Goal: Task Accomplishment & Management: Manage account settings

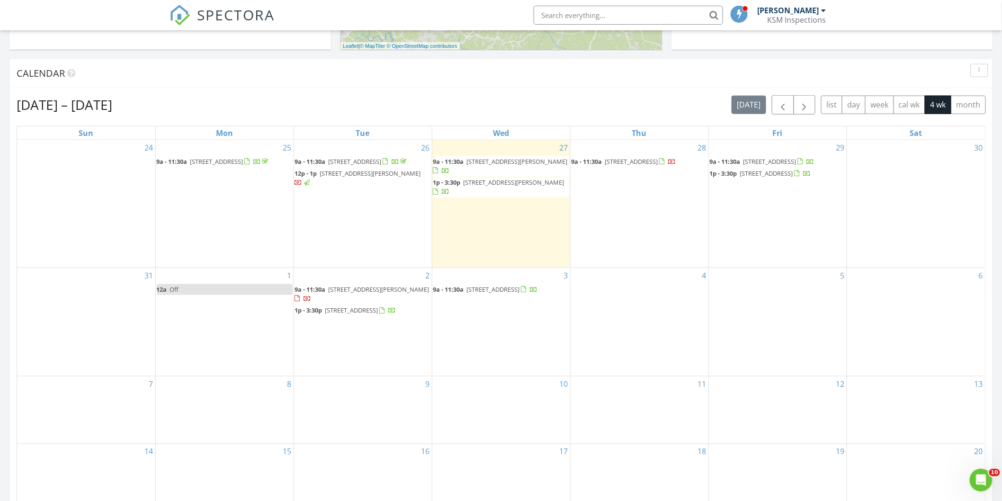
scroll to position [421, 0]
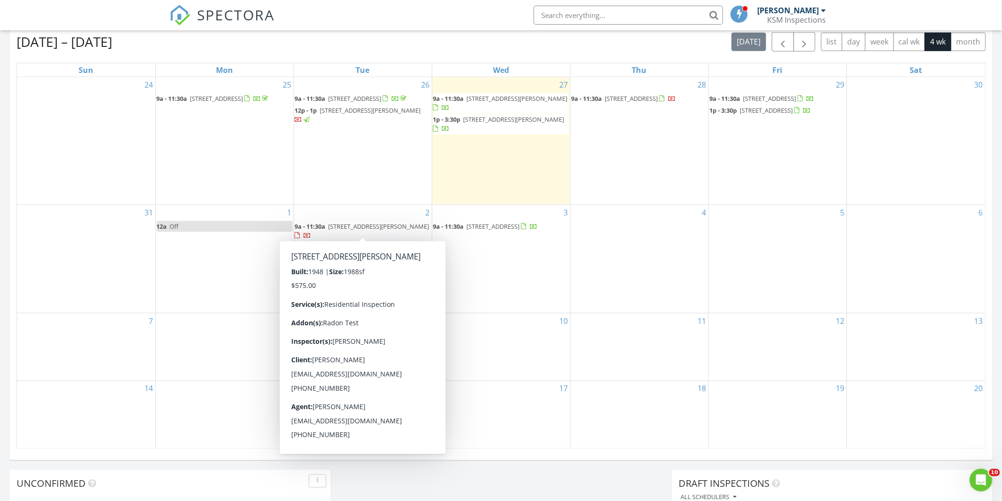
click at [346, 222] on span "2509 Barham Rd SW, Roanoke 24015" at bounding box center [379, 226] width 101 height 9
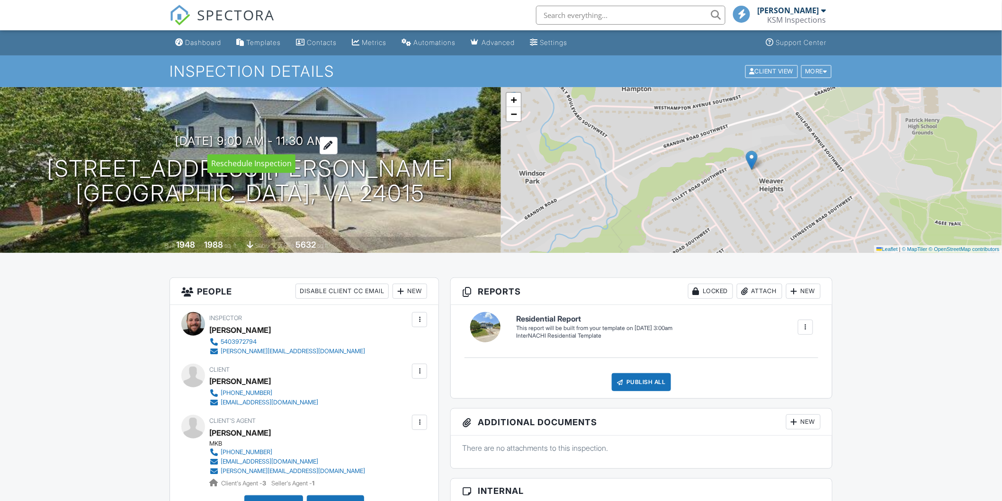
click at [319, 140] on h3 "09/02/2025 9:00 am - 11:30 am" at bounding box center [251, 141] width 150 height 13
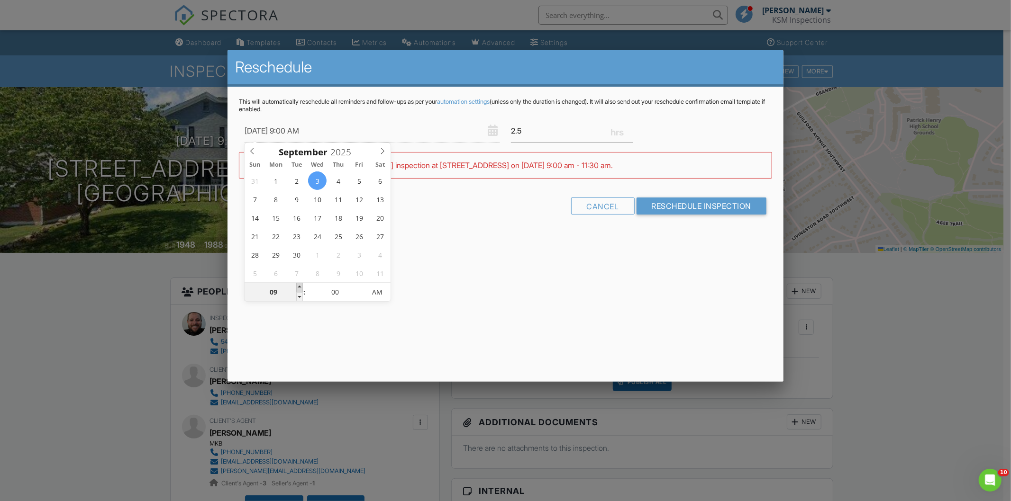
type input "09/03/2025 10:00 AM"
type input "10"
click at [299, 285] on span at bounding box center [299, 287] width 7 height 9
type input "09/03/2025 11:00 AM"
type input "11"
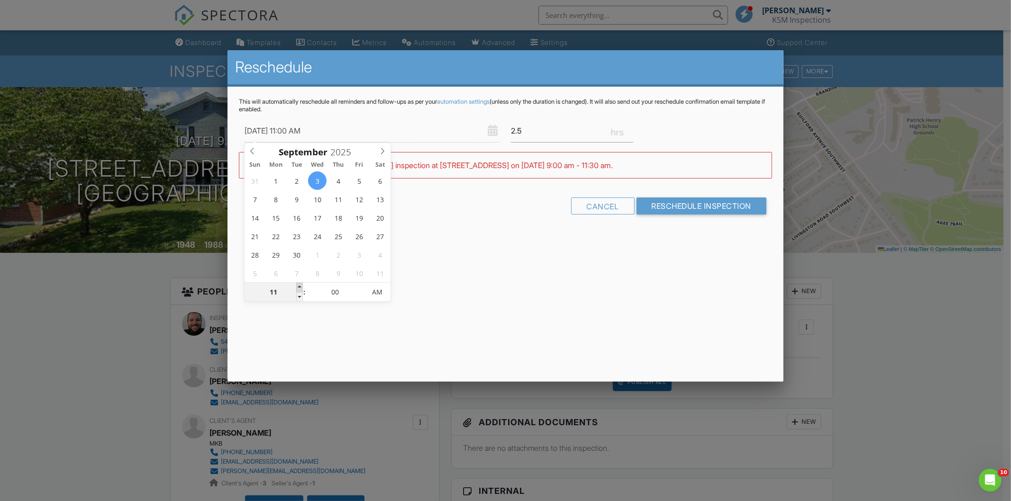
click at [299, 285] on span at bounding box center [299, 287] width 7 height 9
type input "09/03/2025 12:00 PM"
type input "12"
click at [299, 285] on span at bounding box center [299, 287] width 7 height 9
type input "09/03/2025 1:00 PM"
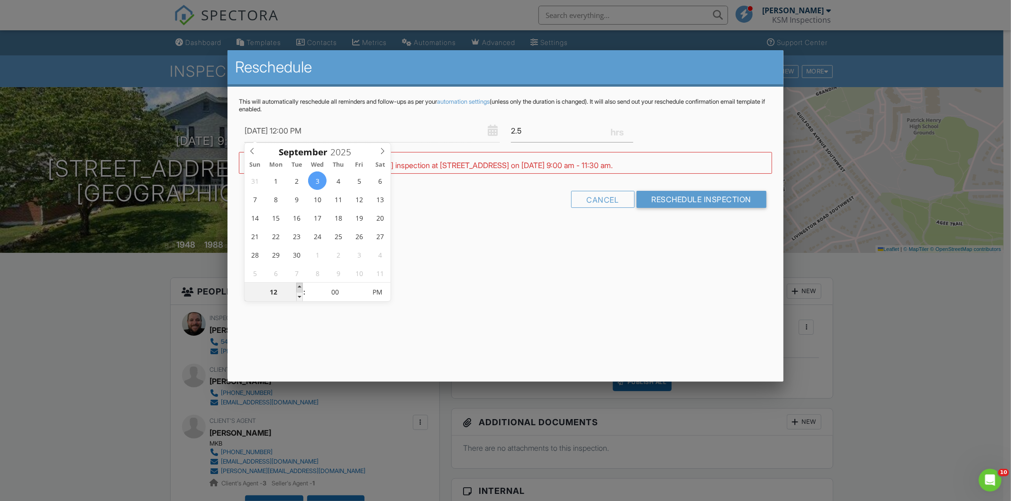
type input "01"
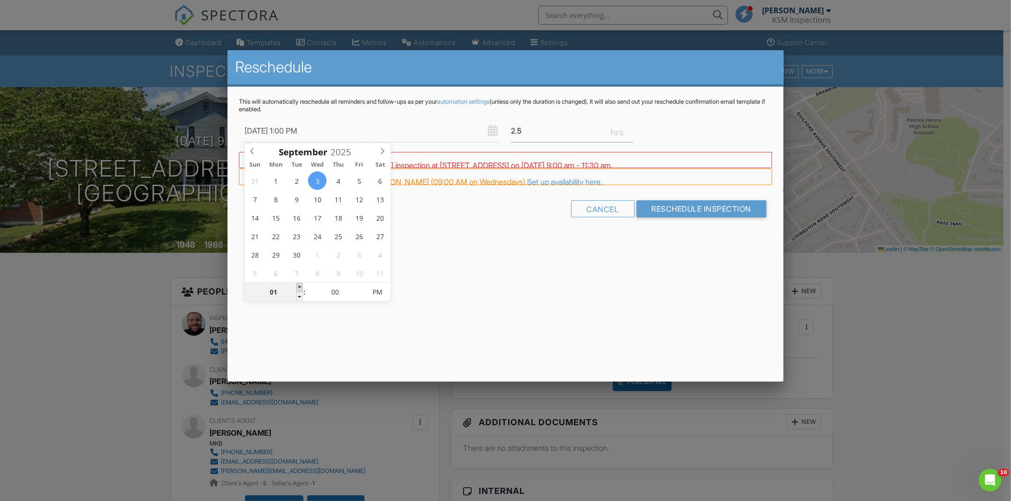
click at [299, 285] on span at bounding box center [299, 287] width 7 height 9
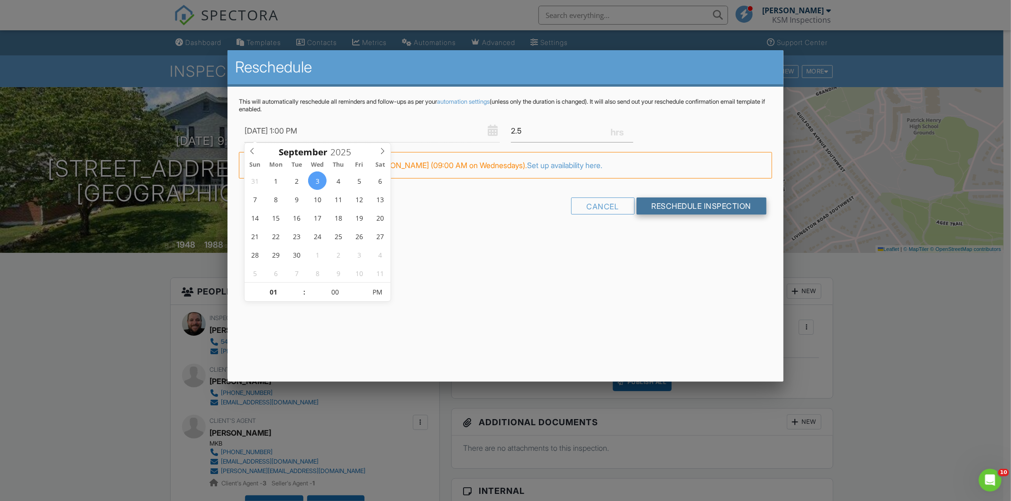
click at [695, 204] on input "Reschedule Inspection" at bounding box center [701, 206] width 130 height 17
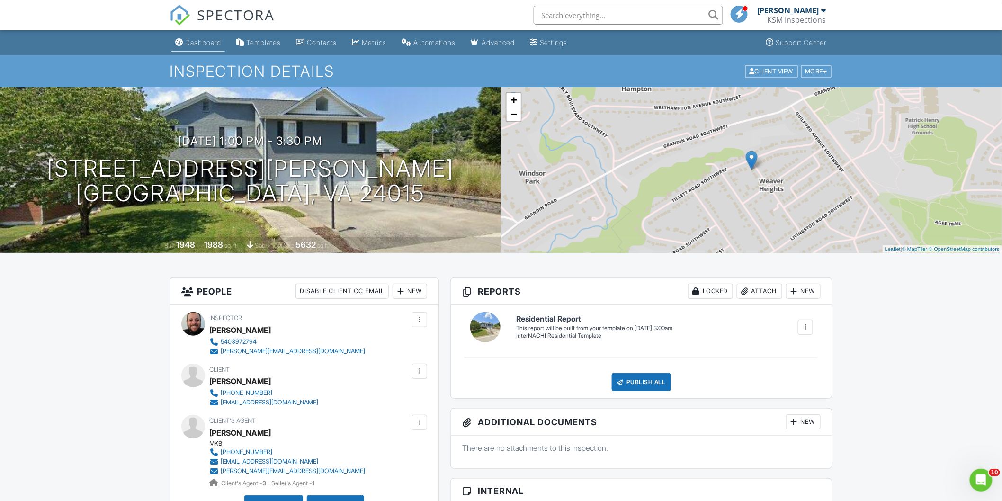
click at [205, 44] on div "Dashboard" at bounding box center [203, 42] width 36 height 8
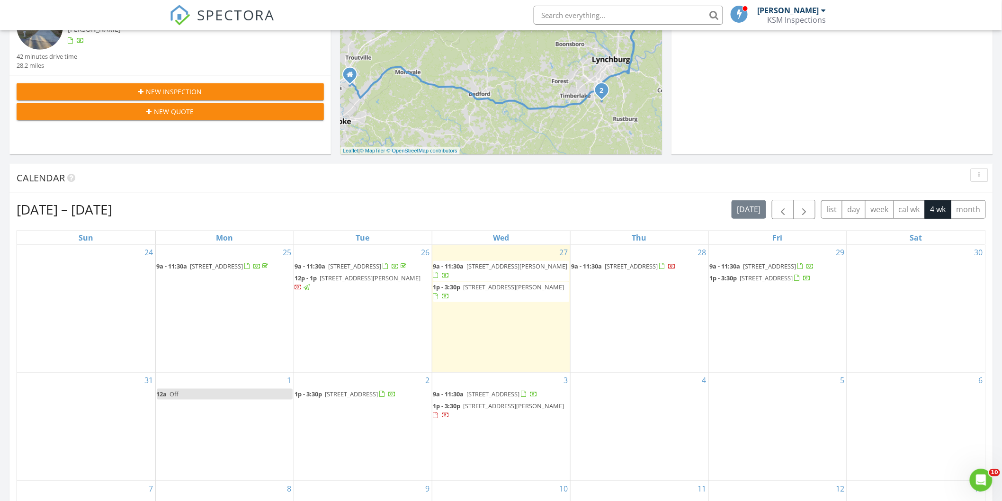
scroll to position [368, 0]
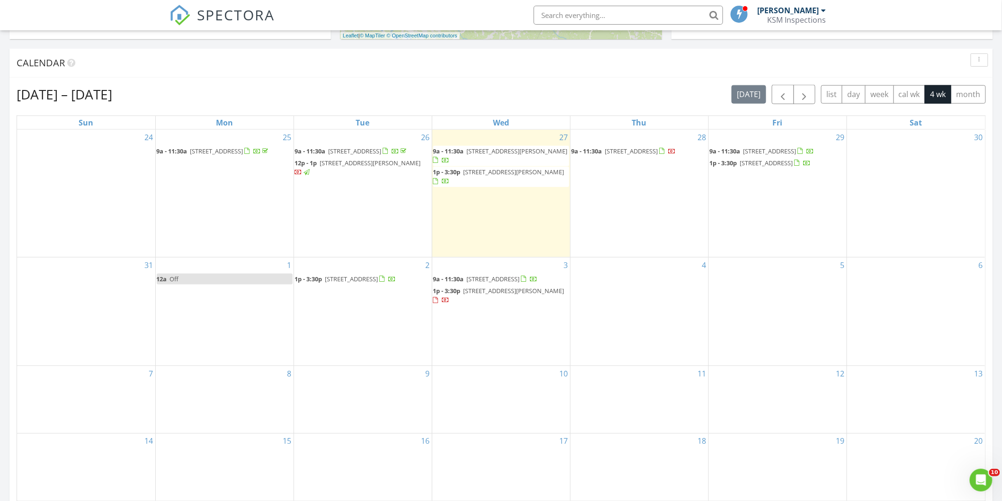
click at [498, 151] on span "[STREET_ADDRESS][PERSON_NAME]" at bounding box center [517, 151] width 101 height 9
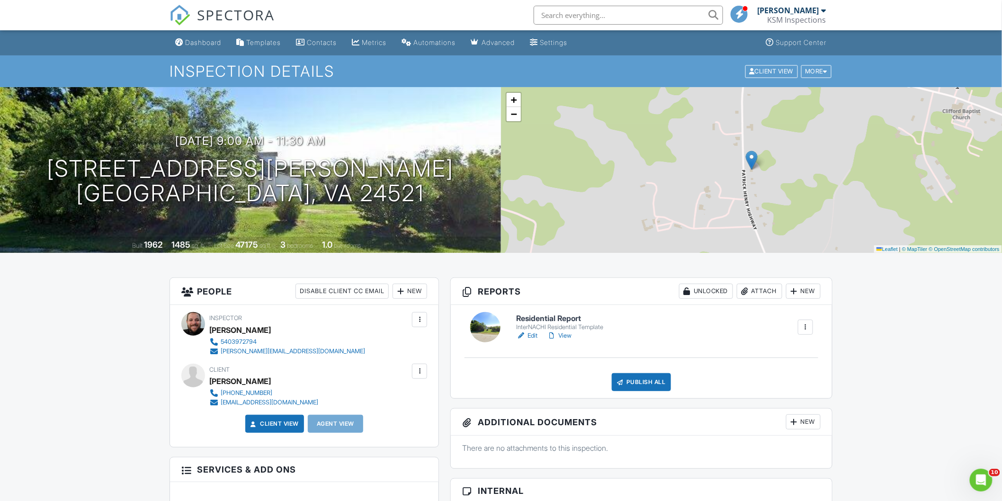
click at [529, 334] on link "Edit" at bounding box center [526, 335] width 21 height 9
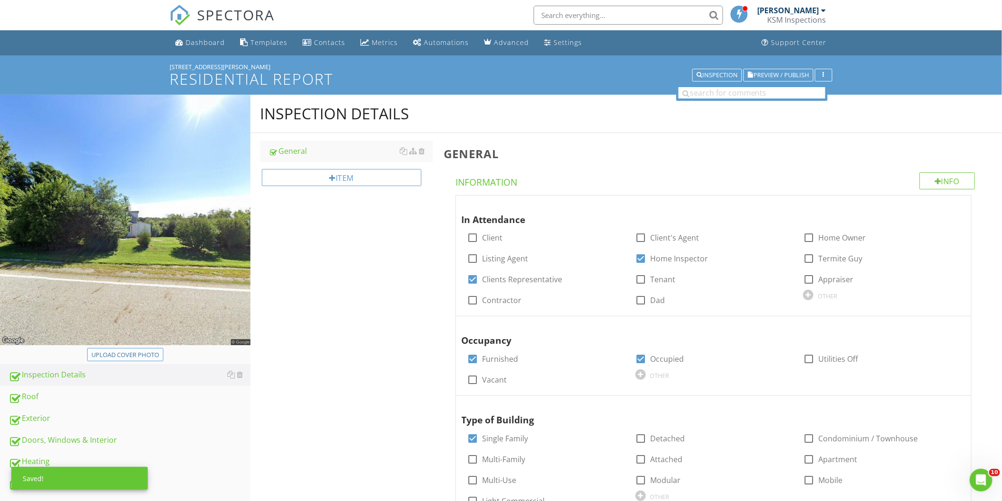
click at [135, 354] on div "Upload cover photo" at bounding box center [125, 355] width 68 height 9
type input "C:\fakepath\2025-7-27-1.jpg"
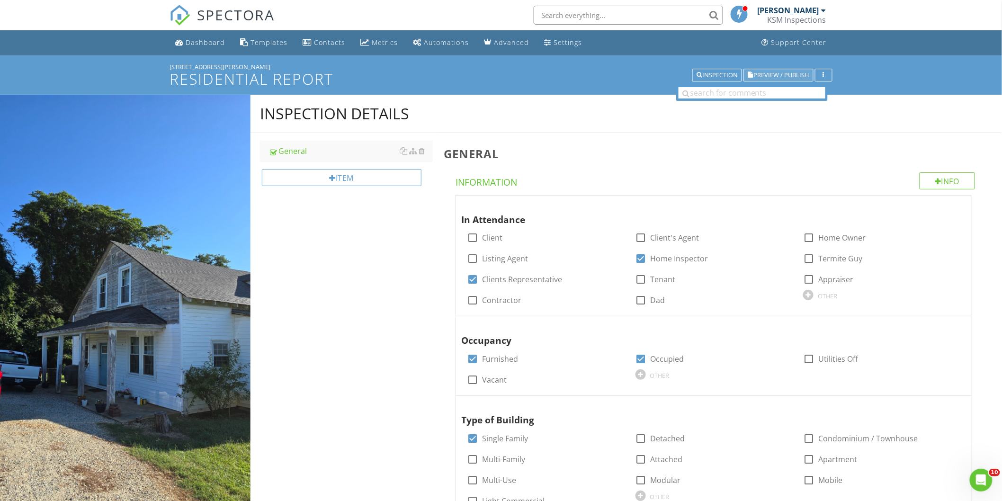
click at [780, 75] on span "Preview / Publish" at bounding box center [781, 75] width 55 height 6
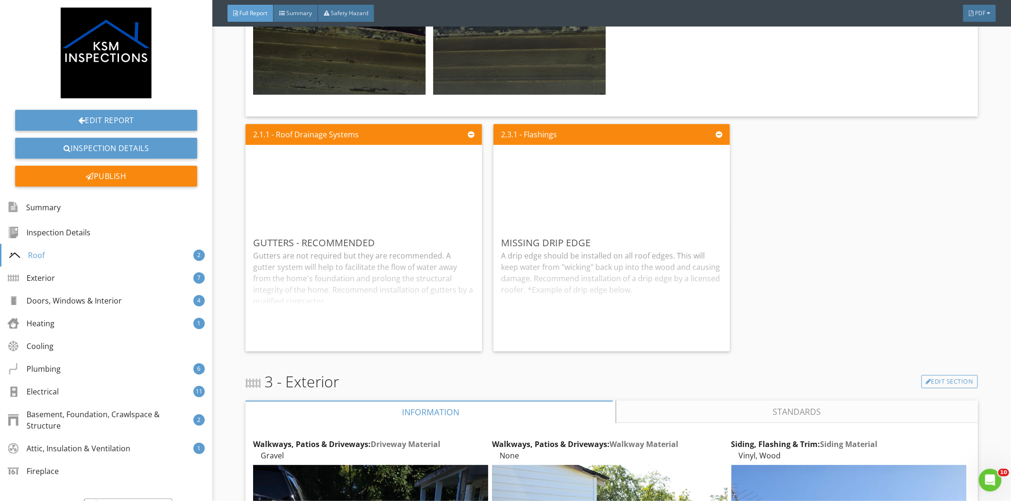
scroll to position [1368, 0]
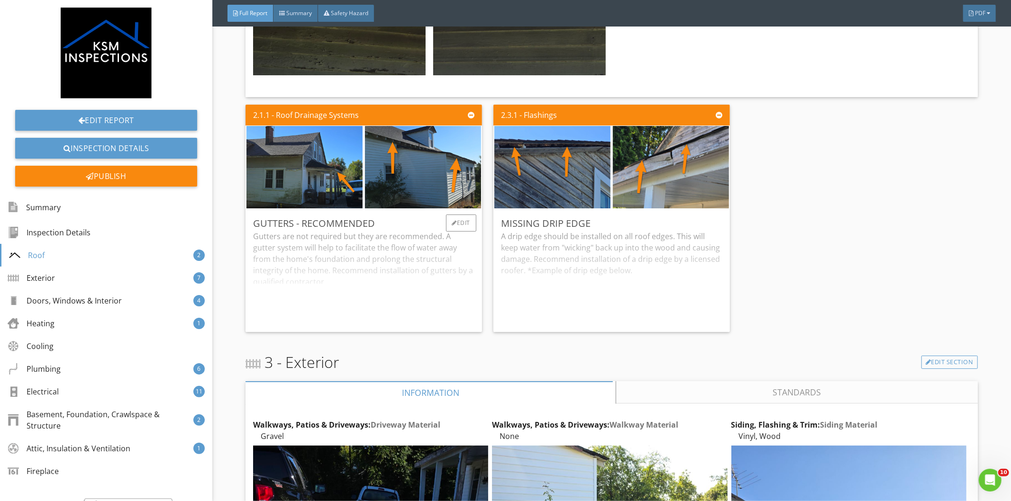
click at [316, 267] on div "Gutters are not required but they are recommended. A gutter system will help to…" at bounding box center [363, 278] width 221 height 94
click at [460, 220] on div "Edit" at bounding box center [461, 223] width 31 height 17
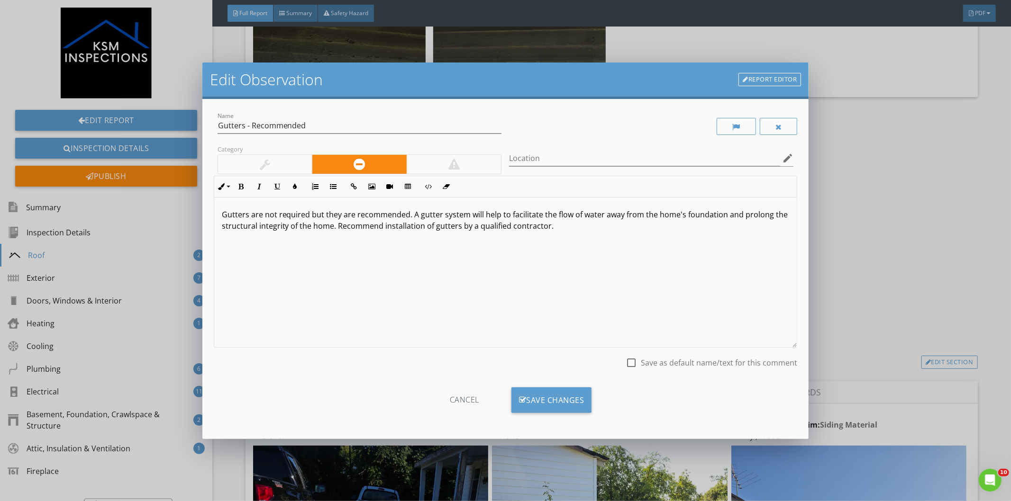
click at [568, 226] on p "Gutters are not required but they are recommended. A gutter system will help to…" at bounding box center [506, 220] width 568 height 23
click at [534, 404] on div "Save Changes" at bounding box center [551, 401] width 81 height 26
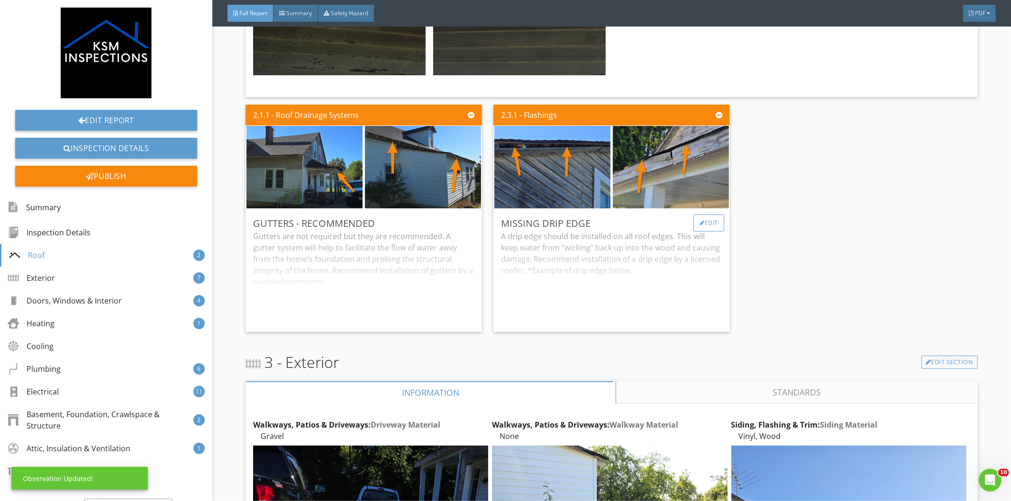
click at [700, 216] on div "Edit" at bounding box center [708, 223] width 31 height 17
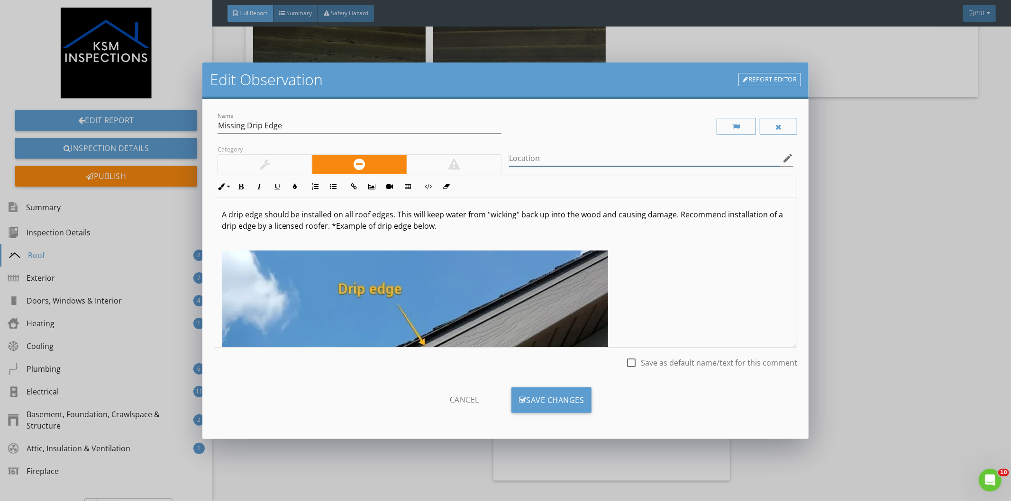
click at [546, 154] on input "Location" at bounding box center [644, 159] width 271 height 16
type input "All Edges"
click at [548, 404] on div "Save Changes" at bounding box center [551, 401] width 81 height 26
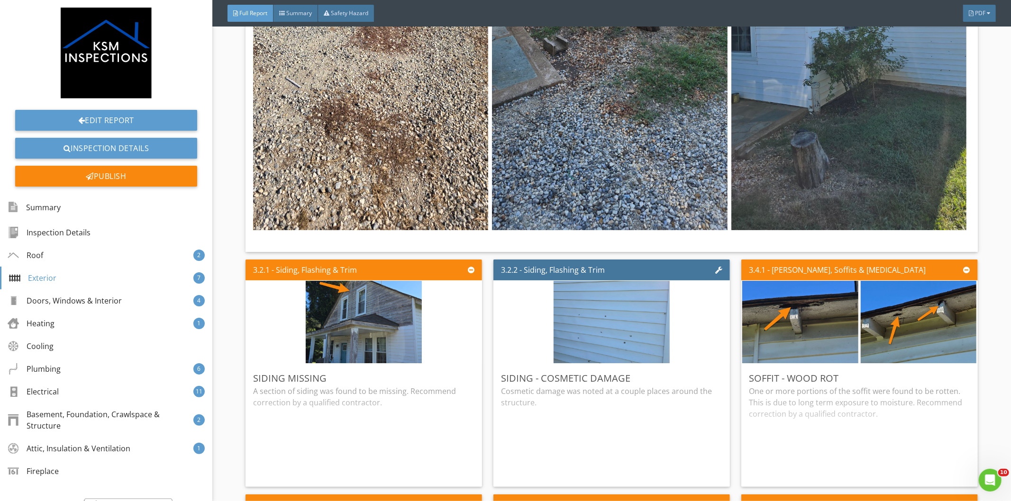
scroll to position [2316, 0]
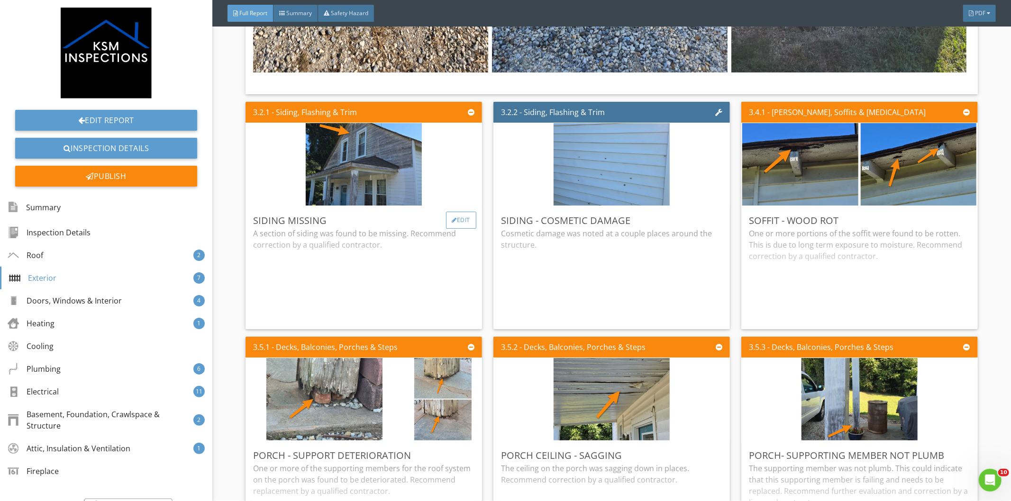
click at [452, 217] on div at bounding box center [454, 220] width 5 height 6
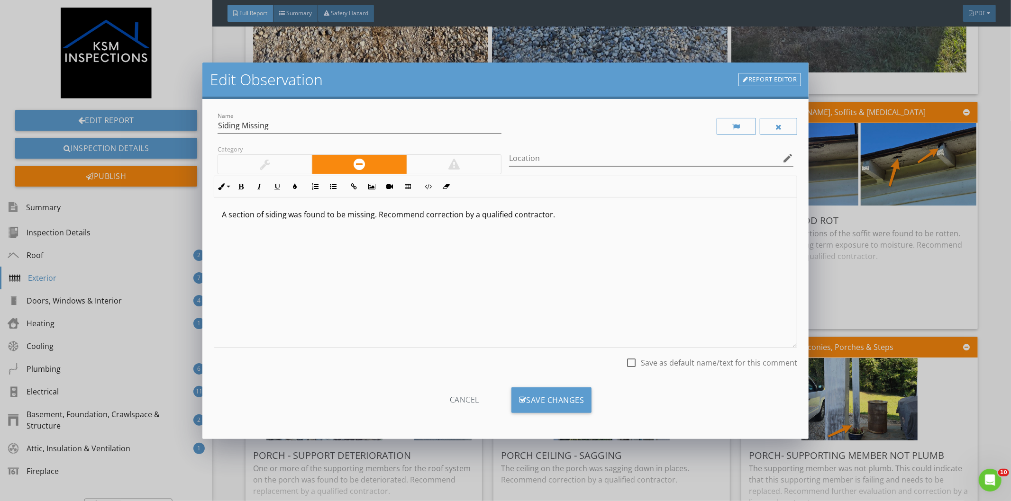
click at [563, 215] on p "A section of siding was found to be missing. Recommend correction by a qualifie…" at bounding box center [506, 214] width 568 height 11
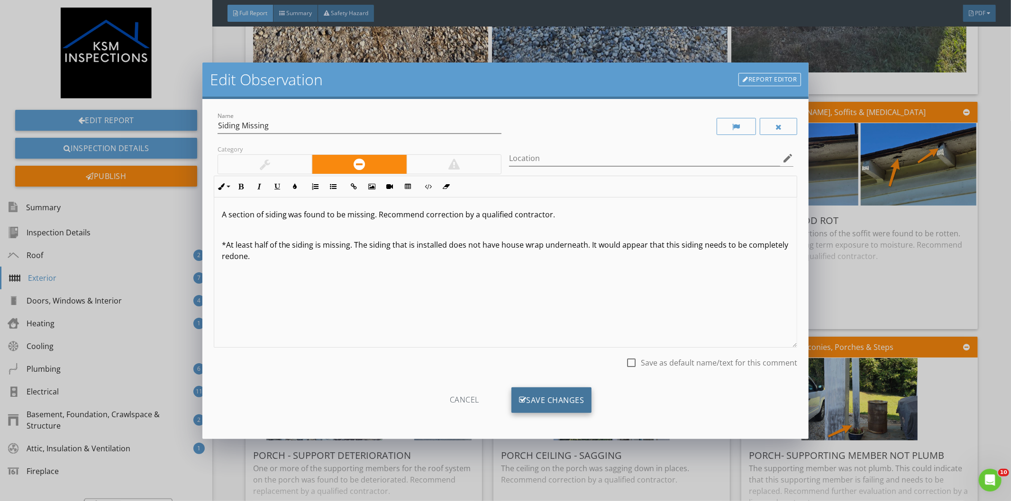
click at [539, 393] on div "Save Changes" at bounding box center [551, 401] width 81 height 26
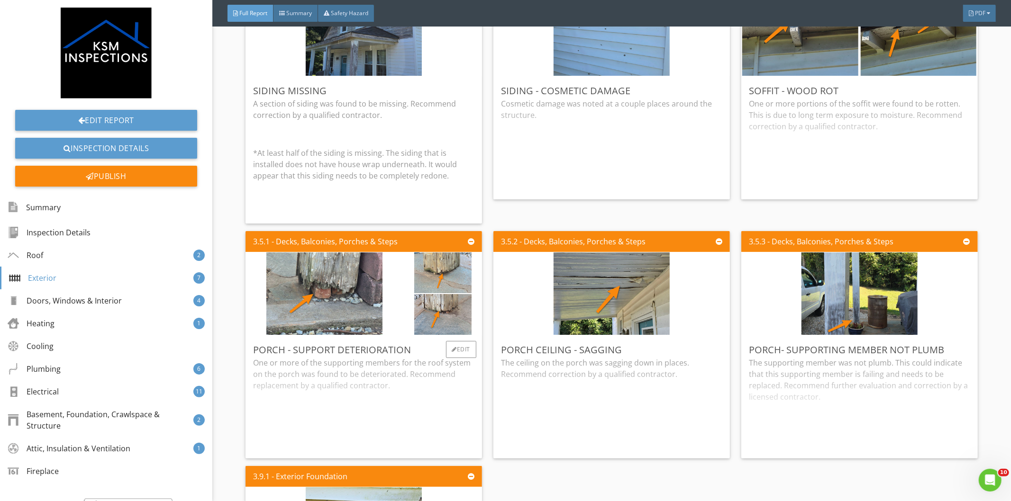
scroll to position [2579, 0]
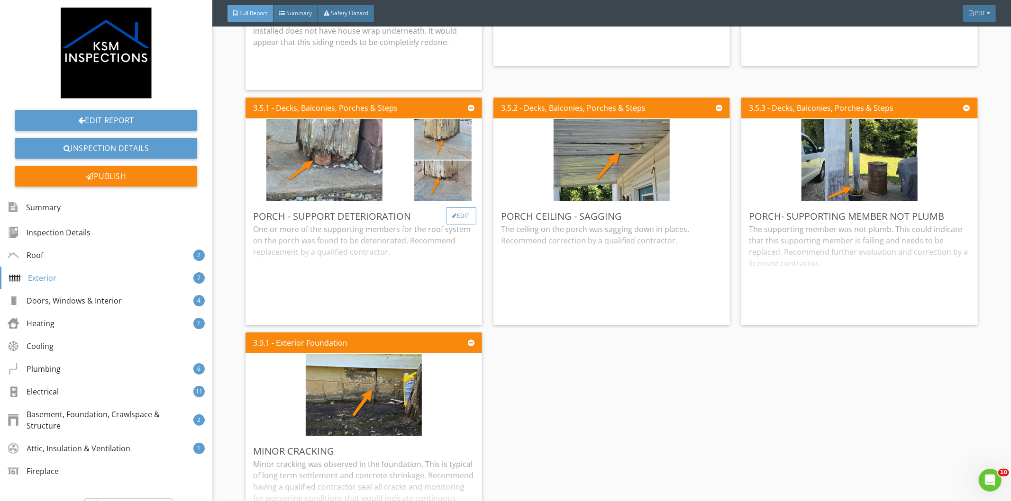
click at [460, 208] on div "Edit" at bounding box center [461, 216] width 31 height 17
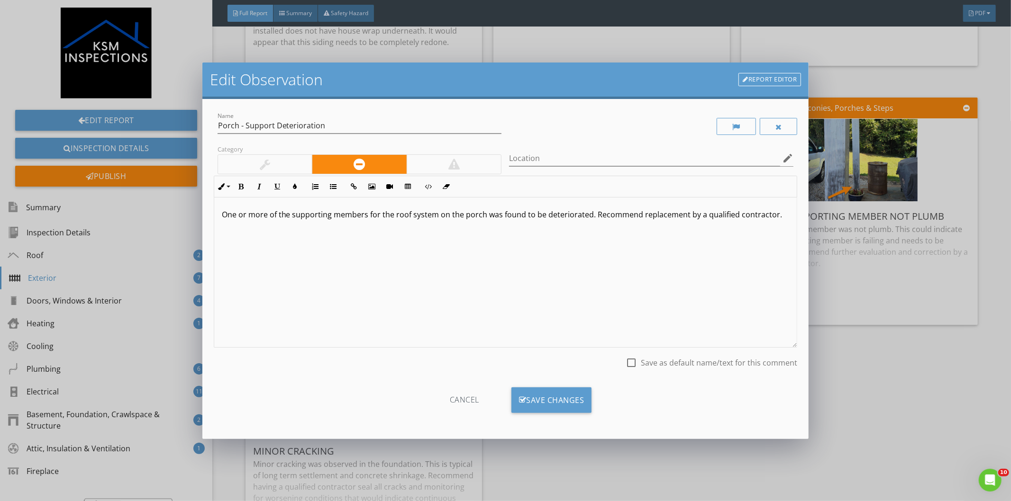
click at [779, 216] on p "One or more of the supporting members for the roof system on the porch was foun…" at bounding box center [506, 214] width 568 height 11
click at [559, 406] on div "Save Changes" at bounding box center [551, 401] width 81 height 26
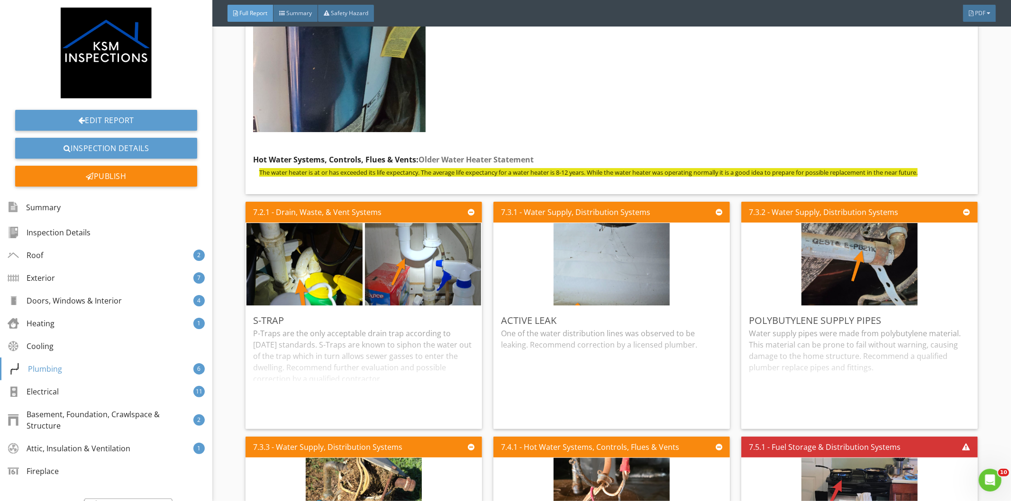
scroll to position [7791, 0]
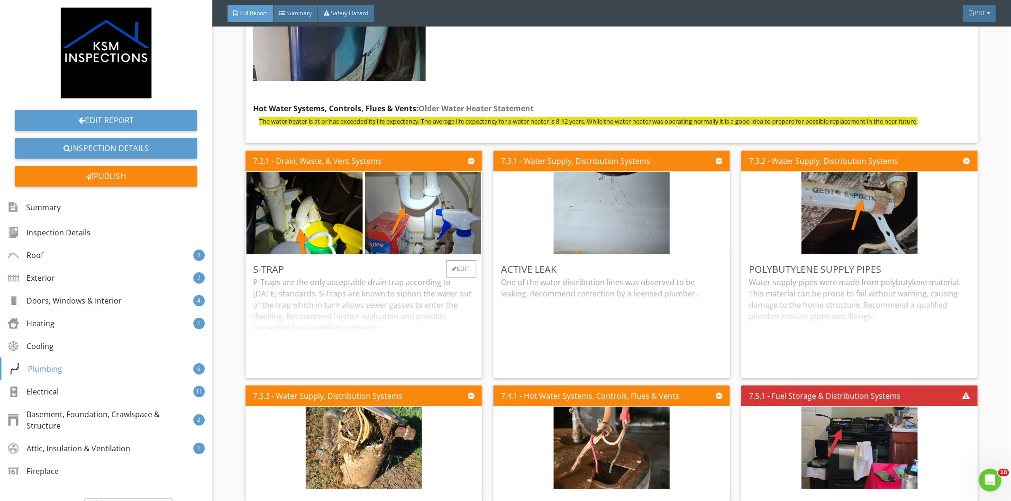
drag, startPoint x: 304, startPoint y: 293, endPoint x: 346, endPoint y: 286, distance: 42.8
click at [304, 294] on div "P-Traps are the only acceptable drain trap according to today's standards. S-Tr…" at bounding box center [363, 324] width 221 height 94
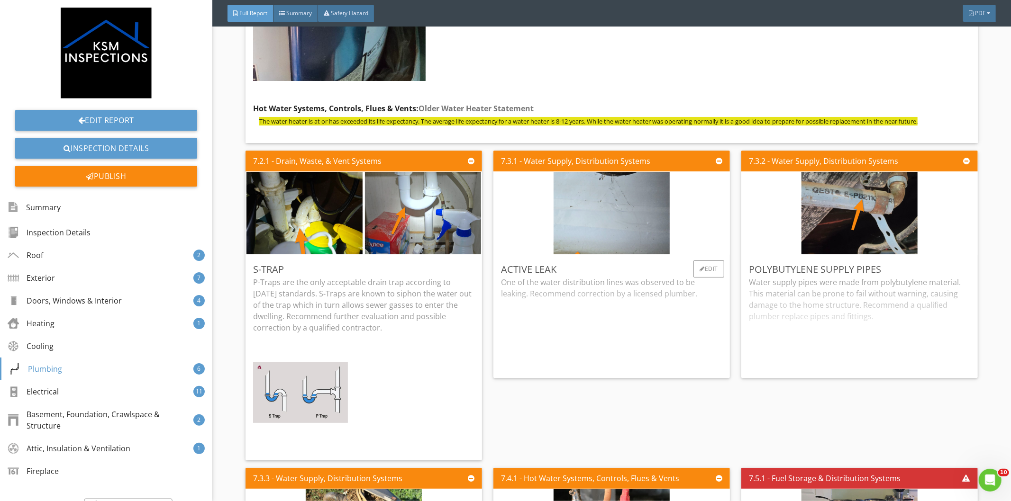
click at [570, 277] on div "One of the water distribution lines was observed to be leaking. Recommend corre…" at bounding box center [611, 324] width 221 height 94
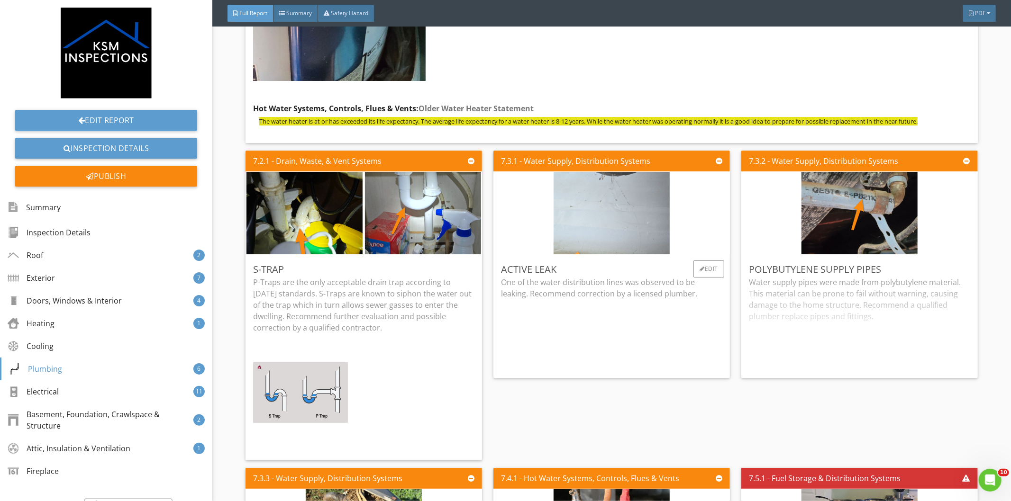
click at [610, 186] on img at bounding box center [611, 213] width 116 height 206
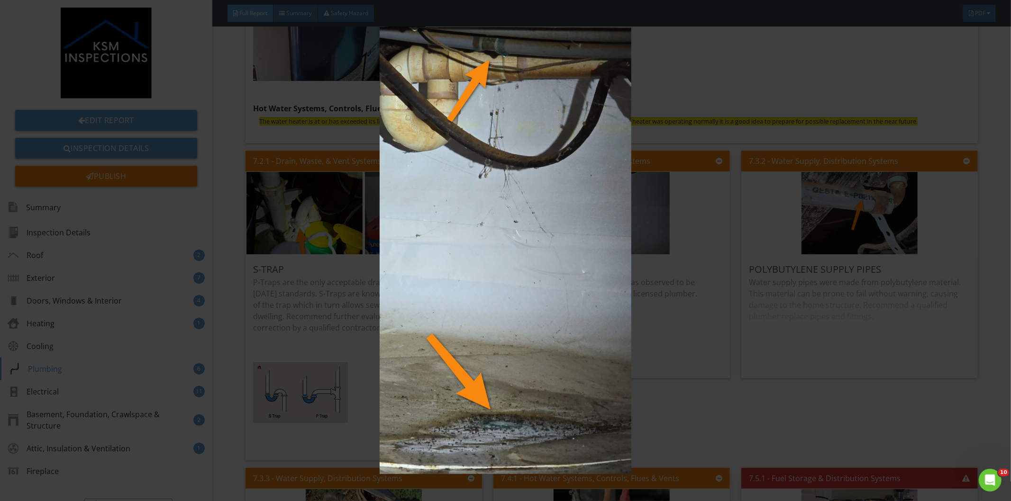
click at [991, 110] on div at bounding box center [505, 250] width 1011 height 501
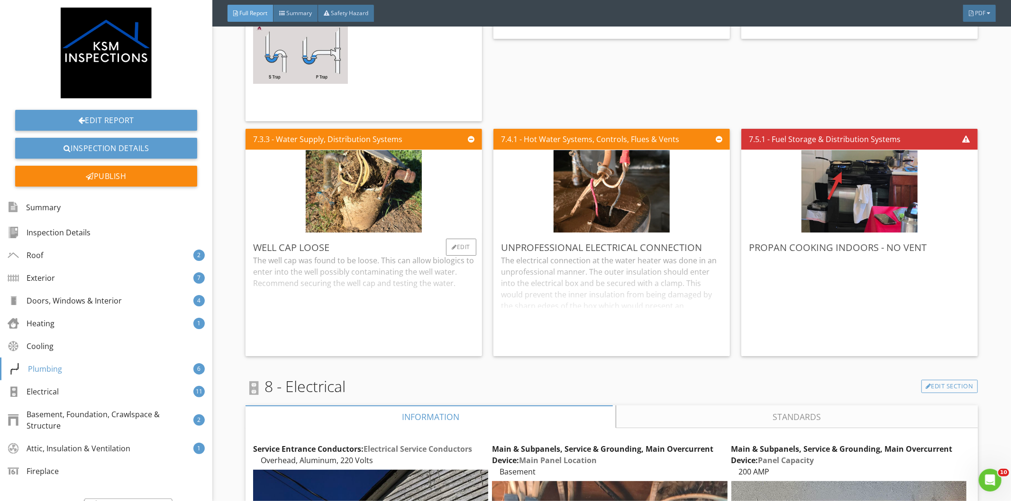
scroll to position [8159, 0]
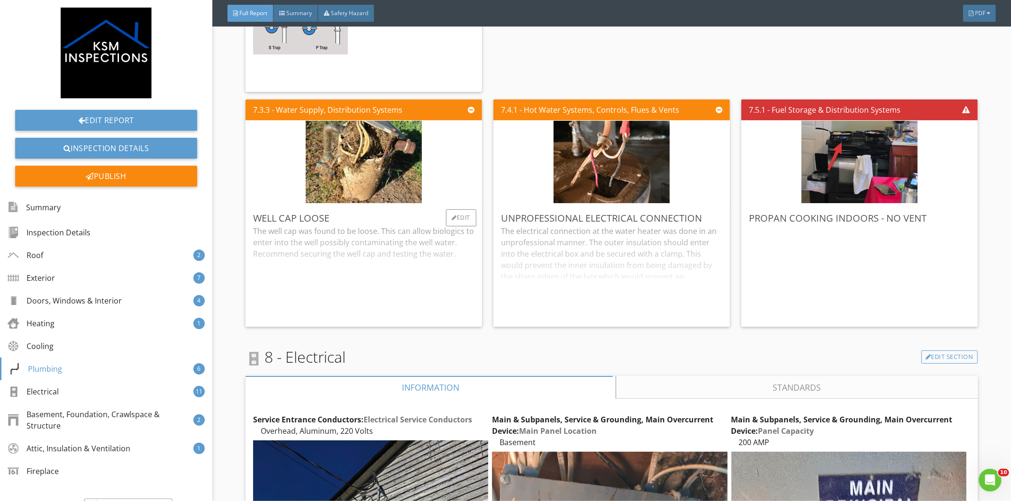
click at [362, 244] on div "The well cap was found to be loose. This can allow biologics to enter into the …" at bounding box center [363, 273] width 221 height 94
click at [944, 209] on div "Edit" at bounding box center [956, 217] width 31 height 17
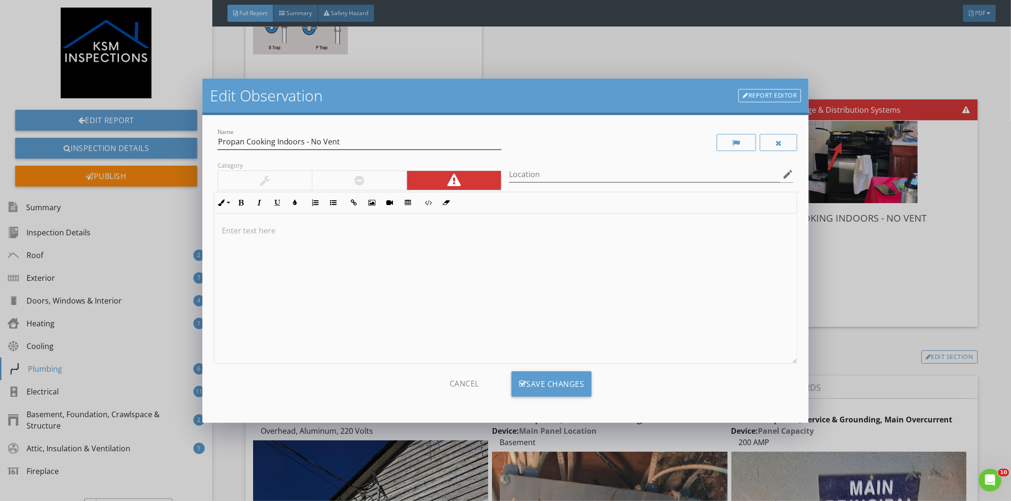
click at [244, 144] on input "Propan Cooking Indoors - No Vent" at bounding box center [359, 142] width 284 height 16
type input "Propane Cooking Indoors - No Vent"
click at [316, 241] on div at bounding box center [505, 289] width 583 height 150
click at [320, 257] on div at bounding box center [505, 289] width 583 height 150
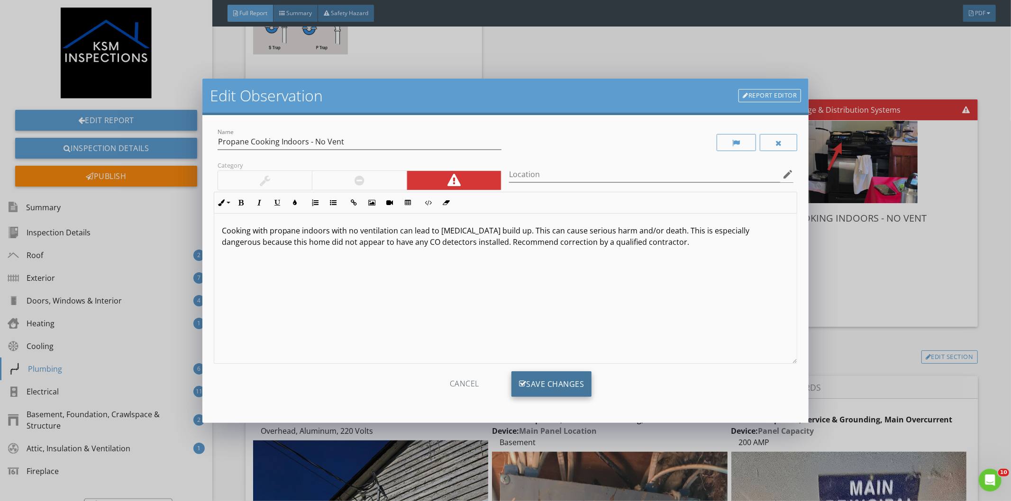
click at [563, 385] on div "Save Changes" at bounding box center [551, 384] width 81 height 26
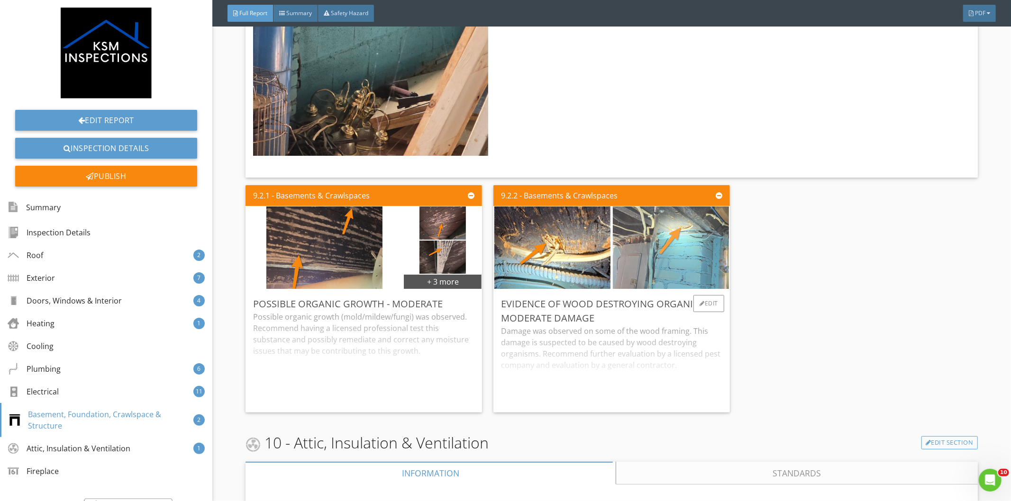
scroll to position [11791, 0]
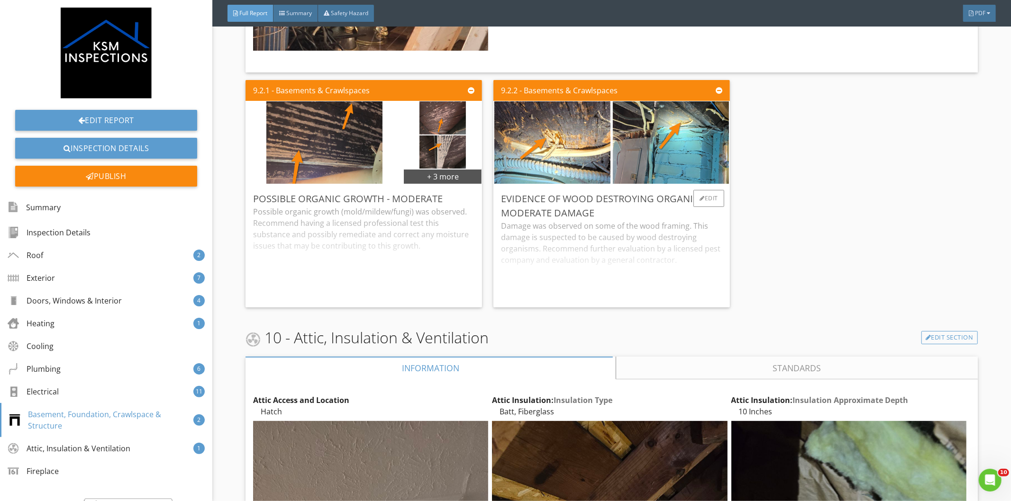
click at [601, 220] on div "Damage was observed on some of the wood framing. This damage is suspected to be…" at bounding box center [611, 260] width 221 height 80
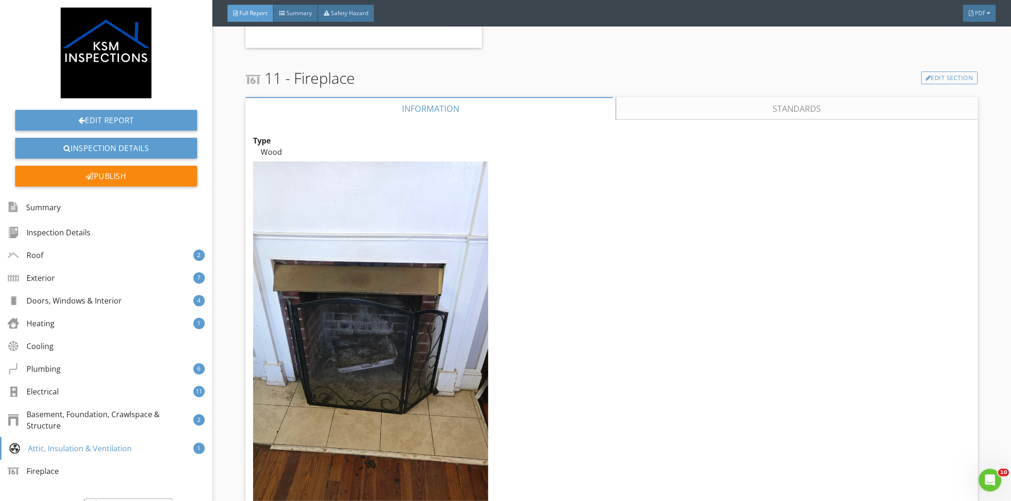
scroll to position [13410, 0]
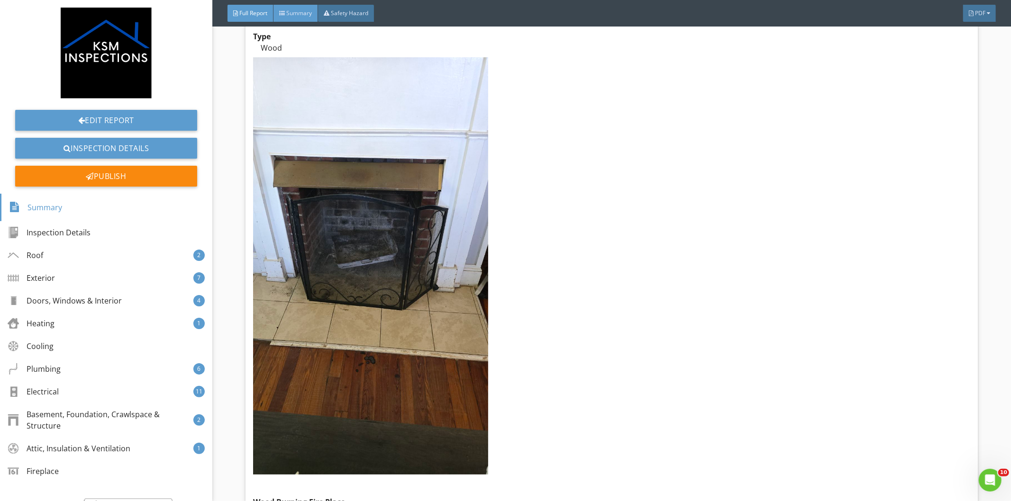
click at [298, 9] on span "Summary" at bounding box center [299, 13] width 26 height 8
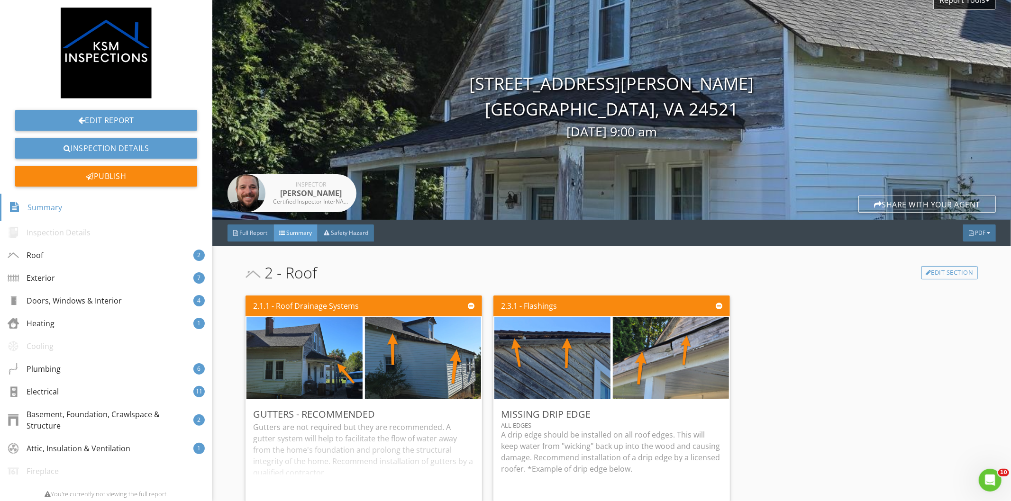
scroll to position [0, 0]
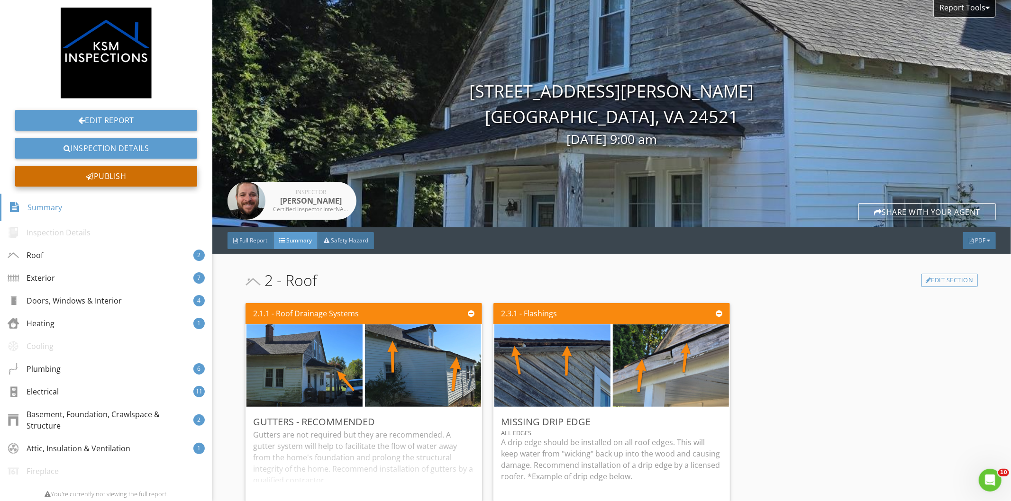
click at [111, 181] on div "Publish" at bounding box center [106, 176] width 182 height 21
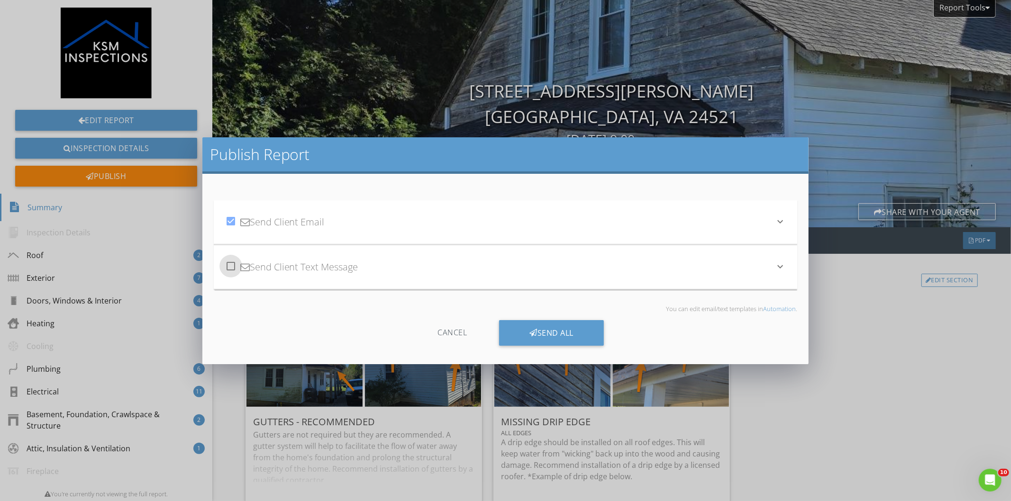
click at [231, 265] on div at bounding box center [231, 266] width 16 height 16
checkbox input "true"
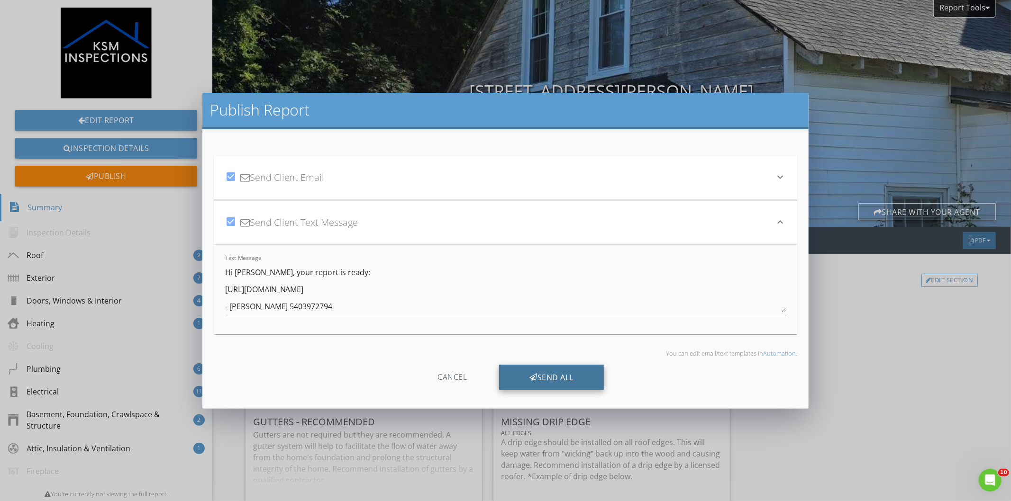
click at [536, 376] on div "Send All" at bounding box center [551, 378] width 105 height 26
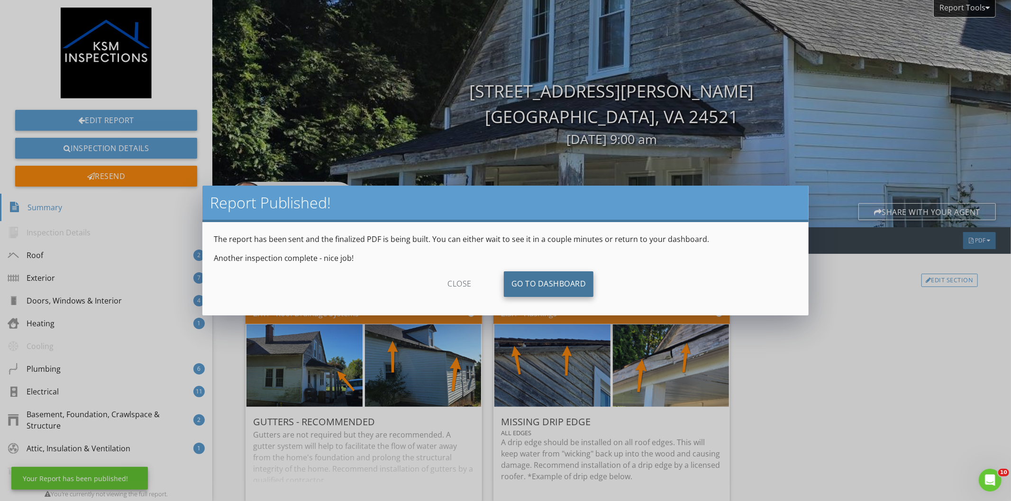
click at [563, 280] on link "Go To Dashboard" at bounding box center [549, 284] width 90 height 26
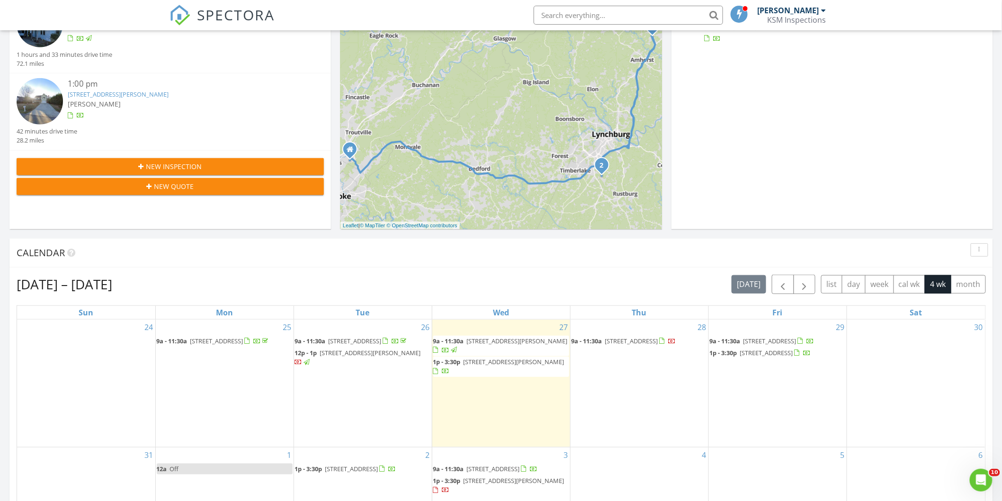
scroll to position [316, 0]
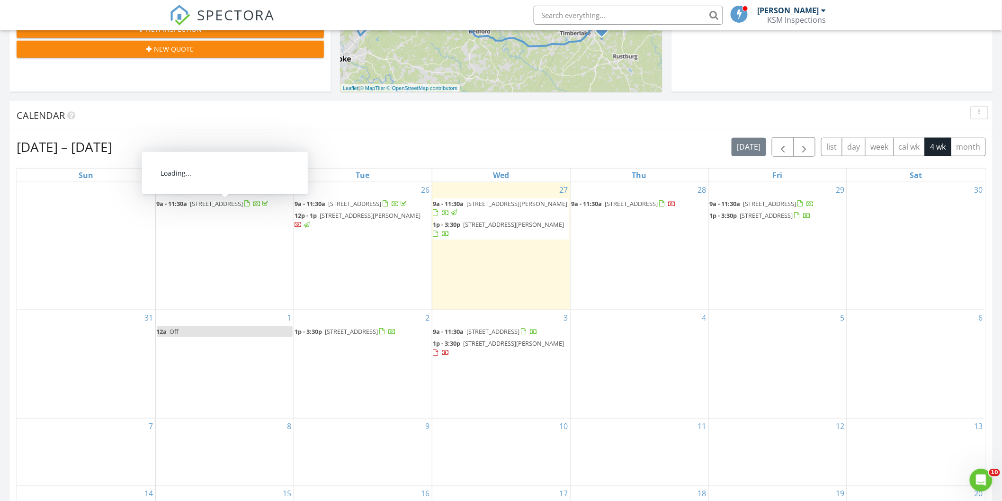
click at [237, 207] on span "9a - 11:30a [STREET_ADDRESS]" at bounding box center [214, 203] width 114 height 9
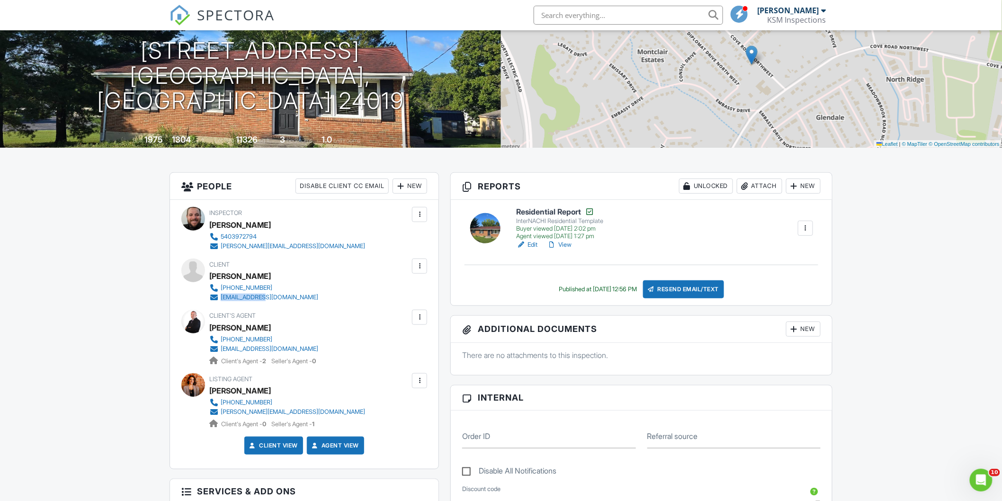
drag, startPoint x: 285, startPoint y: 298, endPoint x: 221, endPoint y: 301, distance: 64.5
click at [221, 301] on div "Client Theresa Morgan 631-942-9574 tdmrn@aol.com" at bounding box center [286, 281] width 154 height 44
copy div "tdmrn@aol.com"
click at [366, 299] on div "Client Theresa Morgan 631-942-9574 tdmrn@aol.com" at bounding box center [304, 281] width 246 height 44
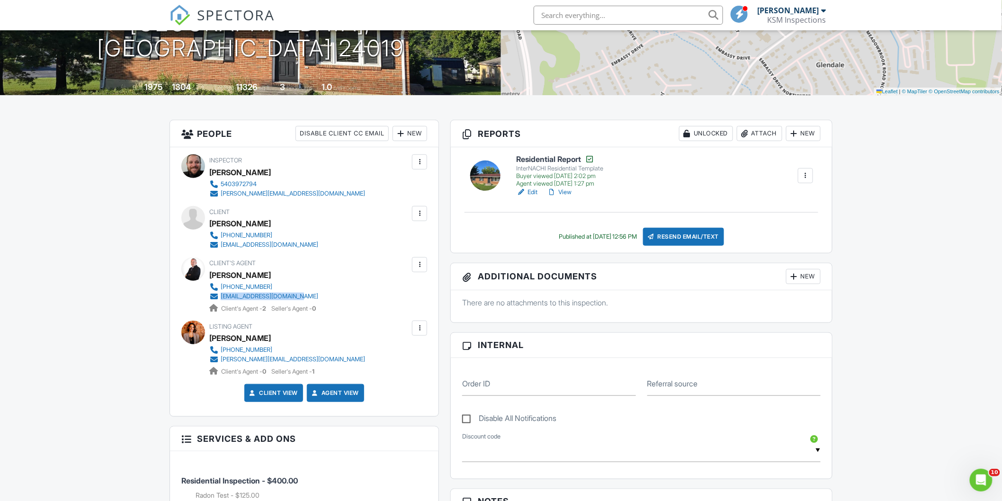
drag, startPoint x: 325, startPoint y: 295, endPoint x: 222, endPoint y: 297, distance: 103.8
click at [222, 297] on div "Client's Agent Rick Stover 540-354-9628 rickstoverteam@gmail.com Client's Agent…" at bounding box center [286, 285] width 154 height 56
copy div "rickstoverteam@gmail.com"
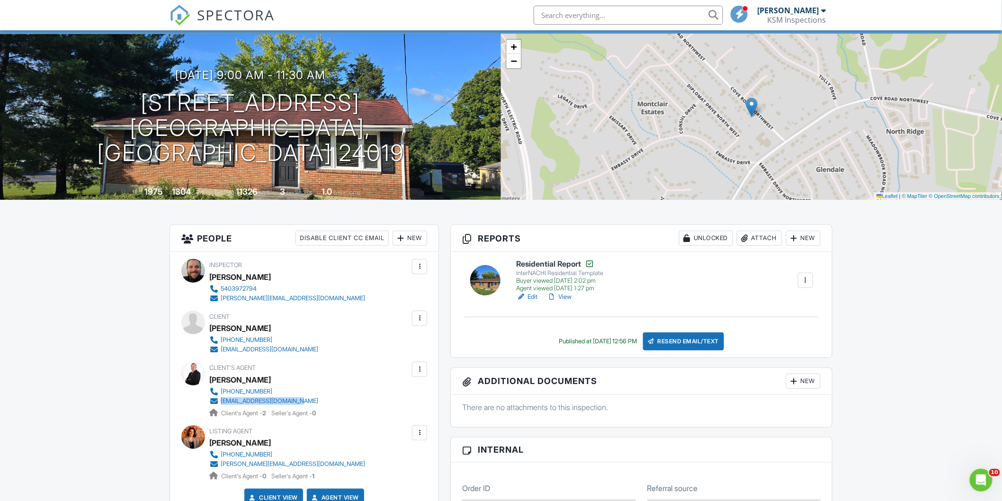
scroll to position [0, 0]
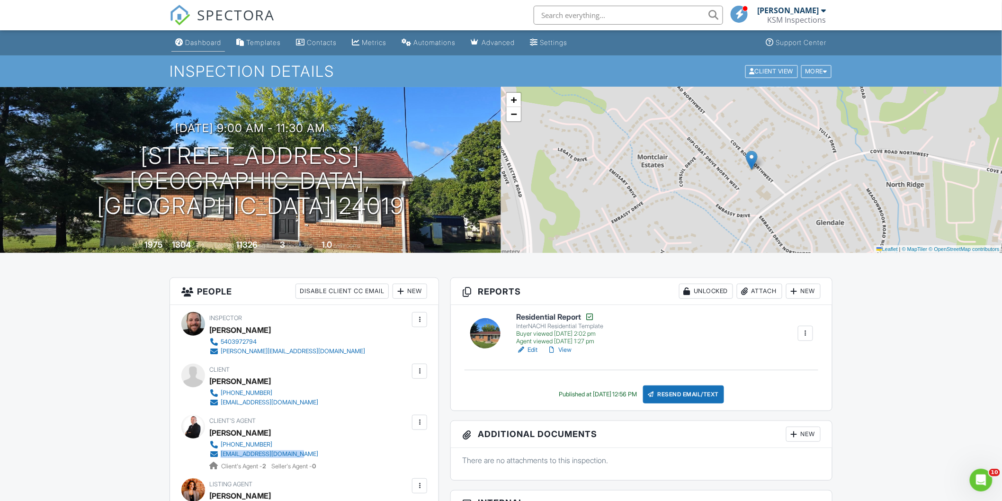
click at [200, 45] on div "Dashboard" at bounding box center [203, 42] width 36 height 8
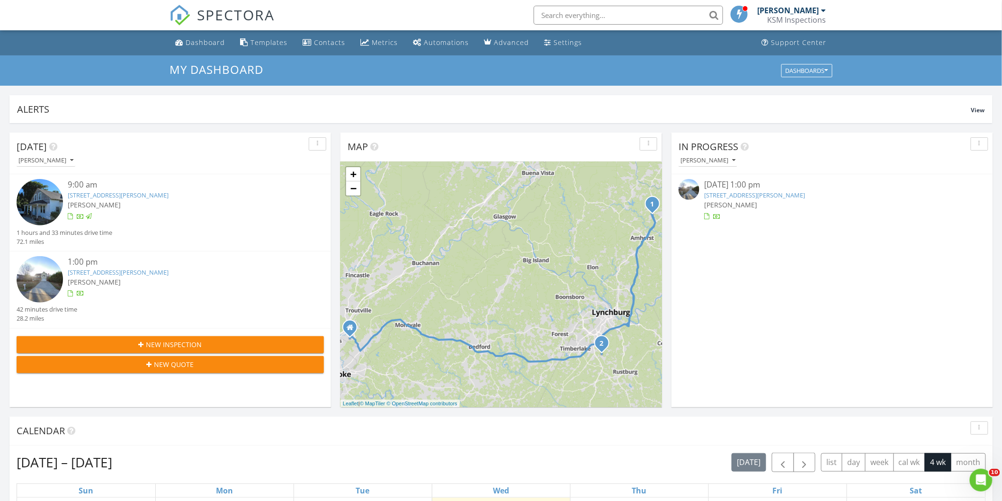
click at [120, 269] on link "[STREET_ADDRESS][PERSON_NAME]" at bounding box center [118, 272] width 101 height 9
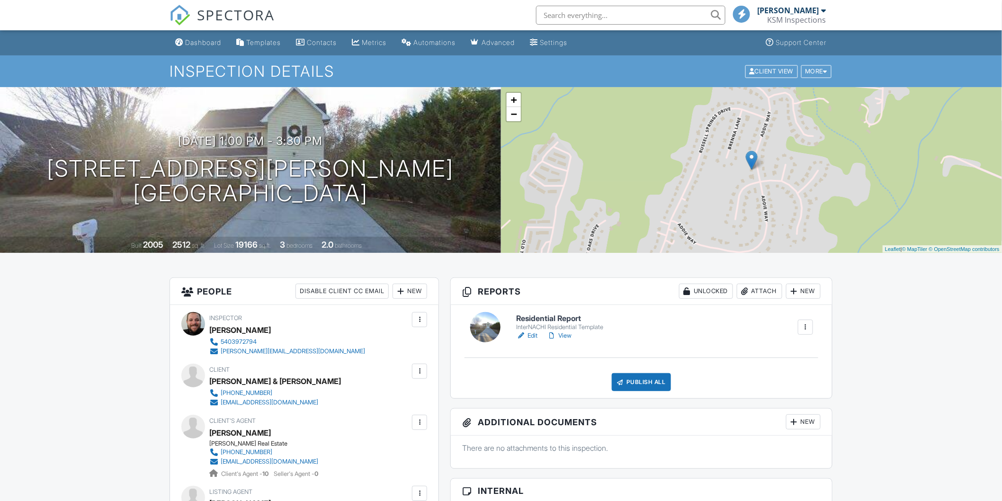
click at [530, 336] on link "Edit" at bounding box center [526, 335] width 21 height 9
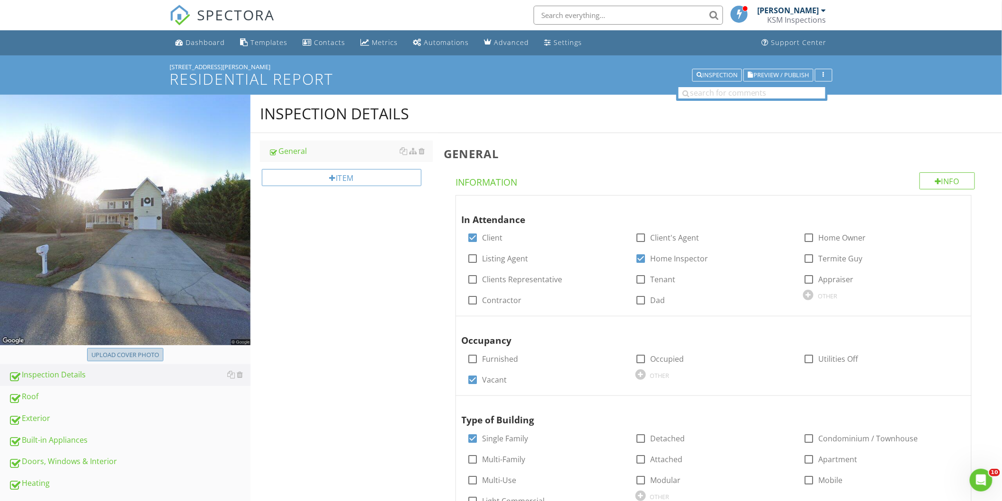
click at [127, 357] on div "Upload cover photo" at bounding box center [125, 355] width 68 height 9
type input "C:\fakepath\2025-7-27-1 (1).jpg"
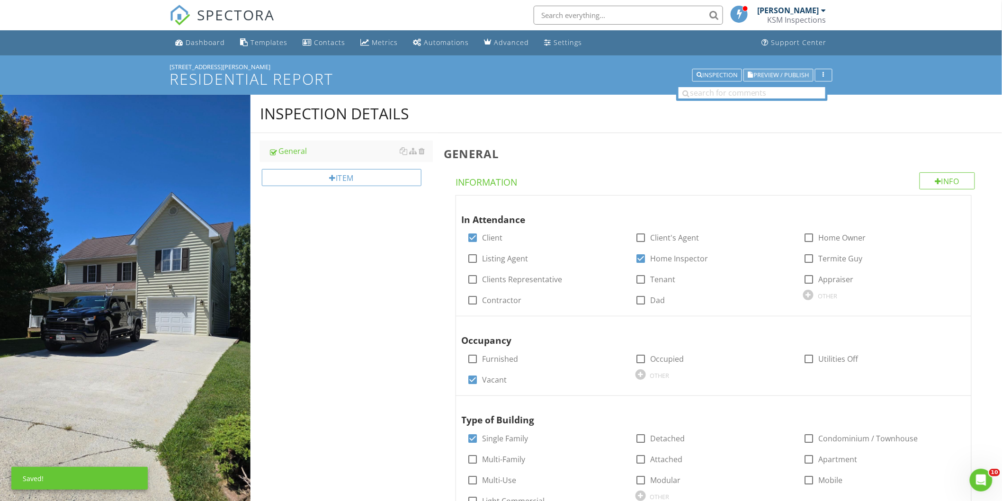
click at [785, 75] on span "Preview / Publish" at bounding box center [781, 75] width 55 height 6
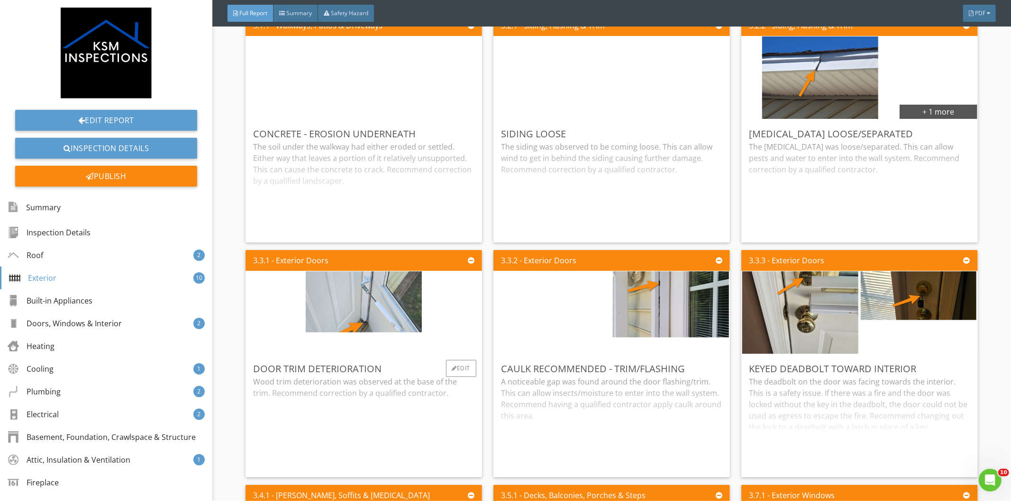
scroll to position [2263, 0]
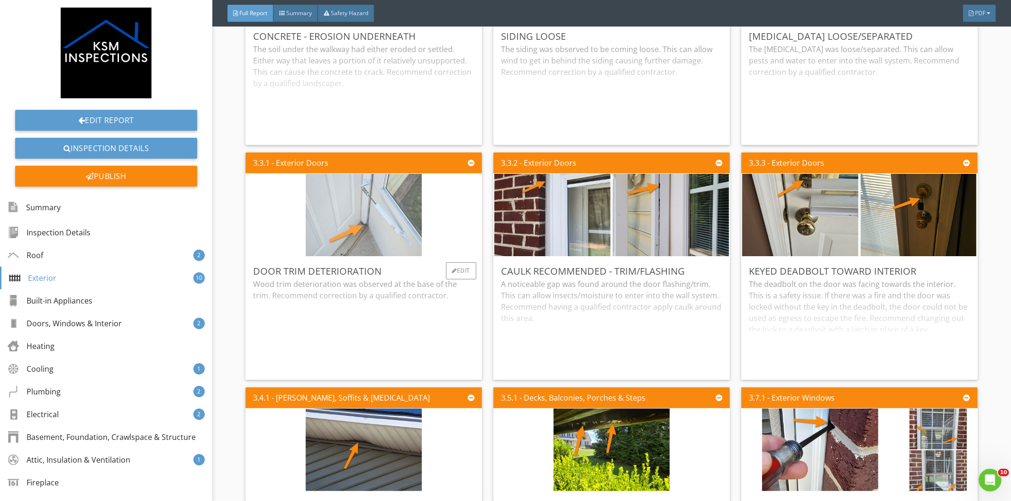
click at [386, 215] on img at bounding box center [364, 215] width 116 height 206
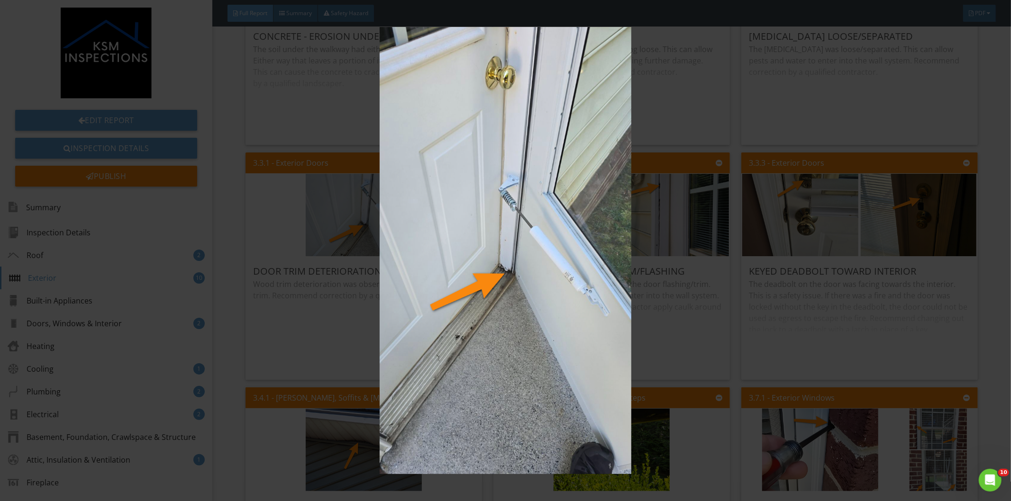
click at [627, 122] on img at bounding box center [505, 250] width 931 height 447
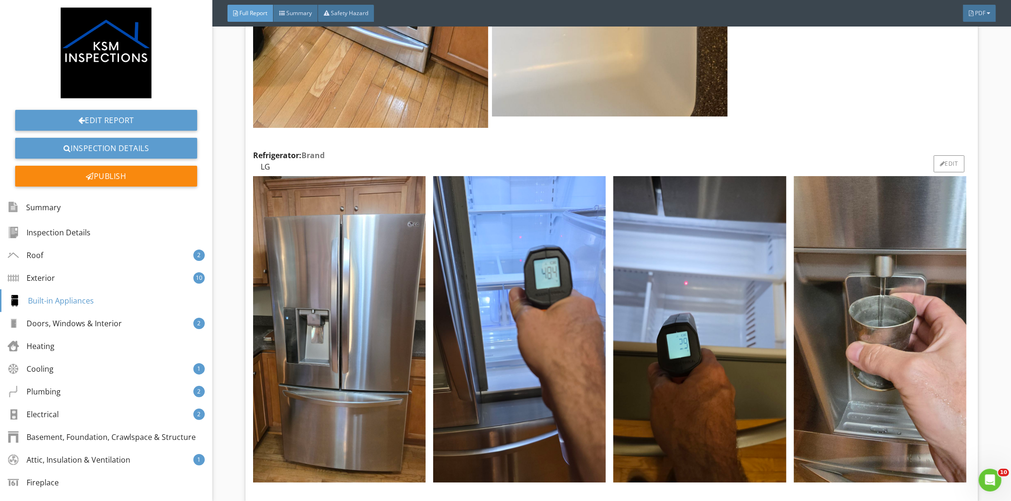
scroll to position [4000, 0]
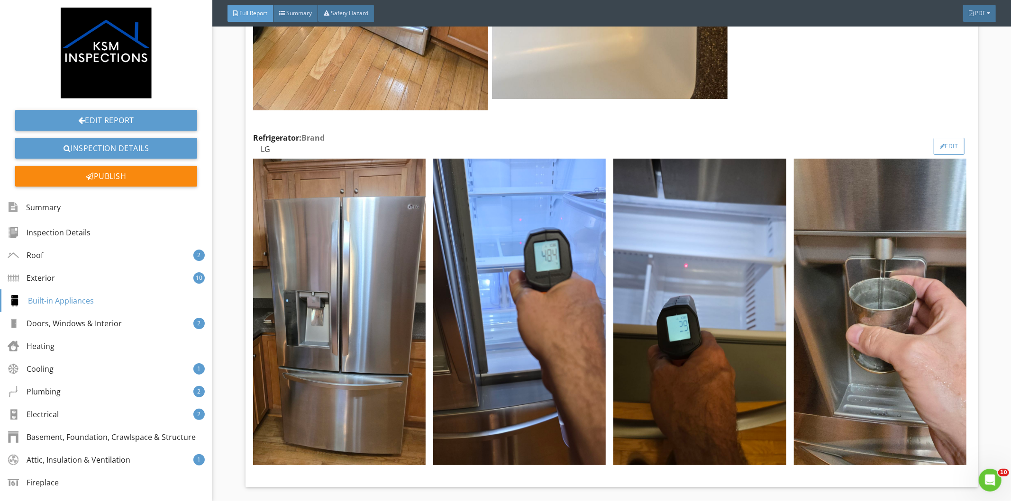
click at [939, 144] on div at bounding box center [941, 147] width 5 height 6
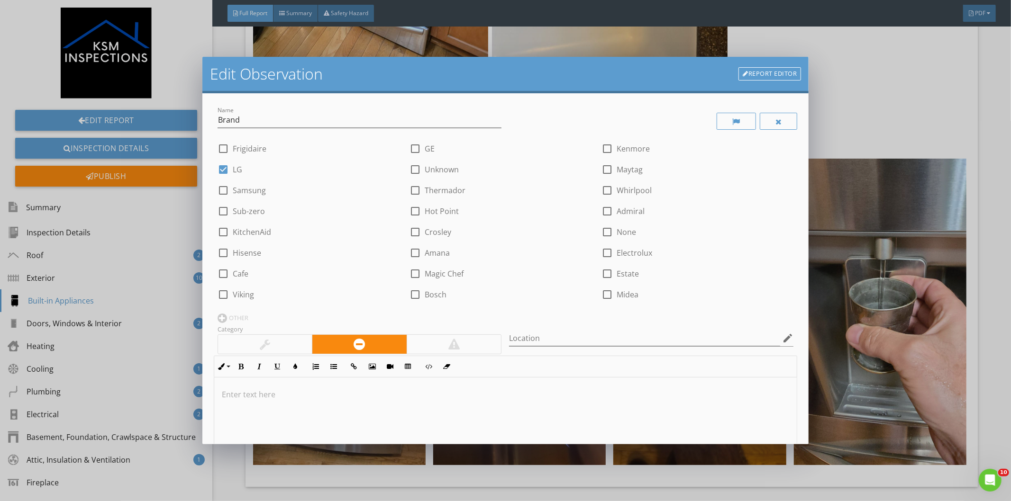
click at [275, 393] on p at bounding box center [506, 394] width 568 height 11
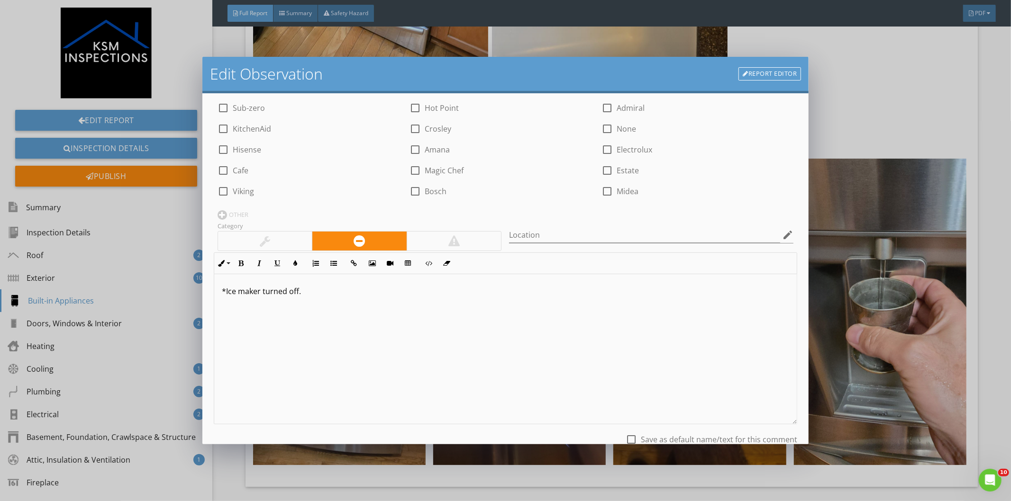
scroll to position [174, 0]
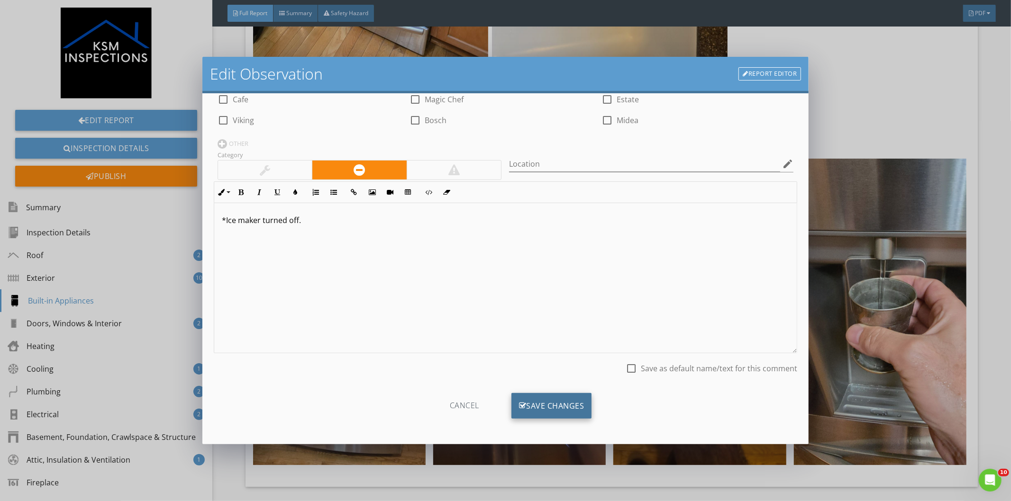
click at [562, 400] on div "Save Changes" at bounding box center [551, 406] width 81 height 26
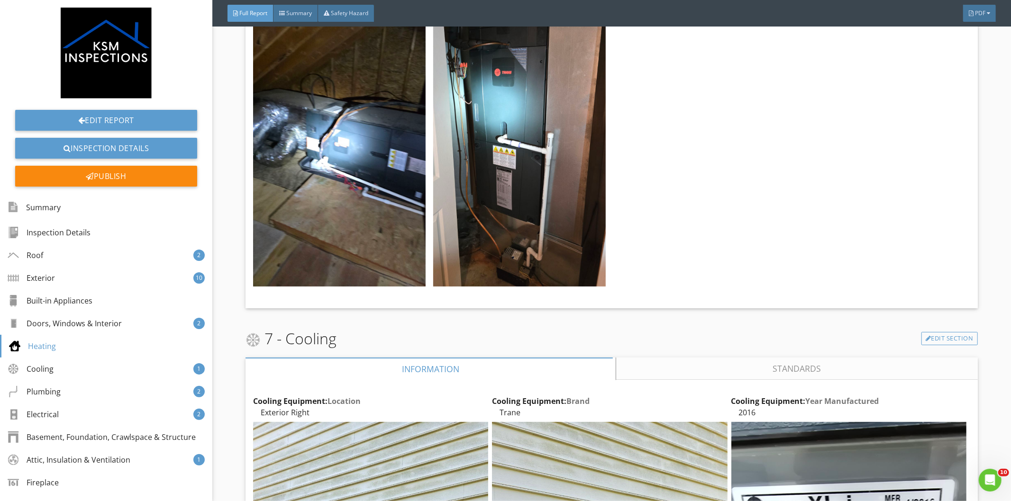
scroll to position [7369, 0]
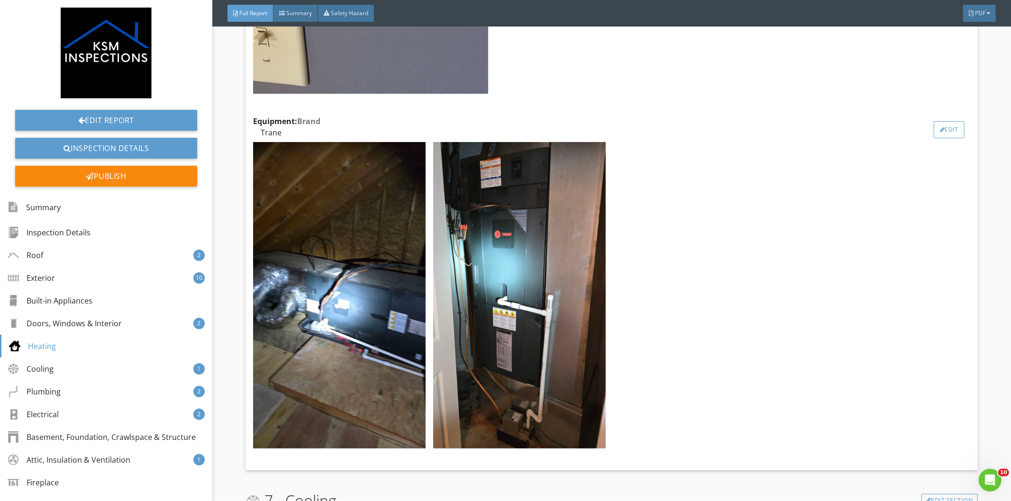
click at [937, 121] on div "Edit" at bounding box center [948, 129] width 31 height 17
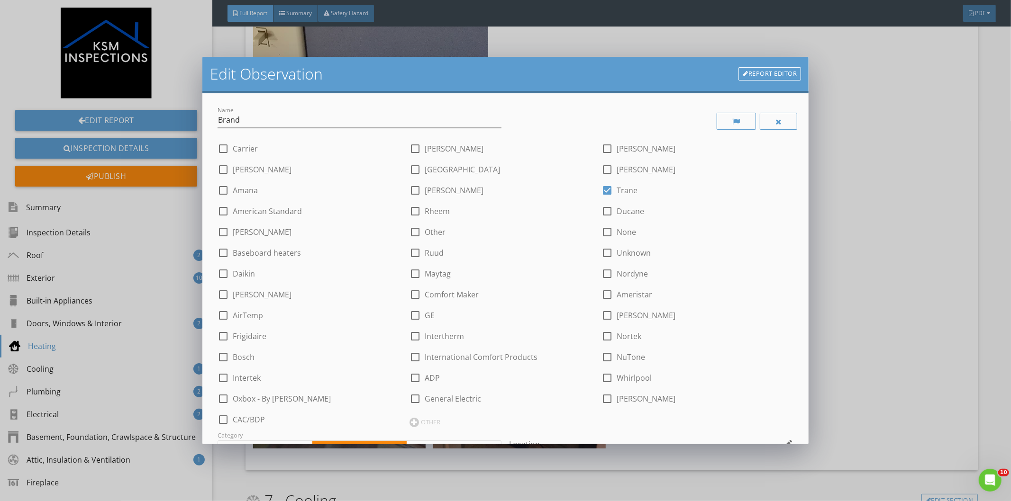
scroll to position [280, 0]
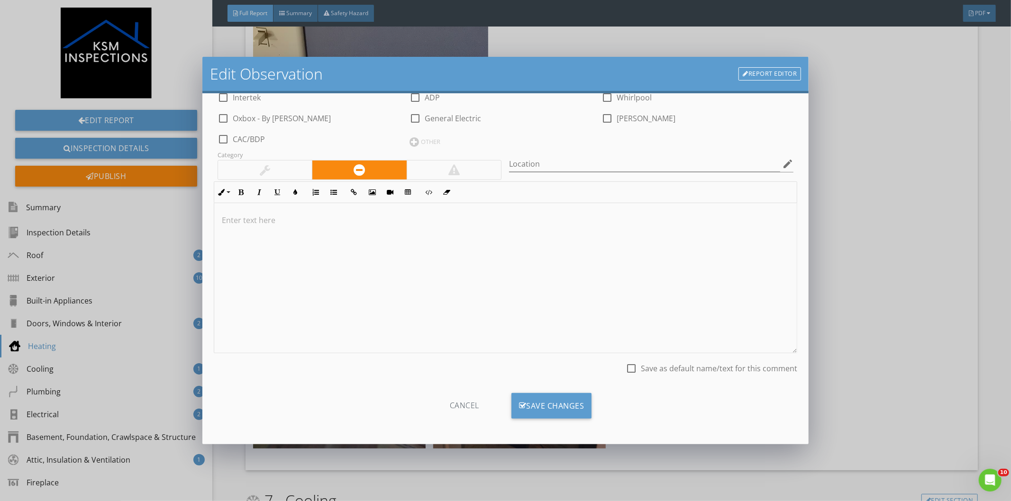
click at [929, 217] on div "Edit Observation Report Editor Name Brand check_box_outline_blank Carrier check…" at bounding box center [505, 250] width 1011 height 501
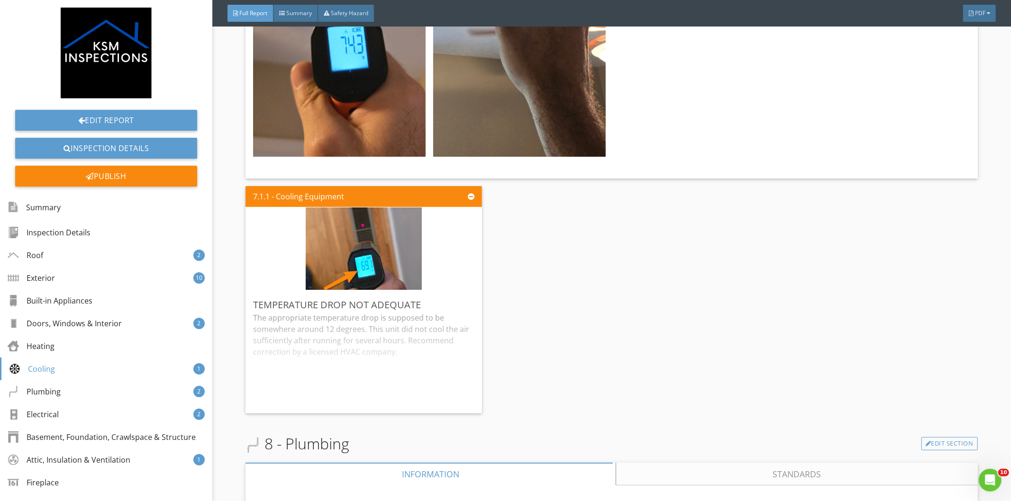
scroll to position [9054, 0]
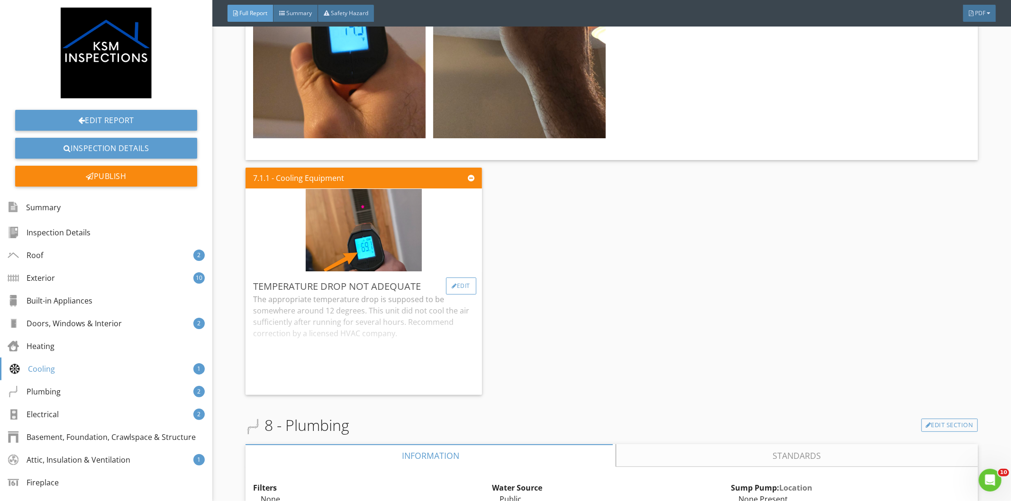
click at [451, 278] on div "Edit" at bounding box center [461, 286] width 31 height 17
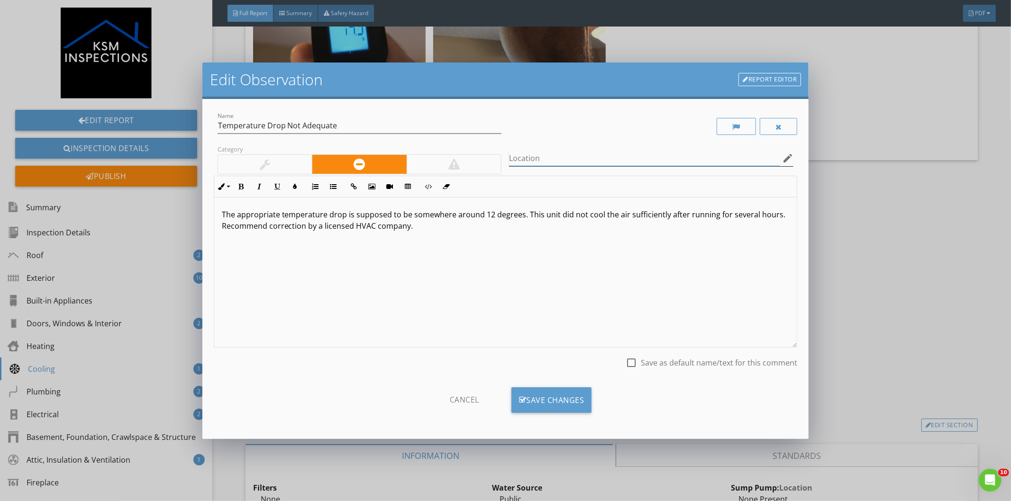
click at [529, 160] on input "Location" at bounding box center [644, 159] width 271 height 16
type input "L"
type input "Basement Unit"
click at [424, 224] on p "The appropriate temperature drop is supposed to be somewhere around 12 degrees.…" at bounding box center [506, 220] width 568 height 23
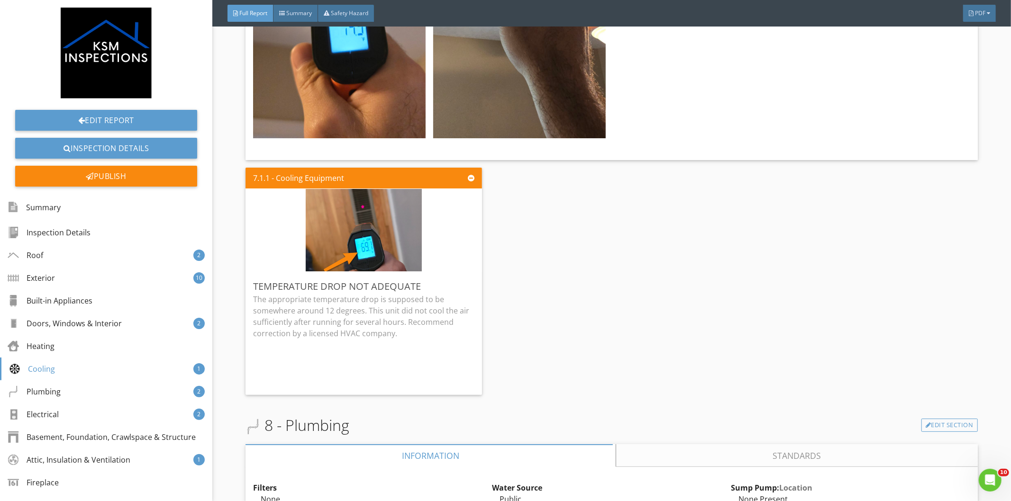
click at [852, 250] on div at bounding box center [505, 250] width 1011 height 501
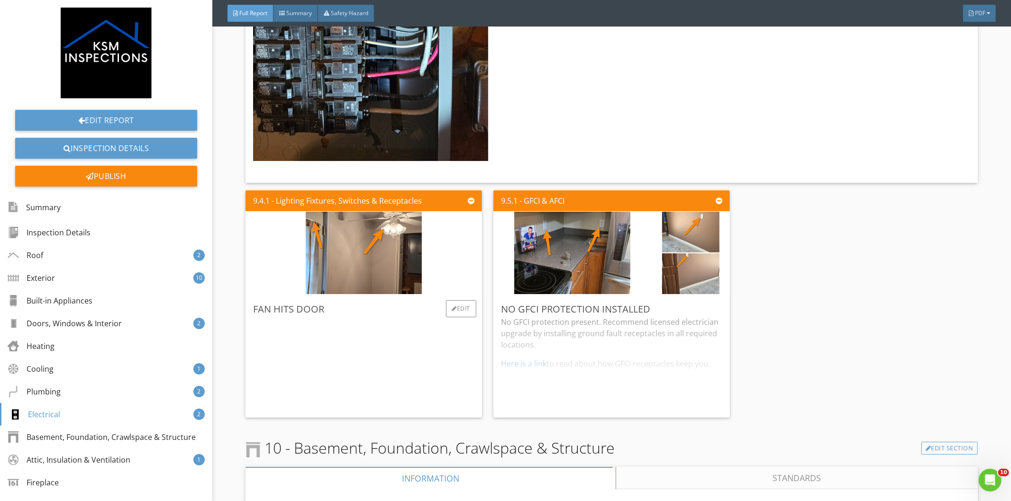
scroll to position [13265, 0]
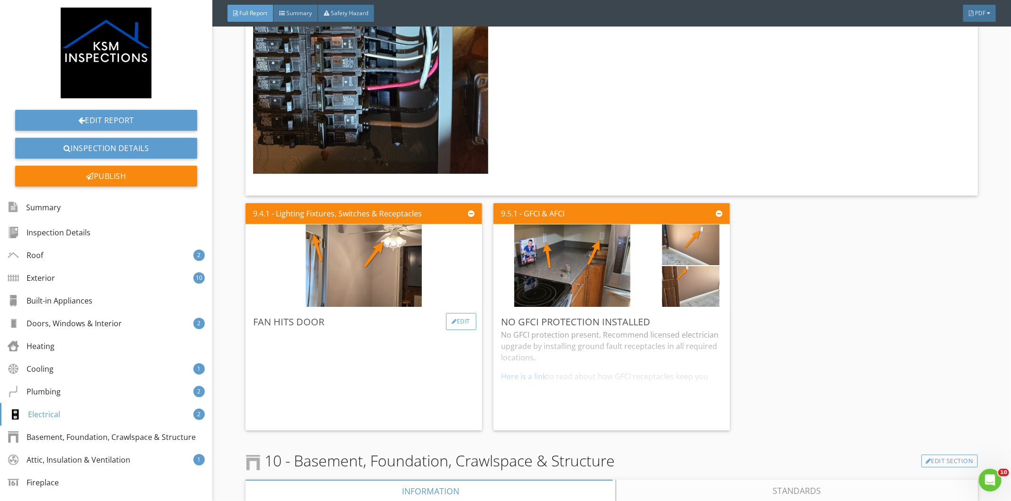
click at [457, 313] on div "Edit" at bounding box center [461, 321] width 31 height 17
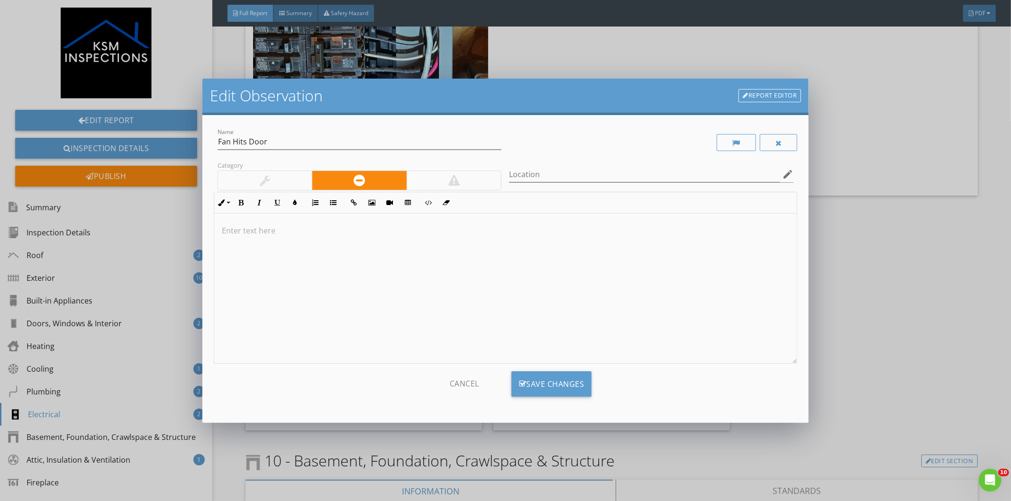
click at [290, 252] on div at bounding box center [505, 289] width 583 height 150
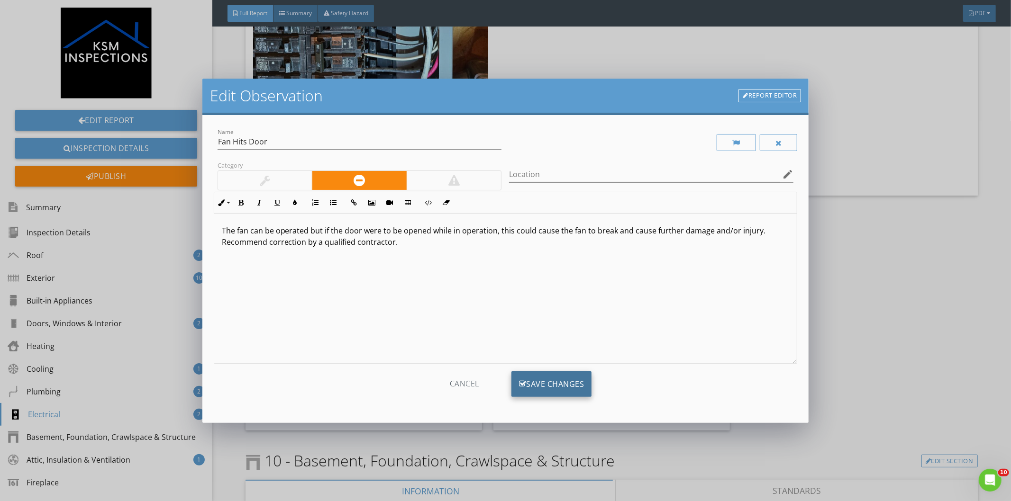
click at [543, 392] on div "Save Changes" at bounding box center [551, 384] width 81 height 26
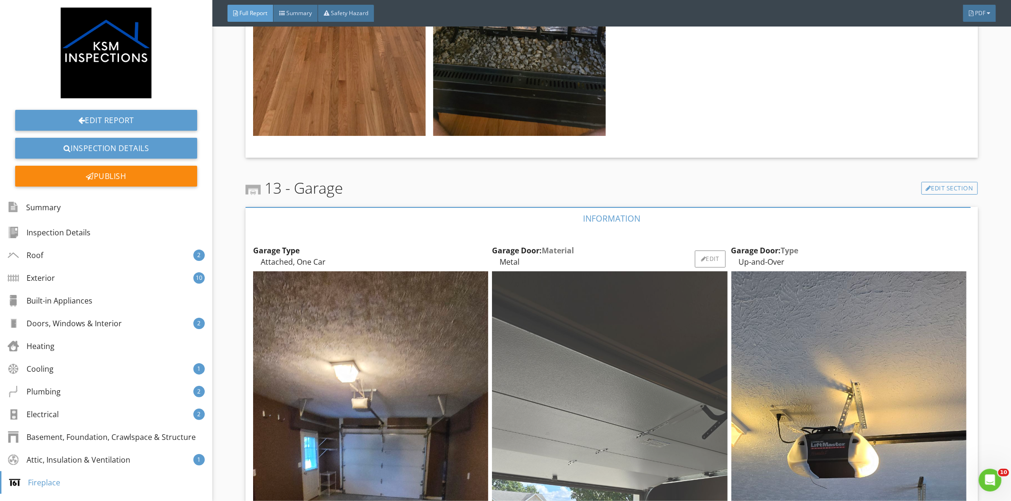
scroll to position [16274, 0]
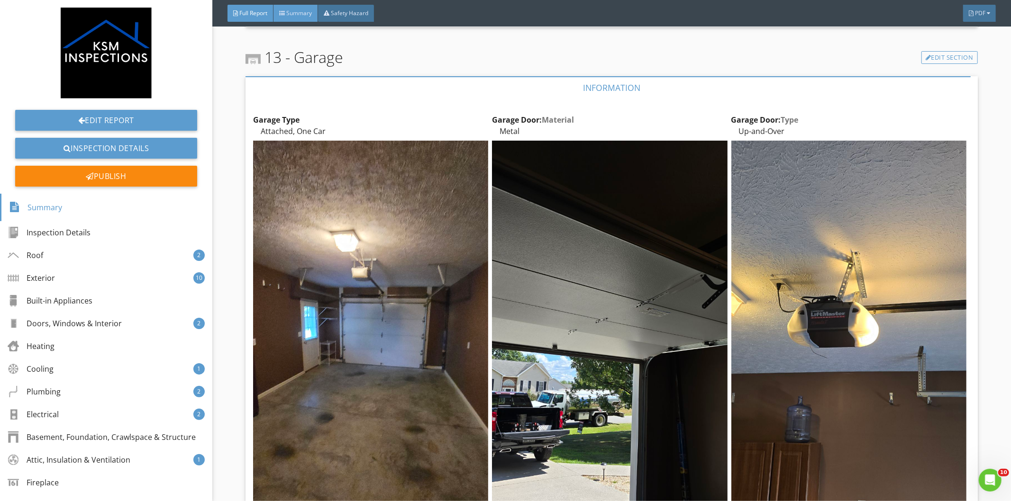
click at [286, 10] on div "Summary" at bounding box center [295, 13] width 45 height 17
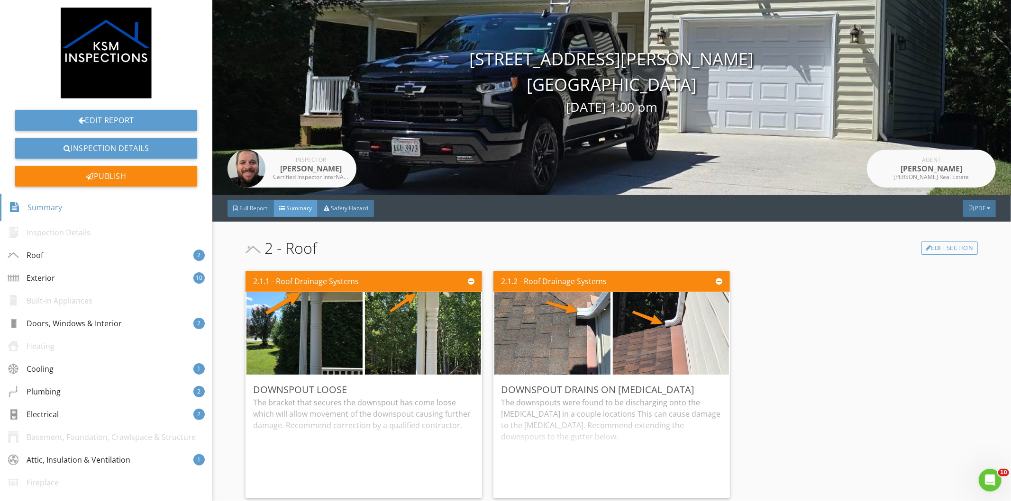
scroll to position [0, 0]
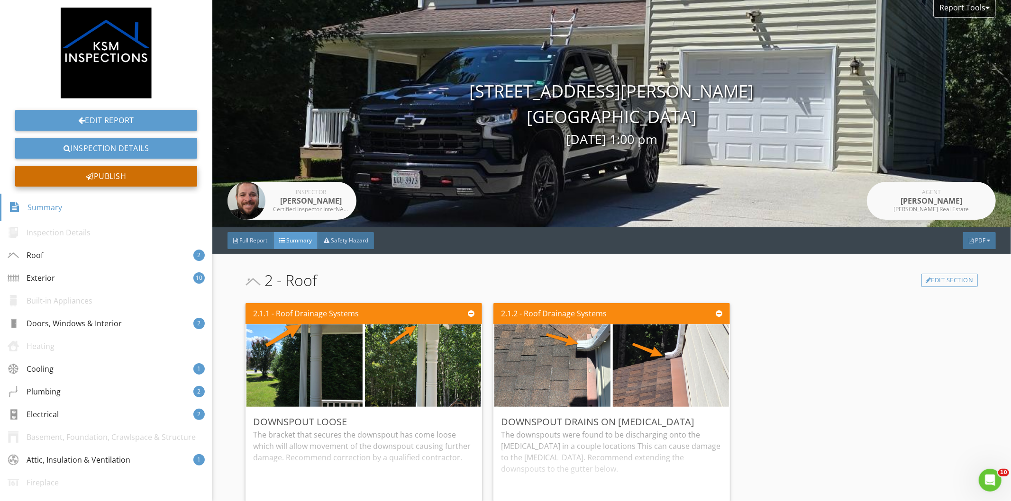
click at [87, 174] on div at bounding box center [90, 176] width 8 height 8
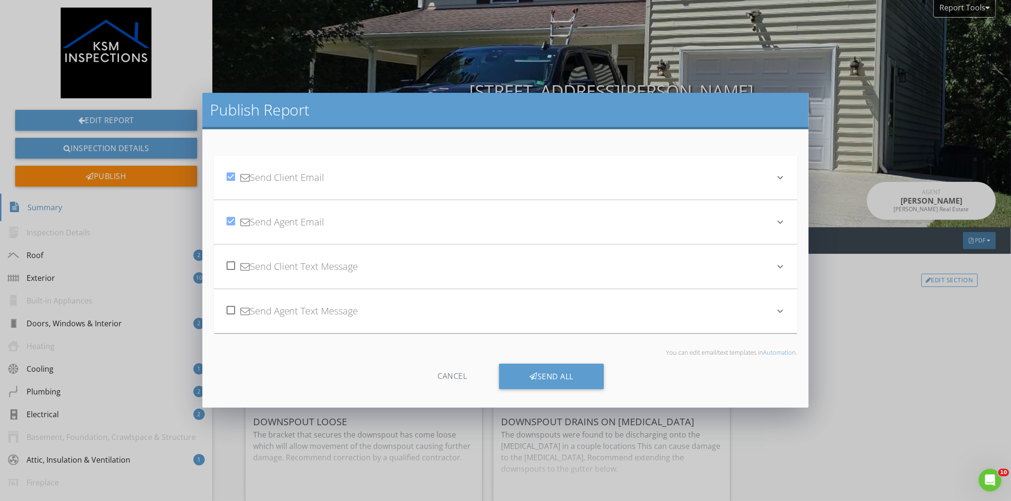
click at [230, 267] on div at bounding box center [231, 266] width 16 height 16
checkbox input "true"
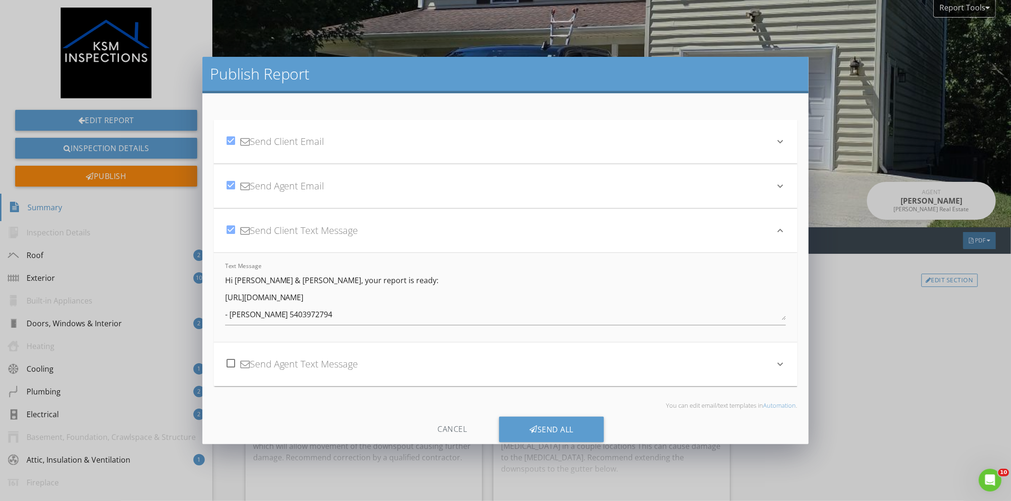
click at [231, 361] on div at bounding box center [231, 363] width 16 height 16
checkbox input "true"
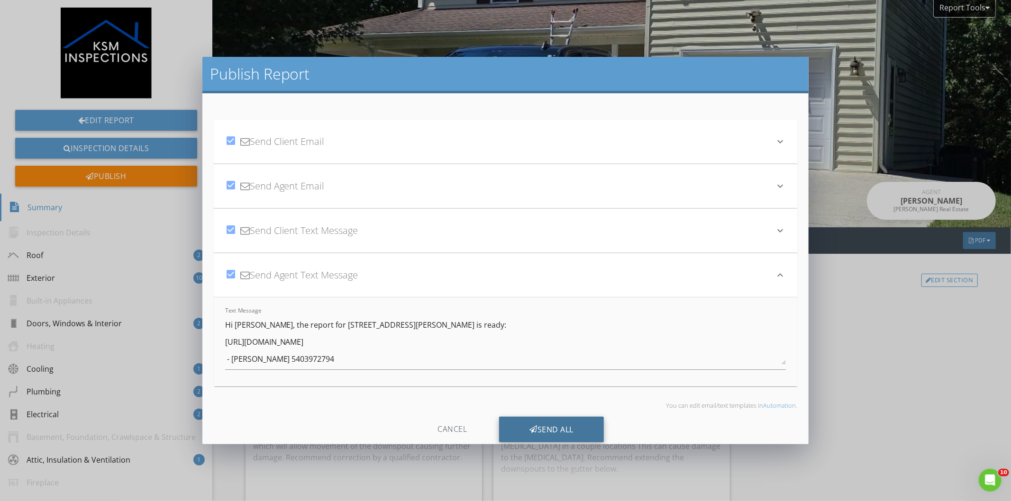
click at [550, 427] on div "Send All" at bounding box center [551, 430] width 105 height 26
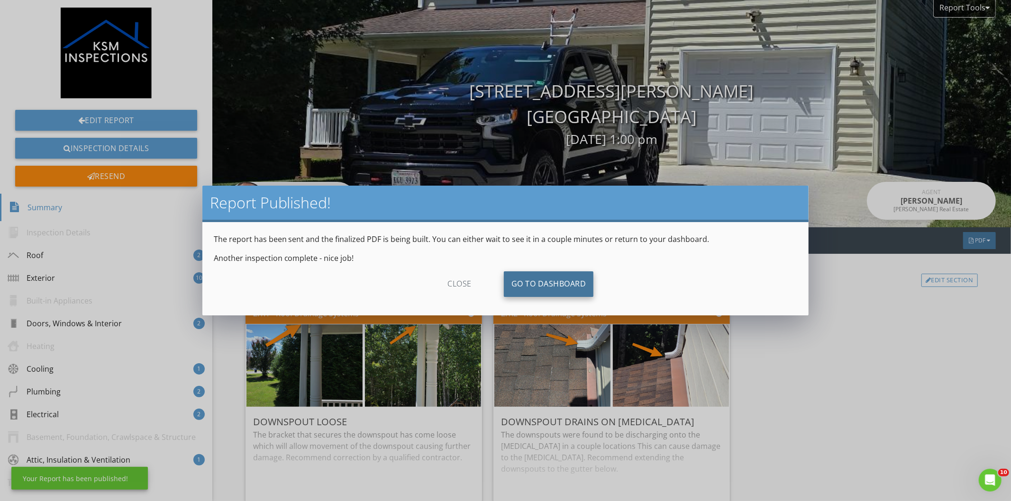
click at [557, 288] on link "Go To Dashboard" at bounding box center [549, 284] width 90 height 26
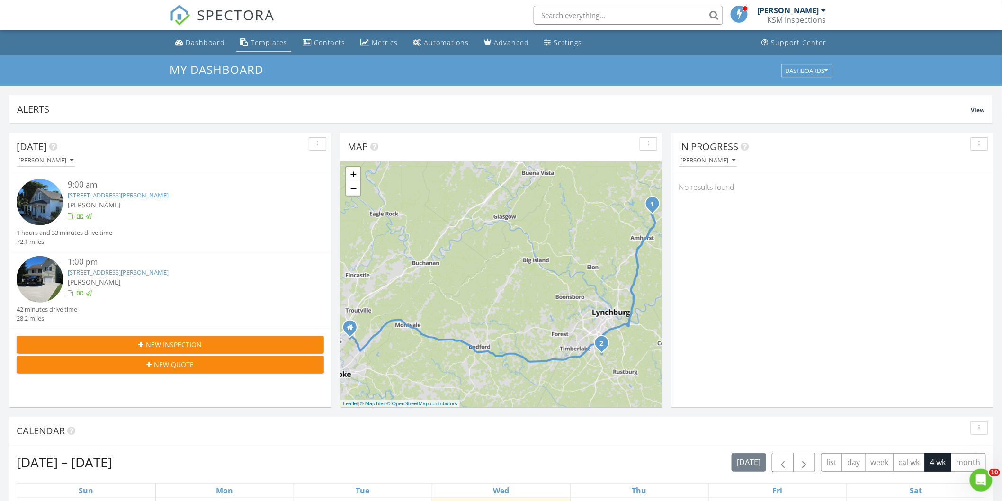
click at [275, 46] on div "Templates" at bounding box center [269, 42] width 37 height 9
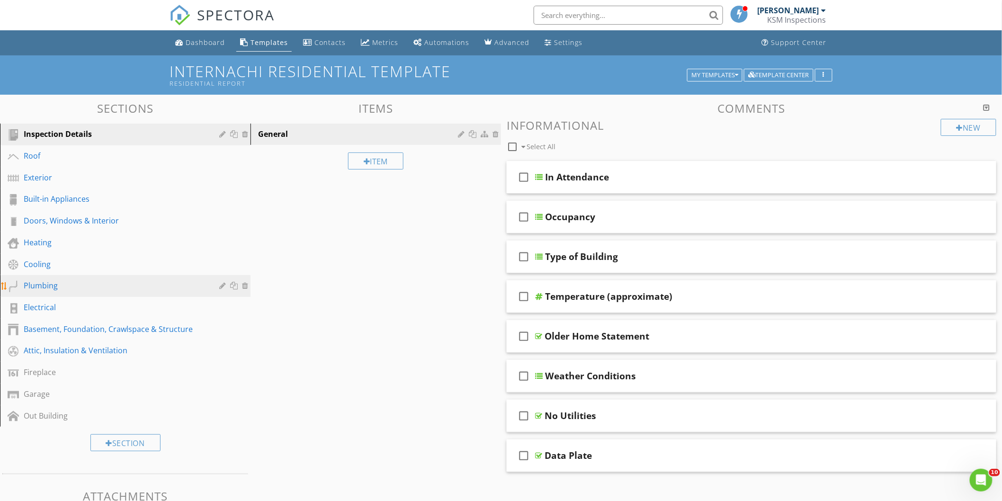
click at [36, 285] on div "Plumbing" at bounding box center [115, 285] width 182 height 11
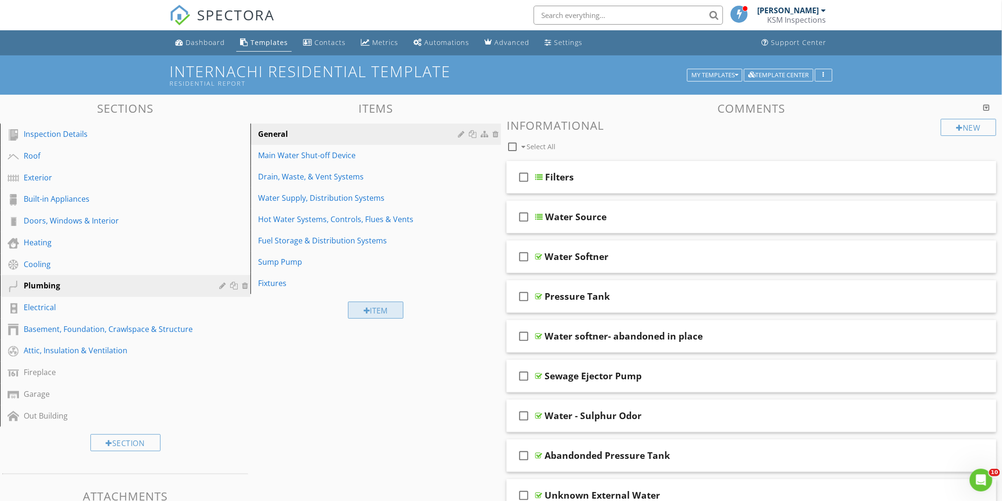
click at [367, 310] on div at bounding box center [367, 311] width 7 height 8
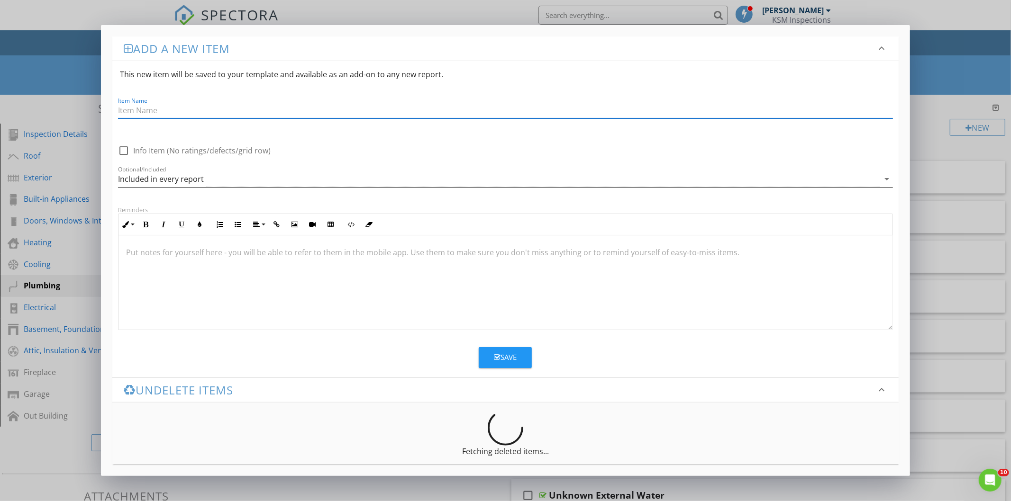
click at [217, 180] on div "Included in every report" at bounding box center [498, 180] width 761 height 16
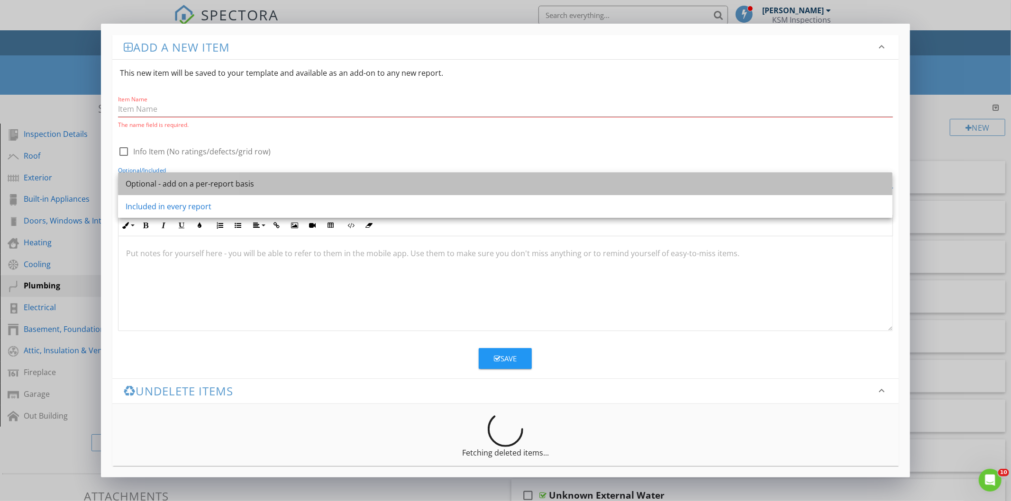
click at [132, 184] on div "Optional - add on a per-report basis" at bounding box center [505, 183] width 759 height 11
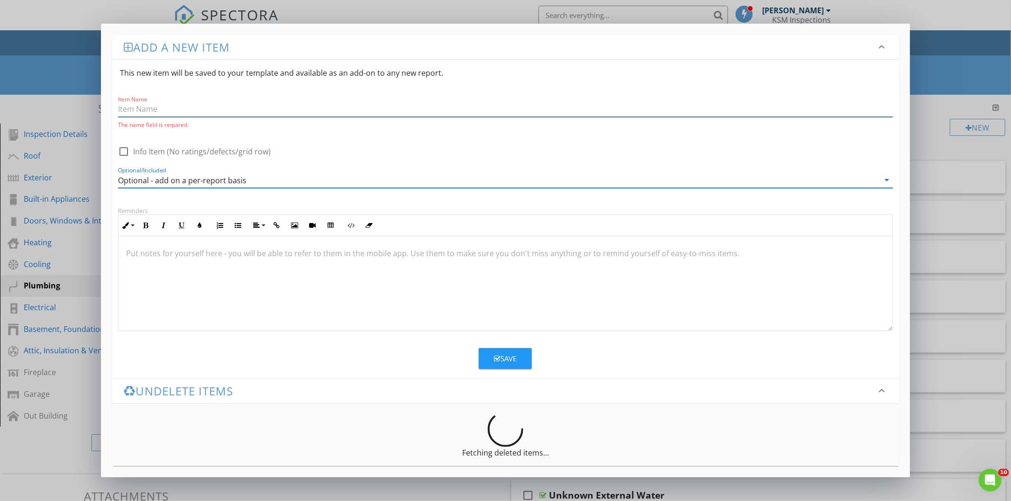
click at [140, 107] on input "Item Name" at bounding box center [505, 109] width 774 height 16
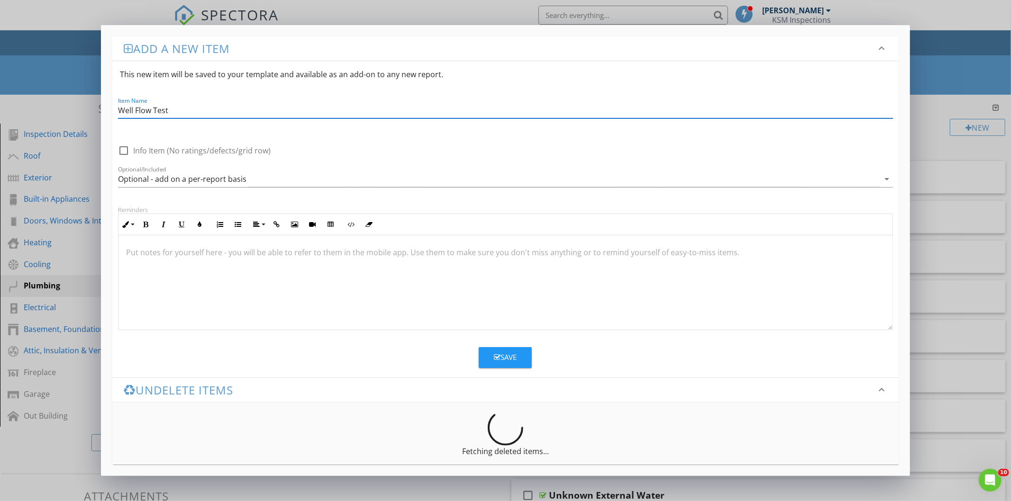
type input "Well Flow Test"
click at [500, 356] on div "Save" at bounding box center [505, 357] width 23 height 11
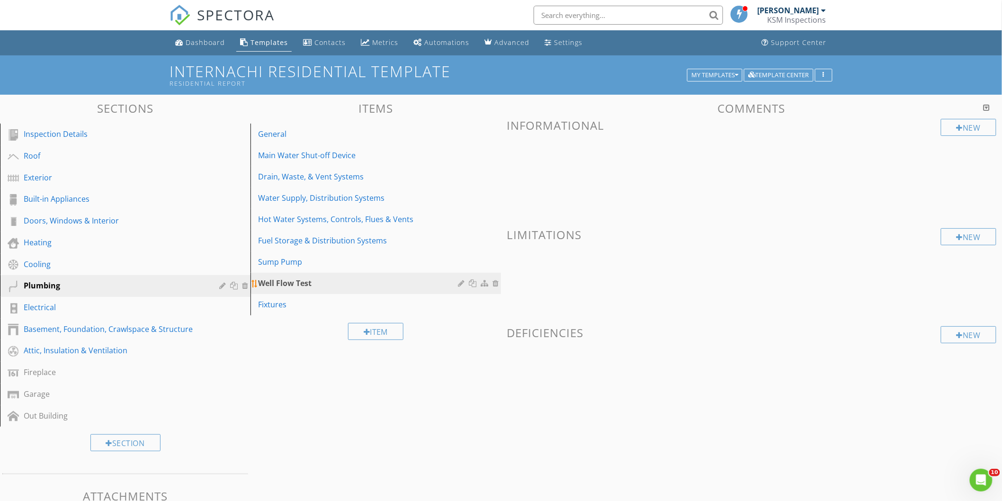
click at [328, 282] on div "Well Flow Test" at bounding box center [359, 283] width 203 height 11
click at [957, 125] on div at bounding box center [960, 128] width 7 height 8
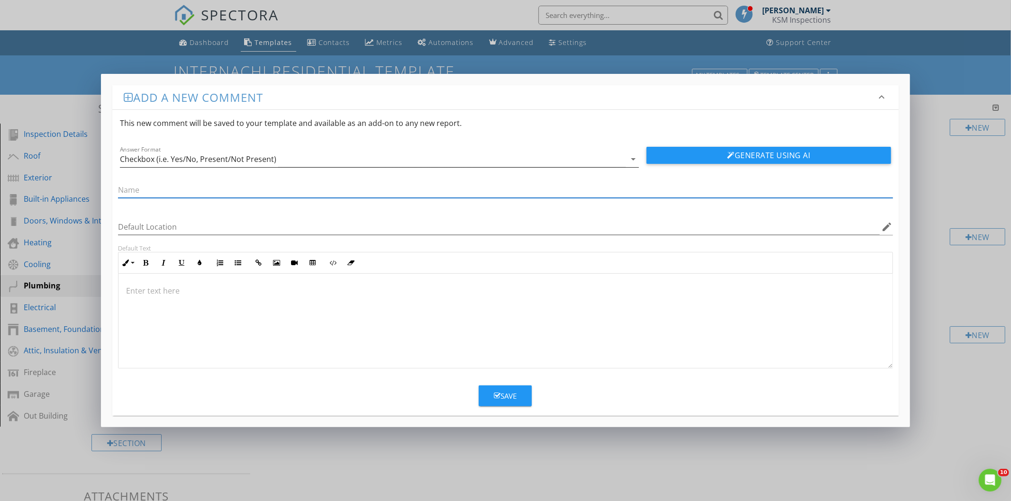
click at [163, 159] on div "Checkbox (i.e. Yes/No, Present/Not Present)" at bounding box center [198, 159] width 156 height 9
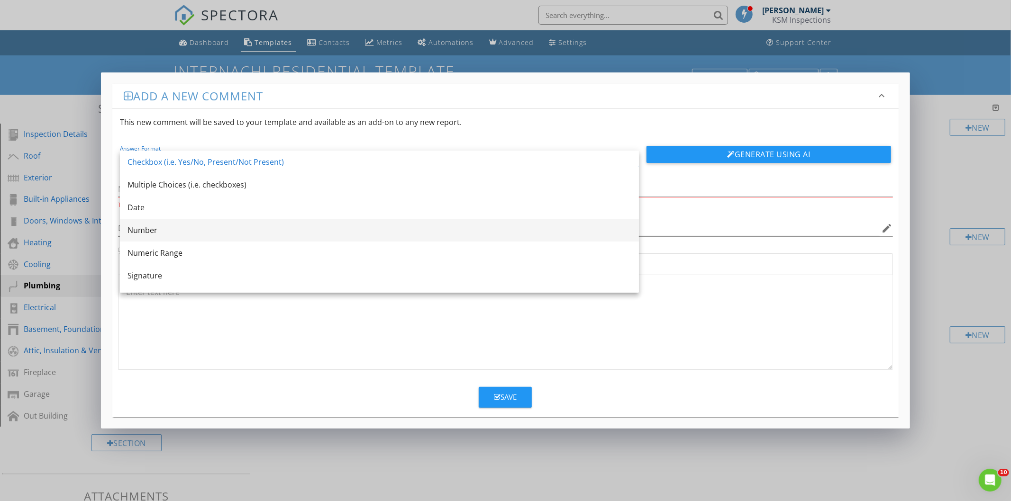
click at [152, 229] on div "Number" at bounding box center [379, 230] width 504 height 11
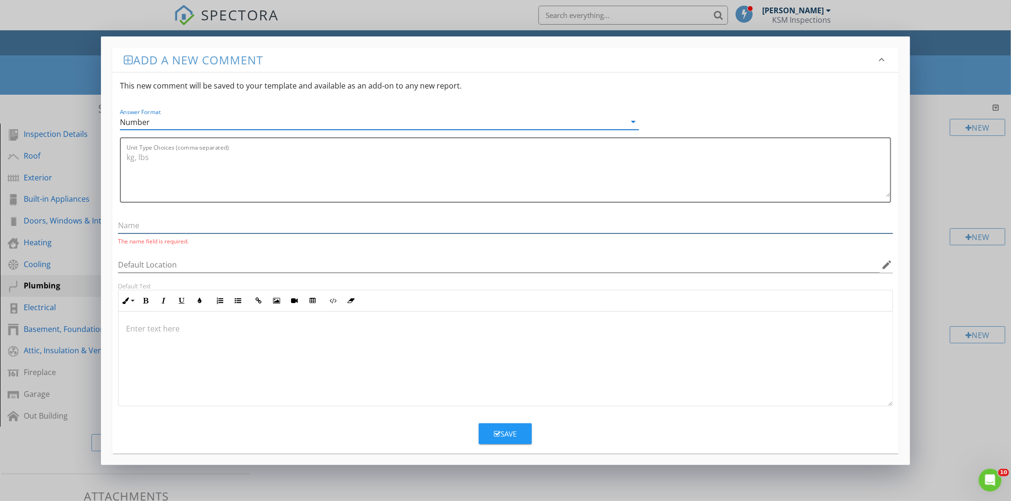
click at [136, 224] on input "text" at bounding box center [505, 226] width 774 height 16
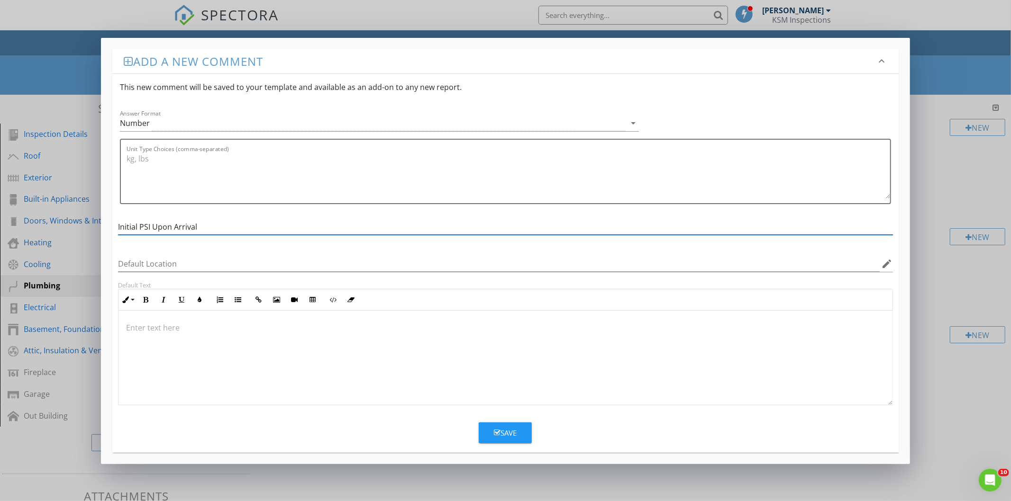
type input "Initial PSI Upon Arrival"
click at [503, 430] on div "Save" at bounding box center [505, 433] width 23 height 11
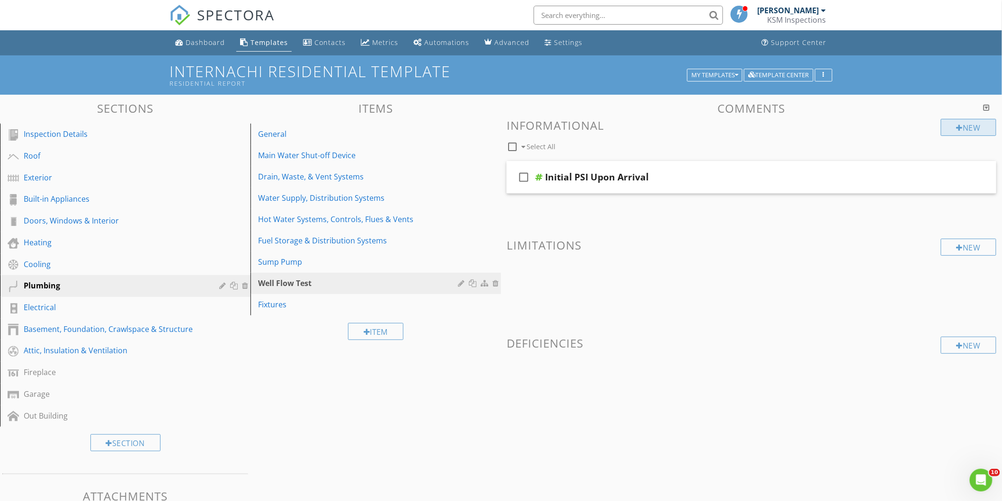
click at [951, 126] on div "New" at bounding box center [968, 127] width 55 height 17
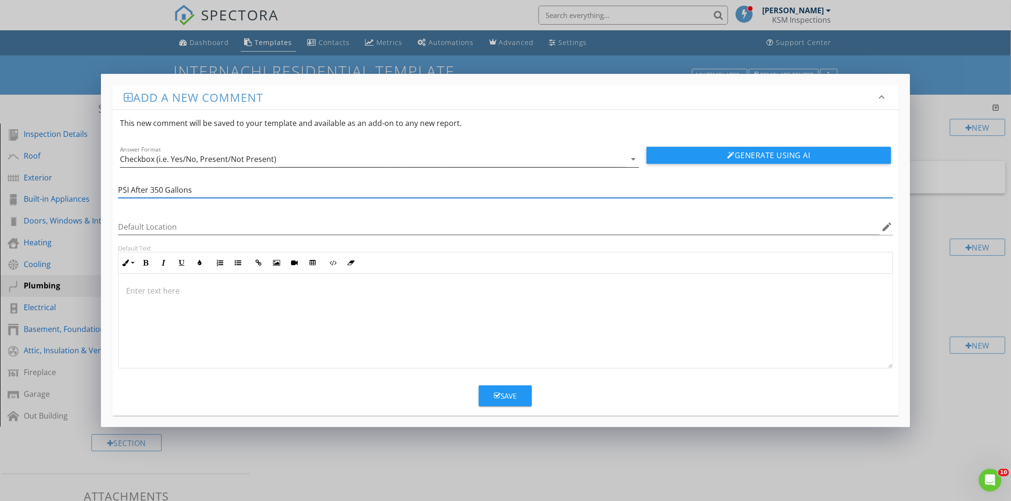
click at [185, 160] on div "Checkbox (i.e. Yes/No, Present/Not Present)" at bounding box center [198, 159] width 156 height 9
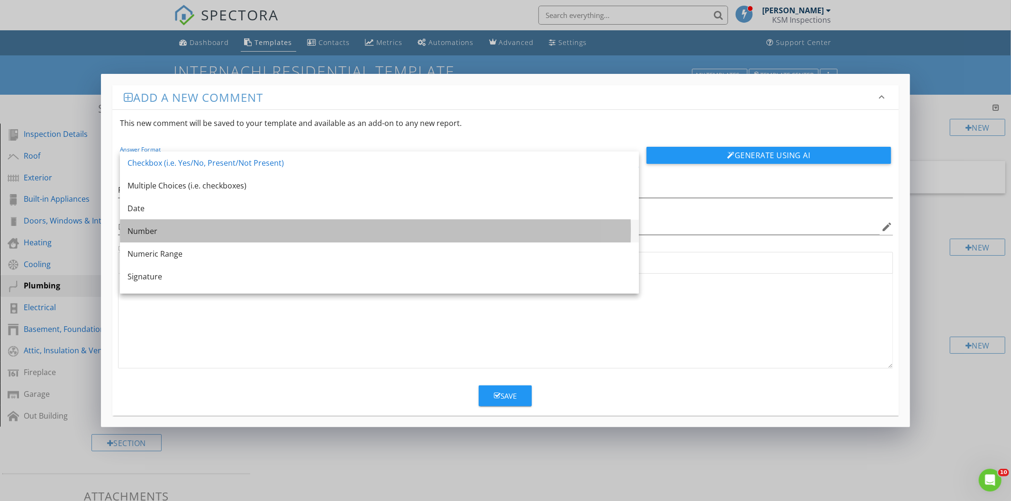
click at [144, 230] on div "Number" at bounding box center [379, 231] width 504 height 11
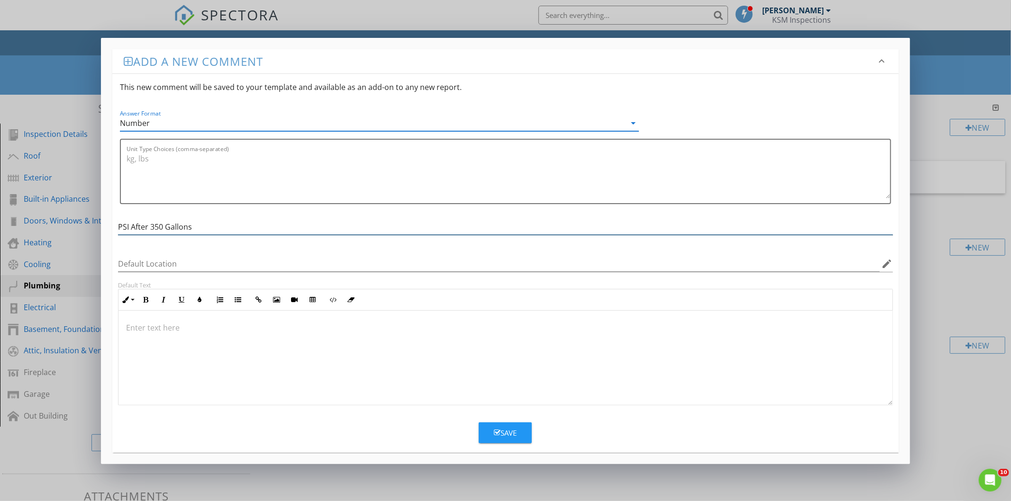
click at [163, 228] on input "PSI After 350 Gallons" at bounding box center [505, 227] width 774 height 16
type input "PSI After 300 Gallons"
click at [517, 441] on button "Save" at bounding box center [505, 433] width 53 height 21
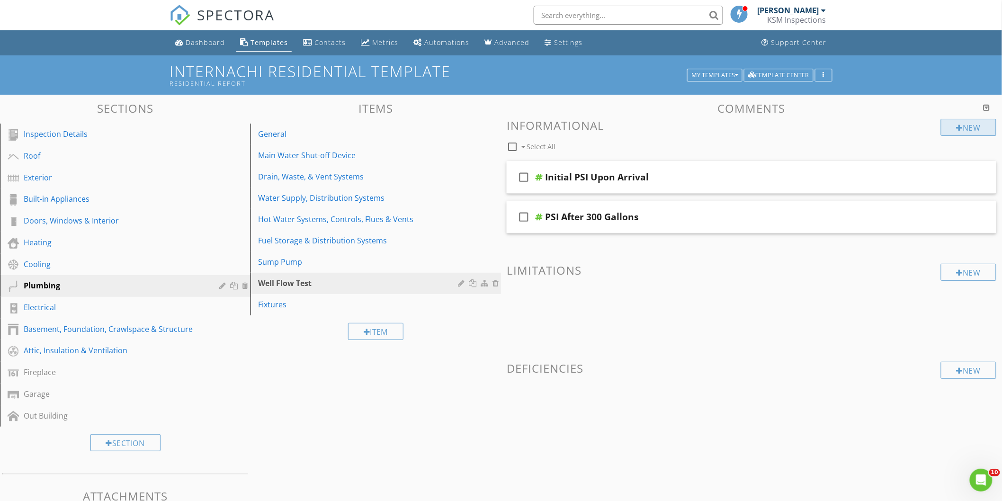
click at [966, 126] on div "New" at bounding box center [968, 127] width 55 height 17
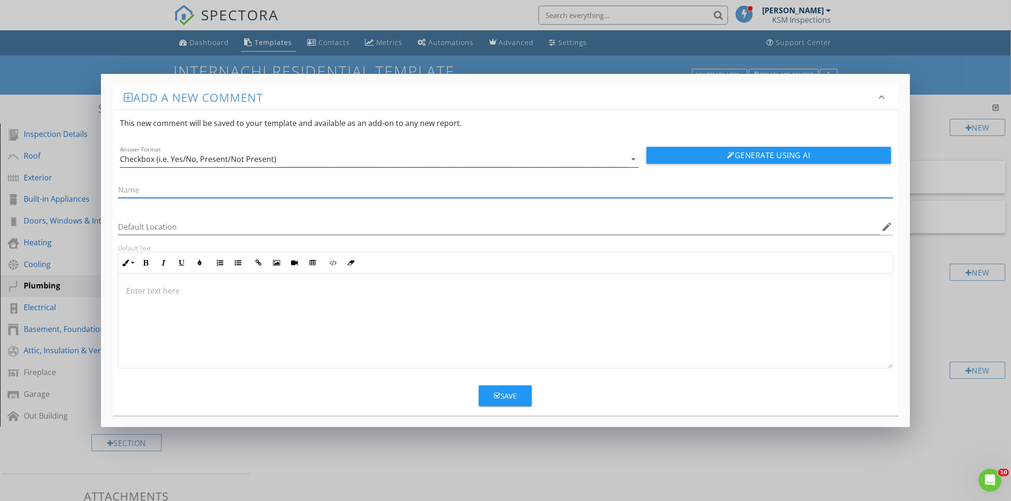
click at [174, 161] on div "Checkbox (i.e. Yes/No, Present/Not Present)" at bounding box center [198, 159] width 156 height 9
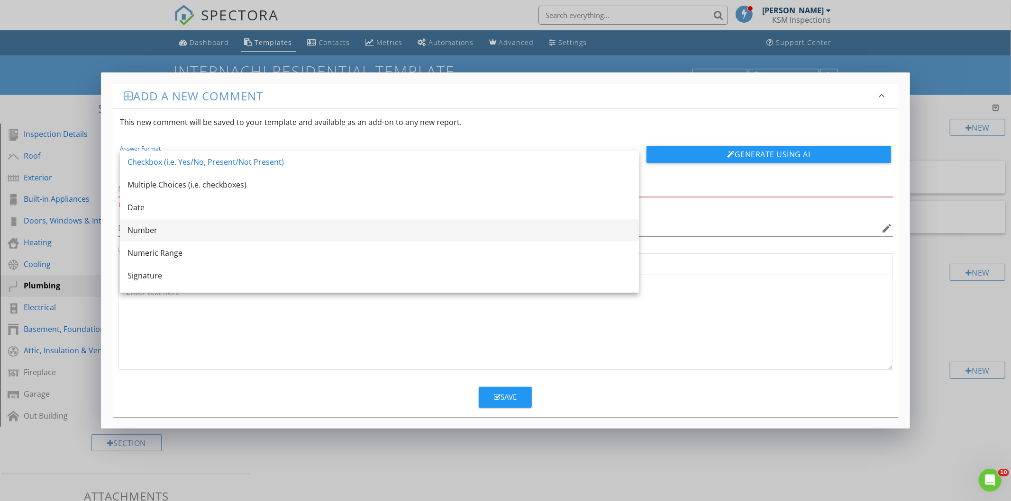
click at [136, 229] on div "Number" at bounding box center [379, 230] width 504 height 11
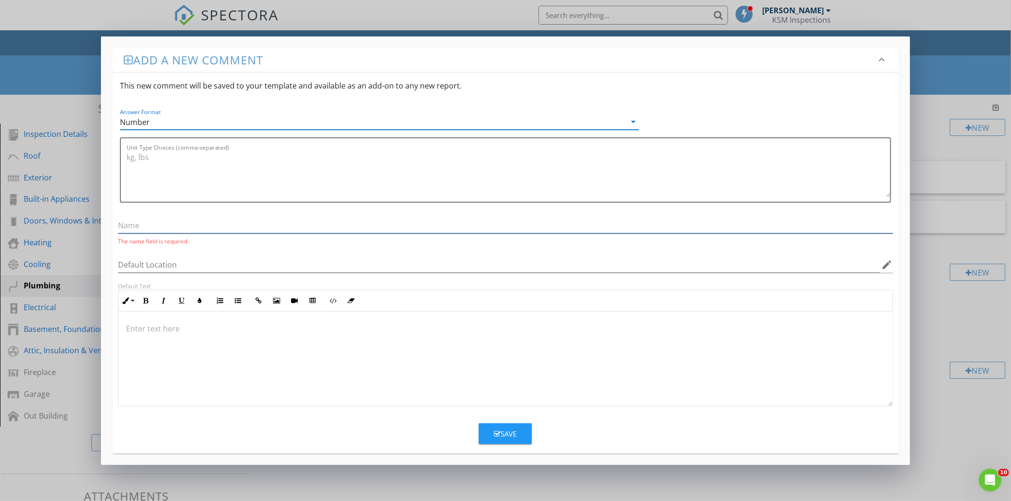
drag, startPoint x: 147, startPoint y: 228, endPoint x: 181, endPoint y: 233, distance: 34.4
click at [147, 228] on input "text" at bounding box center [505, 226] width 774 height 16
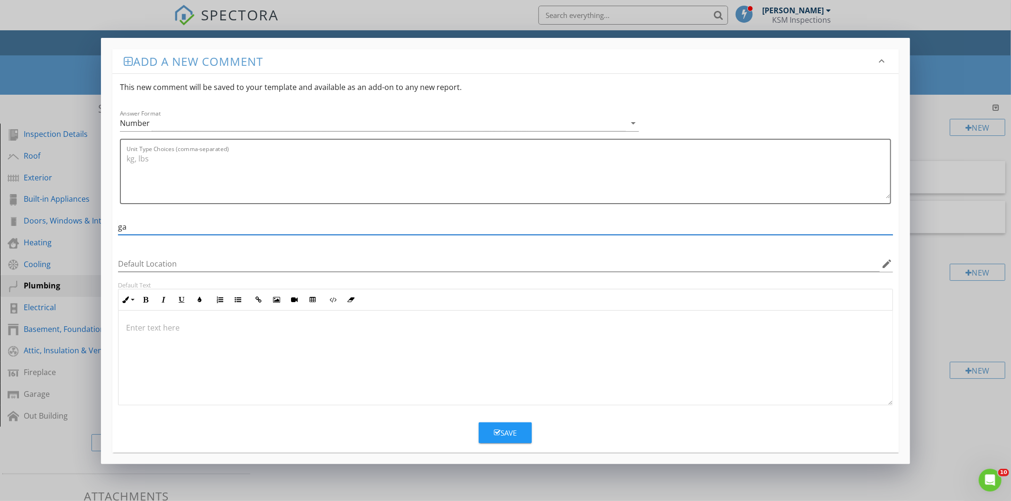
type input "g"
type input "Gallons Per Minute"
click at [499, 431] on icon "button" at bounding box center [497, 432] width 7 height 7
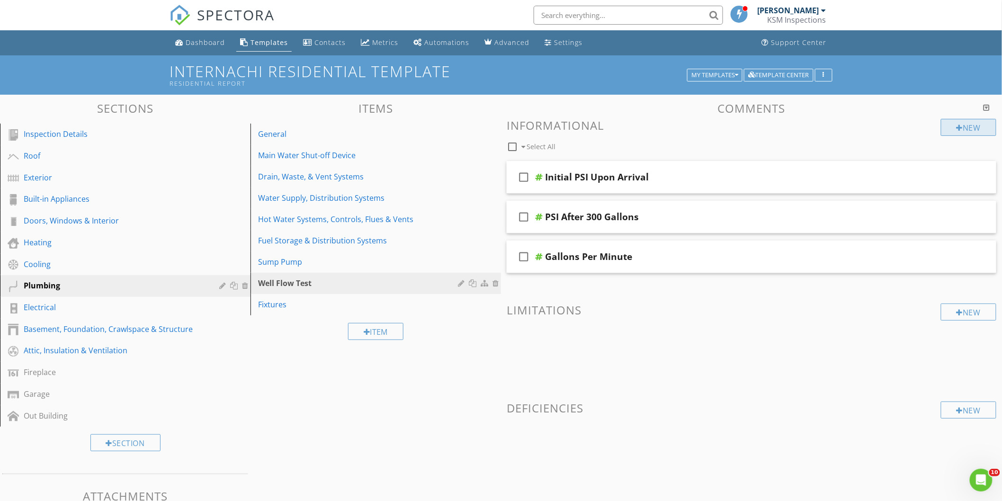
click at [960, 126] on div at bounding box center [960, 128] width 7 height 8
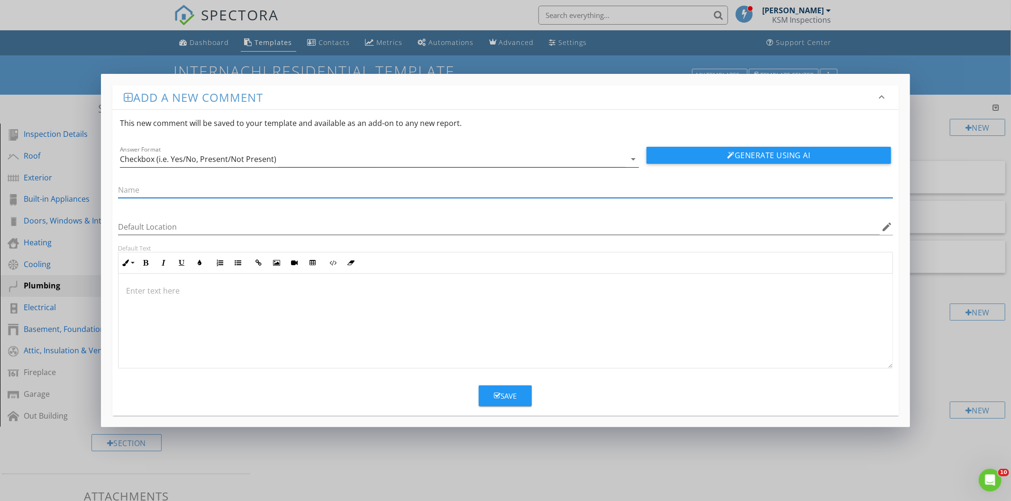
click at [215, 155] on div "Checkbox (i.e. Yes/No, Present/Not Present)" at bounding box center [198, 159] width 156 height 9
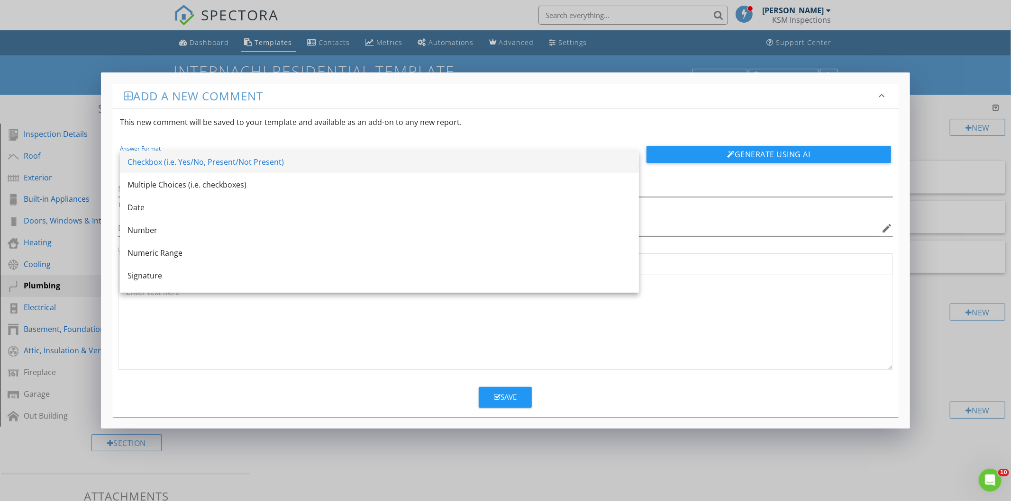
click at [159, 159] on div "Checkbox (i.e. Yes/No, Present/Not Present)" at bounding box center [379, 161] width 504 height 11
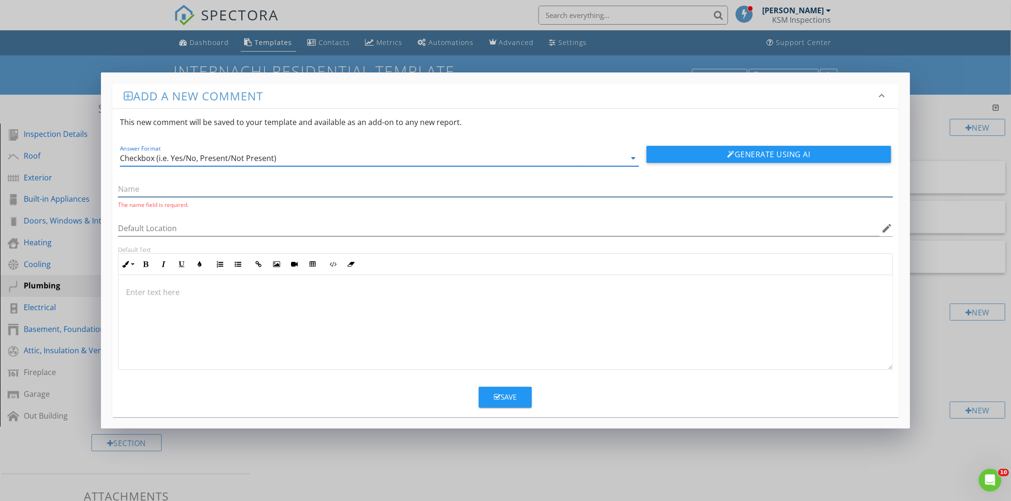
click at [165, 195] on input "text" at bounding box center [505, 189] width 774 height 16
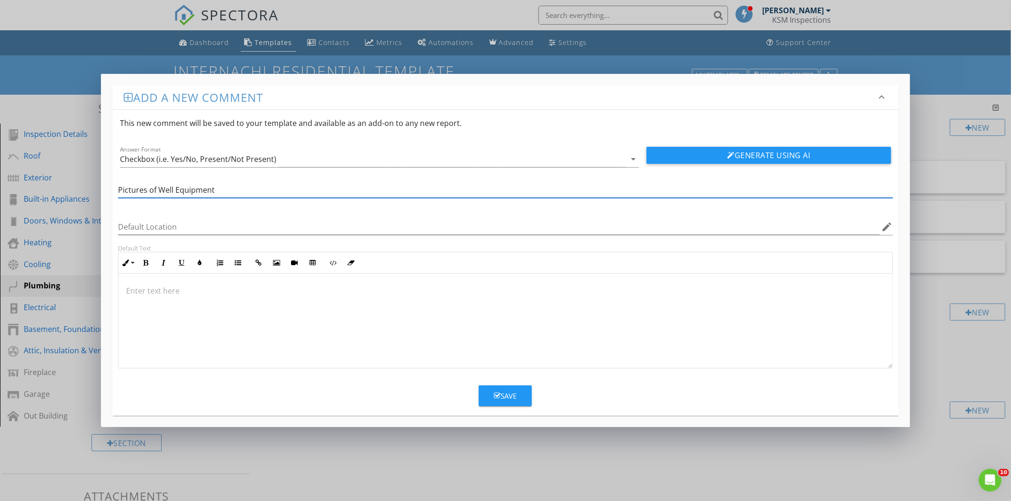
type input "Pictures of Well Equipment"
click at [504, 396] on div "Save" at bounding box center [505, 396] width 23 height 11
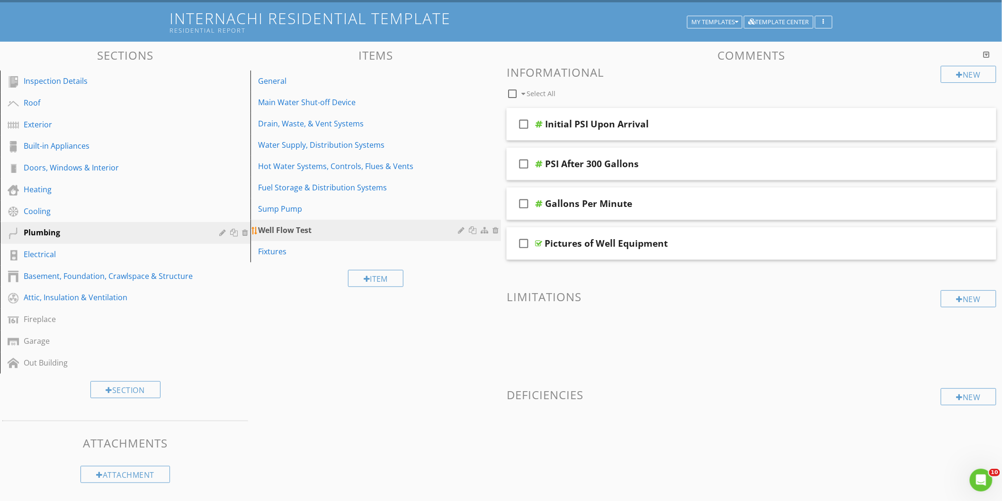
scroll to position [55, 0]
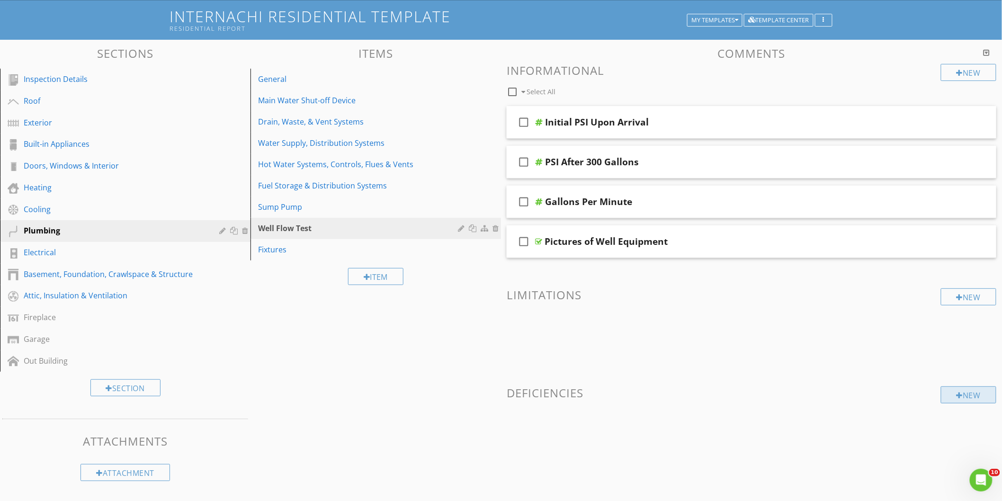
click at [972, 392] on div "New" at bounding box center [968, 395] width 55 height 17
click at [869, 472] on div at bounding box center [501, 250] width 1002 height 501
click at [962, 392] on div "New" at bounding box center [968, 395] width 55 height 17
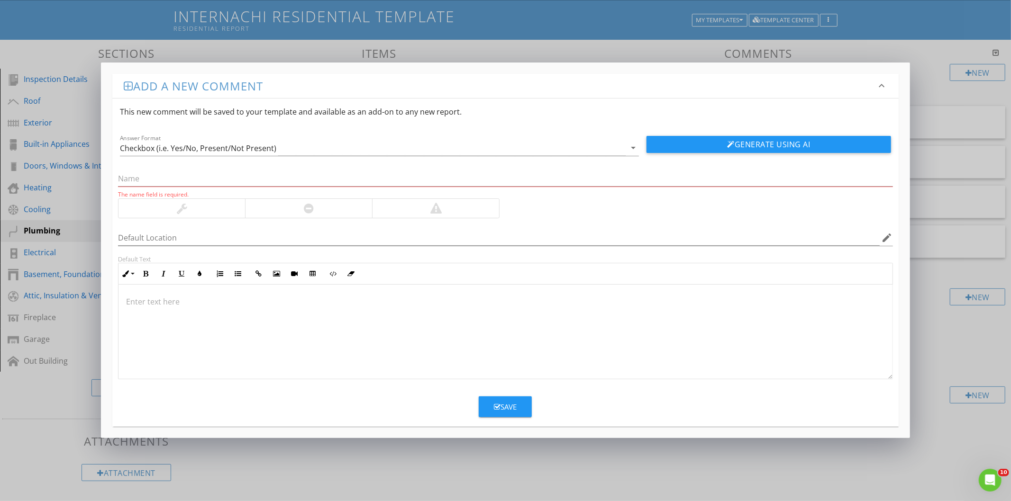
click at [287, 211] on div at bounding box center [308, 208] width 127 height 19
click at [146, 176] on input "text" at bounding box center [505, 179] width 774 height 16
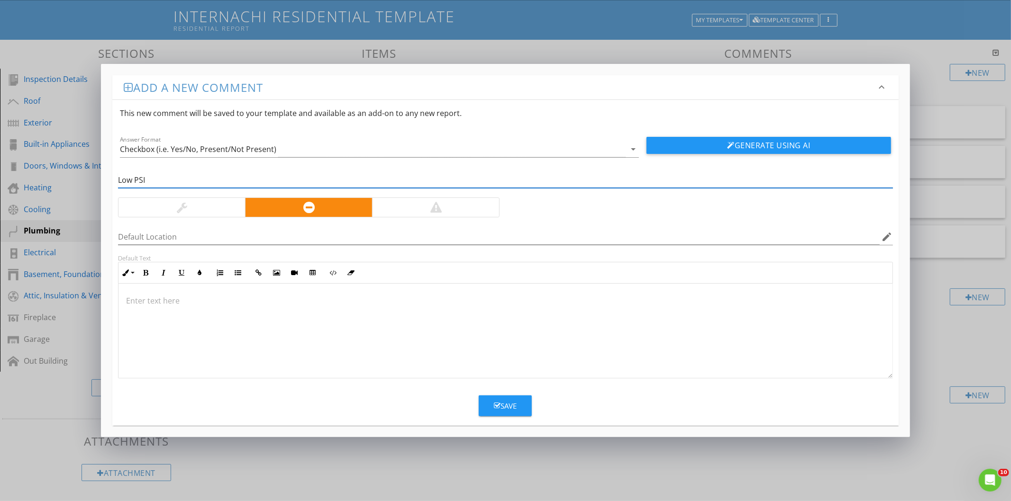
type input "Low PSI"
click at [500, 402] on div "Save" at bounding box center [505, 406] width 23 height 11
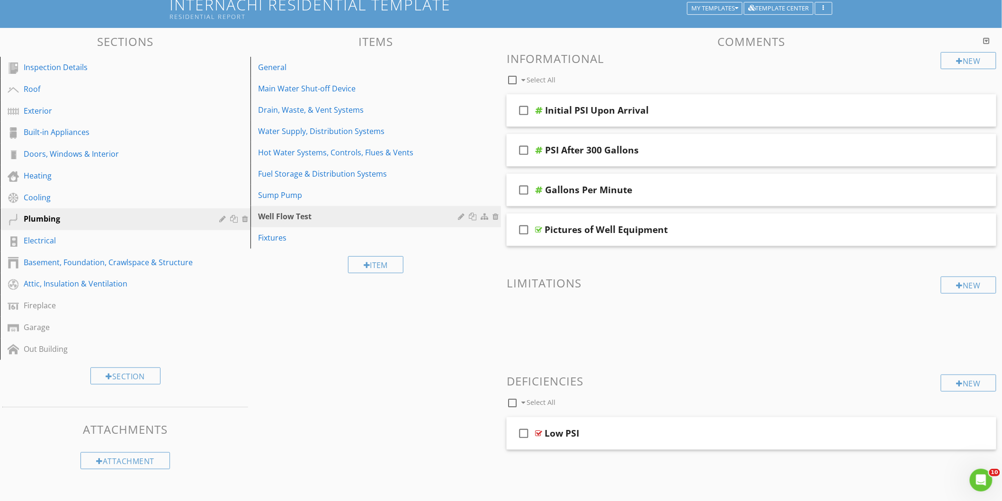
scroll to position [70, 0]
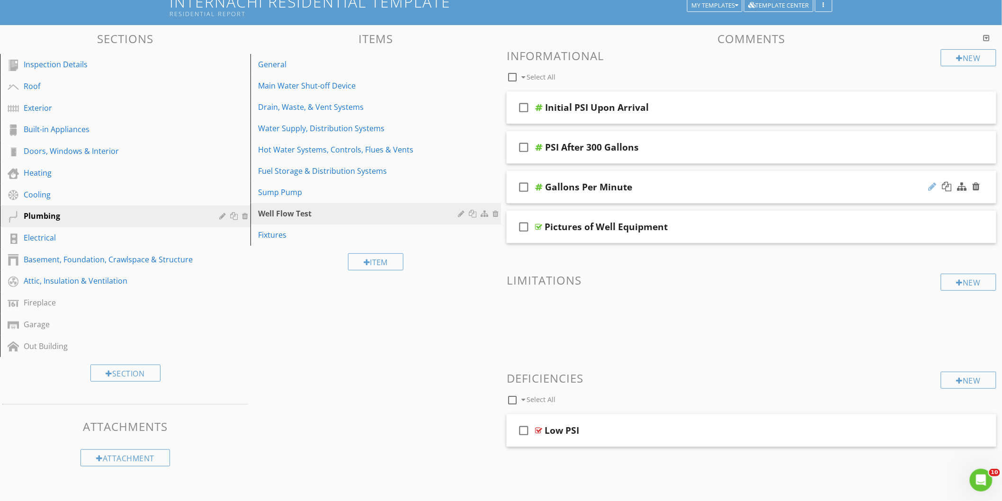
click at [932, 185] on div at bounding box center [933, 186] width 8 height 9
type input "Gallons Per Minute Average Over 300 Gallons"
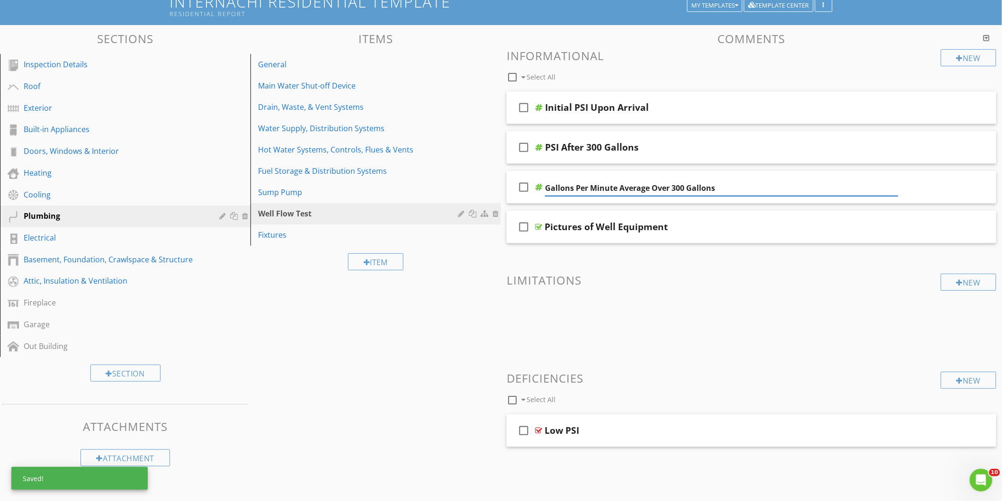
click at [424, 368] on div "Sections Inspection Details Roof Exterior Built-in Appliances Doors, Windows & …" at bounding box center [501, 258] width 1002 height 467
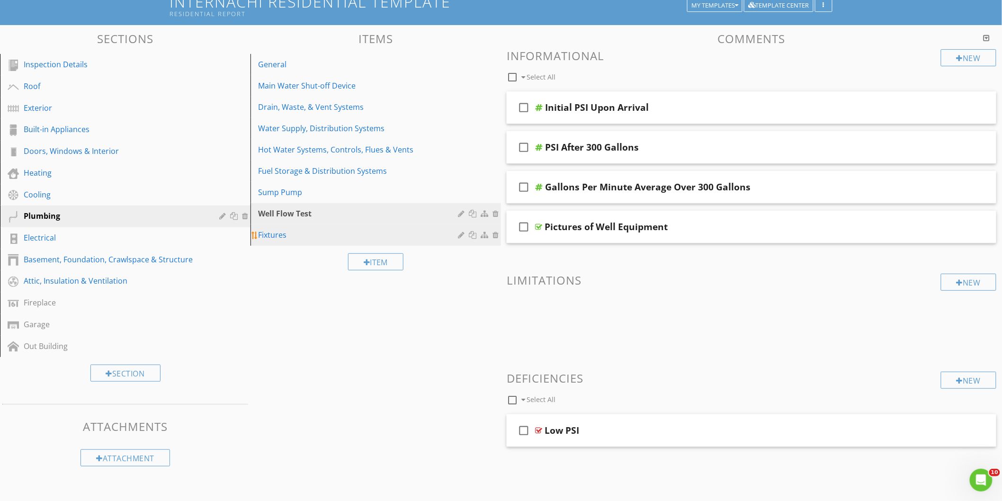
drag, startPoint x: 260, startPoint y: 234, endPoint x: 263, endPoint y: 242, distance: 8.3
click at [261, 234] on div "Fixtures" at bounding box center [359, 234] width 203 height 11
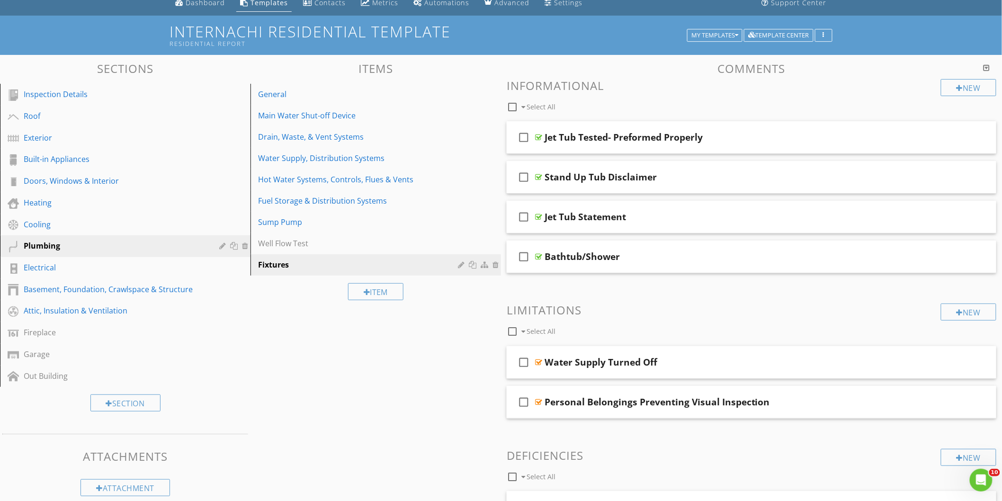
scroll to position [0, 0]
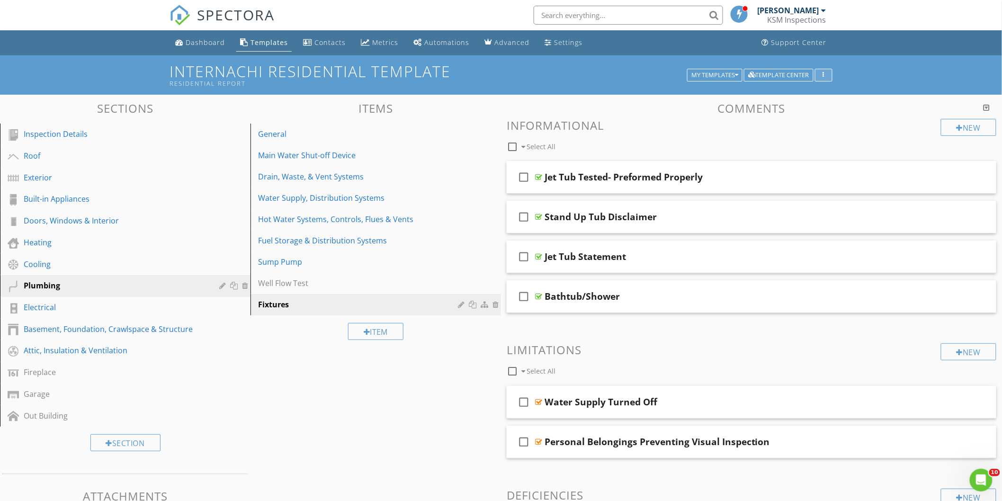
click at [821, 73] on div "button" at bounding box center [824, 75] width 9 height 7
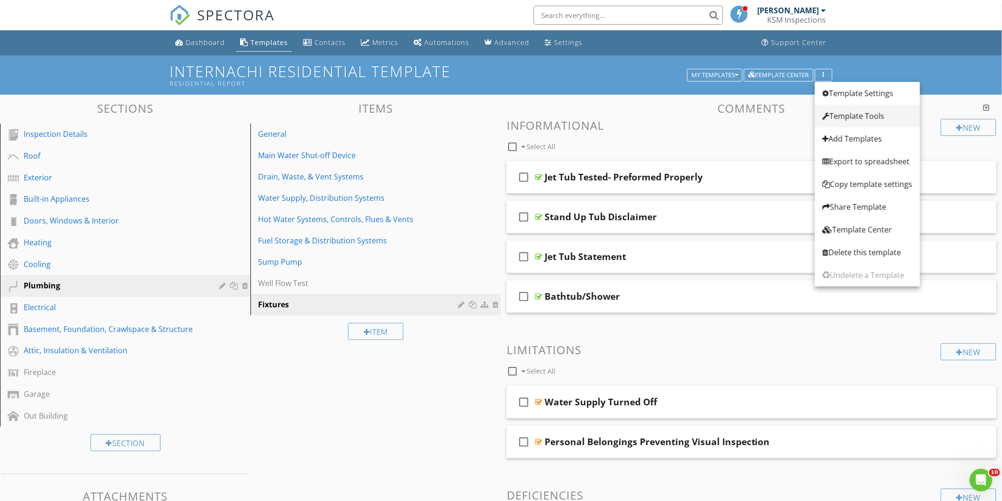
click at [846, 115] on div "Template Tools" at bounding box center [868, 115] width 90 height 11
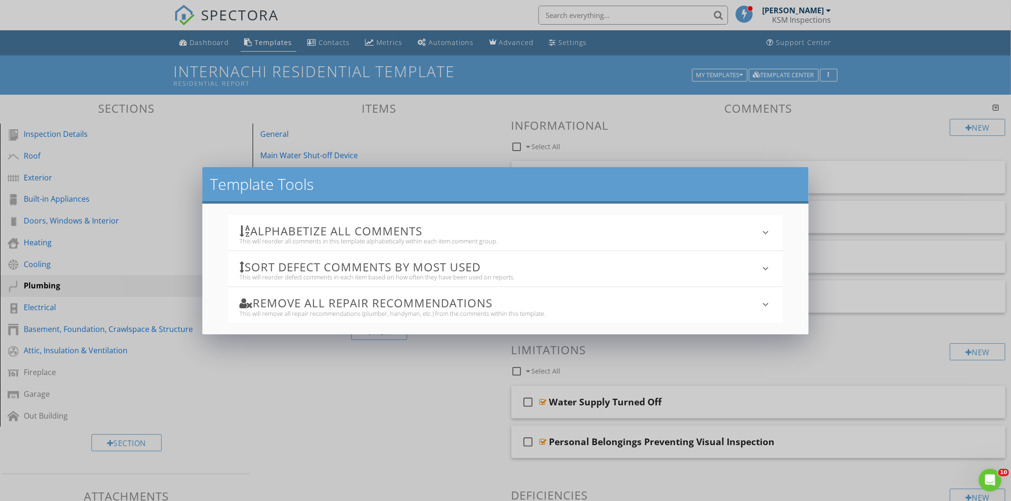
click at [304, 267] on h3 "Sort defect comments by most used" at bounding box center [499, 267] width 520 height 13
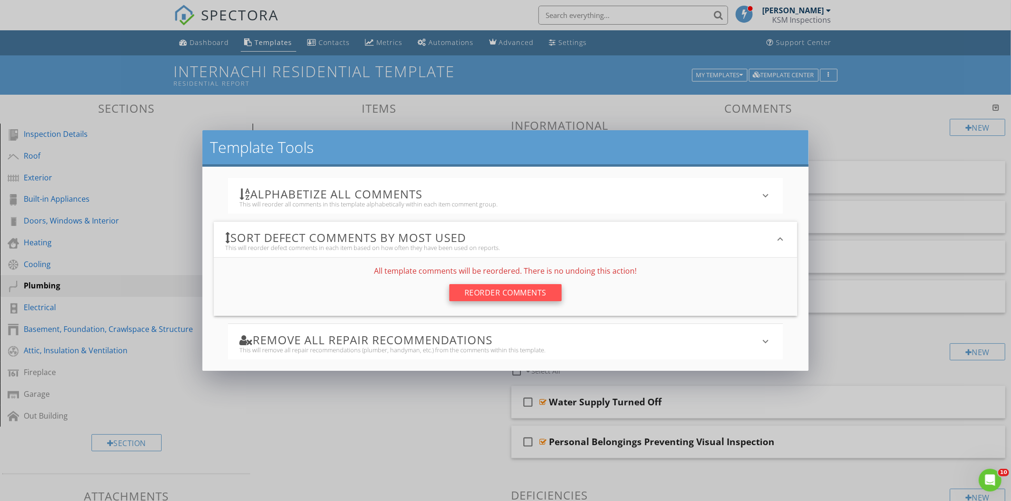
click at [493, 295] on div "Reorder Comments" at bounding box center [505, 292] width 112 height 17
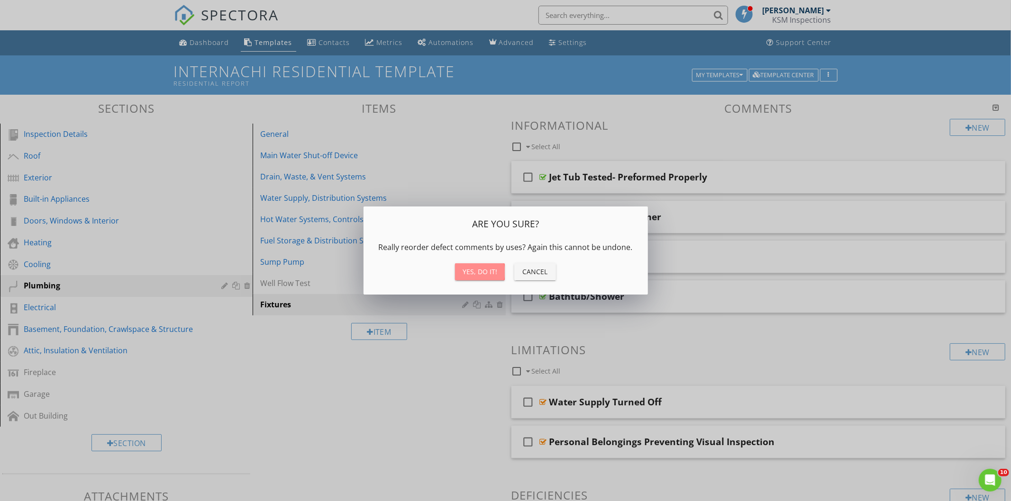
click at [471, 267] on div "Yes, do it!" at bounding box center [479, 272] width 35 height 10
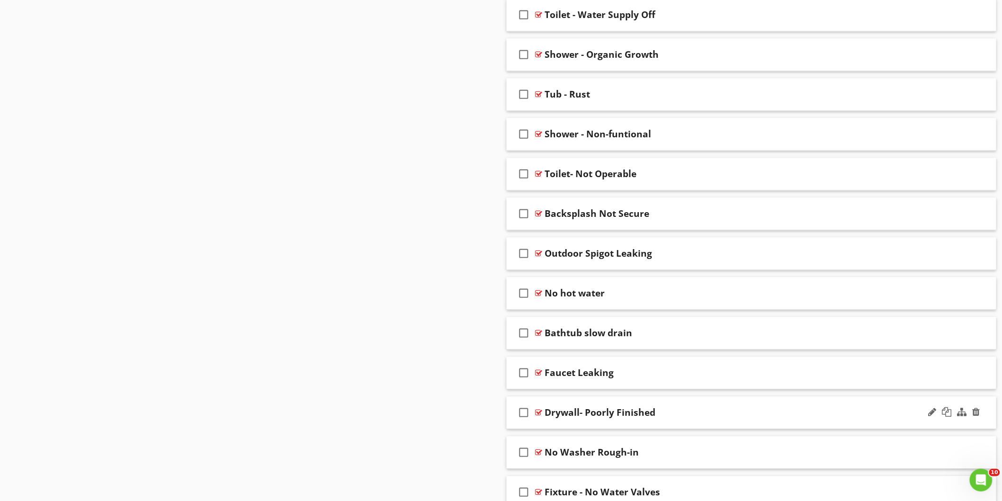
scroll to position [7036, 0]
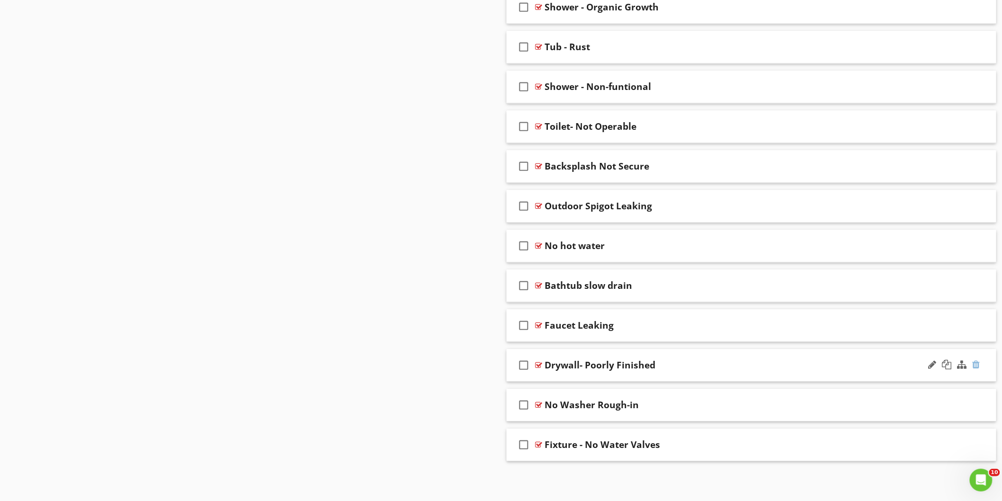
click at [979, 362] on div at bounding box center [977, 364] width 8 height 9
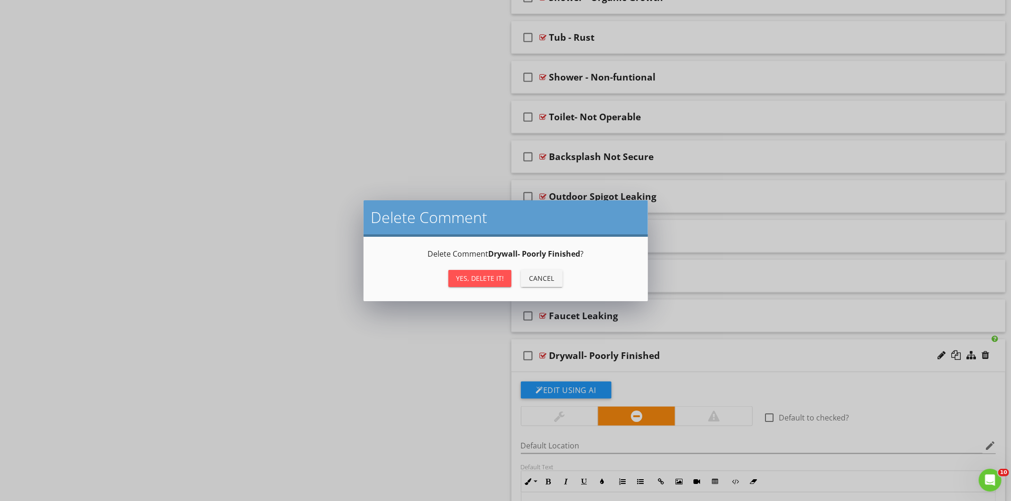
click at [492, 275] on div "Yes, Delete it!" at bounding box center [480, 278] width 48 height 10
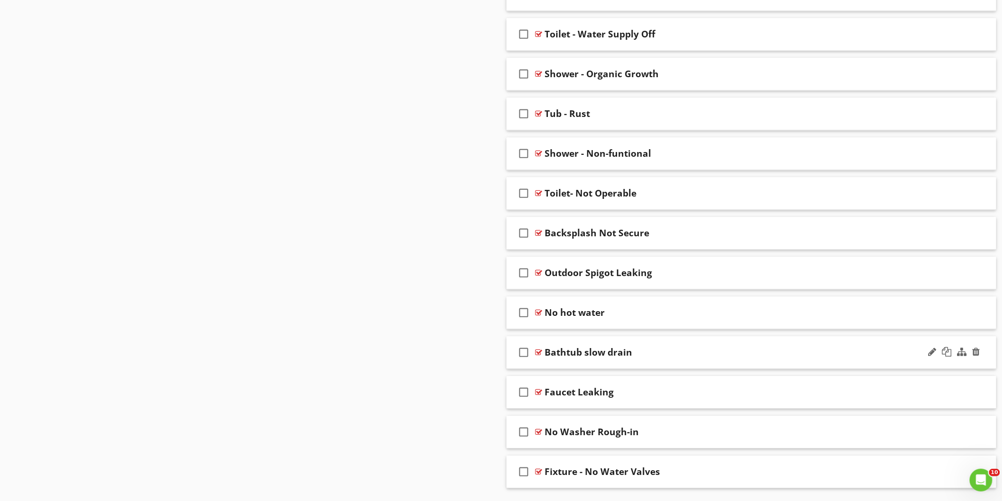
scroll to position [6944, 0]
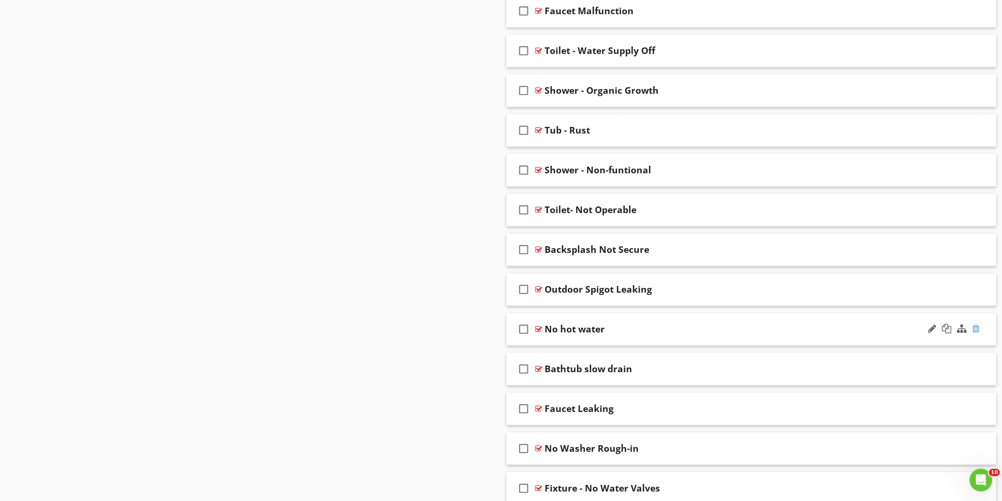
click at [976, 334] on div at bounding box center [977, 328] width 8 height 9
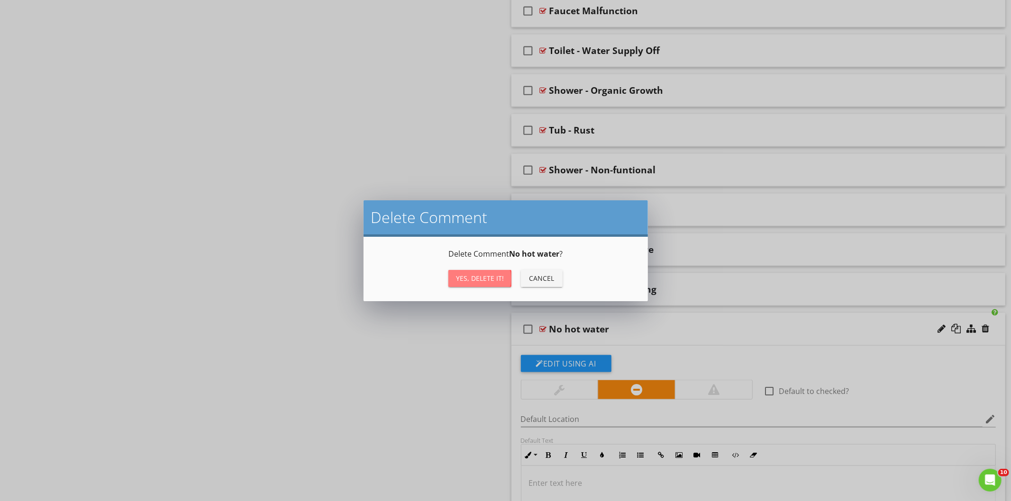
click at [467, 281] on div "Yes, Delete it!" at bounding box center [480, 278] width 48 height 10
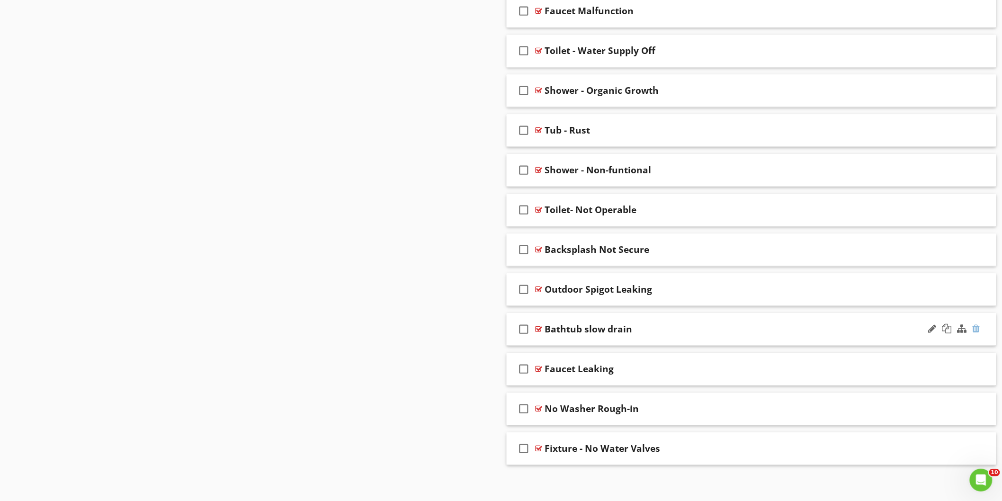
click at [977, 334] on div at bounding box center [977, 328] width 8 height 9
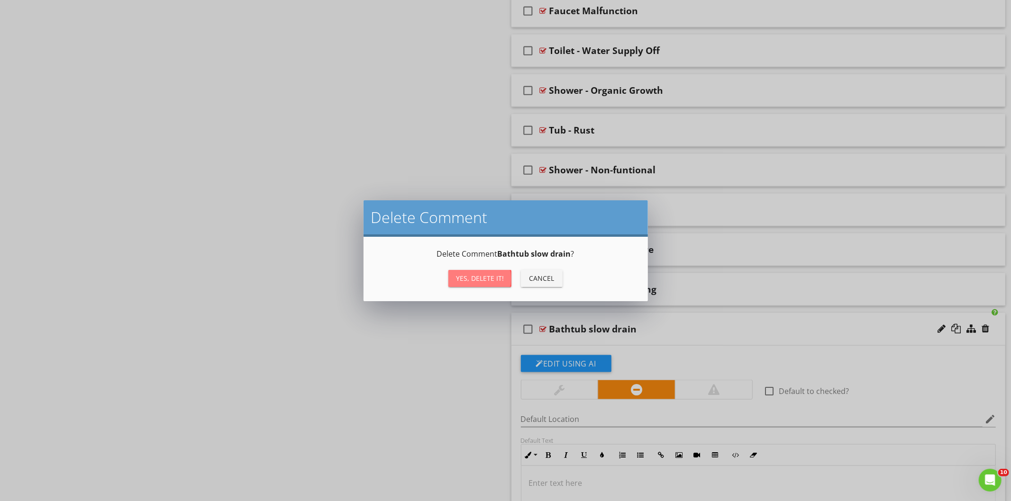
click at [488, 276] on div "Yes, Delete it!" at bounding box center [480, 278] width 48 height 10
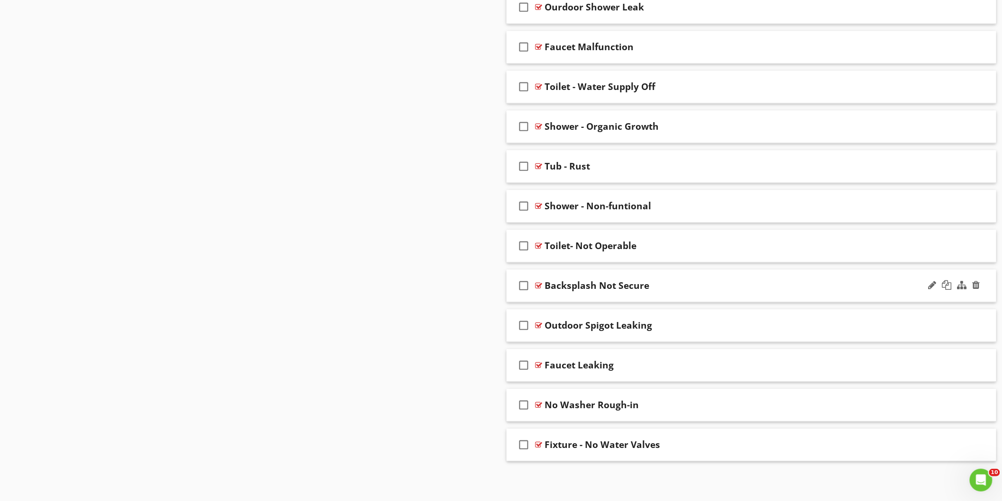
scroll to position [6917, 0]
click at [977, 285] on div at bounding box center [977, 284] width 8 height 9
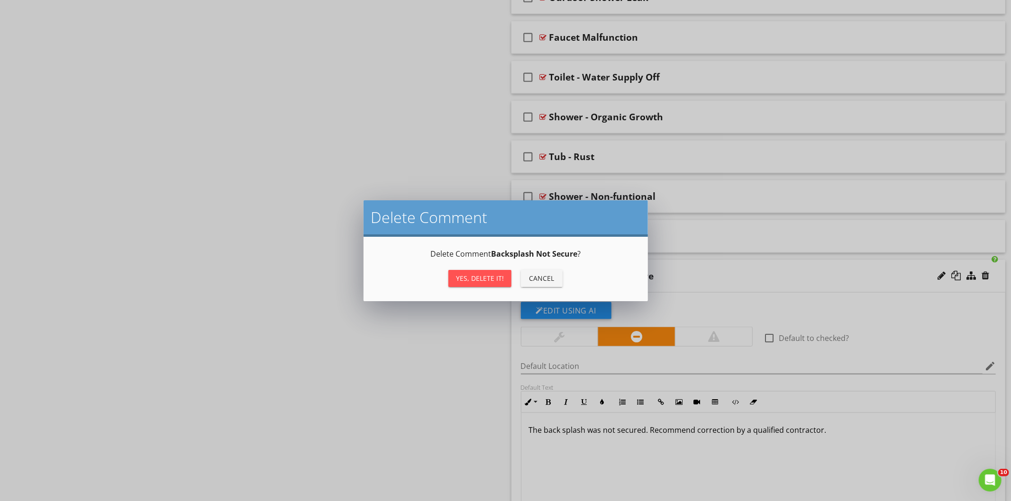
click at [488, 277] on div "Yes, Delete it!" at bounding box center [480, 278] width 48 height 10
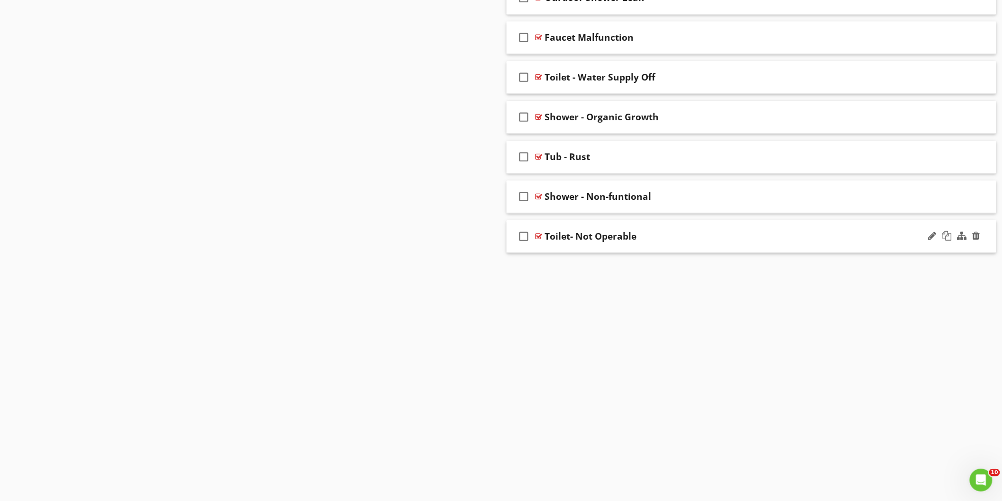
scroll to position [6877, 0]
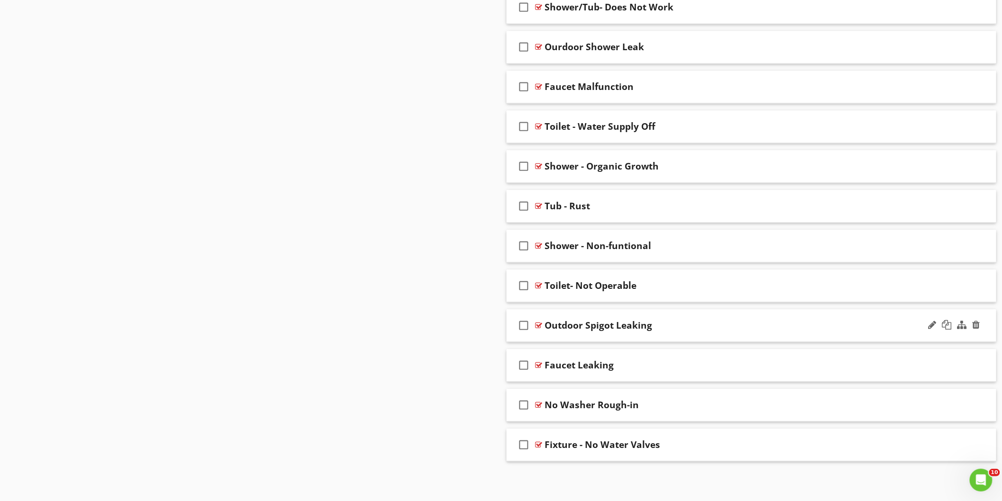
click at [689, 327] on div "Outdoor Spigot Leaking" at bounding box center [721, 325] width 353 height 11
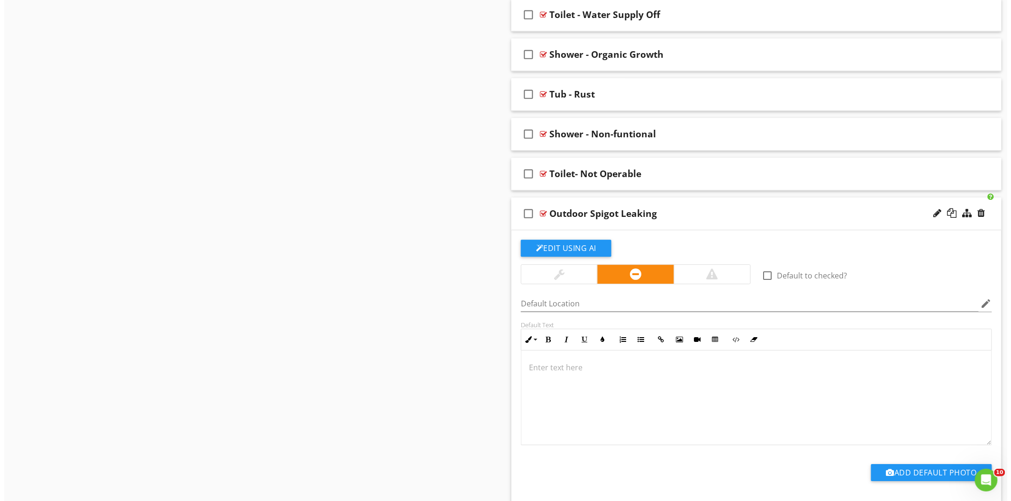
scroll to position [6970, 0]
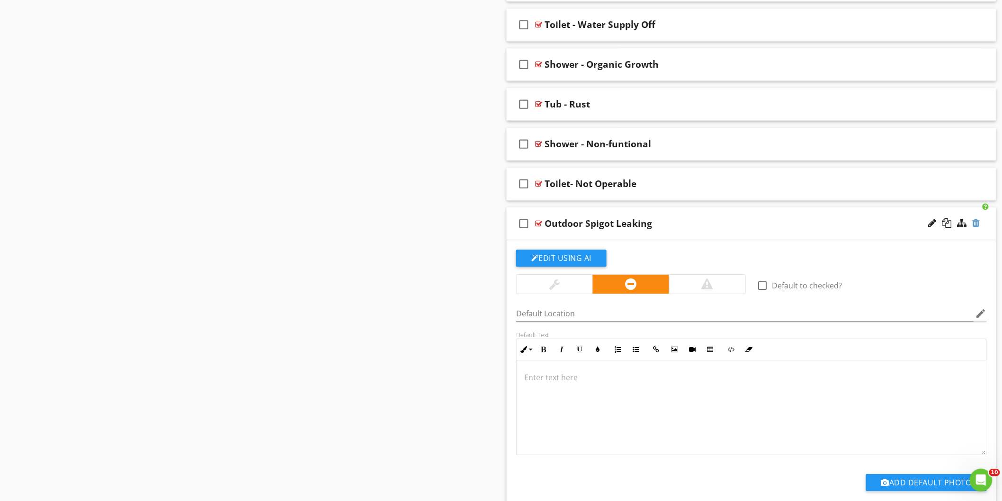
click at [977, 228] on div at bounding box center [977, 222] width 8 height 9
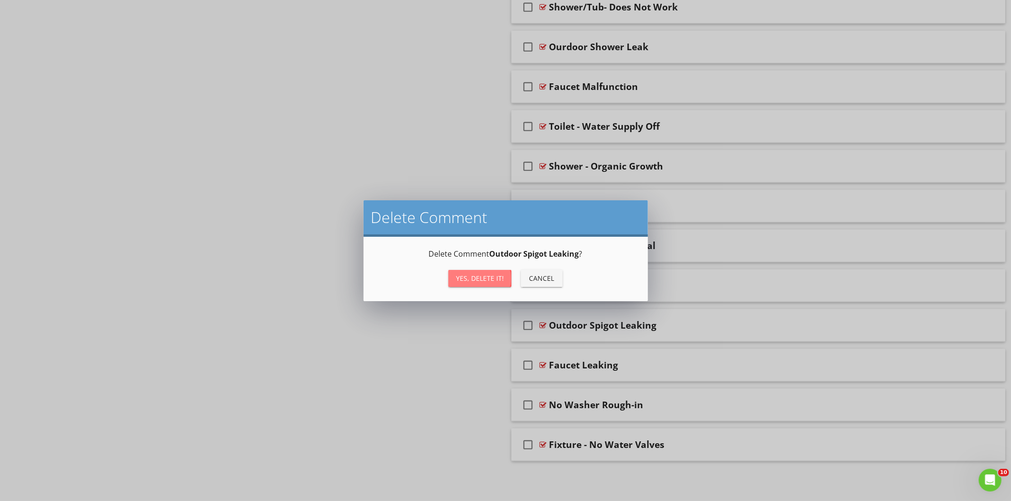
click at [485, 276] on div "Yes, Delete it!" at bounding box center [480, 278] width 48 height 10
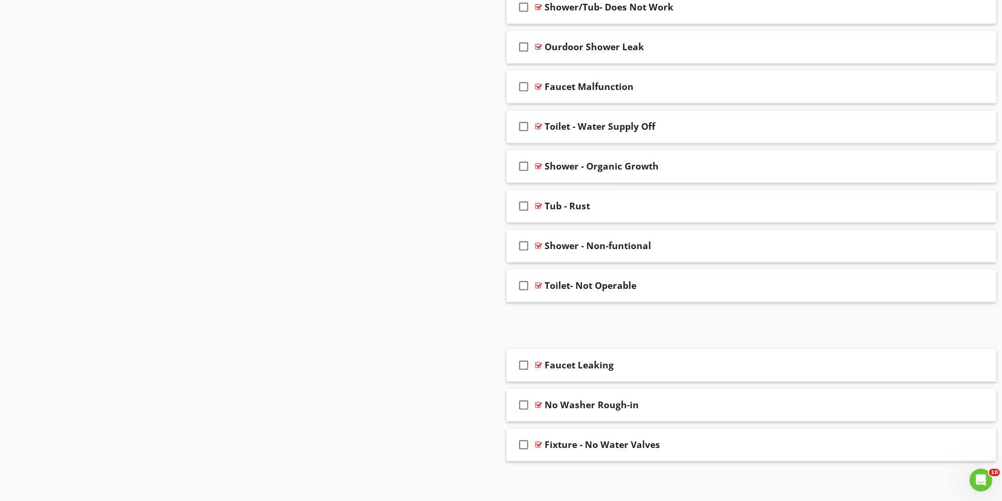
scroll to position [6837, 0]
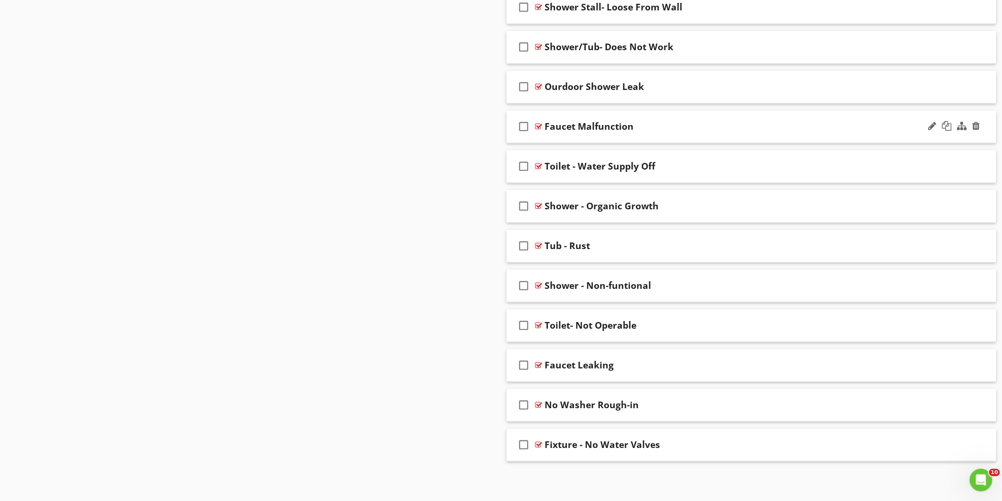
click at [719, 136] on div "check_box_outline_blank Faucet Malfunction" at bounding box center [752, 126] width 490 height 33
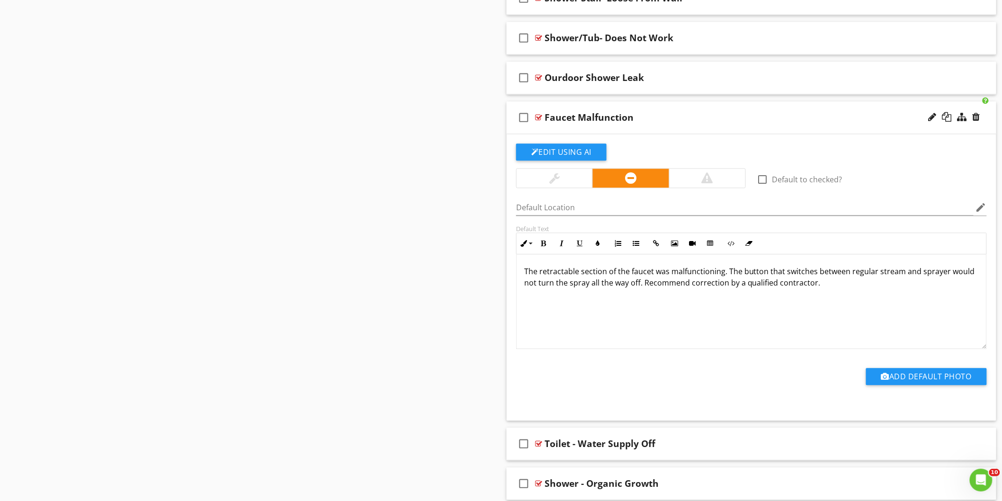
scroll to position [6877, 0]
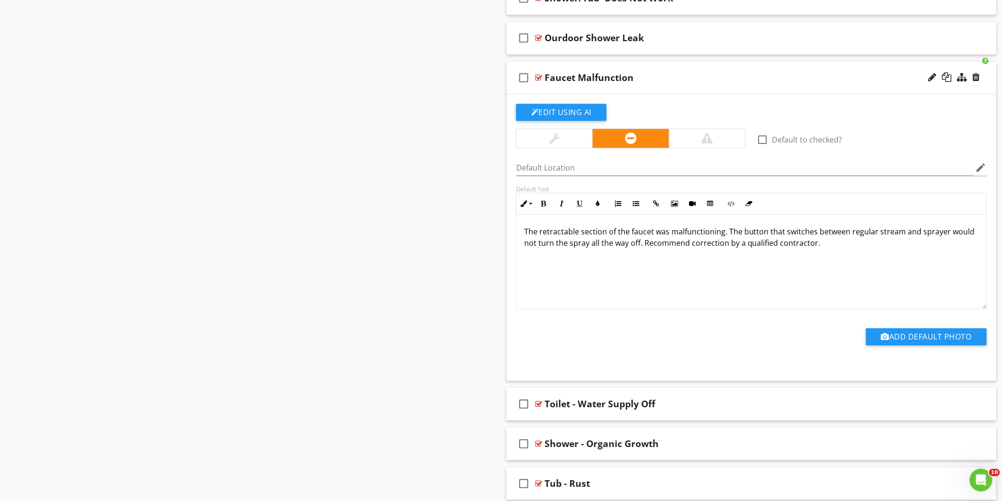
click at [832, 83] on div "Faucet Malfunction" at bounding box center [721, 77] width 353 height 11
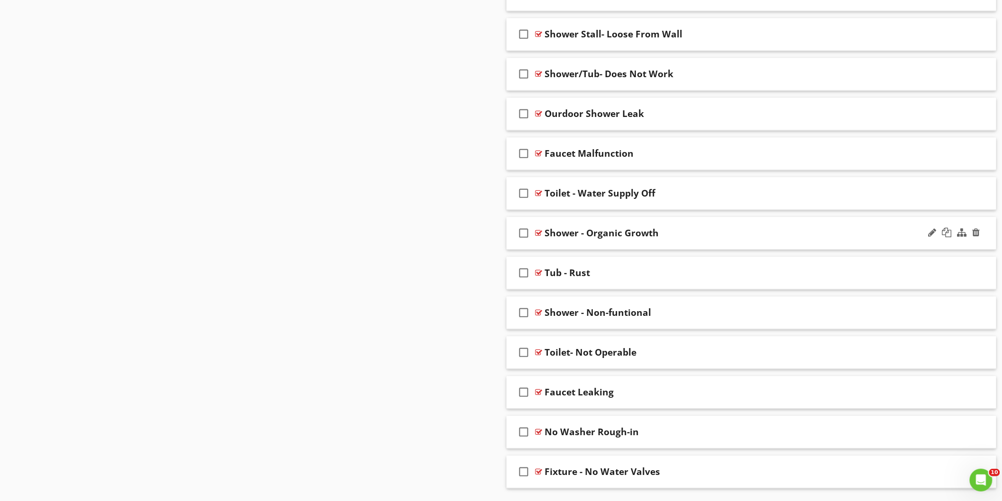
scroll to position [6784, 0]
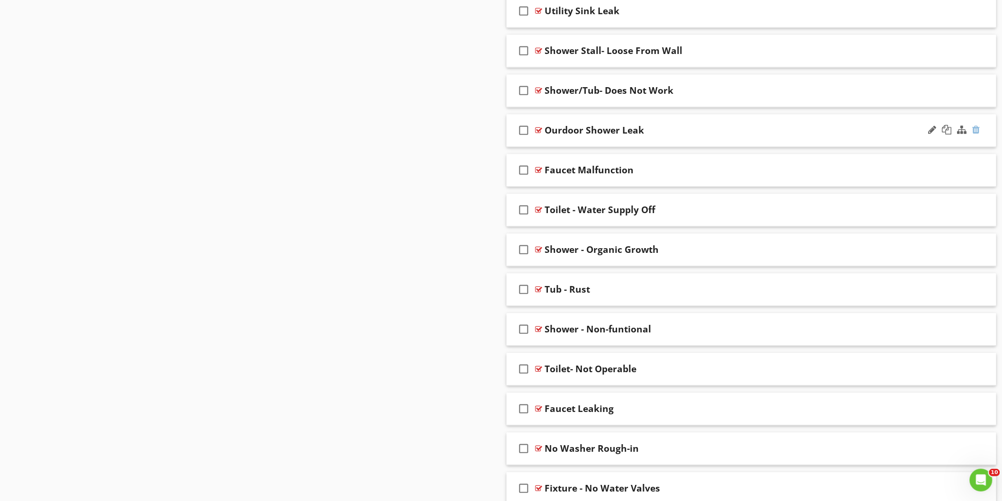
click at [977, 135] on div at bounding box center [977, 129] width 8 height 9
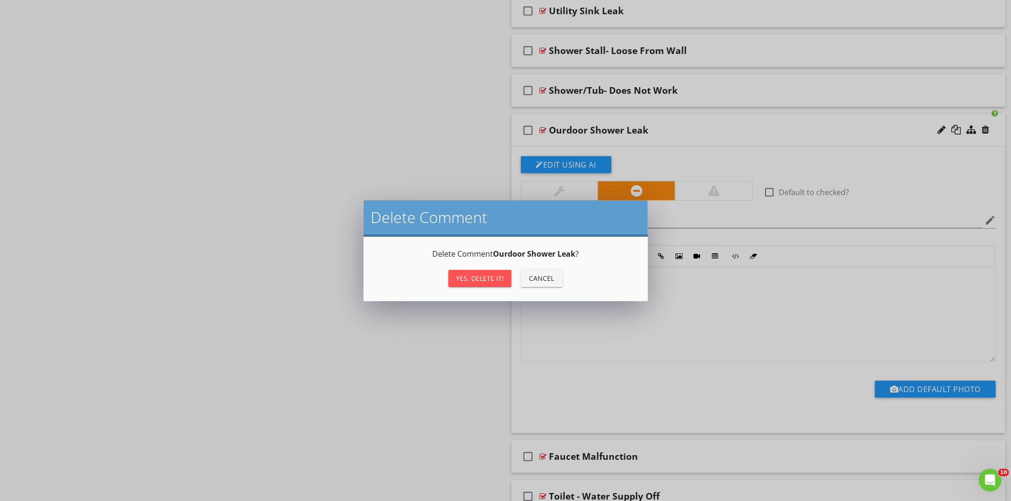
click at [470, 276] on div "Yes, Delete it!" at bounding box center [480, 278] width 48 height 10
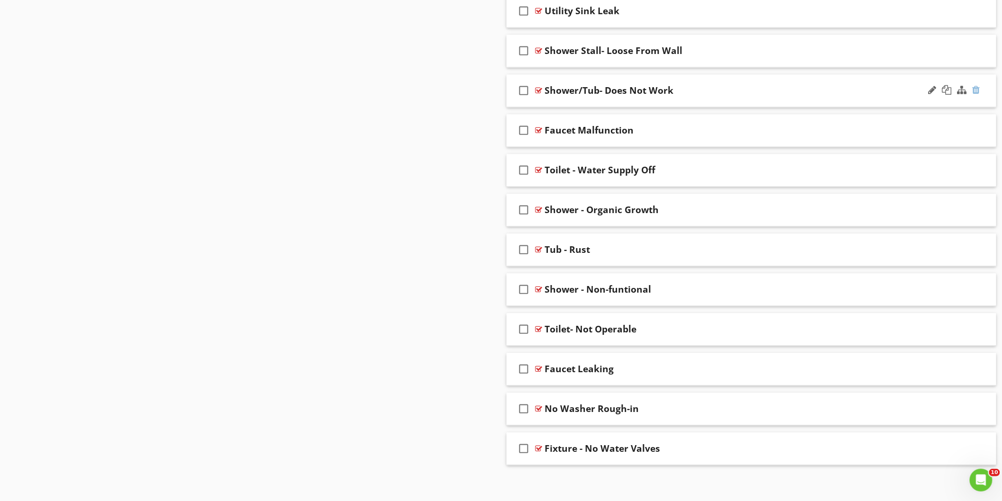
click at [980, 95] on div at bounding box center [977, 89] width 8 height 9
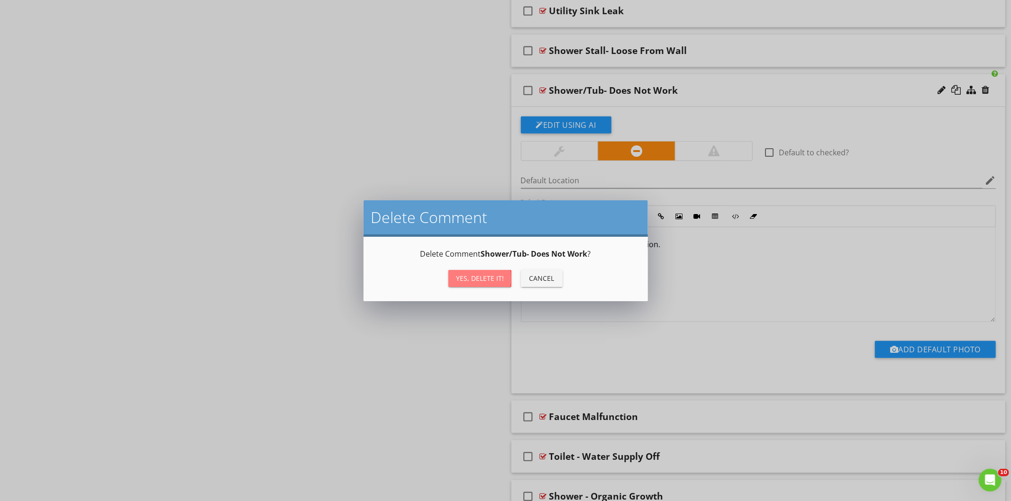
click at [489, 273] on div "Yes, Delete it!" at bounding box center [480, 278] width 48 height 10
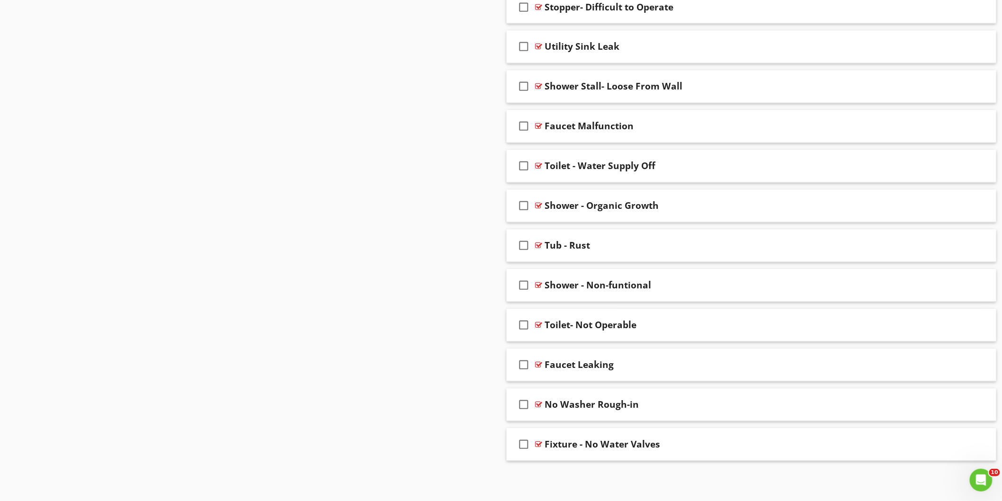
scroll to position [6757, 0]
click at [974, 282] on div at bounding box center [977, 284] width 8 height 9
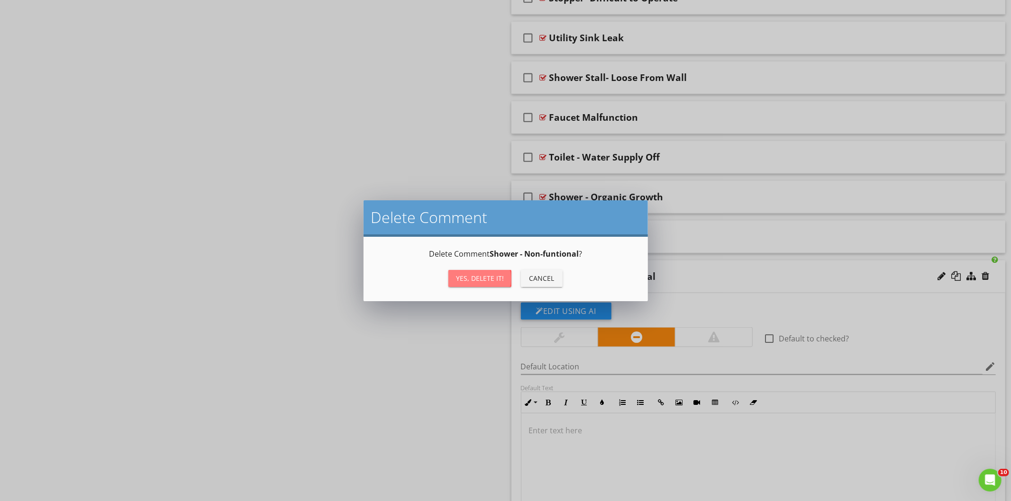
click at [488, 280] on div "Yes, Delete it!" at bounding box center [480, 278] width 48 height 10
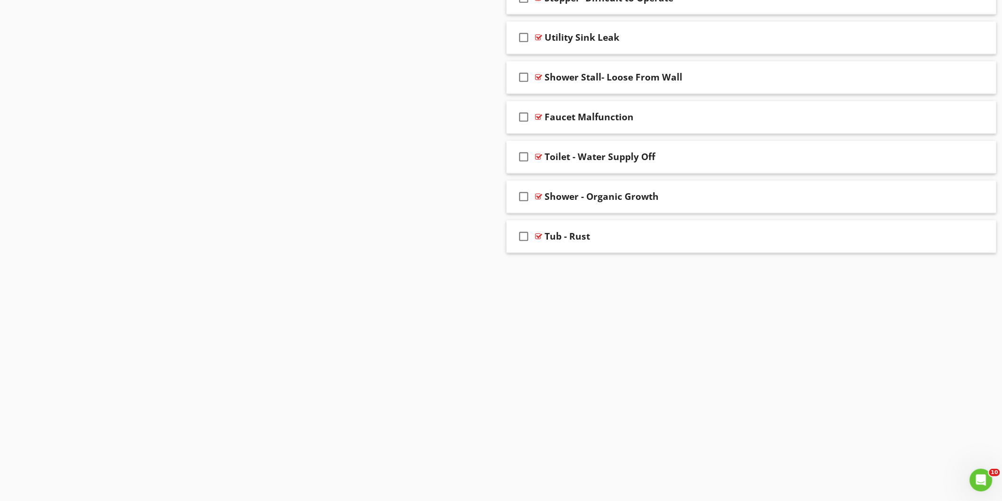
scroll to position [6717, 0]
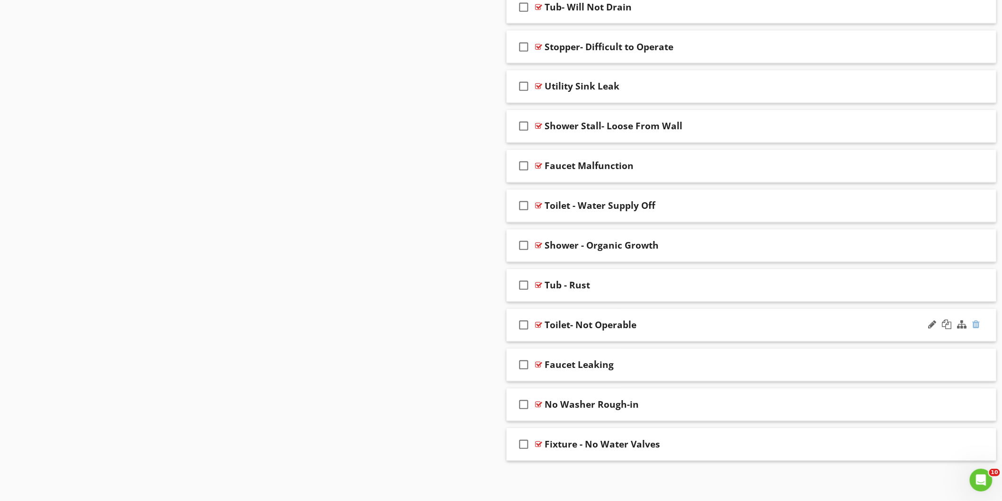
click at [978, 324] on div at bounding box center [977, 324] width 8 height 9
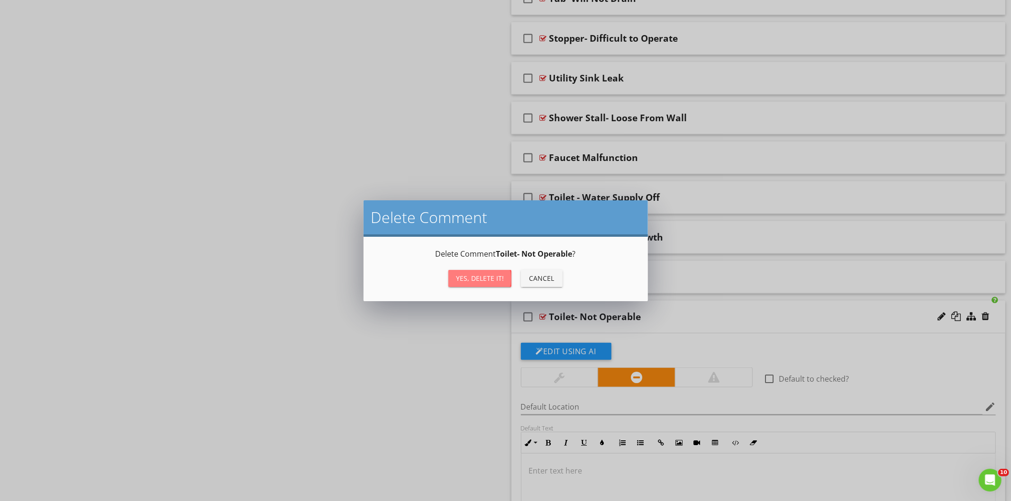
click at [485, 275] on div "Yes, Delete it!" at bounding box center [480, 278] width 48 height 10
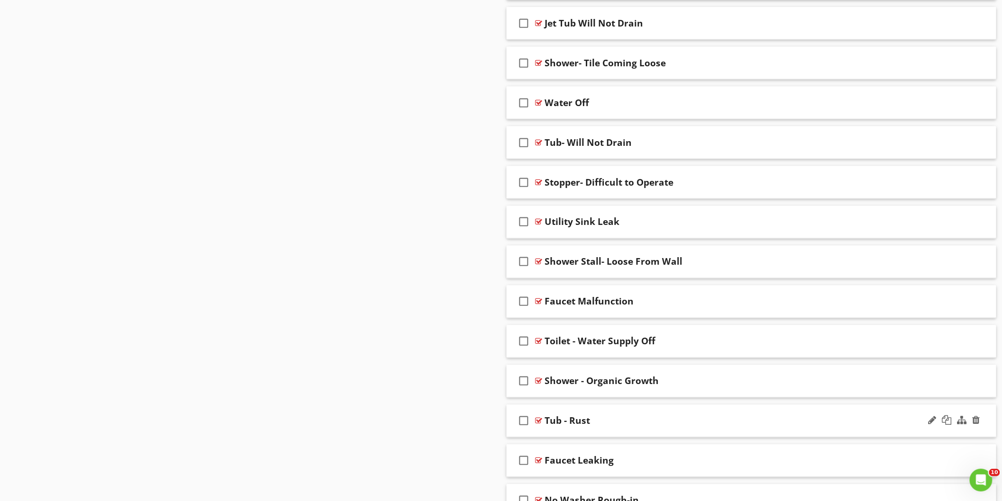
scroll to position [6572, 0]
click at [657, 308] on div "Faucet Malfunction" at bounding box center [721, 302] width 353 height 11
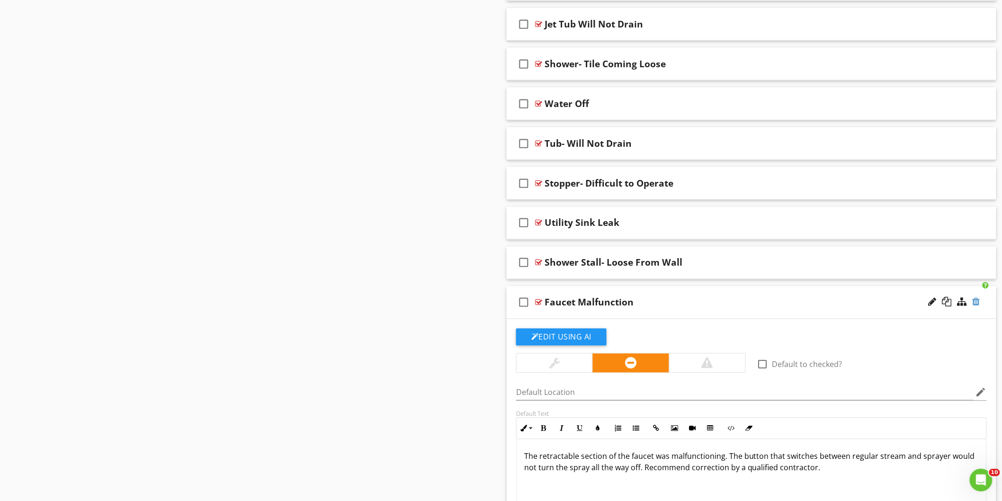
click at [978, 307] on div at bounding box center [977, 302] width 8 height 9
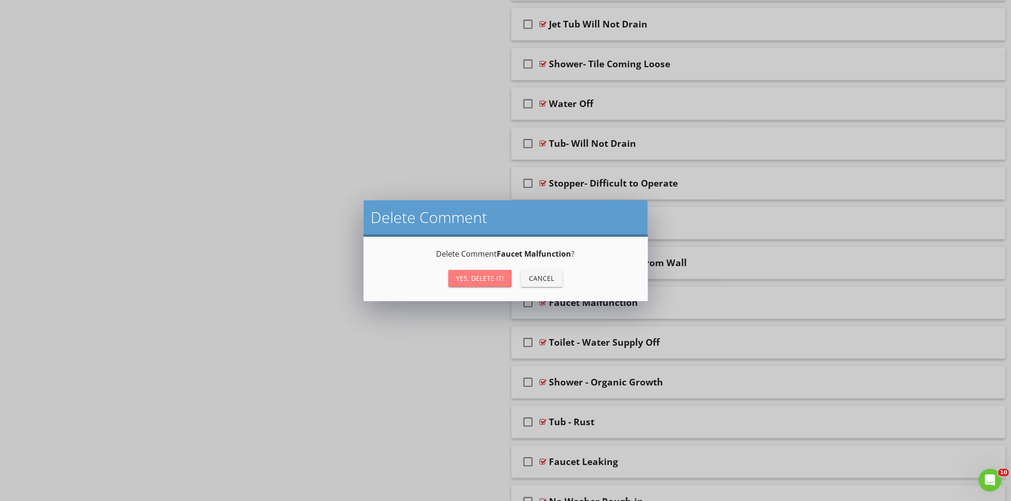
click at [492, 281] on div "Yes, Delete it!" at bounding box center [480, 278] width 48 height 10
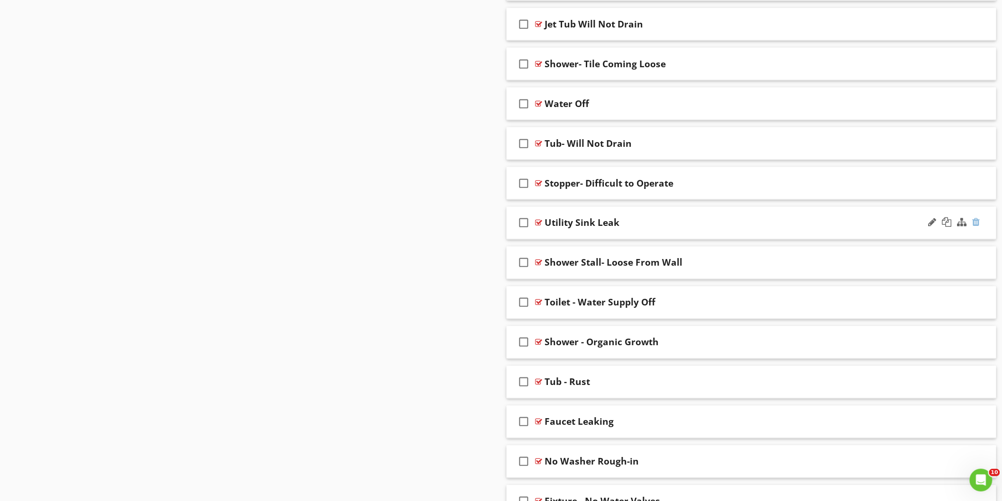
click at [976, 227] on div at bounding box center [977, 222] width 8 height 9
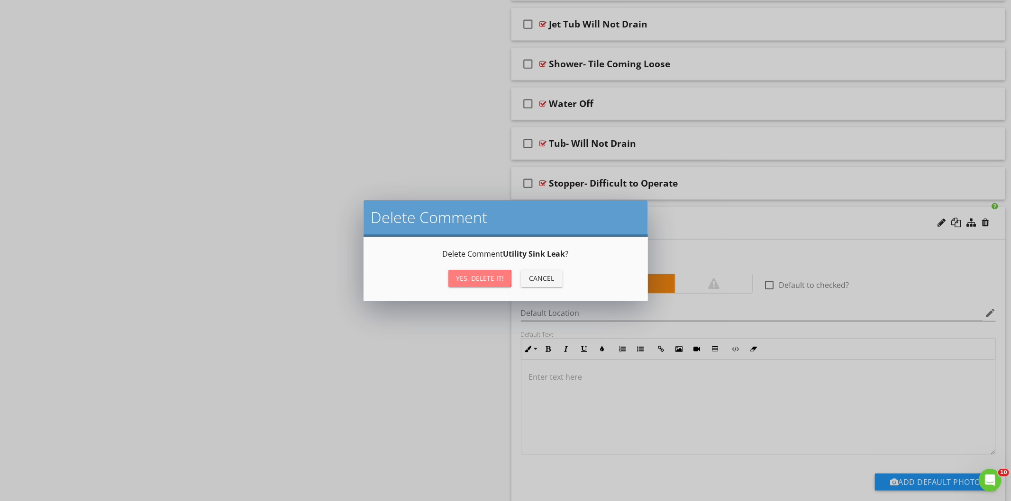
click at [491, 280] on div "Yes, Delete it!" at bounding box center [480, 278] width 48 height 10
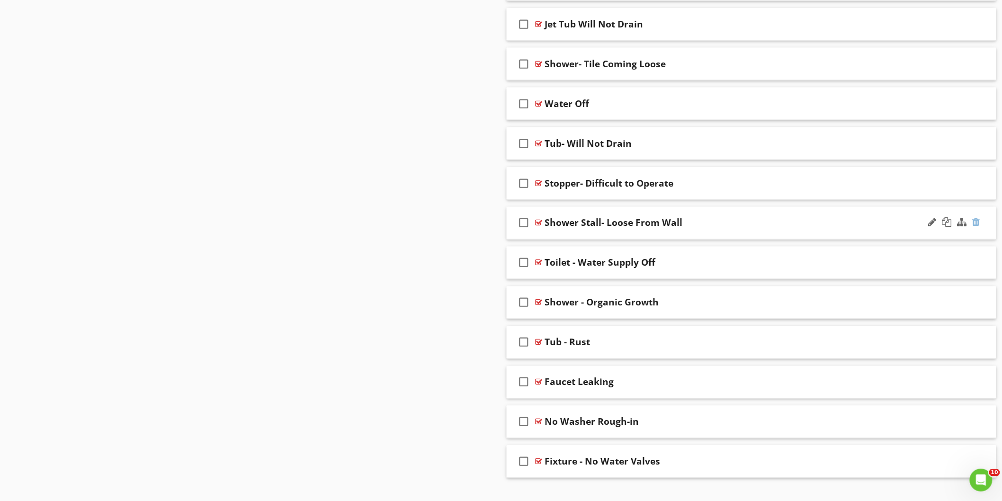
click at [978, 227] on div at bounding box center [977, 222] width 8 height 9
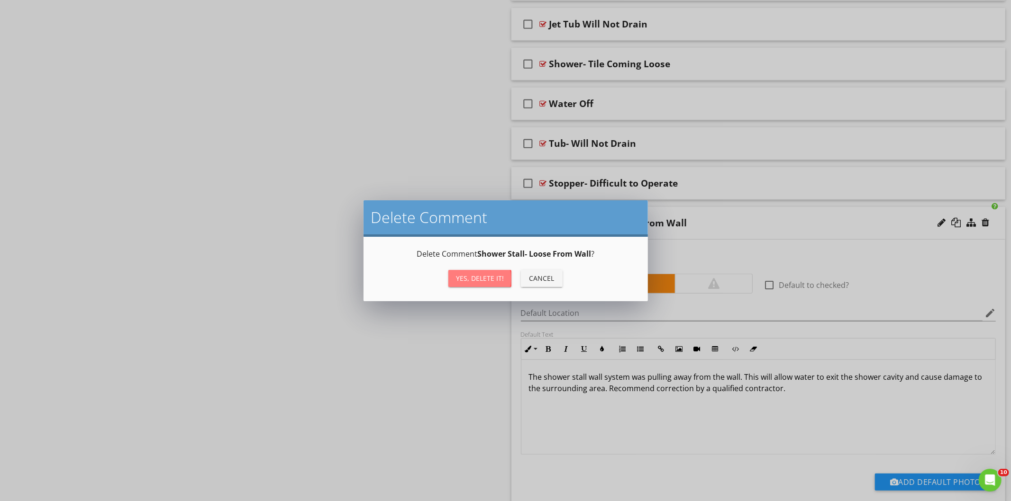
click at [495, 275] on div "Yes, Delete it!" at bounding box center [480, 278] width 48 height 10
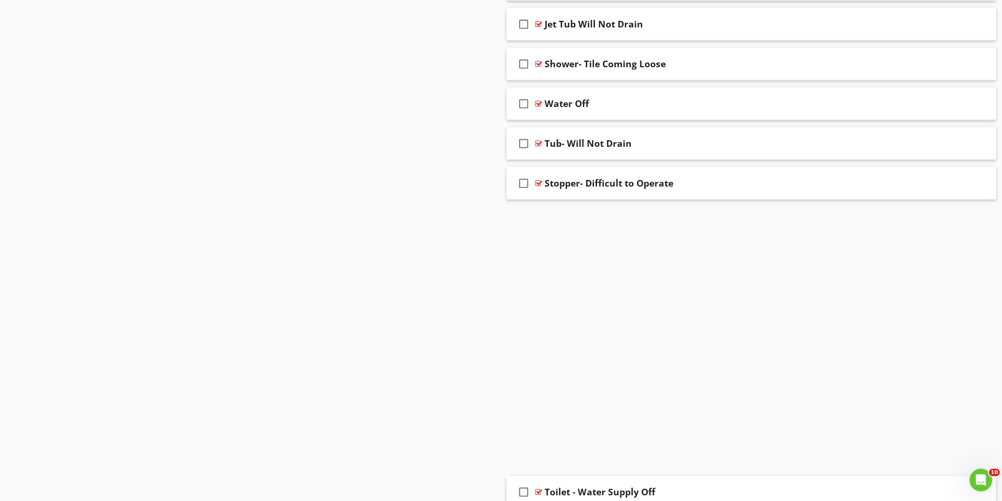
scroll to position [6558, 0]
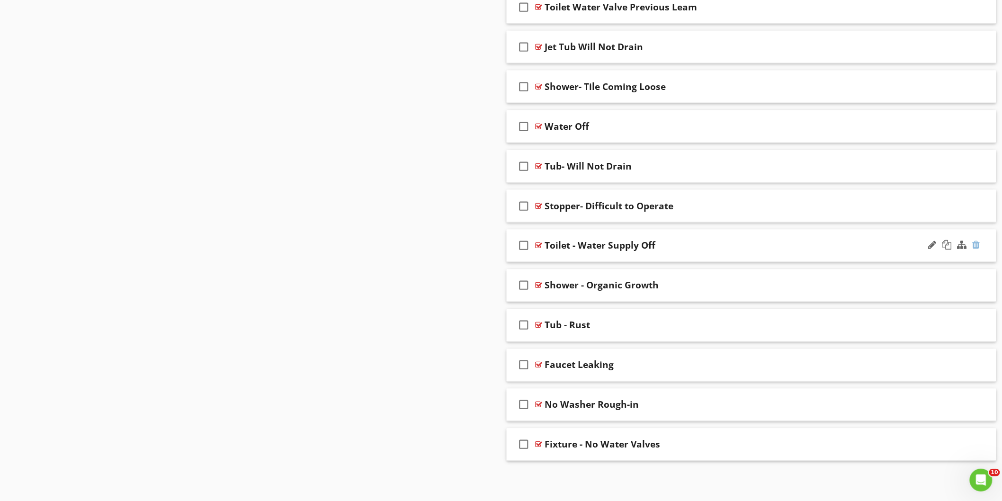
click at [977, 244] on div at bounding box center [977, 245] width 8 height 9
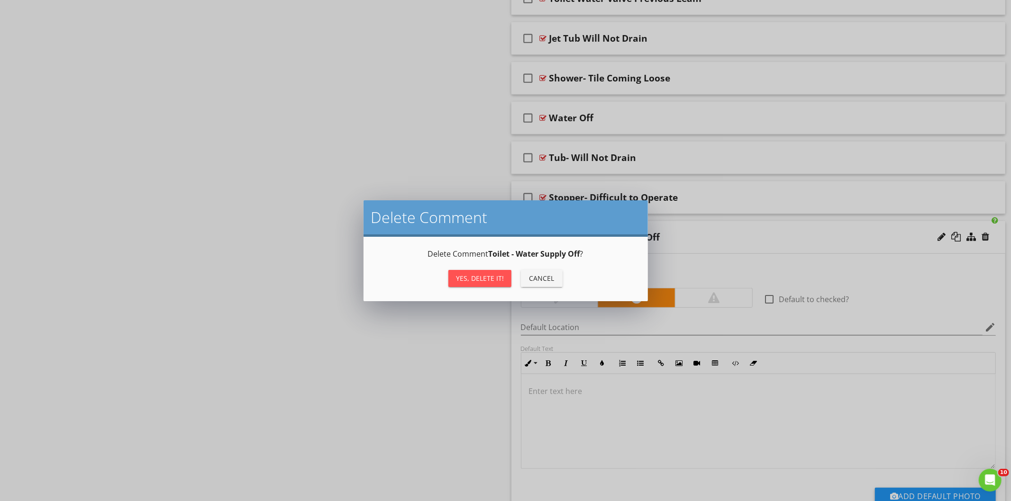
click at [471, 278] on div "Yes, Delete it!" at bounding box center [480, 278] width 48 height 10
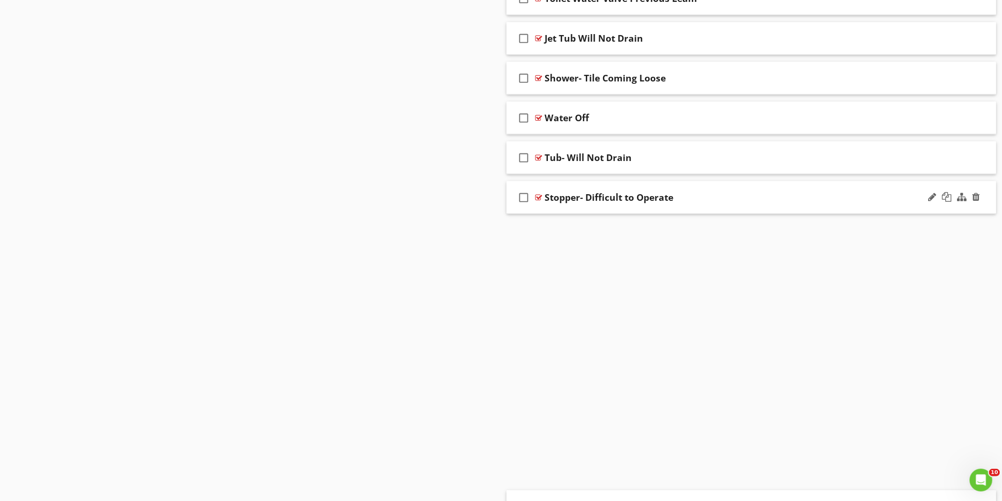
scroll to position [6518, 0]
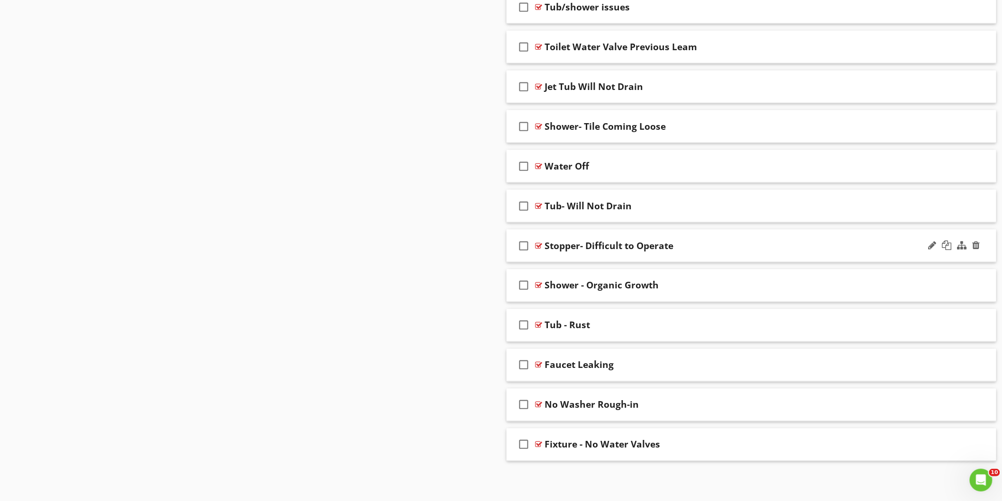
click at [791, 247] on div "Stopper- Difficult to Operate" at bounding box center [721, 245] width 353 height 11
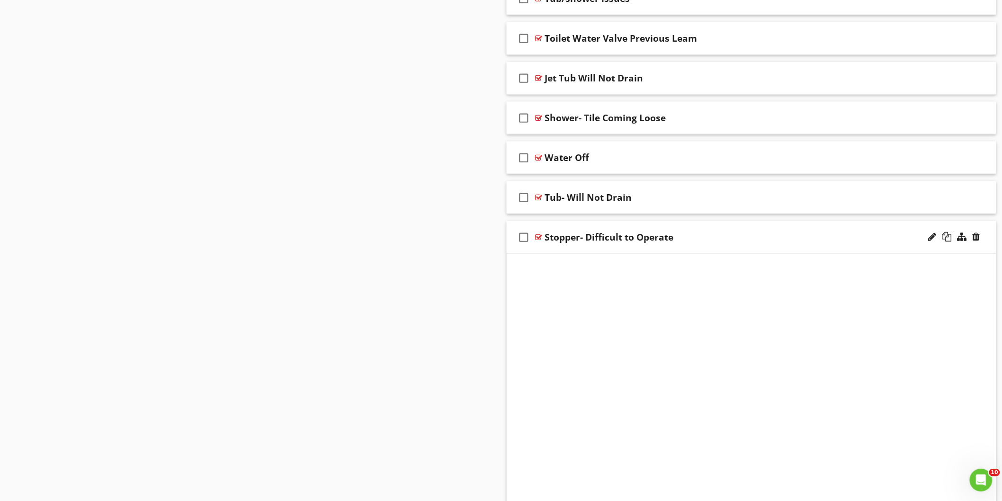
scroll to position [6558, 0]
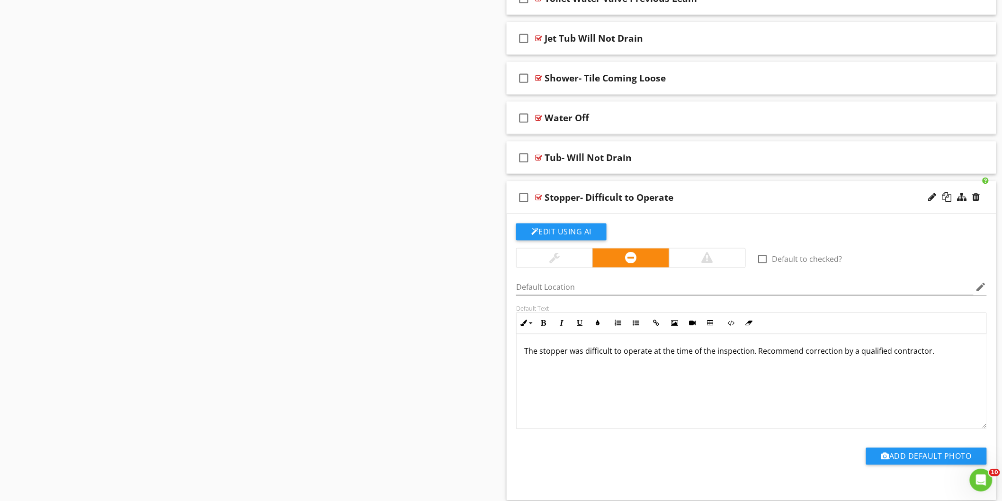
click at [736, 203] on div "Stopper- Difficult to Operate" at bounding box center [721, 197] width 353 height 11
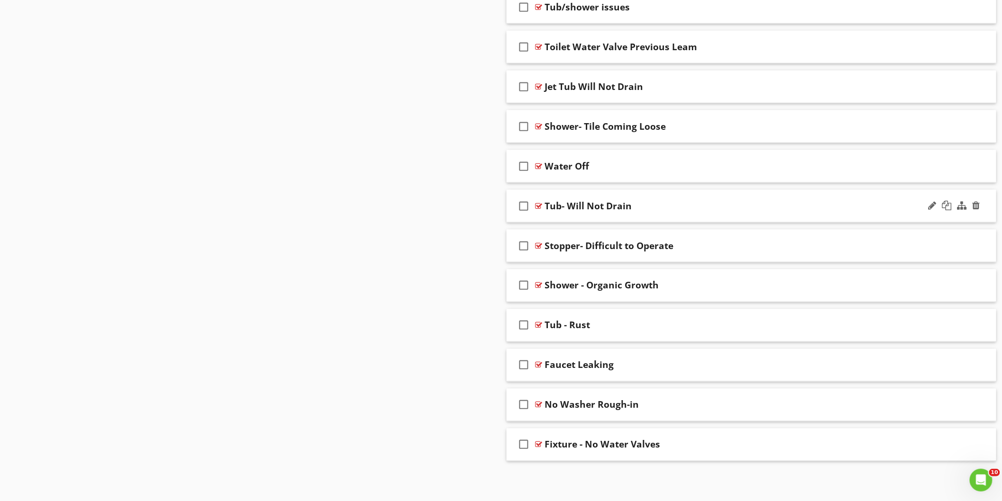
scroll to position [6518, 0]
click at [975, 205] on div at bounding box center [977, 205] width 8 height 9
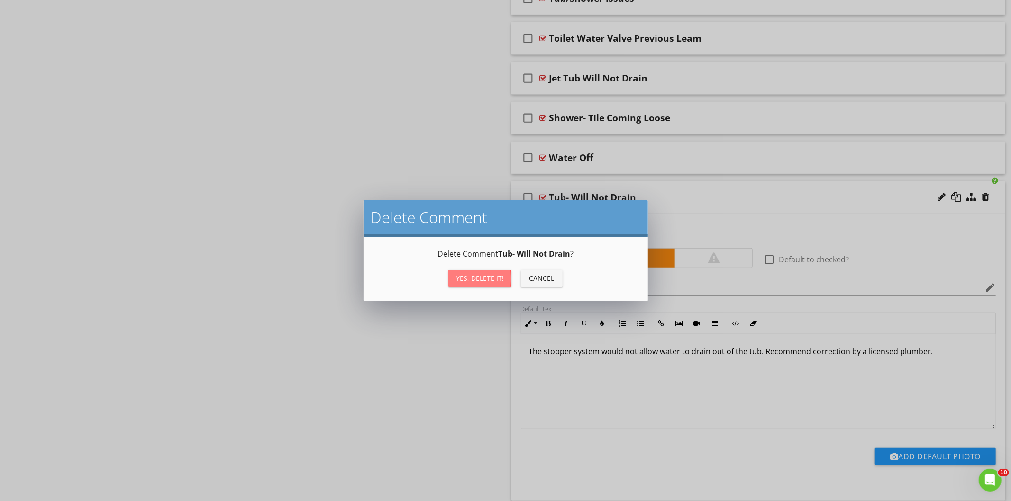
click at [497, 275] on div "Yes, Delete it!" at bounding box center [480, 278] width 48 height 10
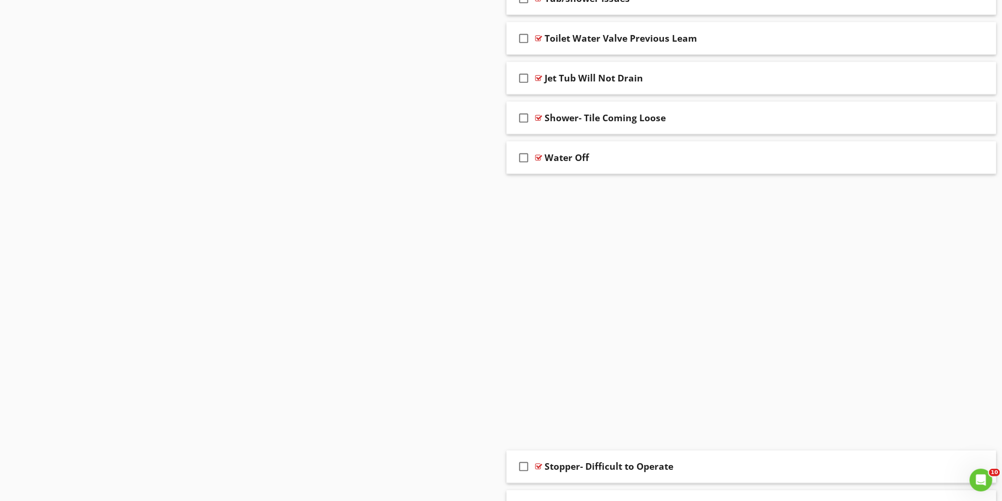
scroll to position [6478, 0]
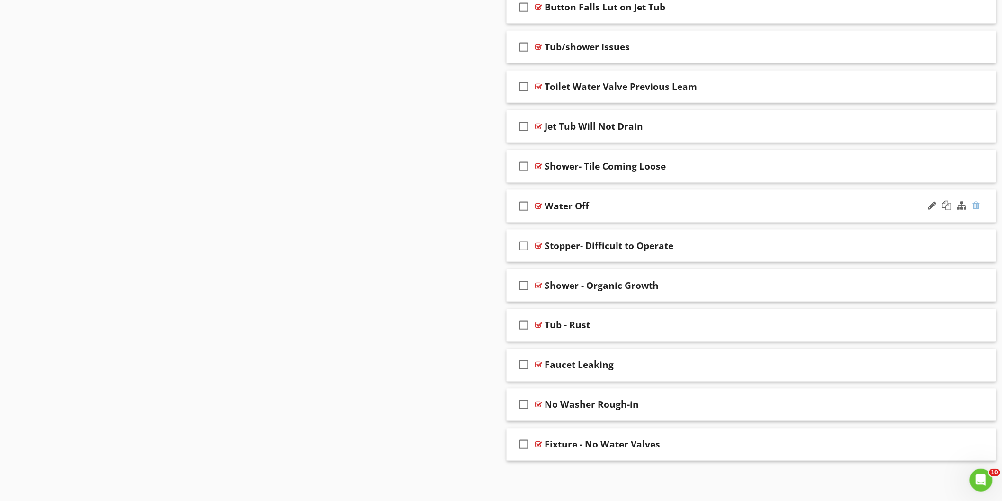
click at [977, 206] on div at bounding box center [977, 205] width 8 height 9
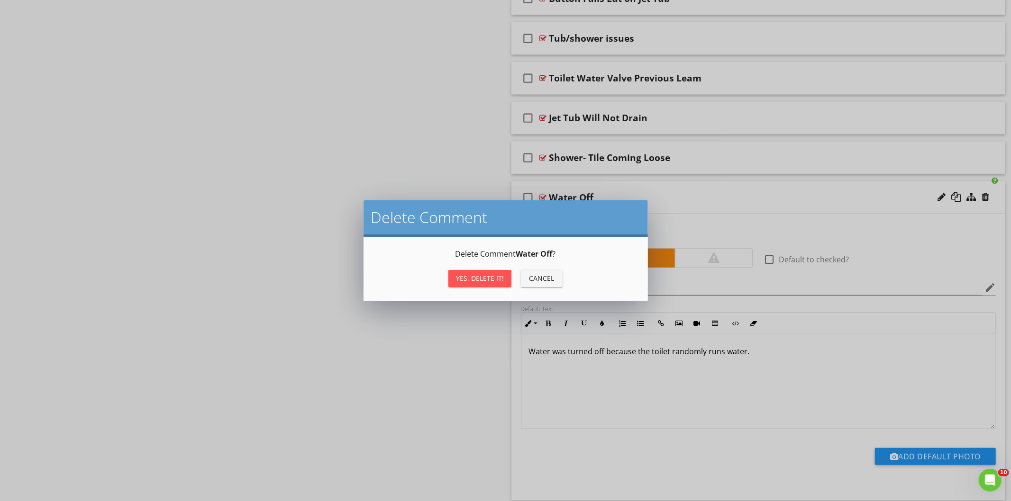
click at [490, 275] on div "Yes, Delete it!" at bounding box center [480, 278] width 48 height 10
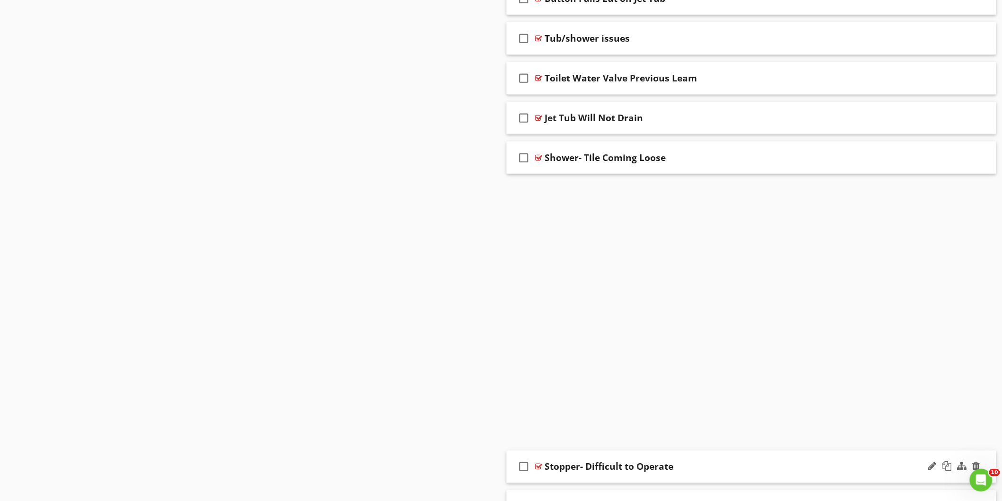
scroll to position [6438, 0]
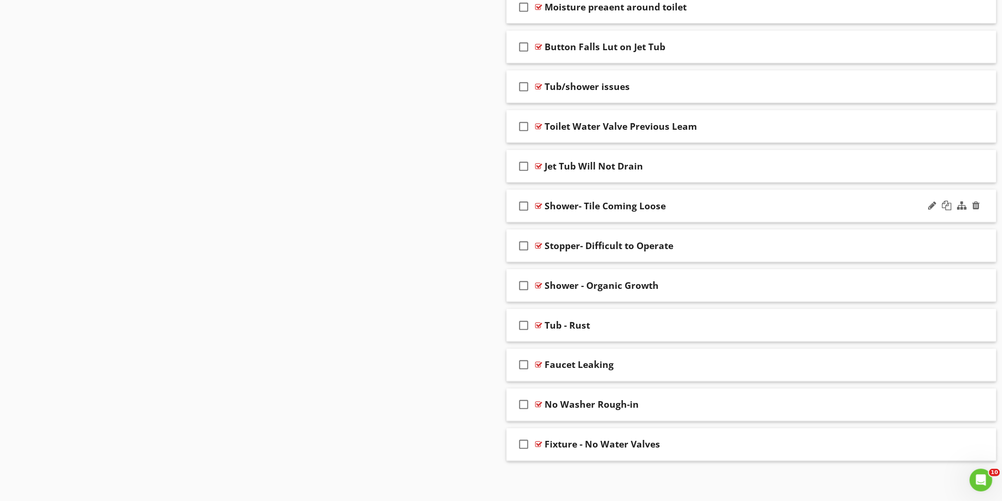
click at [822, 214] on div "check_box_outline_blank Shower- Tile Coming Loose" at bounding box center [752, 206] width 490 height 33
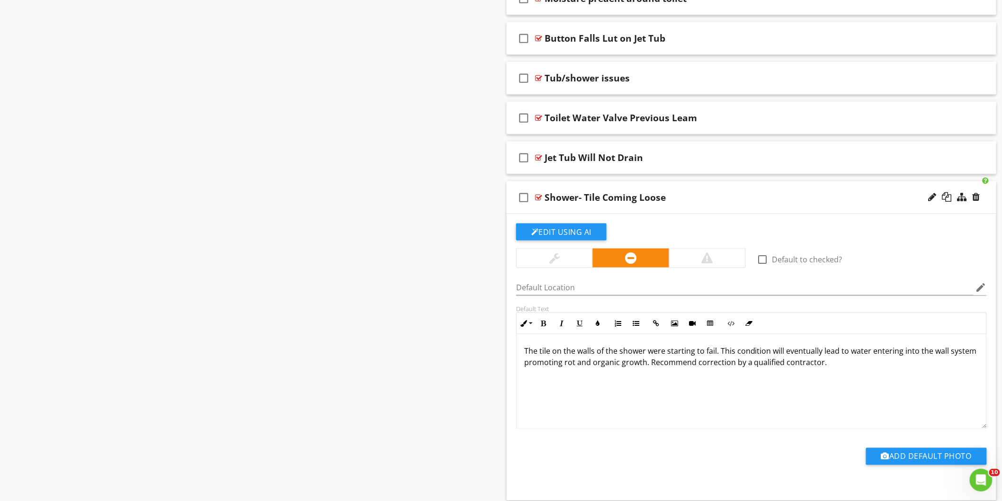
scroll to position [6478, 0]
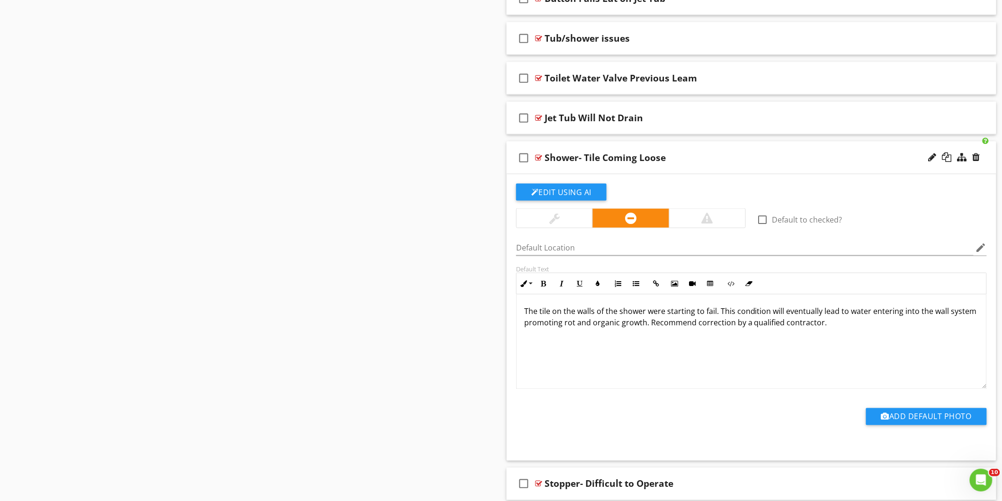
click at [751, 163] on div "Shower- Tile Coming Loose" at bounding box center [721, 157] width 353 height 11
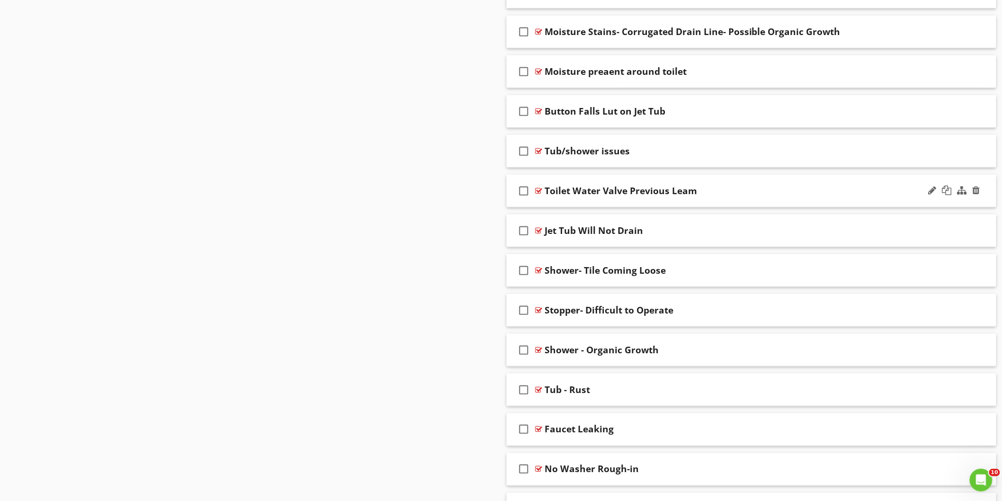
scroll to position [6333, 0]
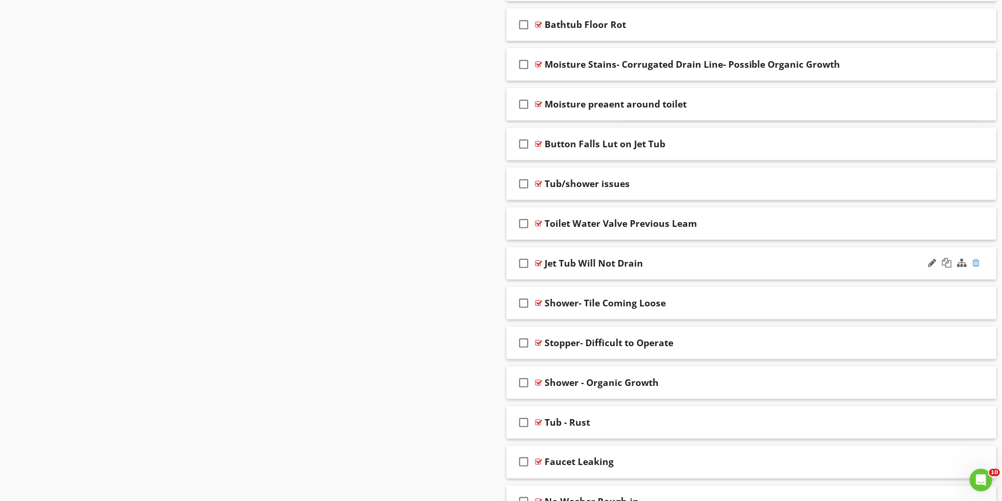
click at [976, 268] on div at bounding box center [977, 262] width 8 height 9
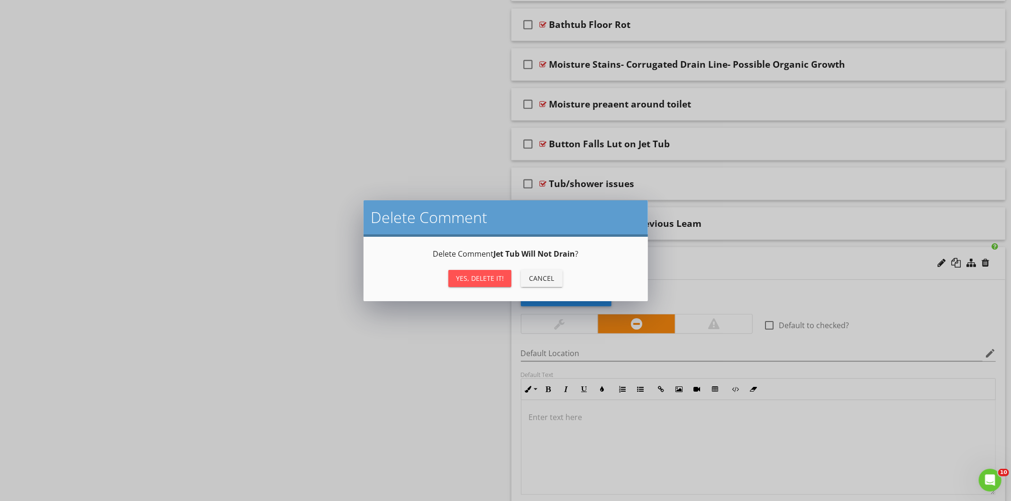
click at [496, 276] on div "Yes, Delete it!" at bounding box center [480, 278] width 48 height 10
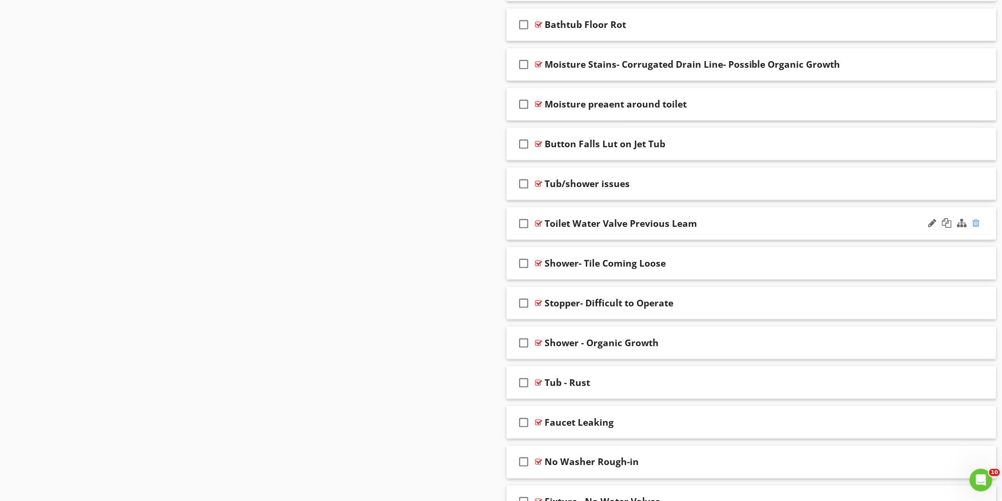
click at [974, 228] on div at bounding box center [977, 222] width 8 height 9
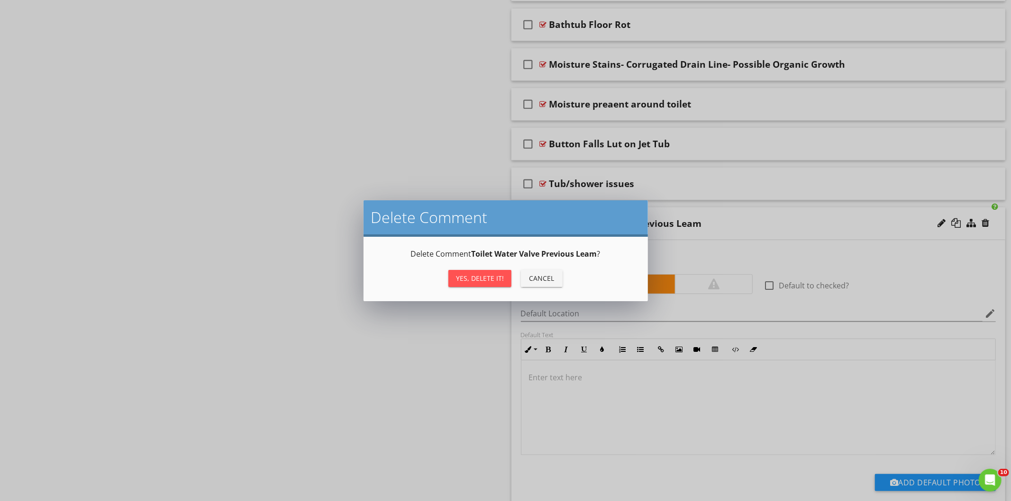
click at [485, 281] on div "Yes, Delete it!" at bounding box center [480, 278] width 48 height 10
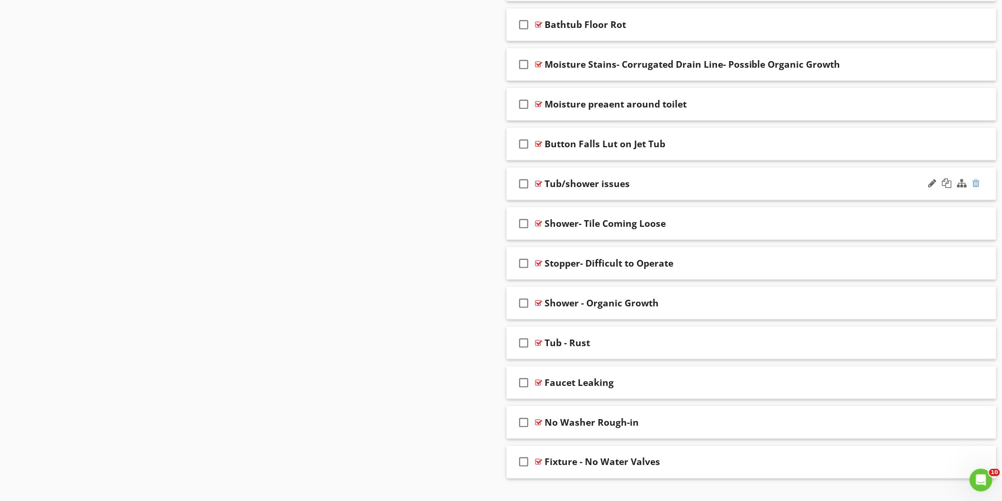
click at [978, 188] on div at bounding box center [977, 183] width 8 height 9
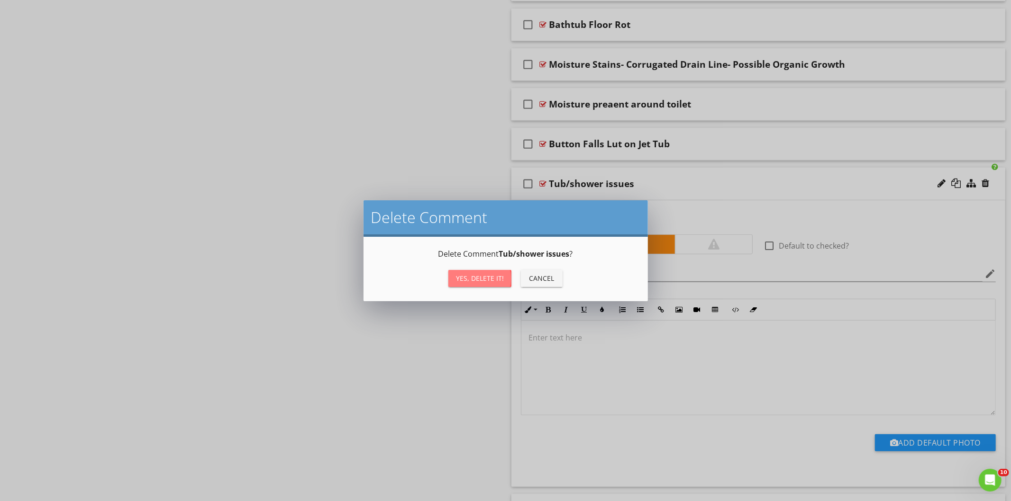
click at [479, 281] on div "Yes, Delete it!" at bounding box center [480, 278] width 48 height 10
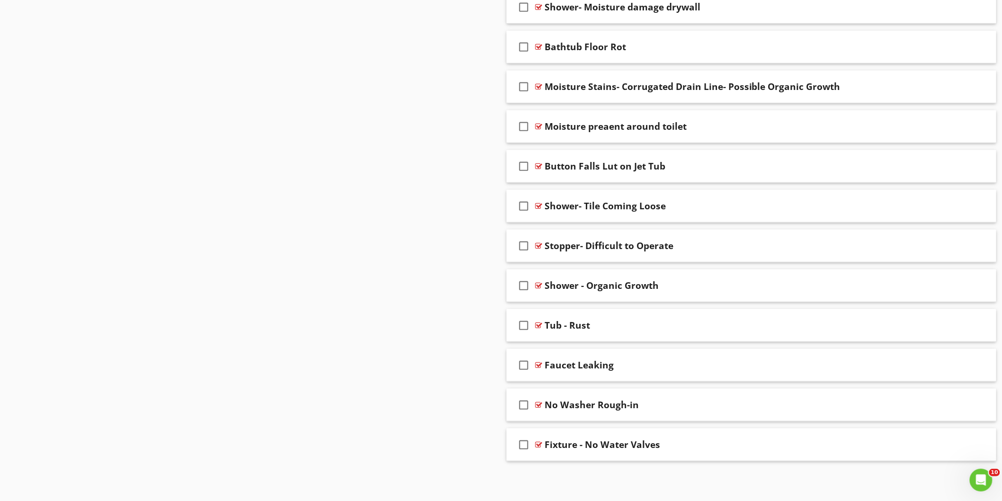
scroll to position [6319, 0]
click at [980, 168] on div at bounding box center [977, 165] width 8 height 9
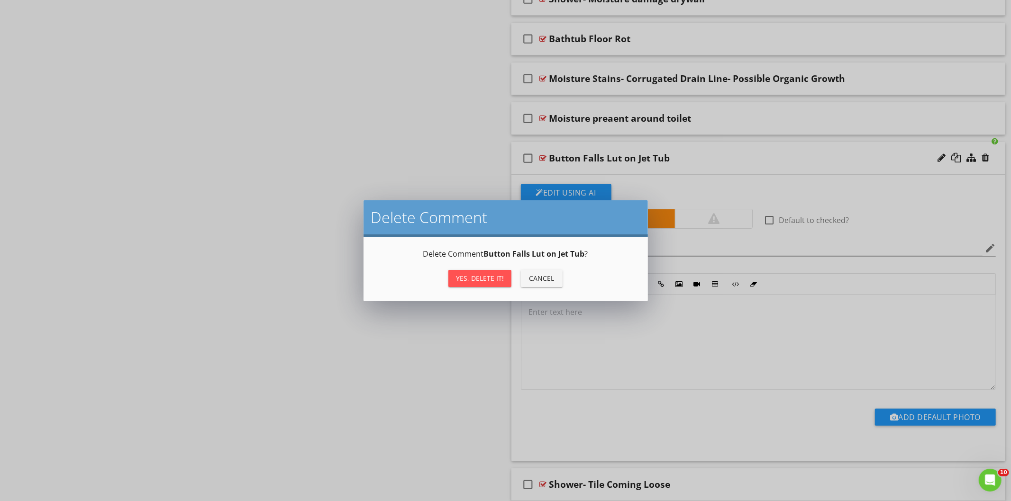
click at [461, 276] on div "Yes, Delete it!" at bounding box center [480, 278] width 48 height 10
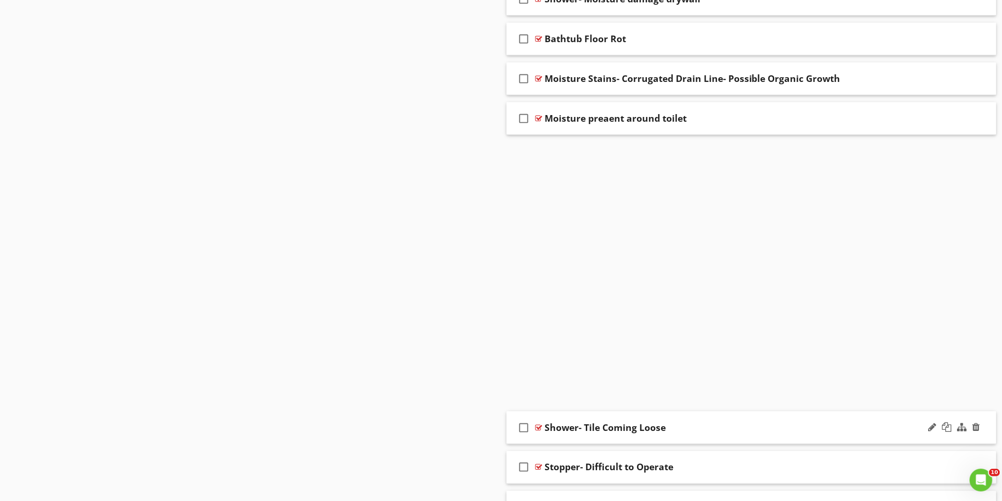
scroll to position [6279, 0]
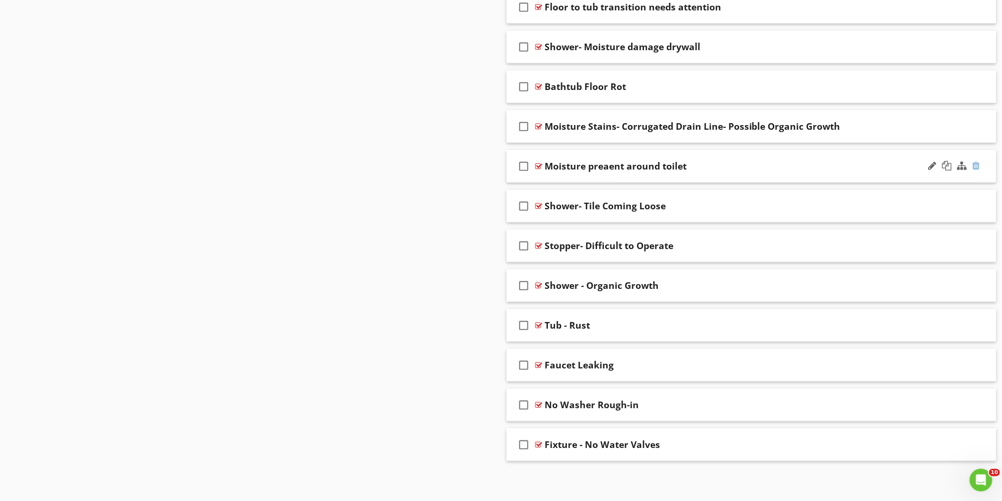
click at [975, 163] on div at bounding box center [977, 165] width 8 height 9
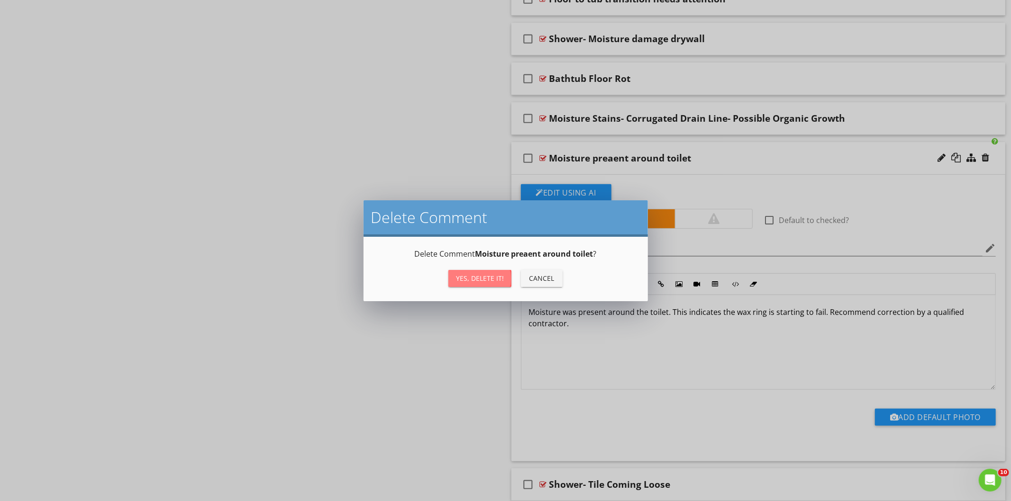
click at [476, 275] on div "Yes, Delete it!" at bounding box center [480, 278] width 48 height 10
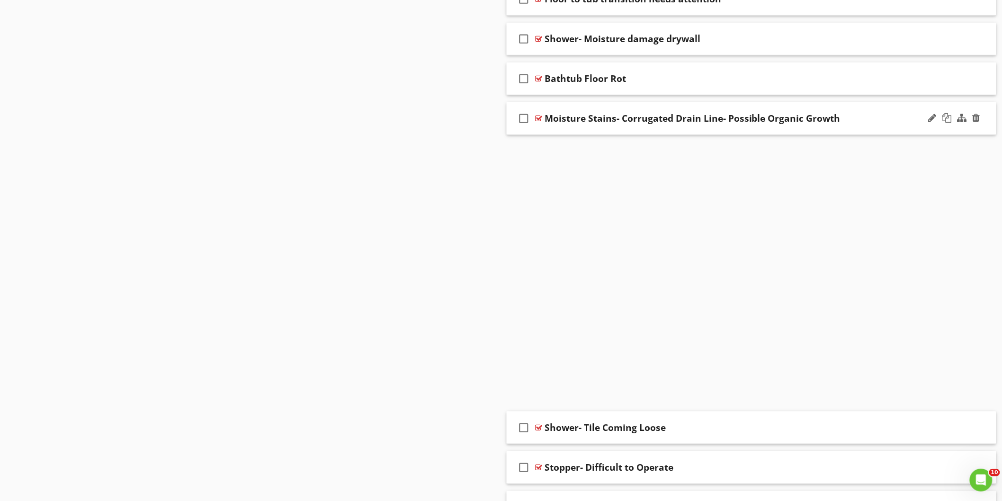
scroll to position [6240, 0]
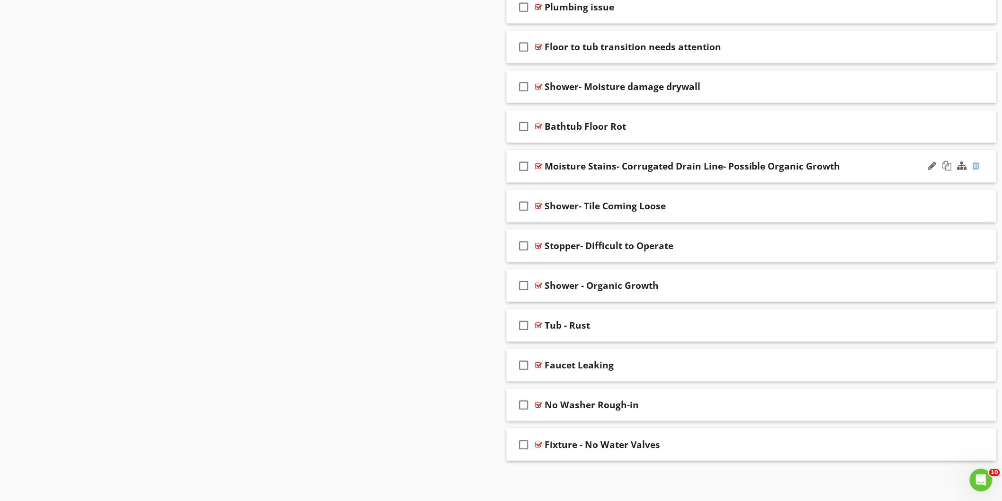
click at [976, 164] on div at bounding box center [977, 165] width 8 height 9
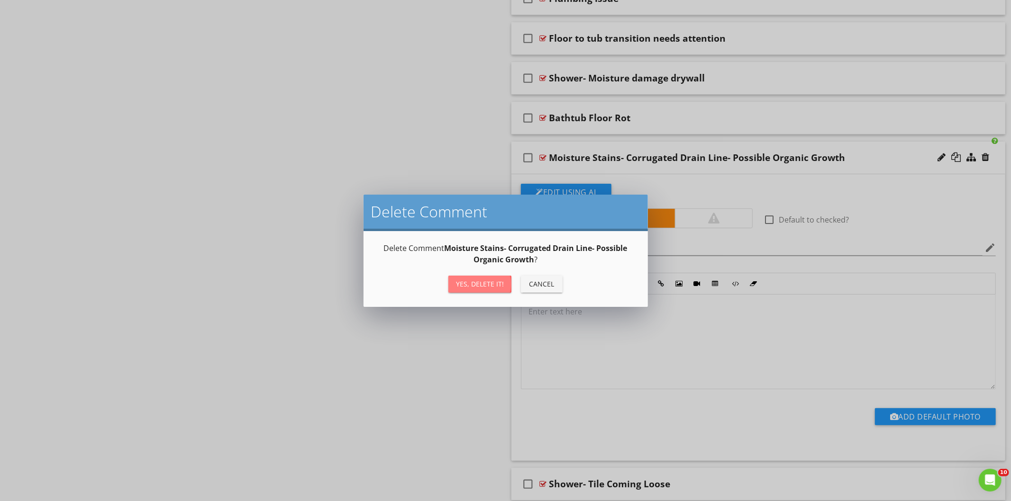
click at [486, 282] on div "Yes, Delete it!" at bounding box center [480, 284] width 48 height 10
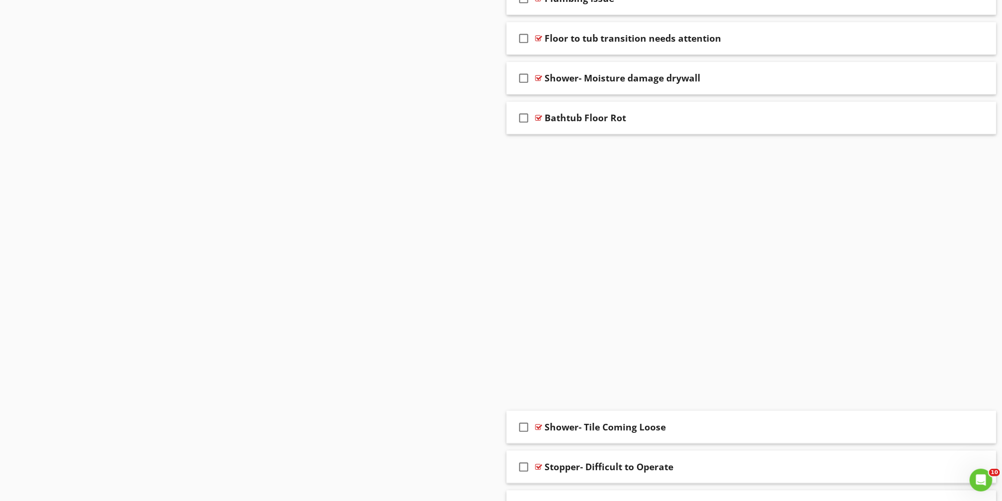
scroll to position [6199, 0]
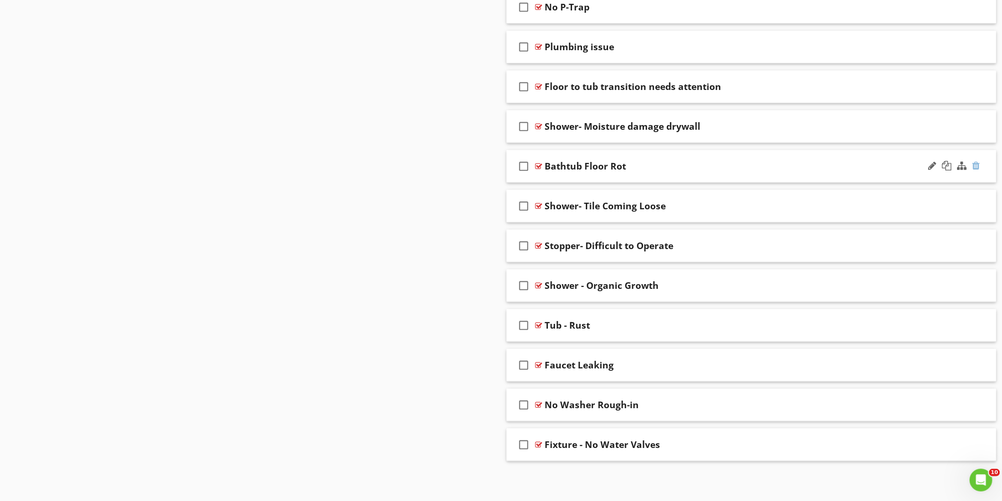
click at [977, 164] on div at bounding box center [977, 165] width 8 height 9
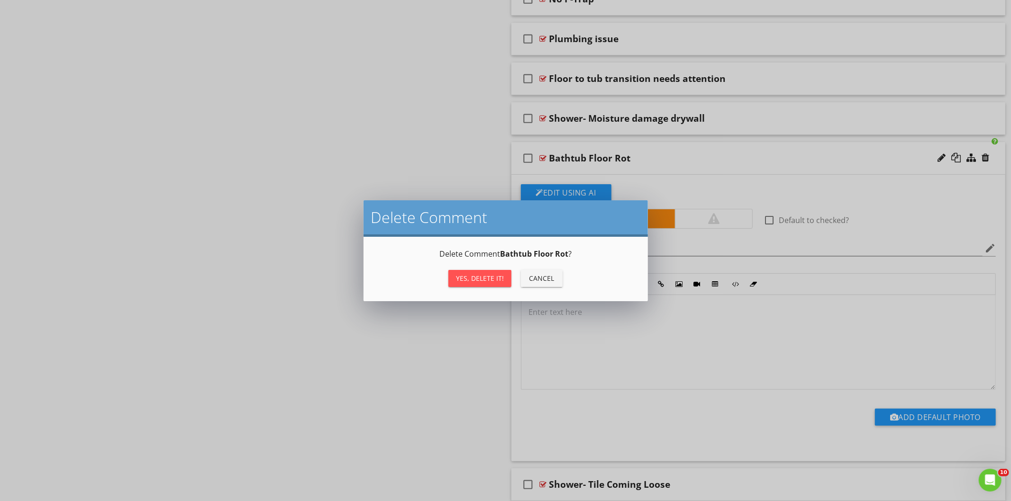
click at [497, 275] on div "Yes, Delete it!" at bounding box center [480, 278] width 48 height 10
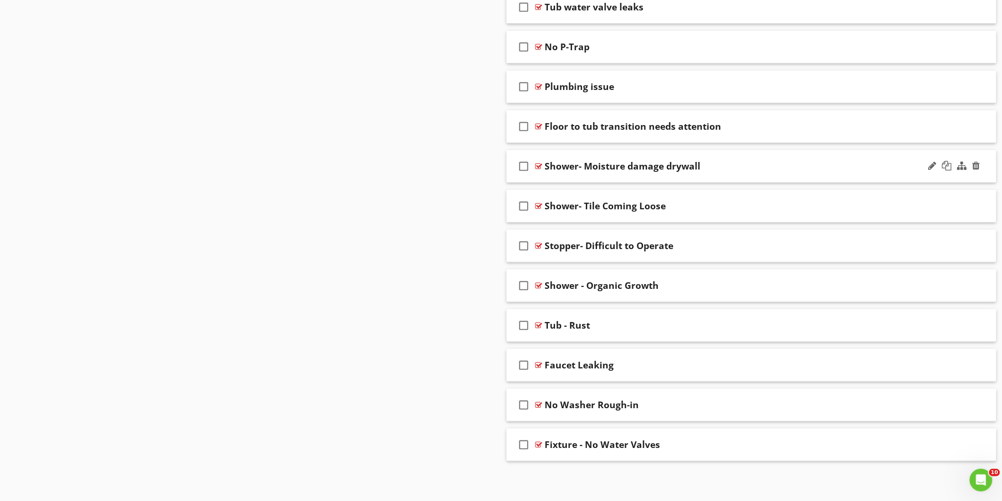
scroll to position [6159, 0]
click at [978, 166] on div at bounding box center [977, 165] width 8 height 9
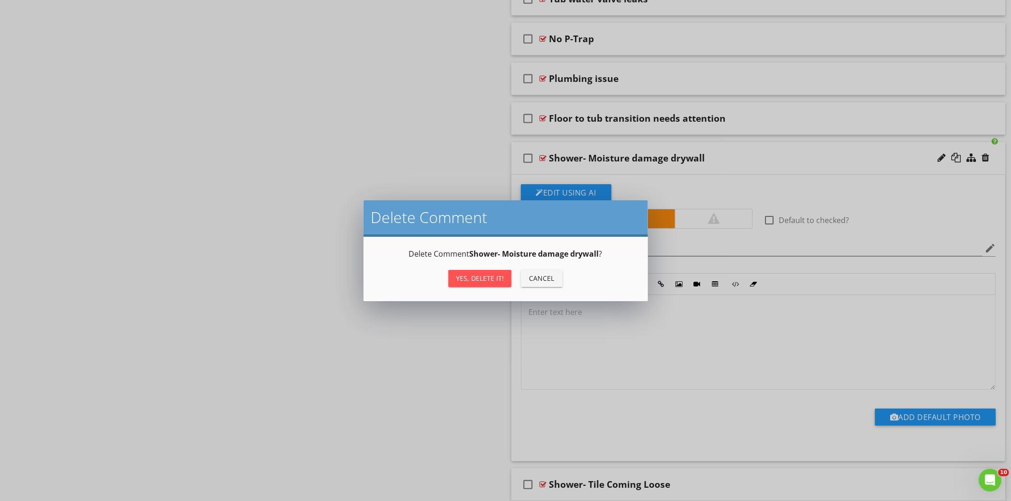
drag, startPoint x: 495, startPoint y: 280, endPoint x: 500, endPoint y: 278, distance: 6.4
click at [496, 280] on div "Yes, Delete it!" at bounding box center [480, 278] width 48 height 10
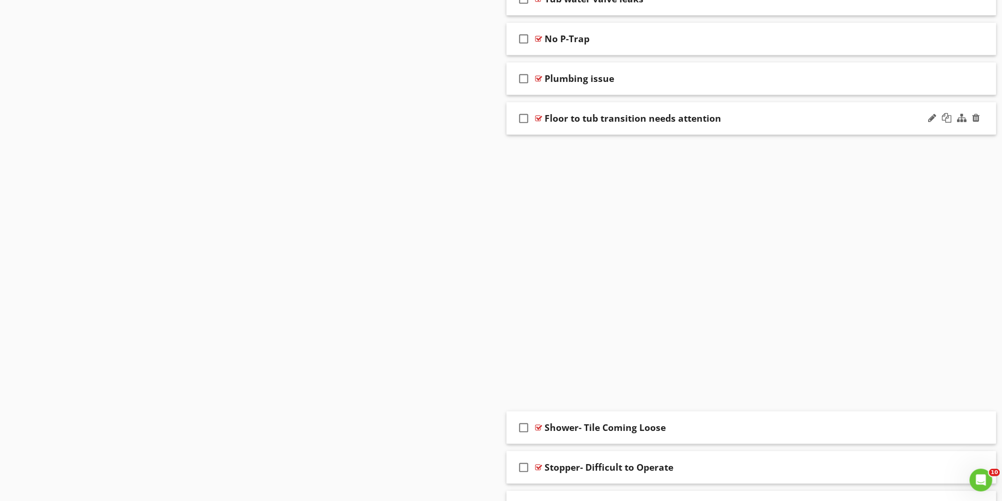
scroll to position [6120, 0]
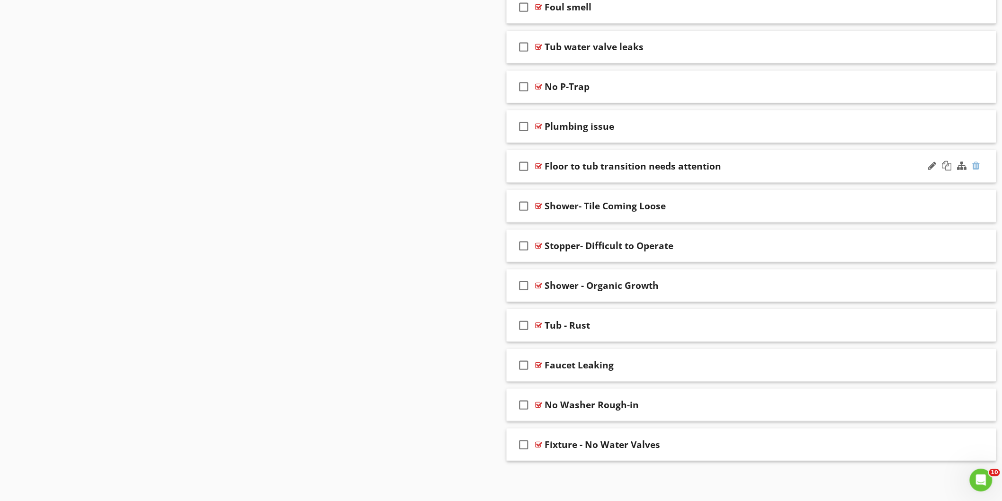
click at [977, 166] on div at bounding box center [977, 165] width 8 height 9
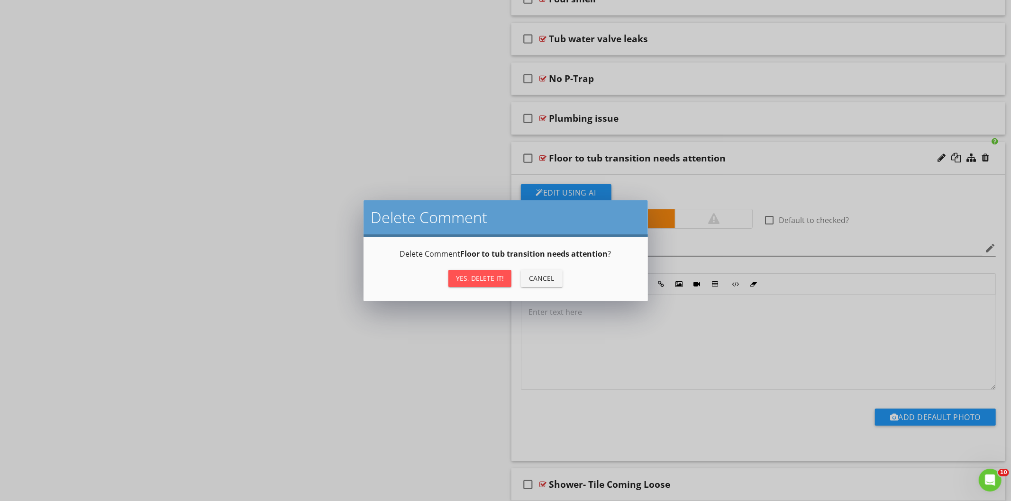
click at [485, 280] on div "Yes, Delete it!" at bounding box center [480, 278] width 48 height 10
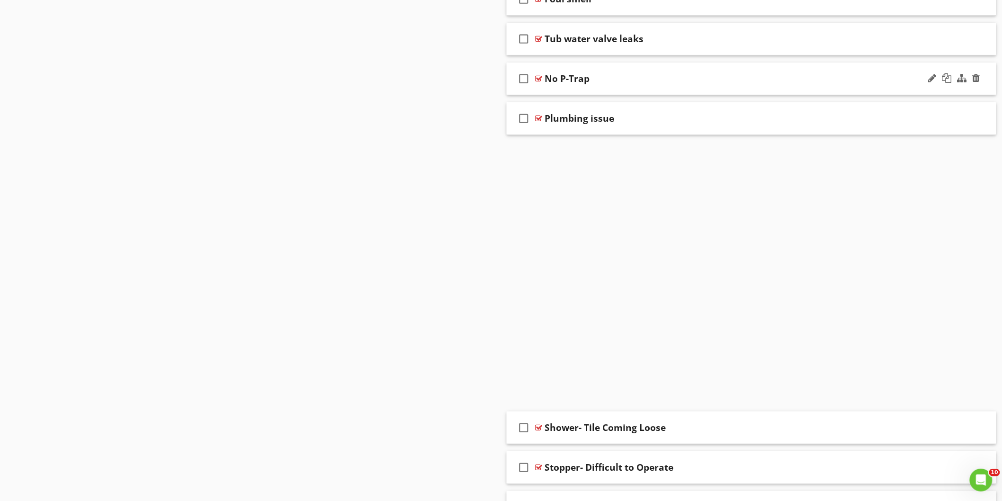
scroll to position [6080, 0]
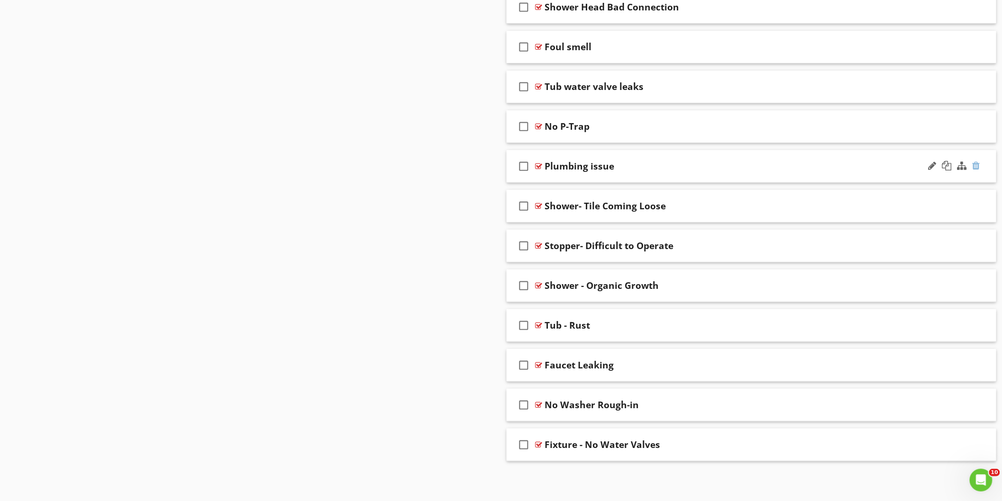
click at [976, 164] on div at bounding box center [977, 165] width 8 height 9
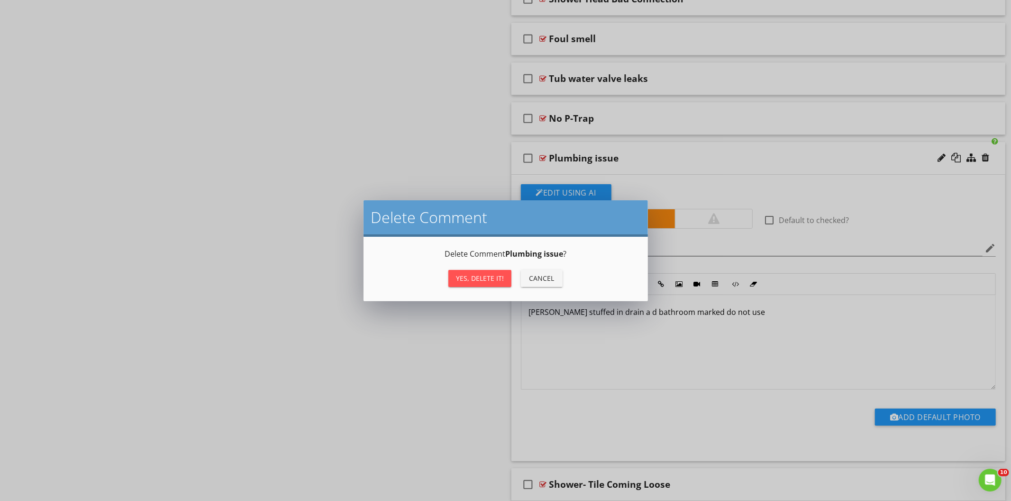
click at [481, 273] on button "Yes, Delete it!" at bounding box center [479, 278] width 63 height 17
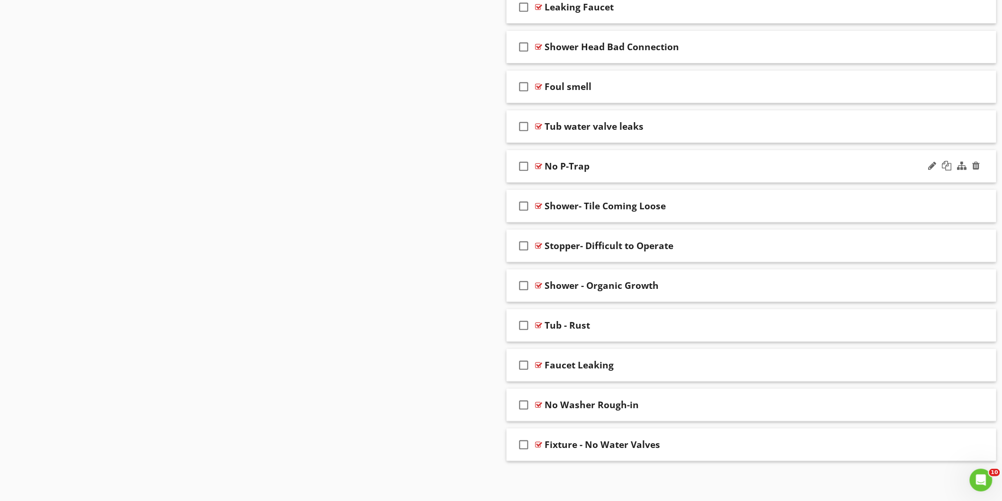
scroll to position [6040, 0]
click at [977, 126] on div at bounding box center [977, 125] width 8 height 9
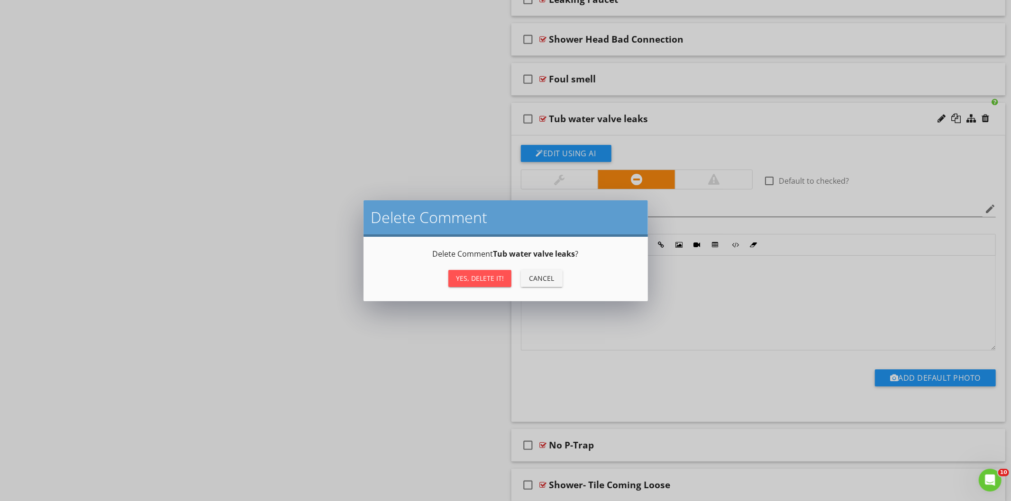
click at [470, 278] on div "Yes, Delete it!" at bounding box center [480, 278] width 48 height 10
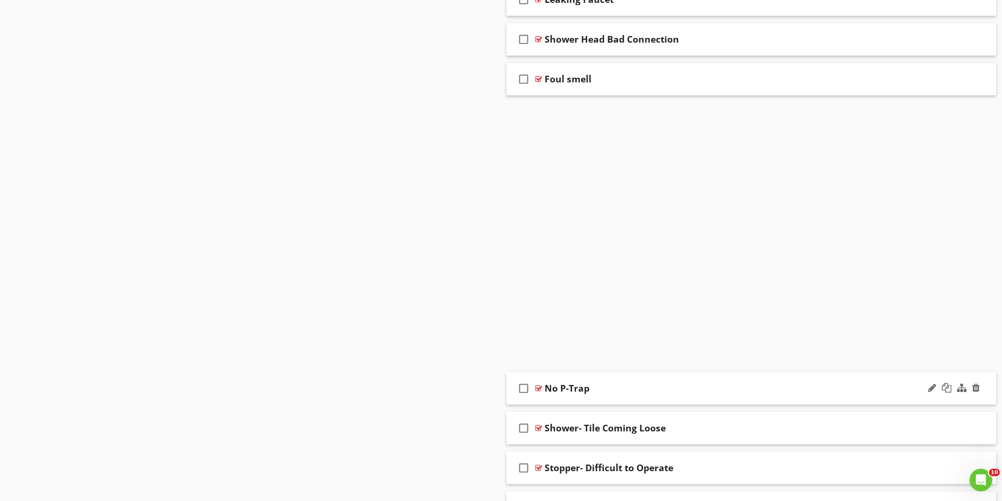
scroll to position [6000, 0]
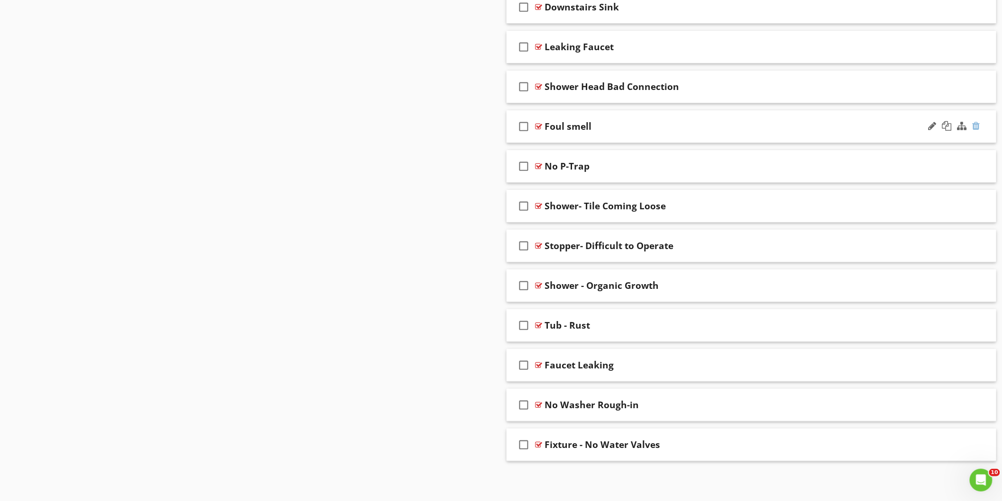
click at [976, 125] on div at bounding box center [977, 125] width 8 height 9
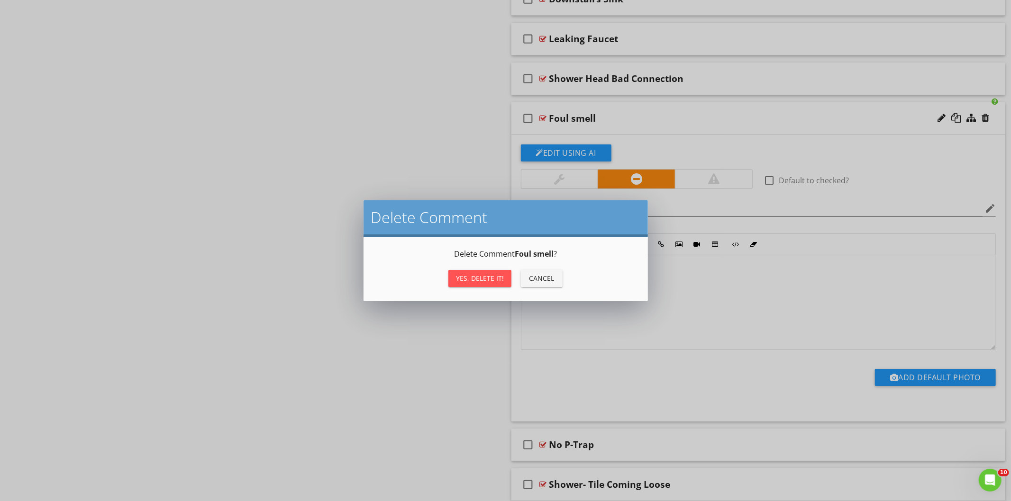
click at [480, 275] on div "Yes, Delete it!" at bounding box center [480, 278] width 48 height 10
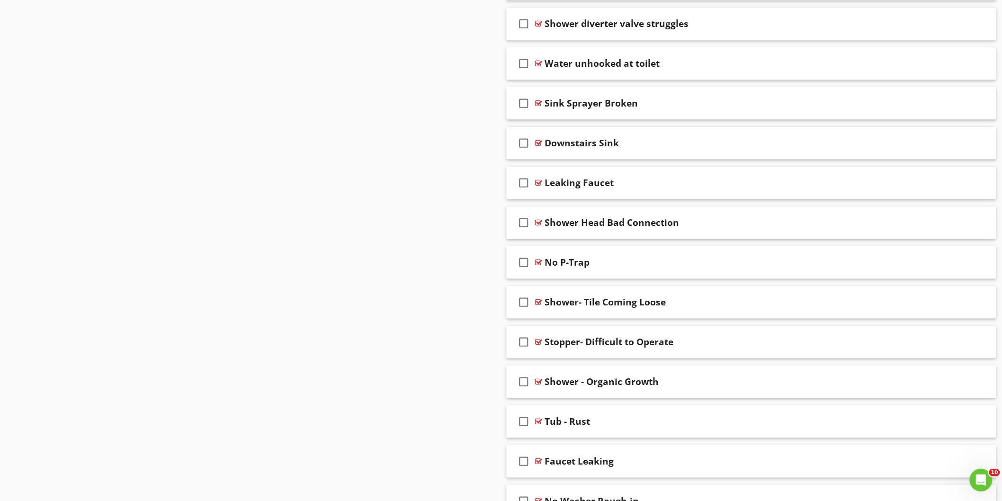
scroll to position [5855, 0]
click at [975, 228] on div at bounding box center [977, 223] width 8 height 9
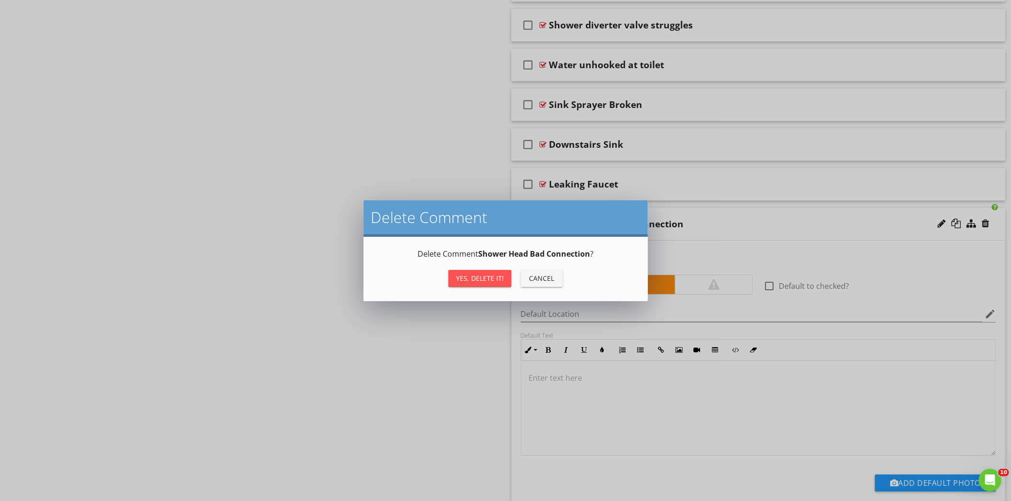
click at [497, 279] on div "Yes, Delete it!" at bounding box center [480, 278] width 48 height 10
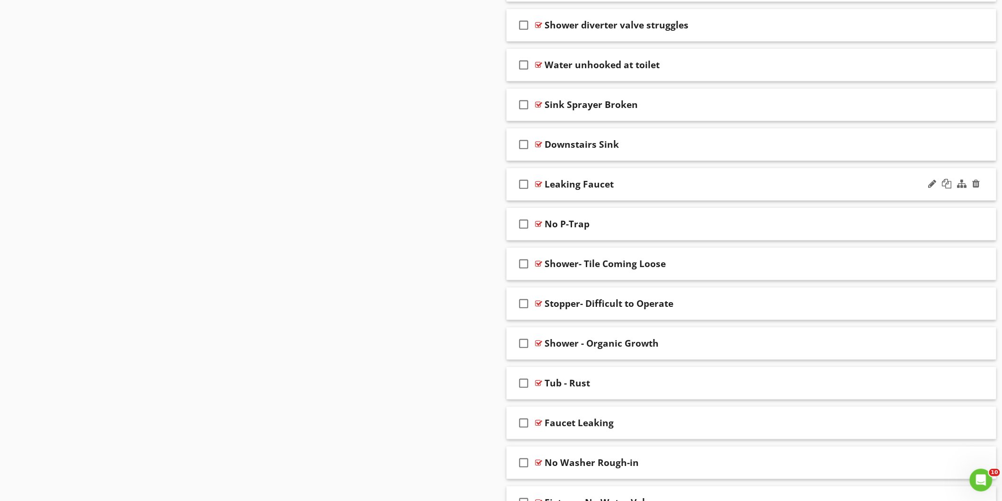
click at [690, 190] on div "Leaking Faucet" at bounding box center [721, 184] width 353 height 11
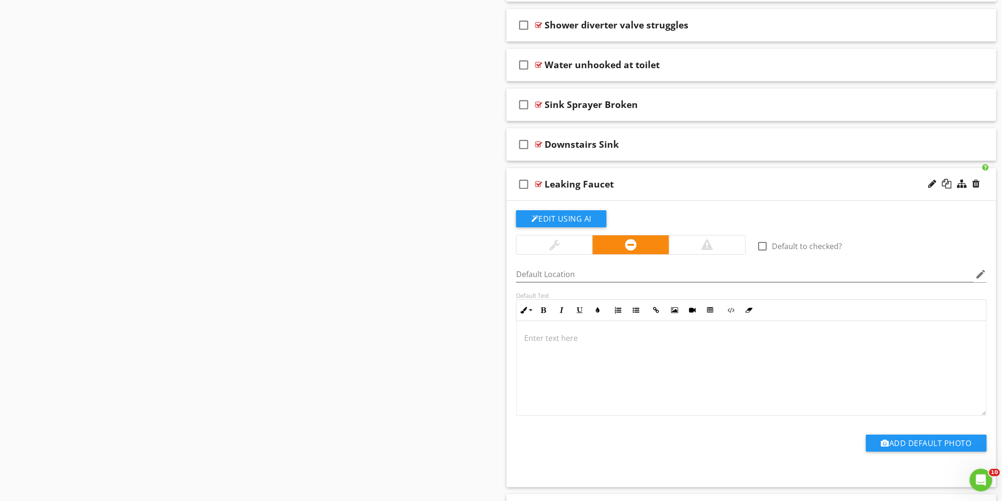
click at [690, 190] on div "Leaking Faucet" at bounding box center [721, 184] width 353 height 11
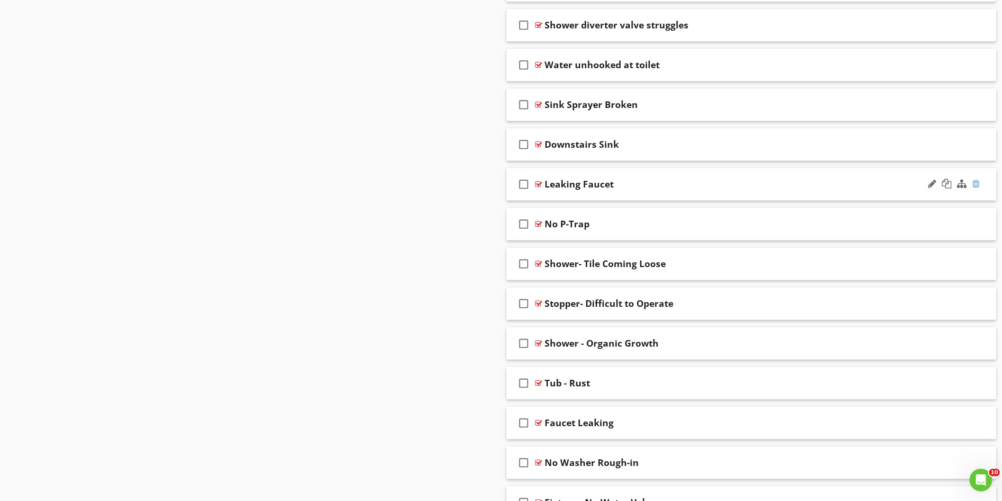
click at [975, 189] on div at bounding box center [977, 183] width 8 height 9
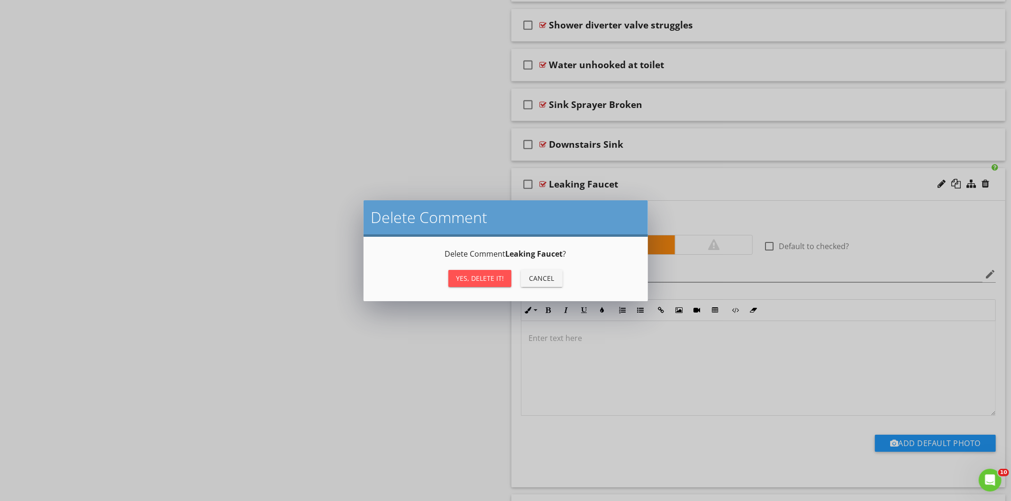
click at [489, 280] on div "Yes, Delete it!" at bounding box center [480, 278] width 48 height 10
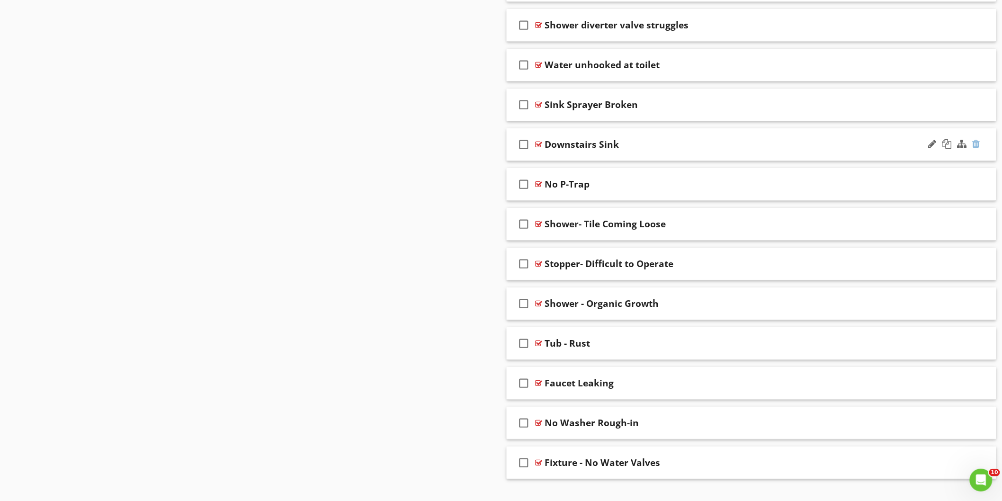
click at [976, 149] on div at bounding box center [977, 143] width 8 height 9
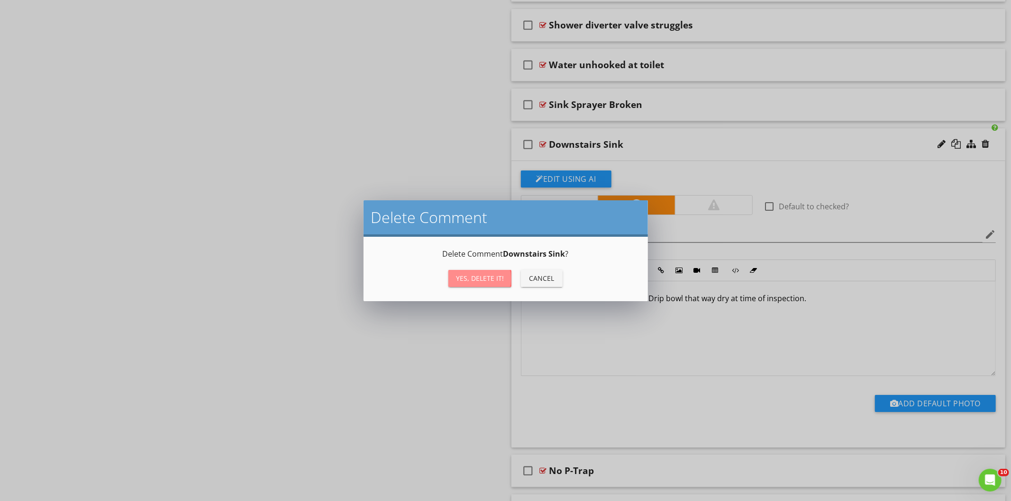
drag, startPoint x: 477, startPoint y: 276, endPoint x: 539, endPoint y: 238, distance: 73.4
click at [477, 277] on div "Yes, Delete it!" at bounding box center [480, 278] width 48 height 10
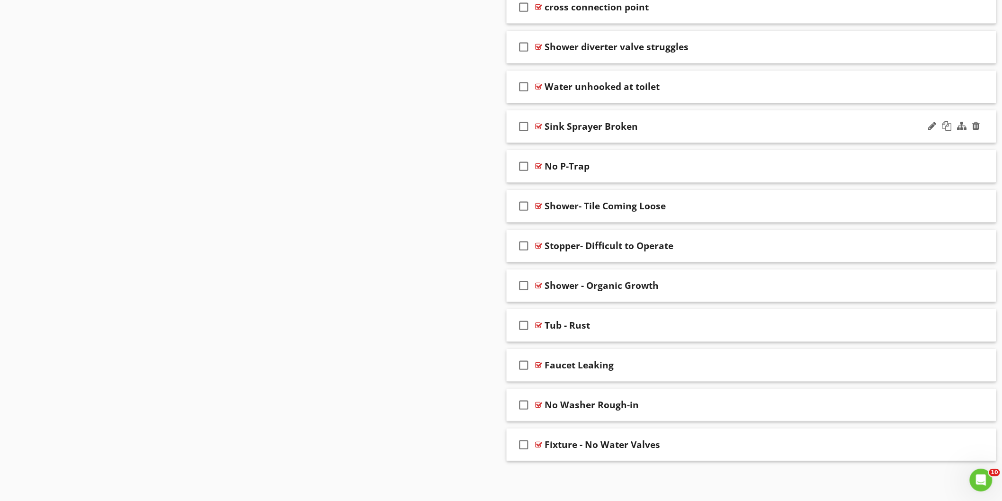
scroll to position [5841, 0]
click at [977, 123] on div at bounding box center [977, 125] width 8 height 9
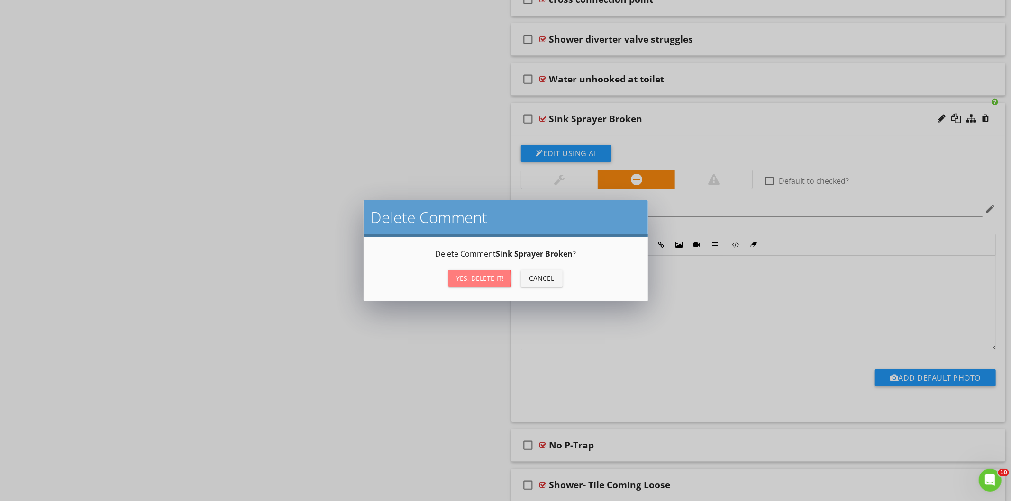
click at [486, 278] on div "Yes, Delete it!" at bounding box center [480, 278] width 48 height 10
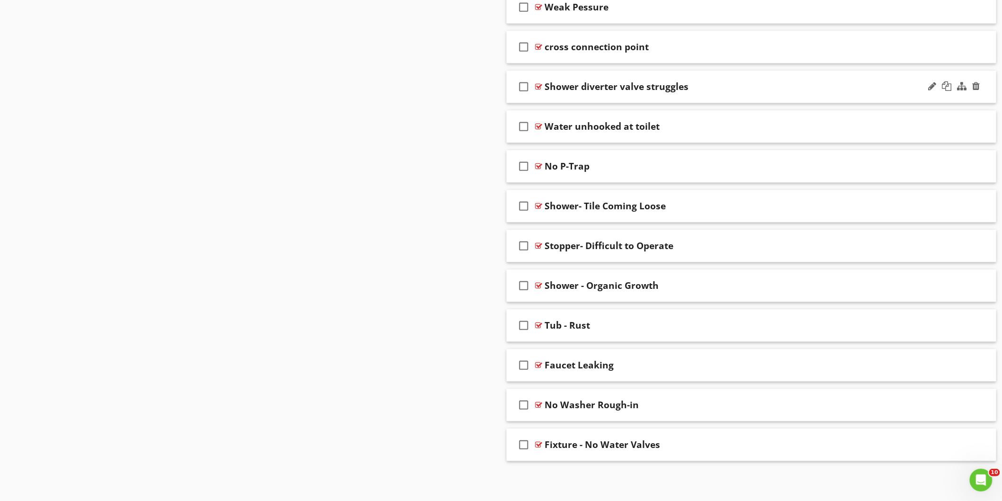
scroll to position [5801, 0]
click at [981, 127] on div at bounding box center [954, 126] width 55 height 23
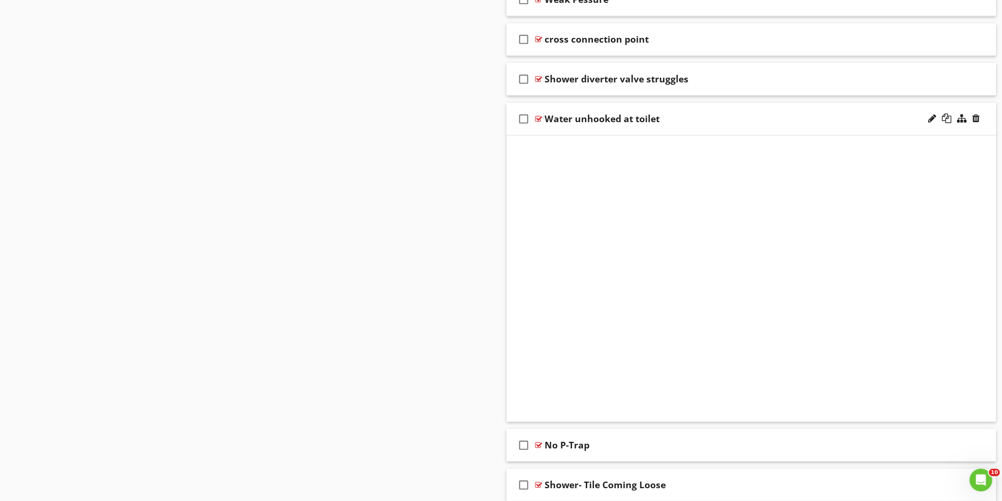
scroll to position [5841, 0]
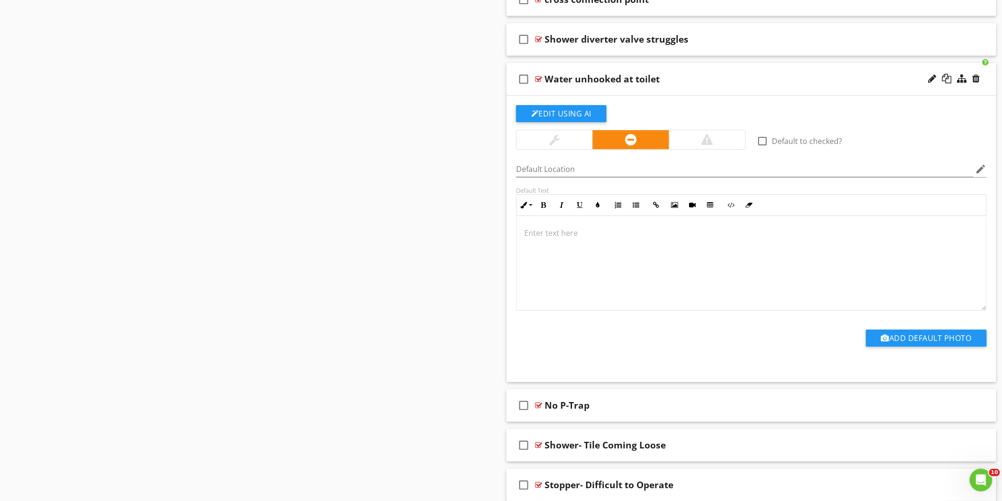
click at [981, 86] on div at bounding box center [954, 79] width 55 height 23
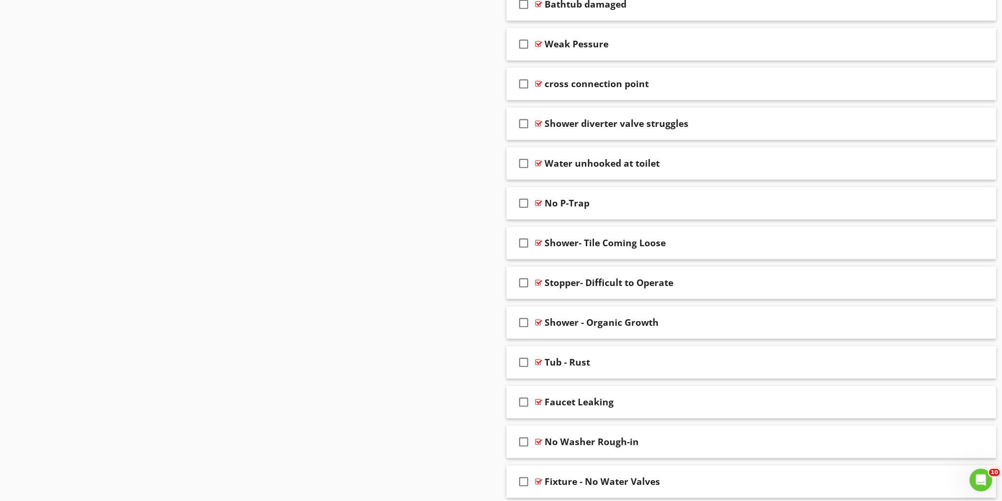
scroll to position [5696, 0]
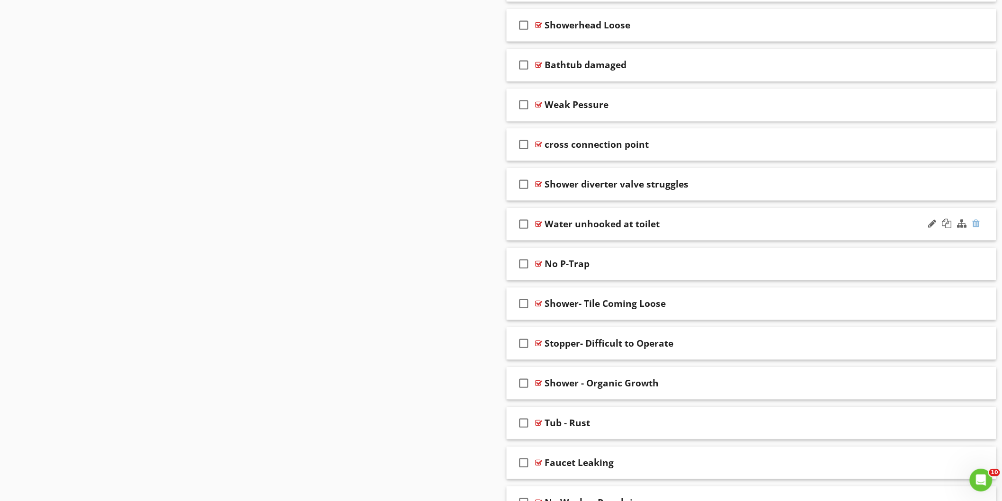
click at [977, 228] on div at bounding box center [977, 223] width 8 height 9
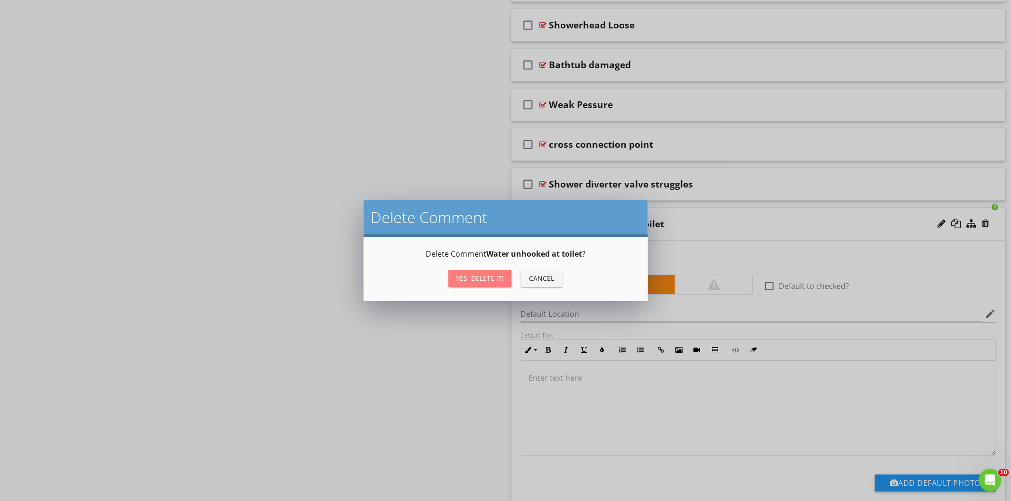
click at [491, 270] on button "Yes, Delete it!" at bounding box center [479, 278] width 63 height 17
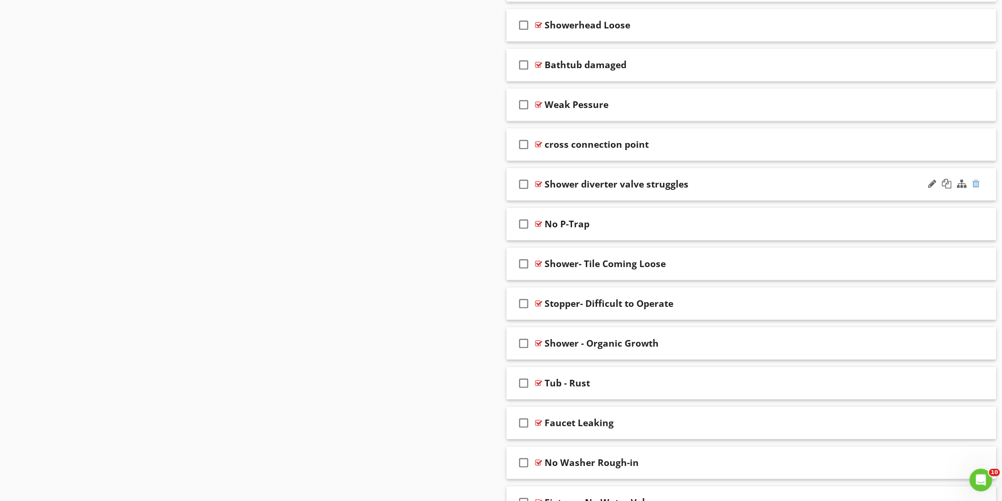
click at [975, 189] on div at bounding box center [977, 183] width 8 height 9
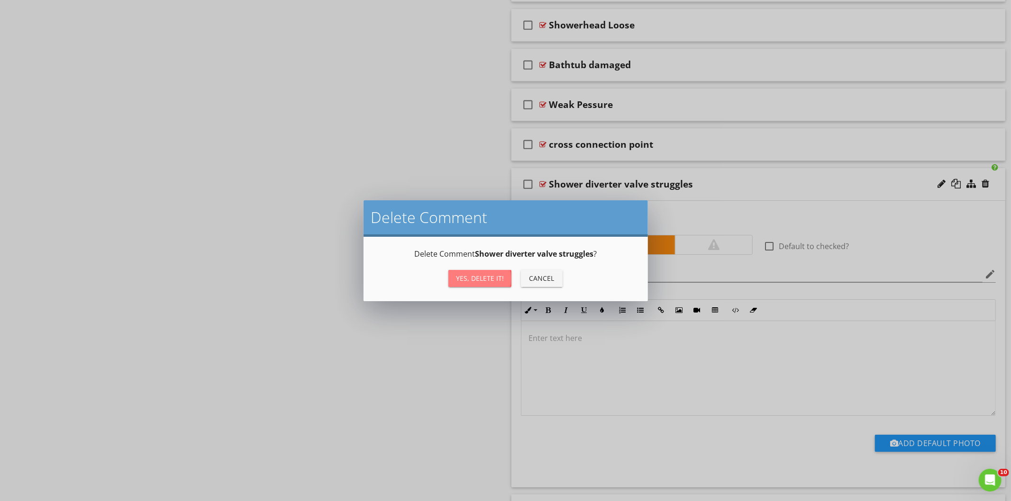
click at [484, 277] on div "Yes, Delete it!" at bounding box center [480, 278] width 48 height 10
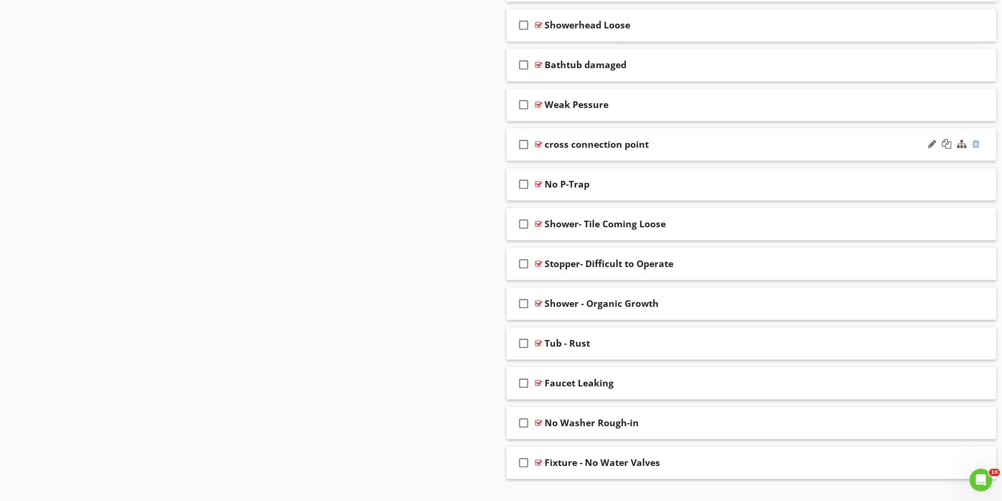
click at [976, 149] on div at bounding box center [977, 143] width 8 height 9
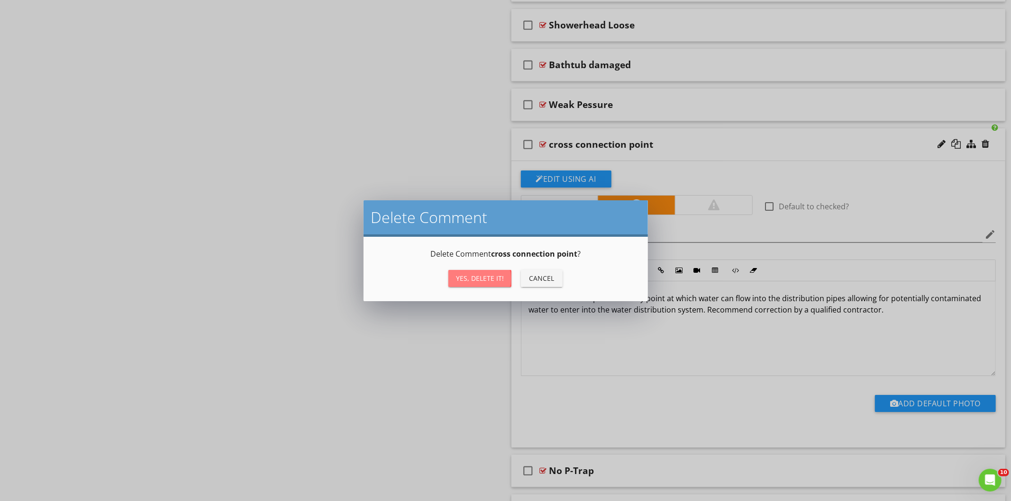
click at [496, 276] on div "Yes, Delete it!" at bounding box center [480, 278] width 48 height 10
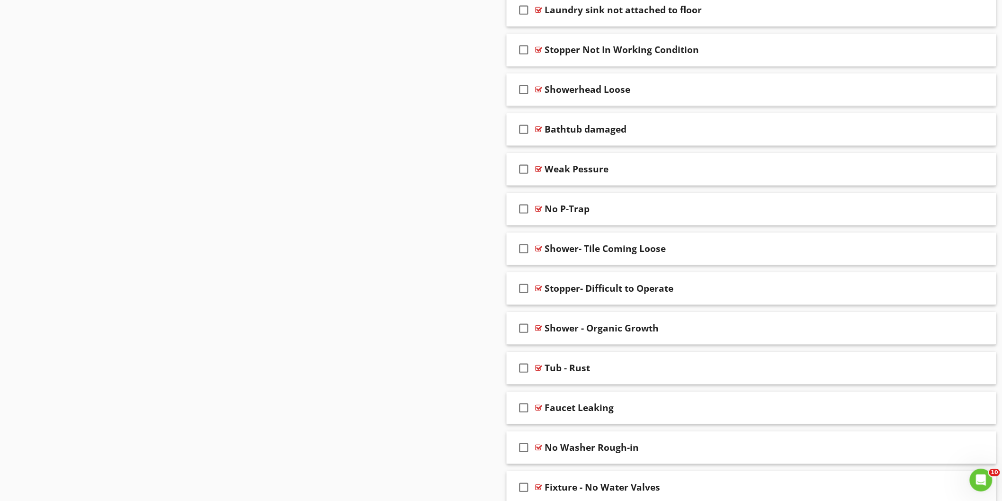
scroll to position [5629, 0]
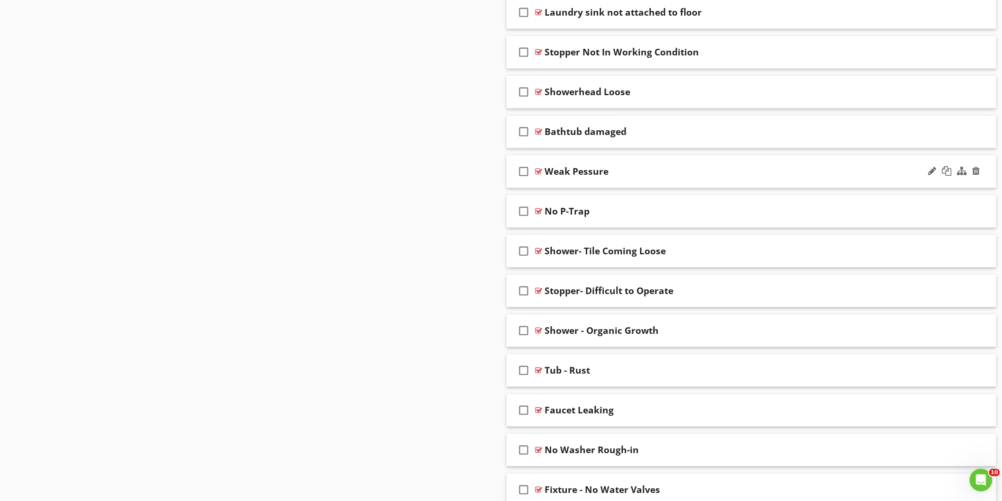
click at [706, 177] on div "Weak Pessure" at bounding box center [721, 171] width 353 height 11
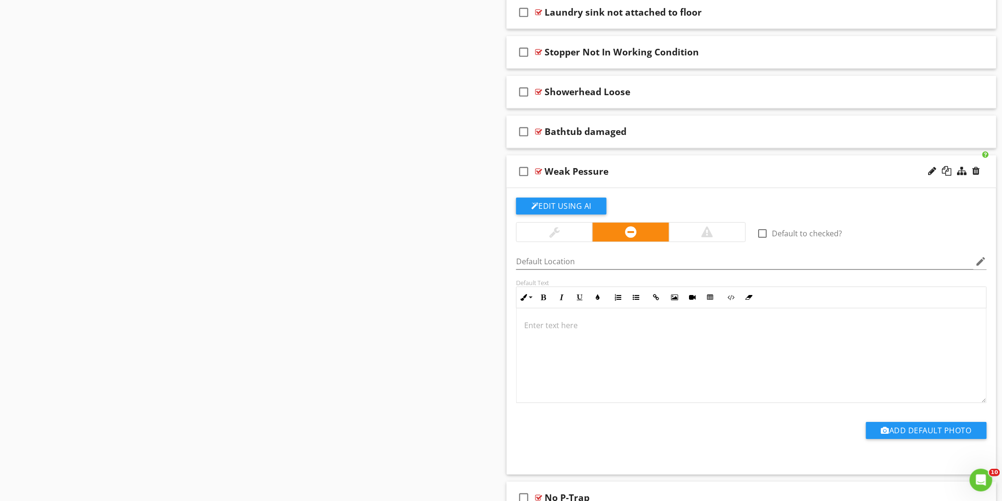
click at [703, 177] on div "Weak Pessure" at bounding box center [721, 171] width 353 height 11
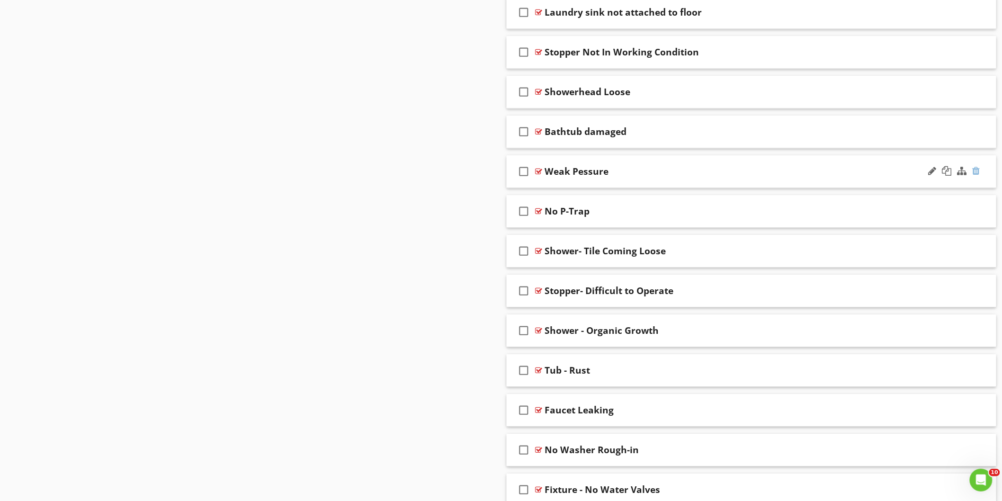
click at [977, 176] on div at bounding box center [977, 170] width 8 height 9
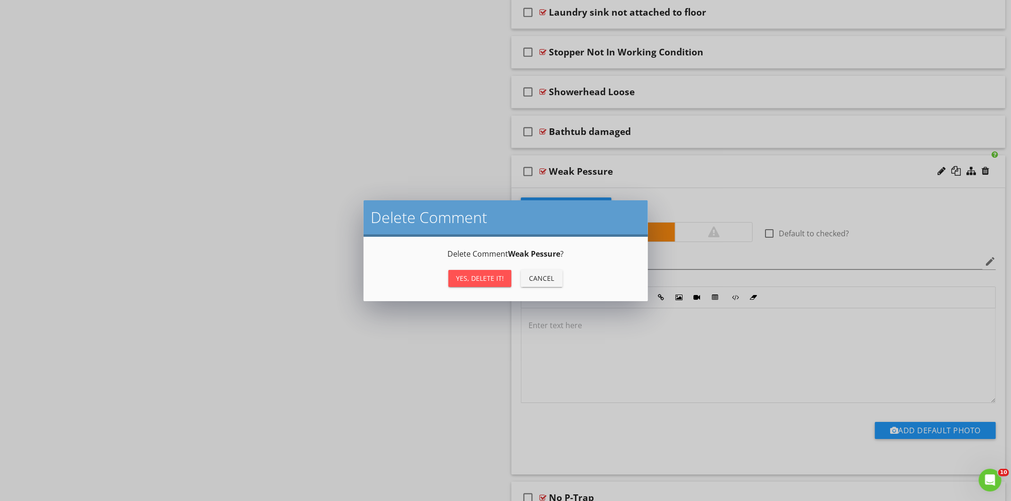
click at [480, 273] on div "Yes, Delete it!" at bounding box center [480, 278] width 48 height 10
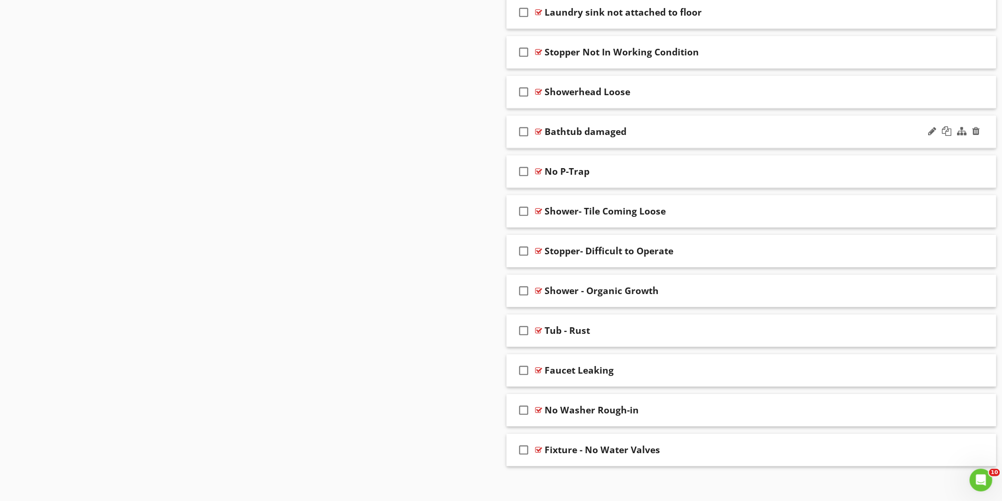
click at [672, 146] on div "check_box_outline_blank Bathtub damaged" at bounding box center [752, 132] width 490 height 33
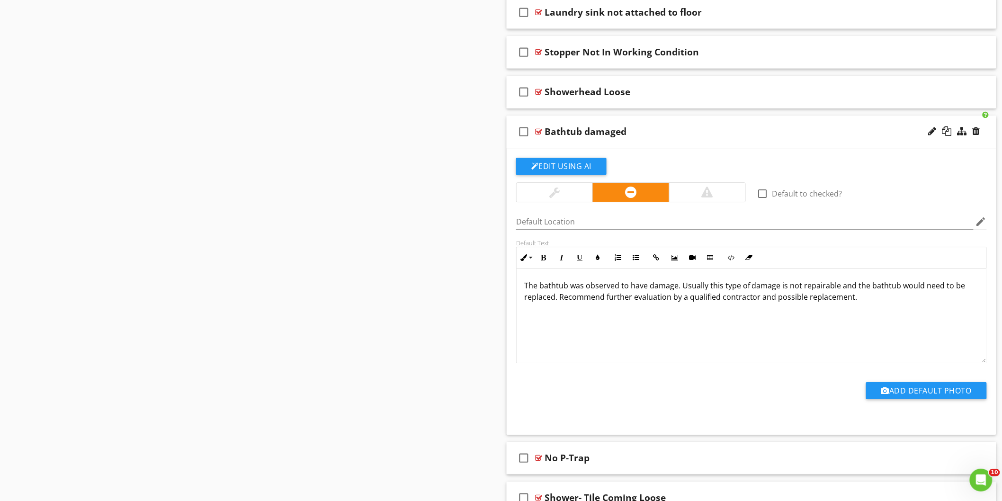
click at [665, 145] on div "check_box_outline_blank Bathtub damaged" at bounding box center [752, 132] width 490 height 33
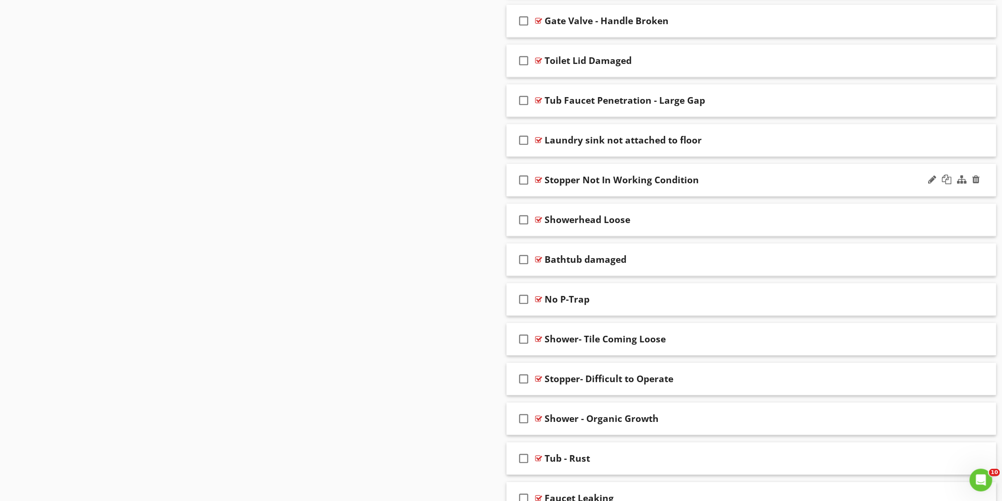
scroll to position [5471, 0]
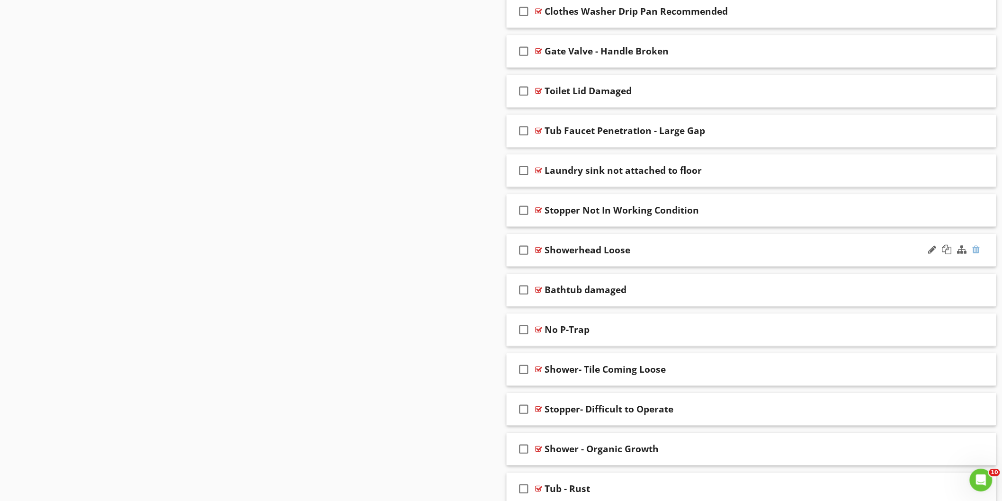
click at [979, 253] on div at bounding box center [977, 249] width 8 height 9
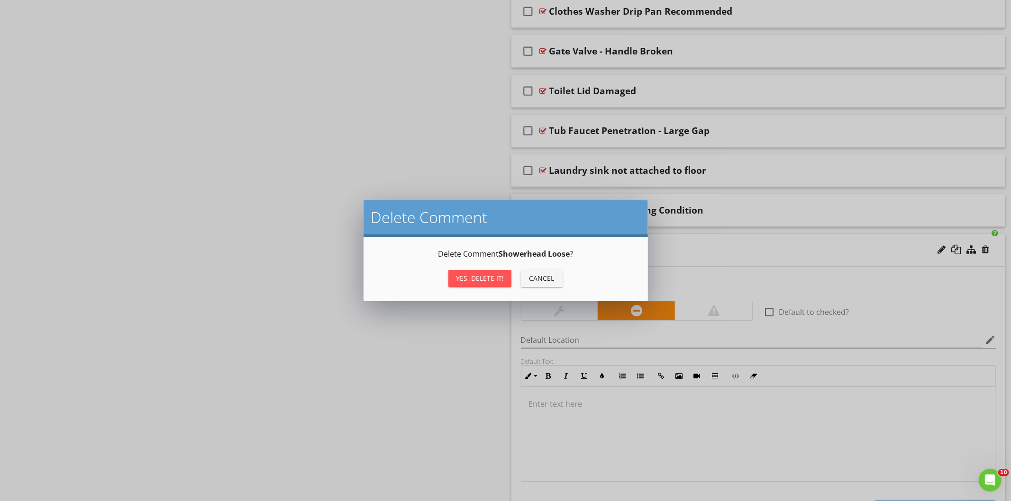
drag, startPoint x: 489, startPoint y: 271, endPoint x: 520, endPoint y: 264, distance: 31.9
click at [489, 271] on button "Yes, Delete it!" at bounding box center [479, 278] width 63 height 17
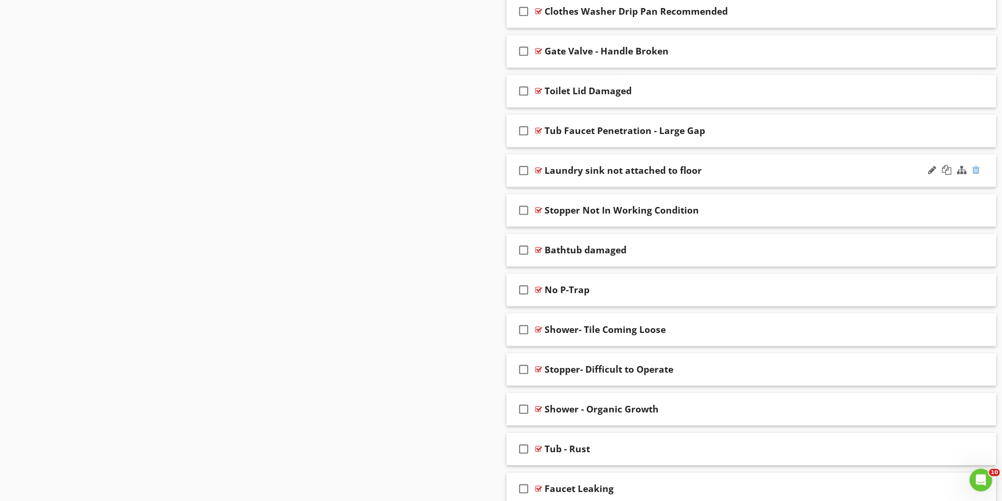
click at [978, 174] on div at bounding box center [977, 169] width 8 height 9
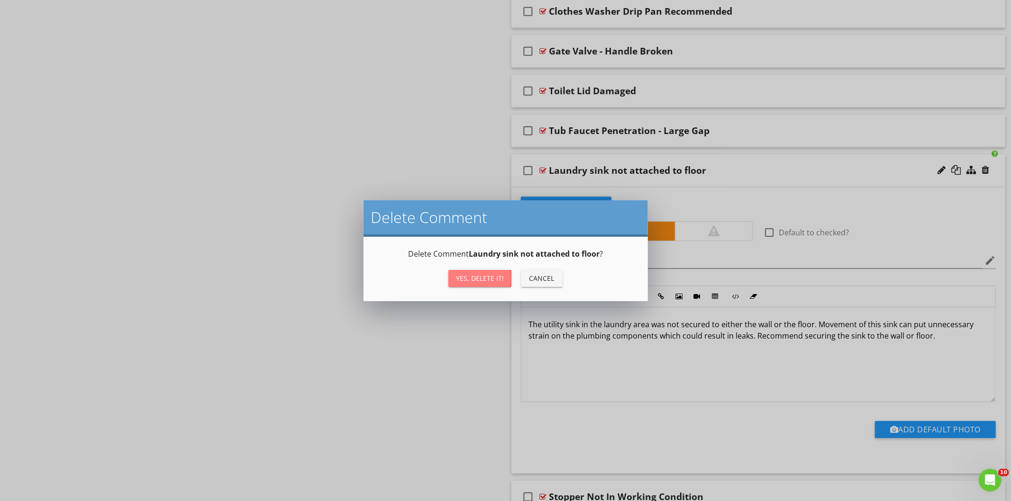
drag, startPoint x: 494, startPoint y: 275, endPoint x: 542, endPoint y: 262, distance: 49.7
click at [494, 275] on div "Yes, Delete it!" at bounding box center [480, 278] width 48 height 10
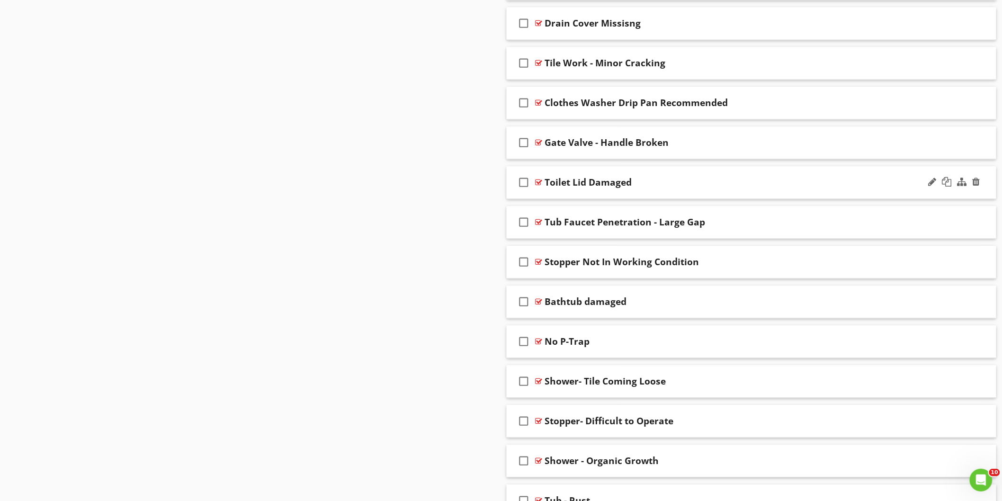
scroll to position [5365, 0]
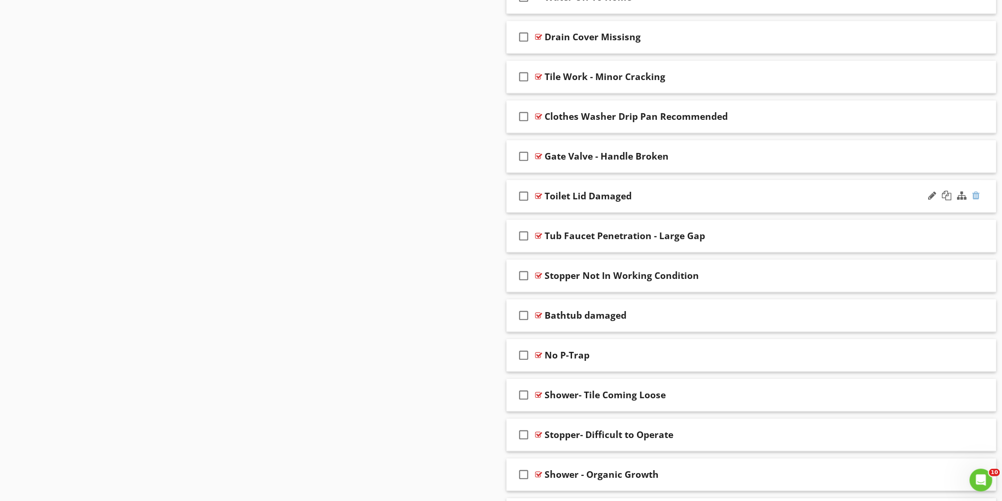
click at [978, 200] on div at bounding box center [977, 195] width 8 height 9
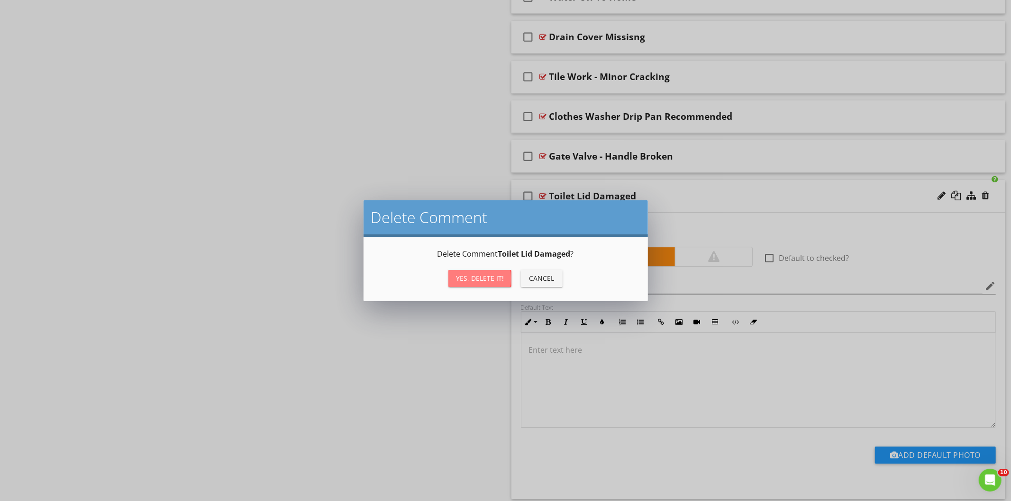
click at [496, 274] on div "Yes, Delete it!" at bounding box center [480, 278] width 48 height 10
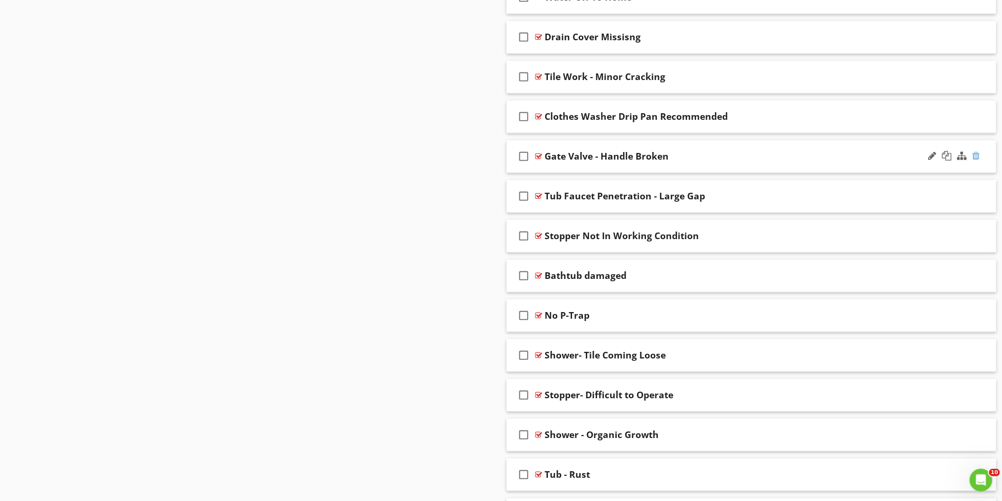
click at [977, 161] on div at bounding box center [977, 155] width 8 height 9
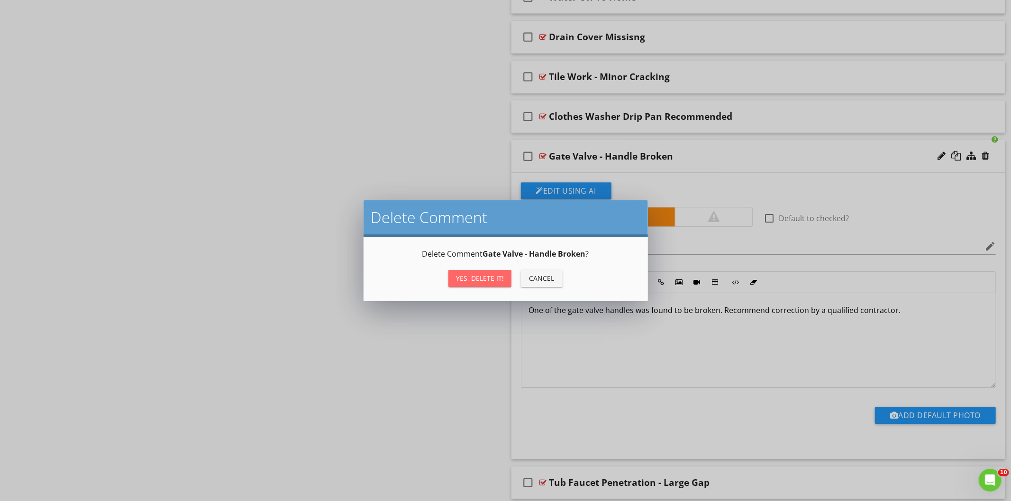
drag, startPoint x: 494, startPoint y: 275, endPoint x: 569, endPoint y: 247, distance: 80.8
click at [496, 275] on div "Yes, Delete it!" at bounding box center [480, 278] width 48 height 10
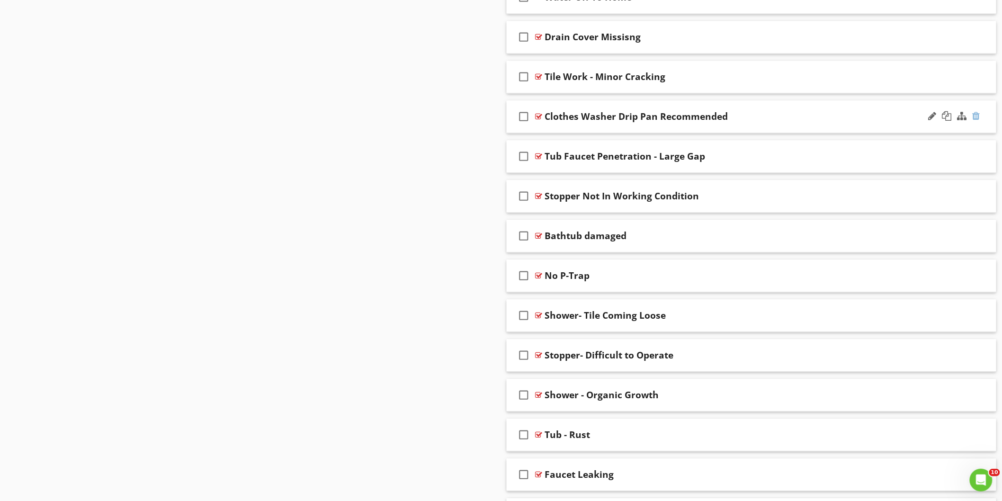
click at [977, 121] on div at bounding box center [977, 115] width 8 height 9
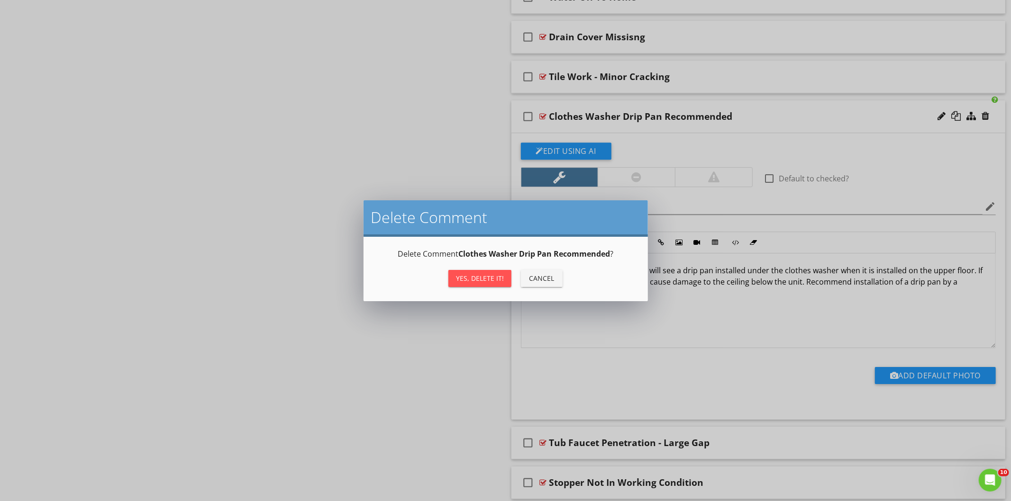
click at [417, 162] on div "Delete Comment Delete Comment Clothes Washer Drip Pan Recommended ? Yes, Delete…" at bounding box center [505, 250] width 1011 height 501
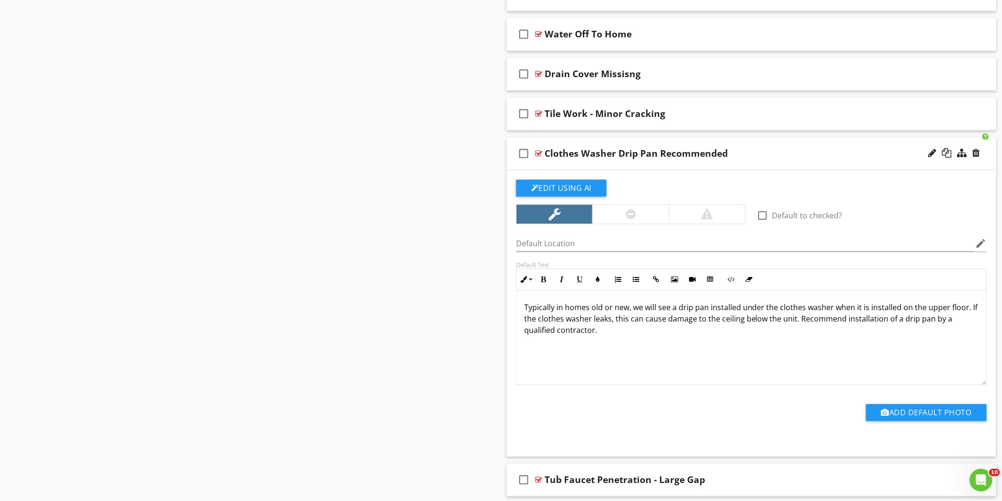
scroll to position [5260, 0]
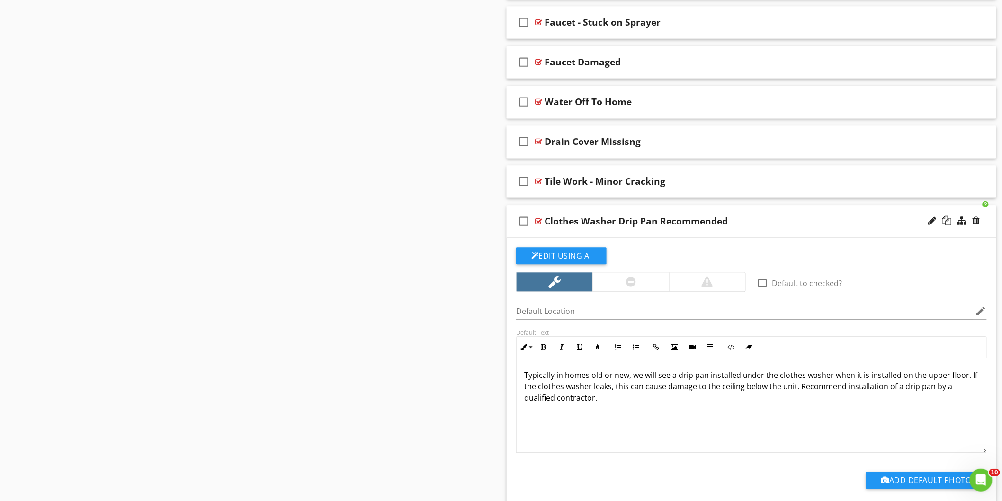
click at [829, 224] on div "Clothes Washer Drip Pan Recommended" at bounding box center [721, 221] width 353 height 11
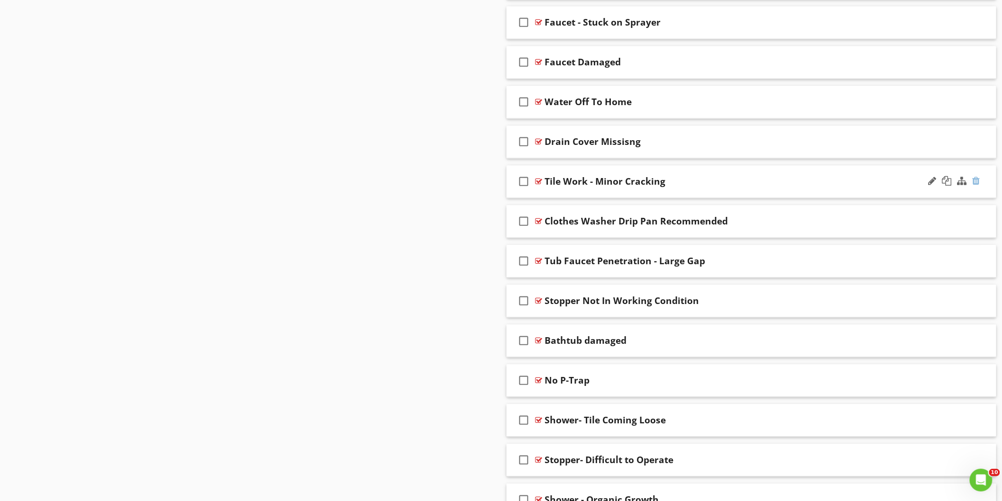
click at [977, 186] on div at bounding box center [977, 181] width 8 height 9
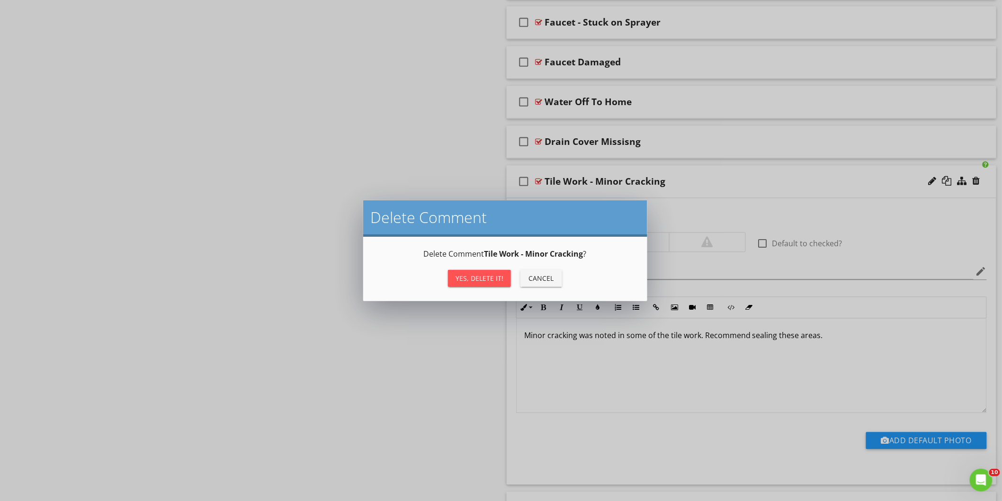
click at [467, 145] on div "Delete Comment Delete Comment Tile Work - Minor Cracking ? Yes, Delete it! Canc…" at bounding box center [501, 250] width 1002 height 501
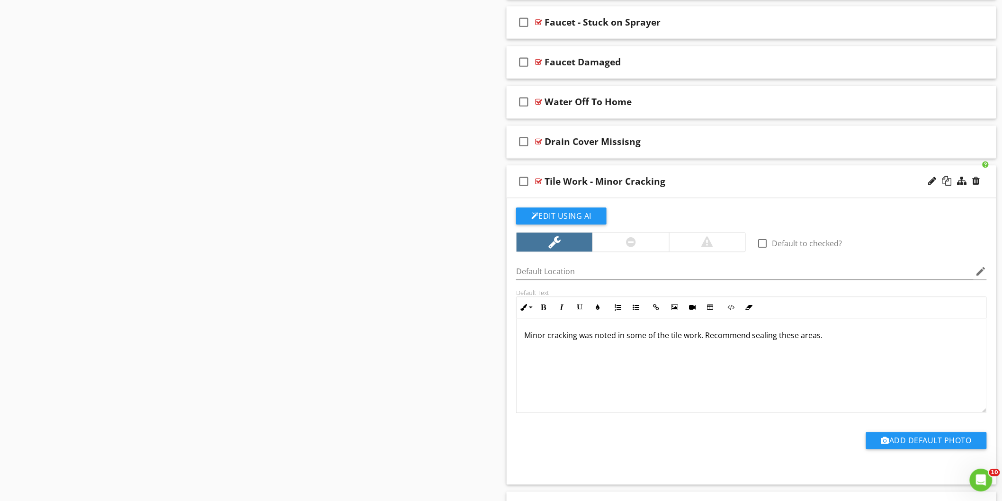
click at [760, 188] on div "Tile Work - Minor Cracking" at bounding box center [721, 181] width 353 height 11
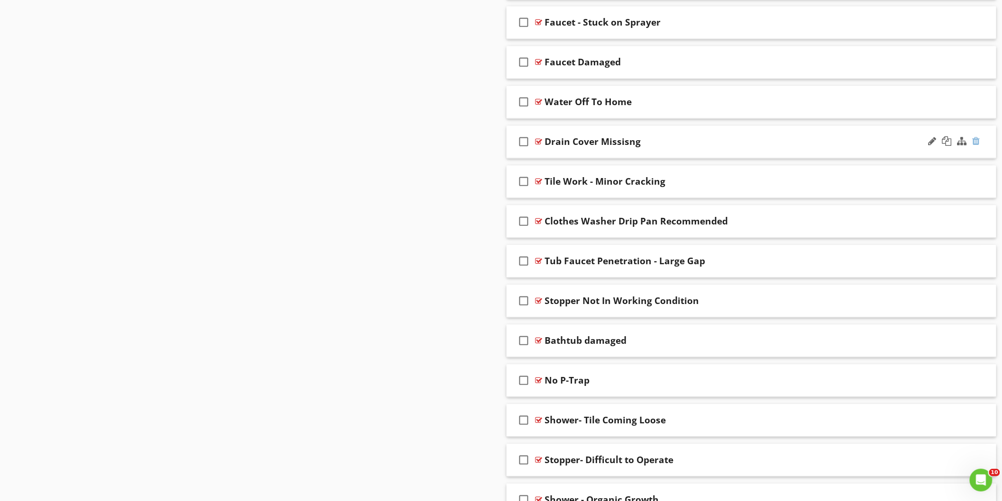
click at [979, 146] on div at bounding box center [977, 141] width 8 height 9
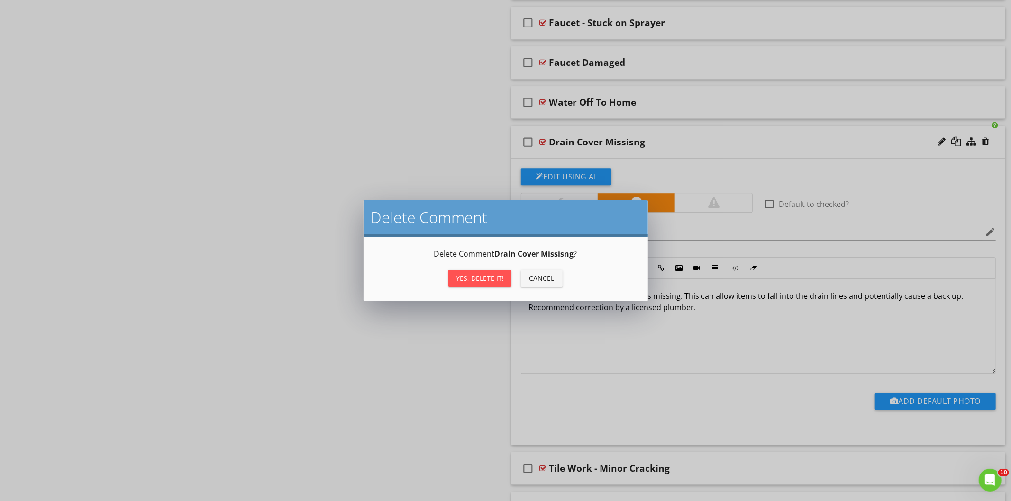
click at [497, 275] on div "Yes, Delete it!" at bounding box center [480, 278] width 48 height 10
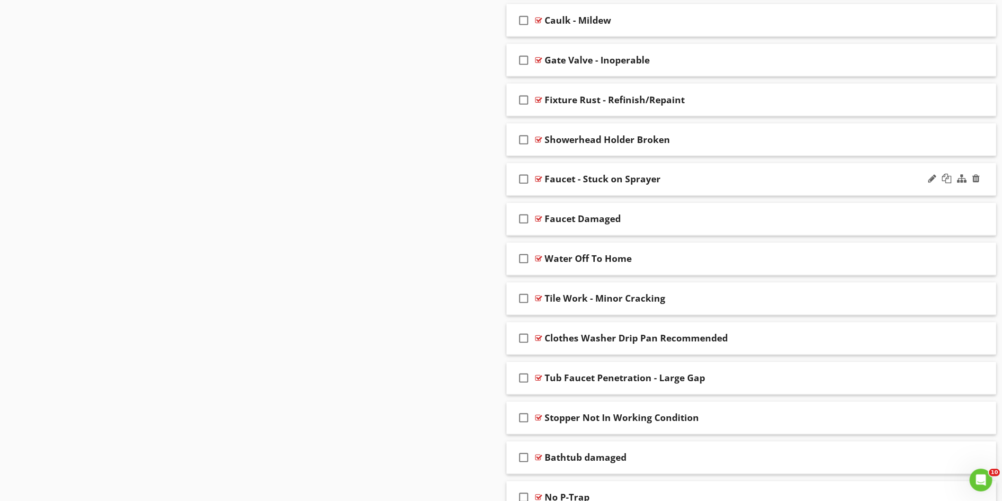
scroll to position [5102, 0]
click at [976, 262] on div at bounding box center [977, 259] width 8 height 9
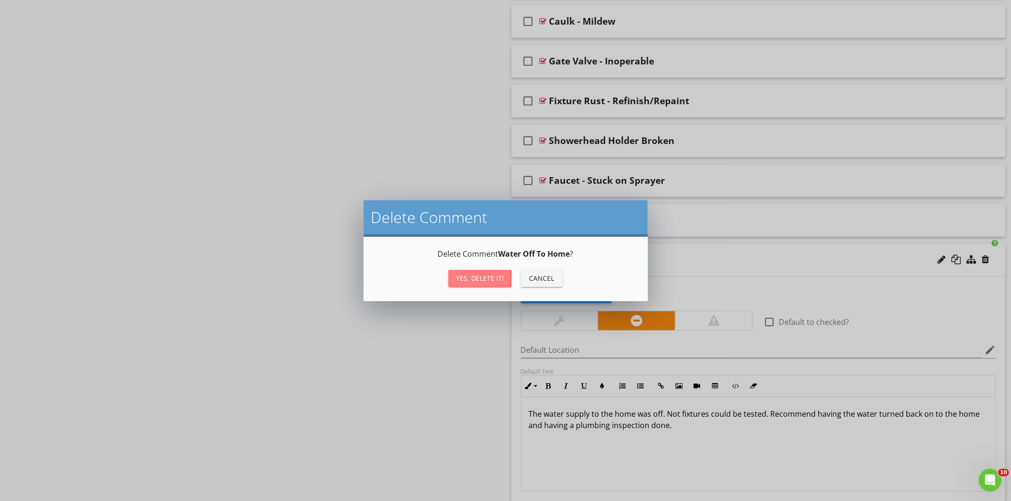
click at [501, 276] on div "Yes, Delete it!" at bounding box center [480, 278] width 48 height 10
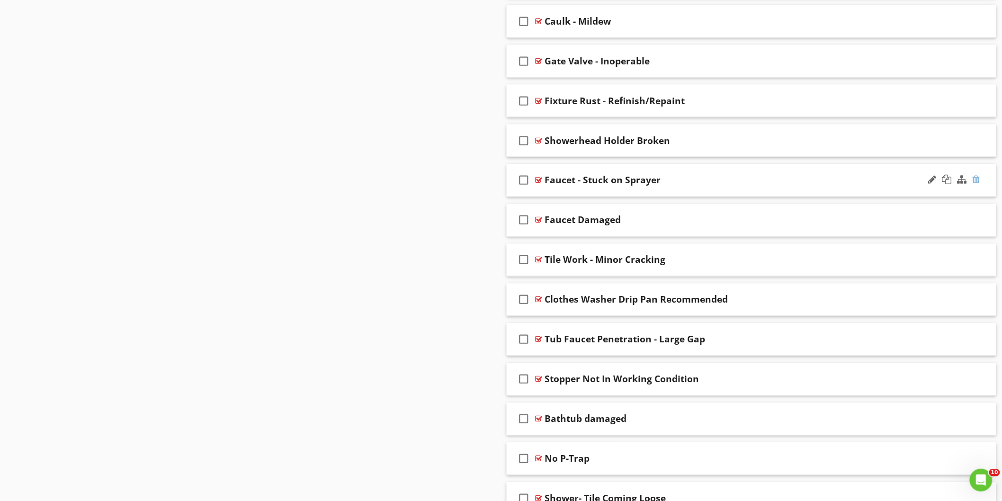
click at [979, 185] on div at bounding box center [977, 179] width 8 height 9
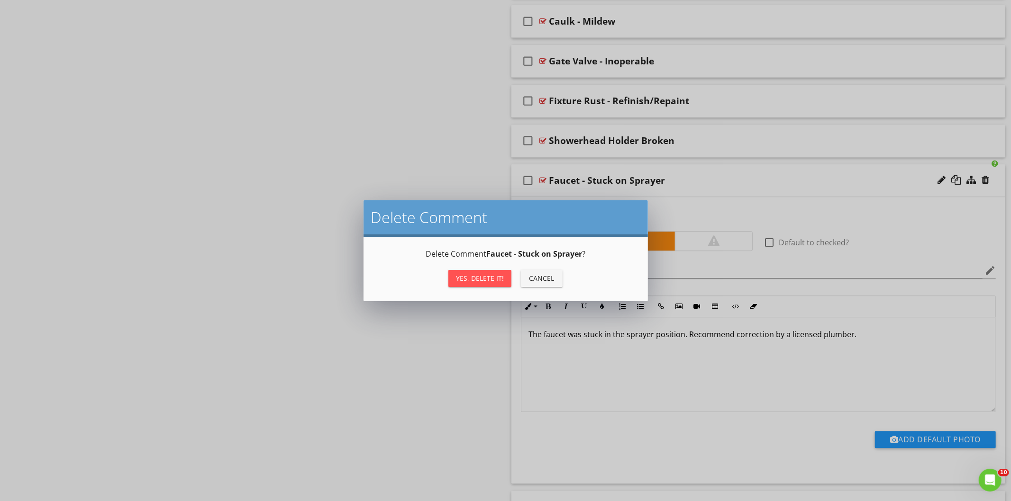
click at [498, 277] on div "Yes, Delete it!" at bounding box center [480, 278] width 48 height 10
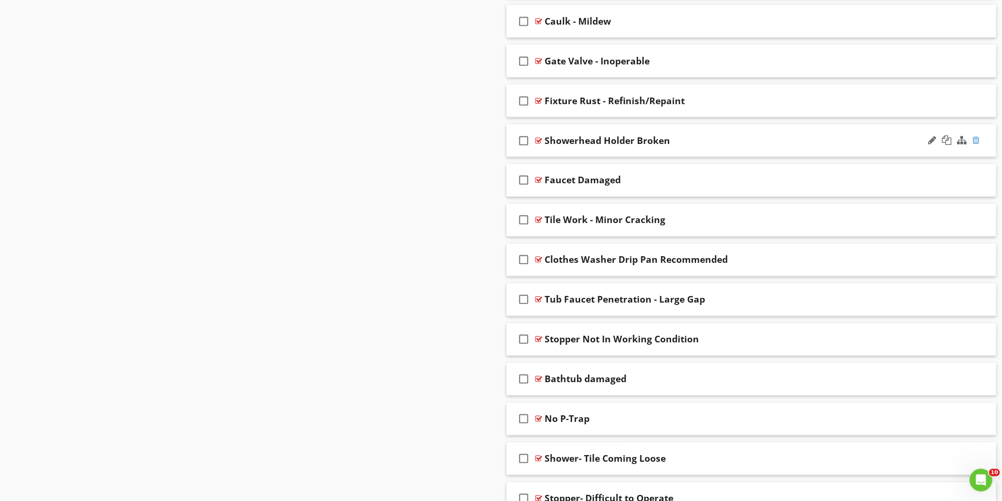
click at [976, 145] on div at bounding box center [977, 139] width 8 height 9
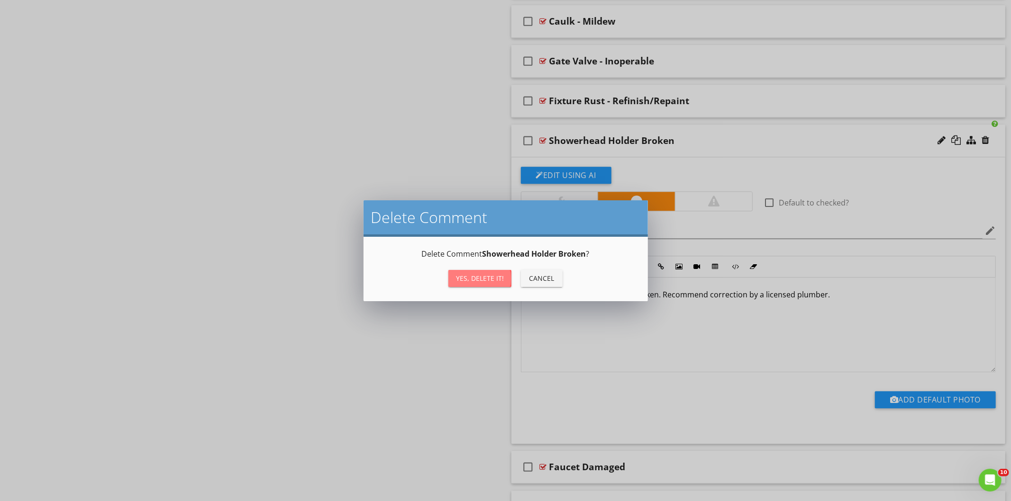
click at [476, 277] on div "Yes, Delete it!" at bounding box center [480, 278] width 48 height 10
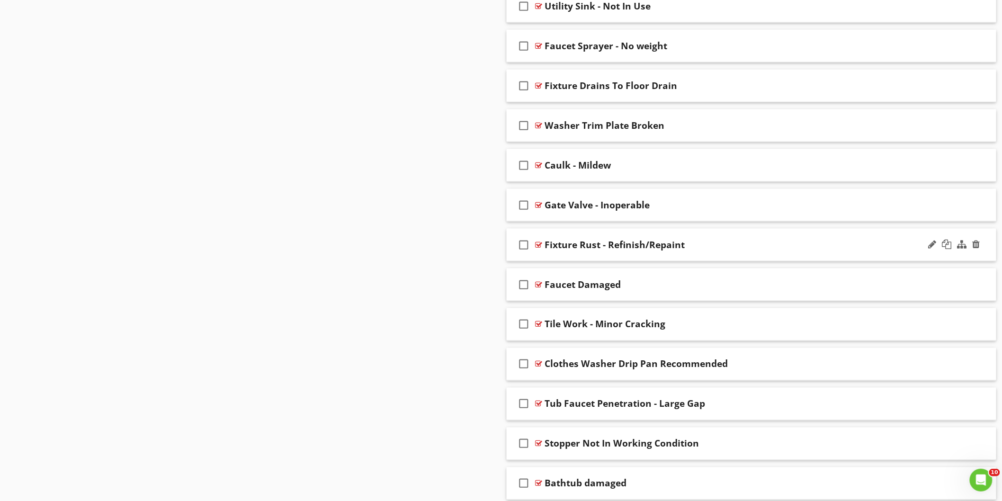
scroll to position [4944, 0]
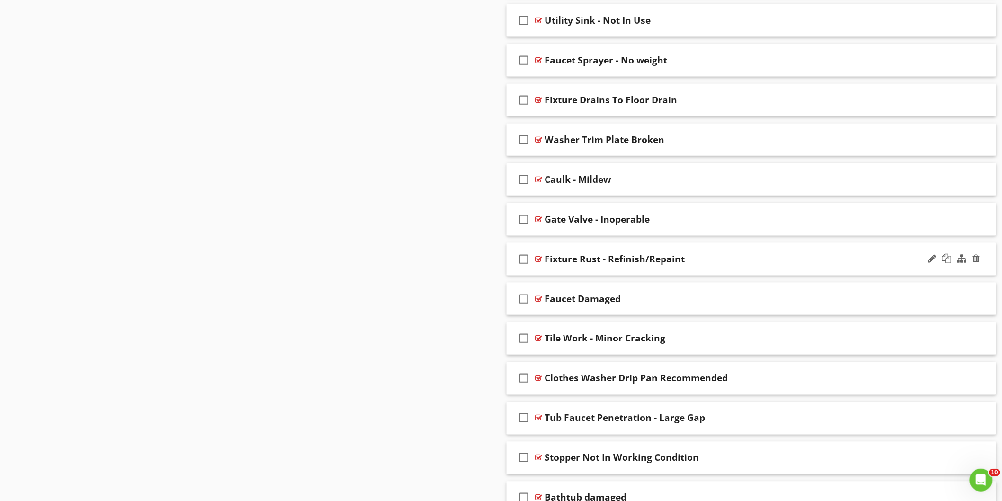
click at [723, 265] on div "Fixture Rust - Refinish/Repaint" at bounding box center [721, 258] width 353 height 11
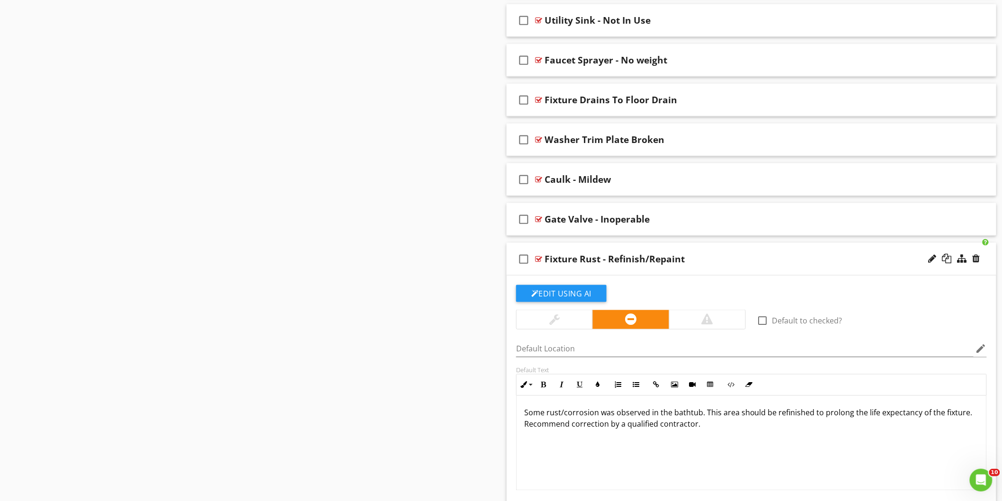
click at [725, 265] on div "Fixture Rust - Refinish/Repaint" at bounding box center [721, 258] width 353 height 11
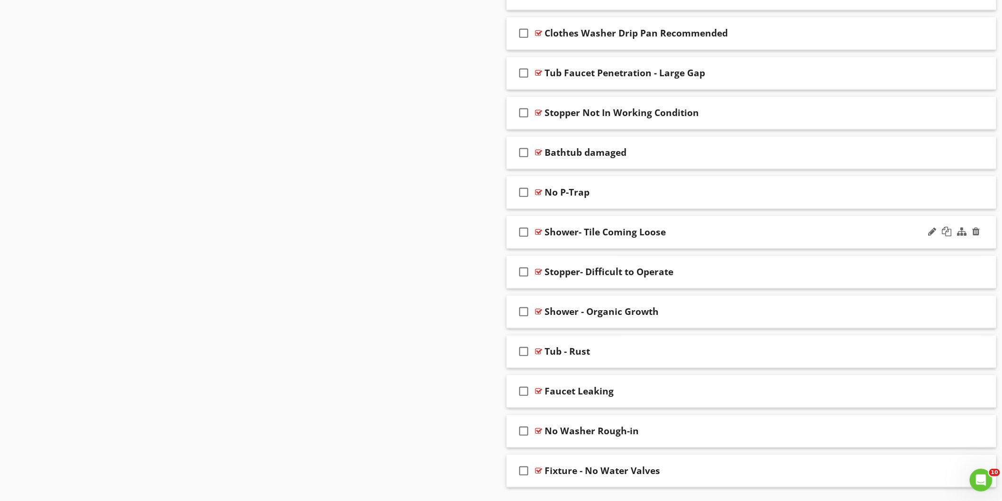
scroll to position [5323, 0]
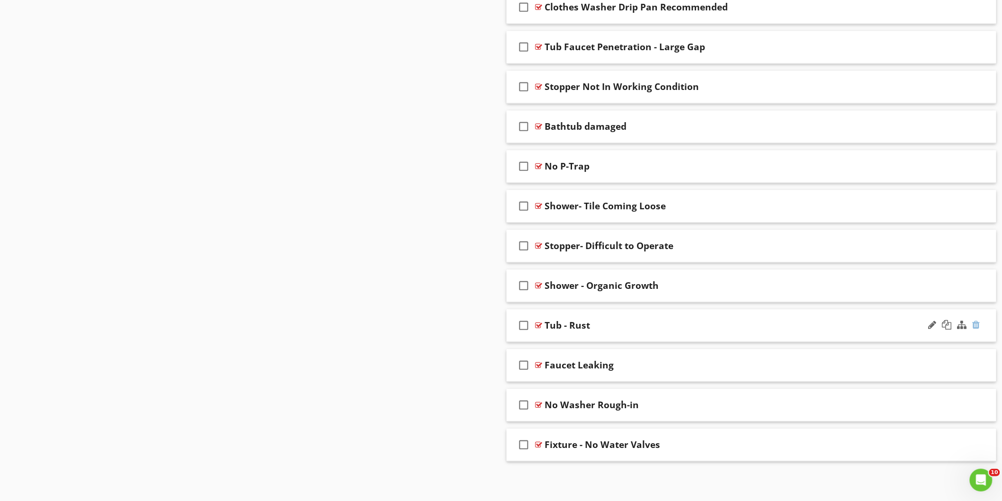
click at [978, 324] on div at bounding box center [977, 324] width 8 height 9
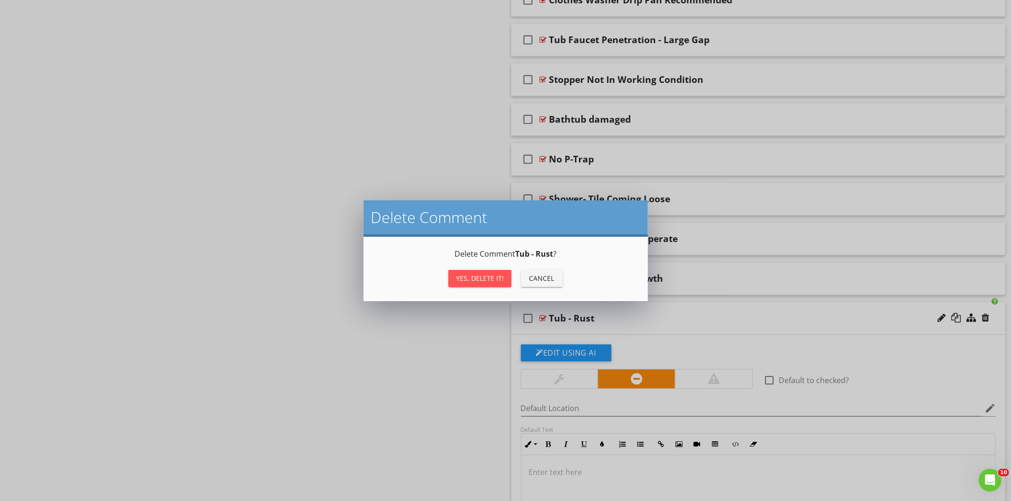
click at [498, 276] on div "Yes, Delete it!" at bounding box center [480, 278] width 48 height 10
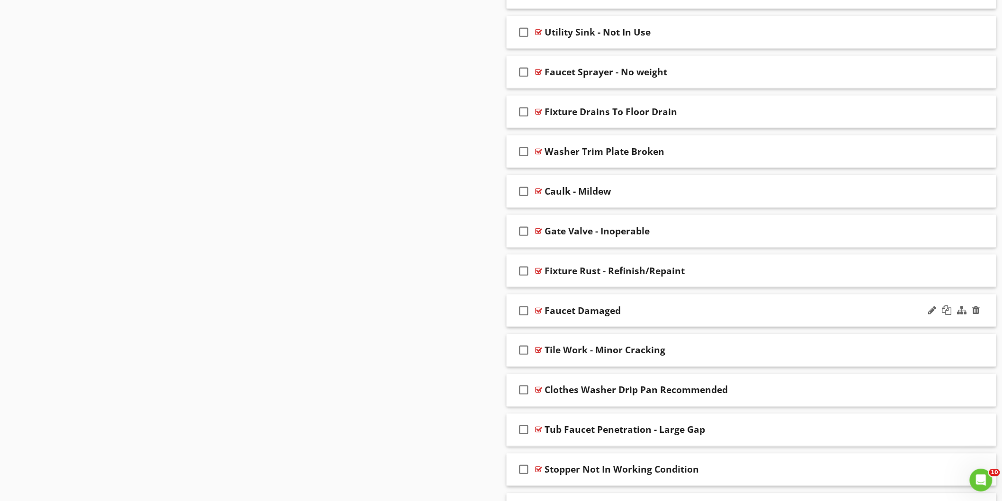
scroll to position [4914, 0]
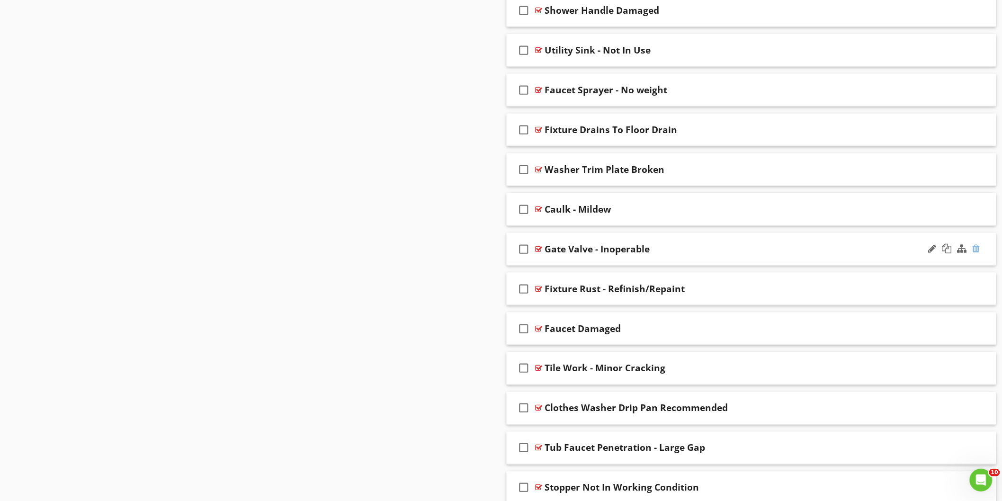
click at [977, 253] on div at bounding box center [977, 248] width 8 height 9
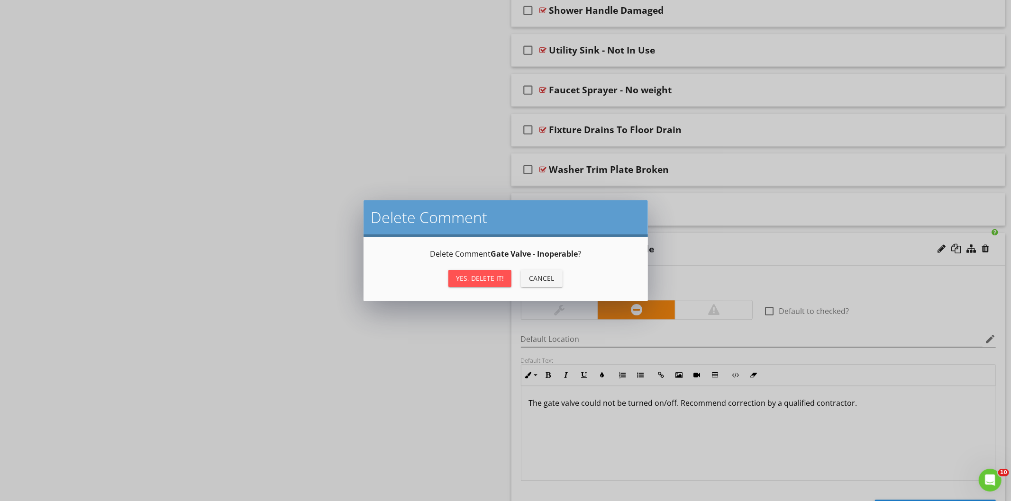
click at [500, 278] on div "Yes, Delete it!" at bounding box center [480, 278] width 48 height 10
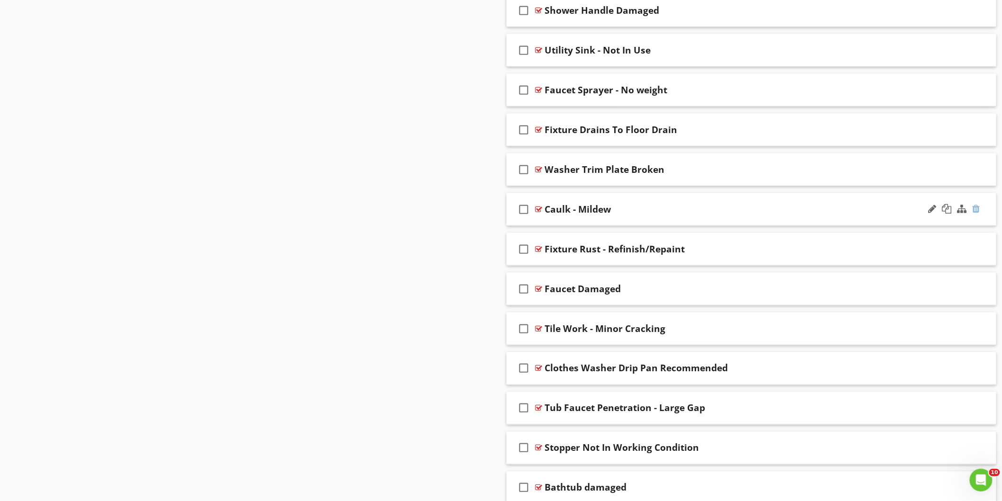
click at [978, 214] on div at bounding box center [977, 208] width 8 height 9
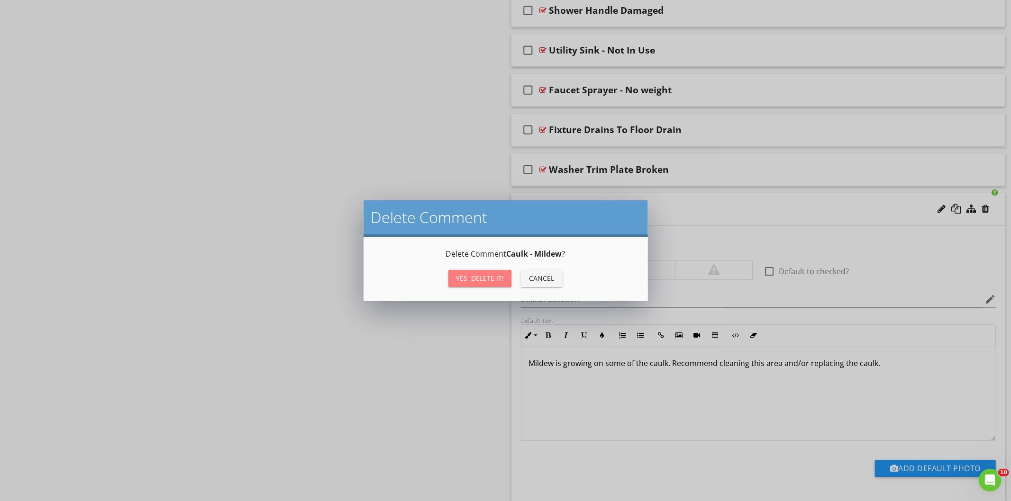
click at [488, 277] on div "Yes, Delete it!" at bounding box center [480, 278] width 48 height 10
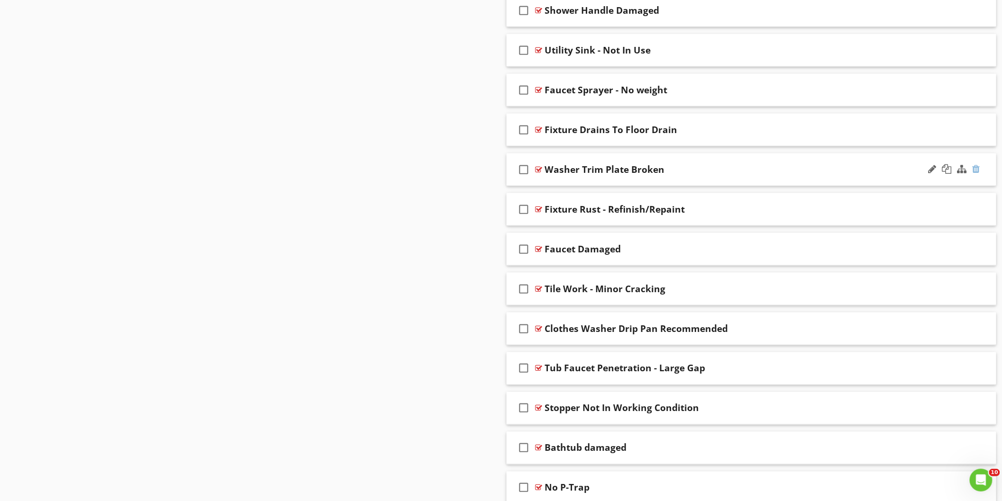
click at [978, 174] on div at bounding box center [977, 168] width 8 height 9
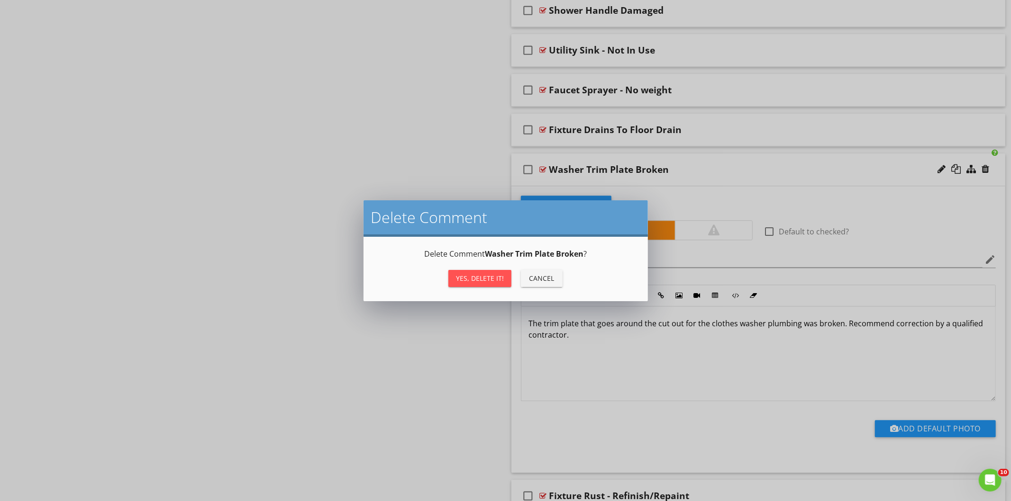
click at [491, 276] on div "Yes, Delete it!" at bounding box center [480, 278] width 48 height 10
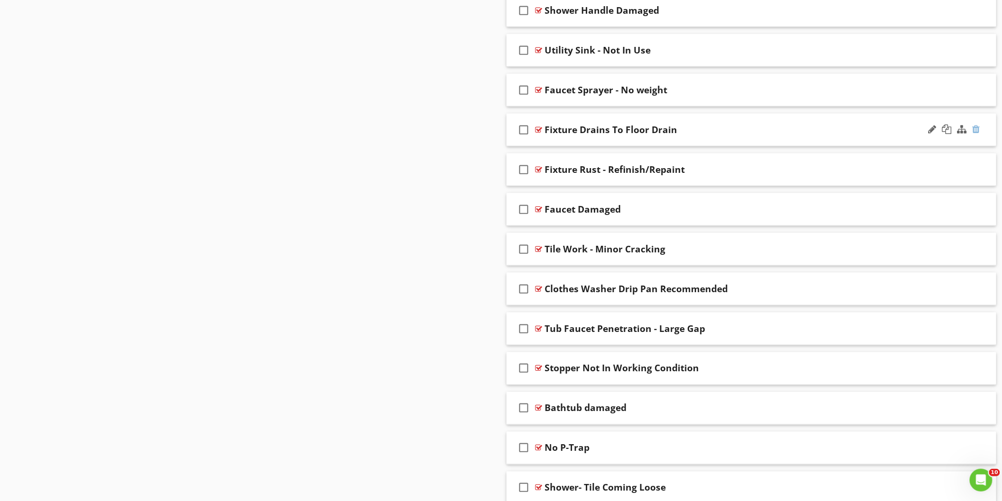
click at [976, 134] on div at bounding box center [977, 129] width 8 height 9
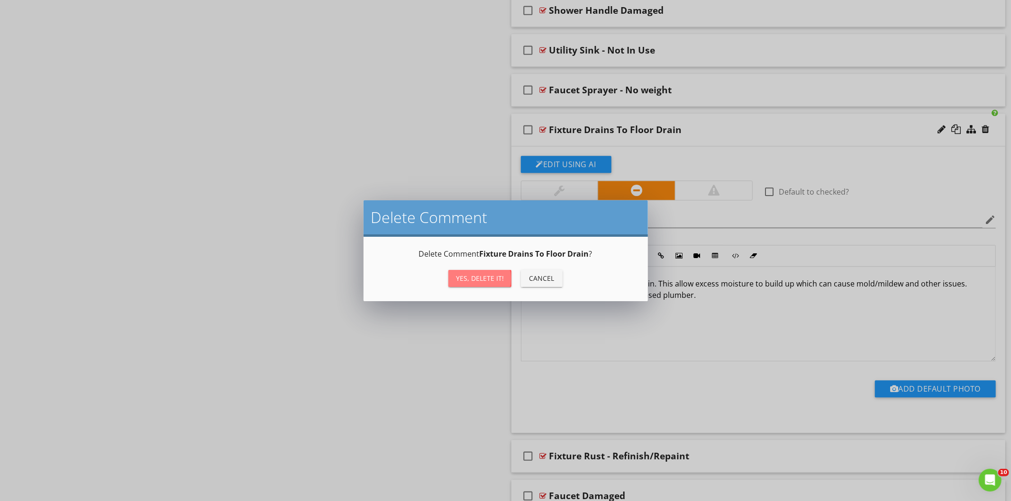
click at [493, 279] on div "Yes, Delete it!" at bounding box center [480, 278] width 48 height 10
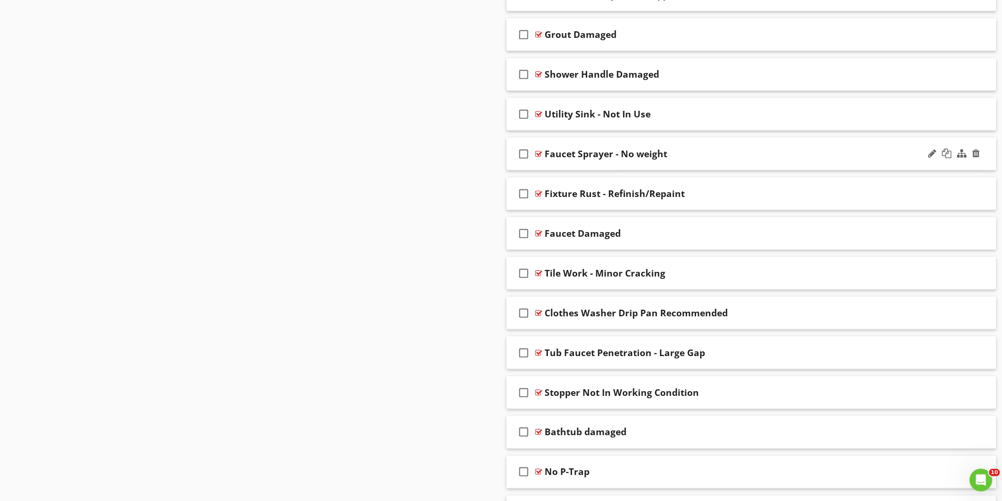
scroll to position [4757, 0]
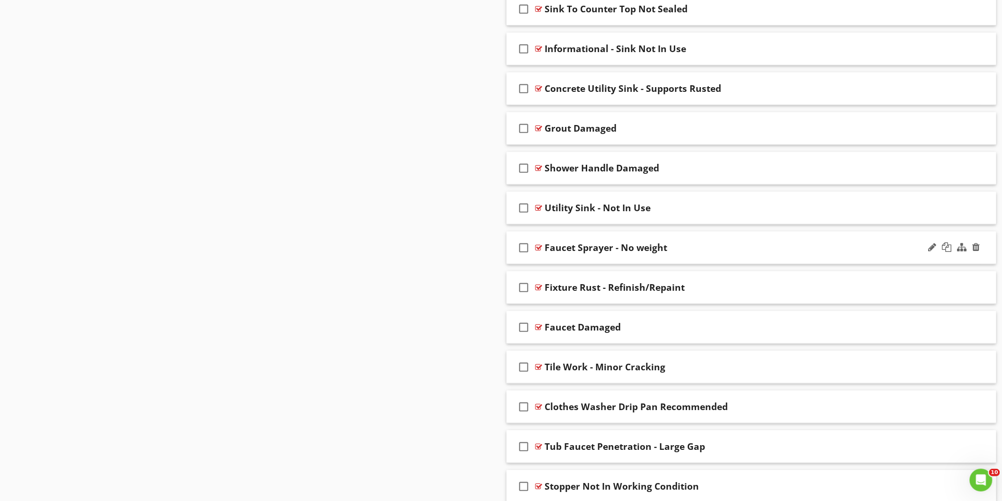
click at [713, 253] on div "Faucet Sprayer - No weight" at bounding box center [721, 247] width 353 height 11
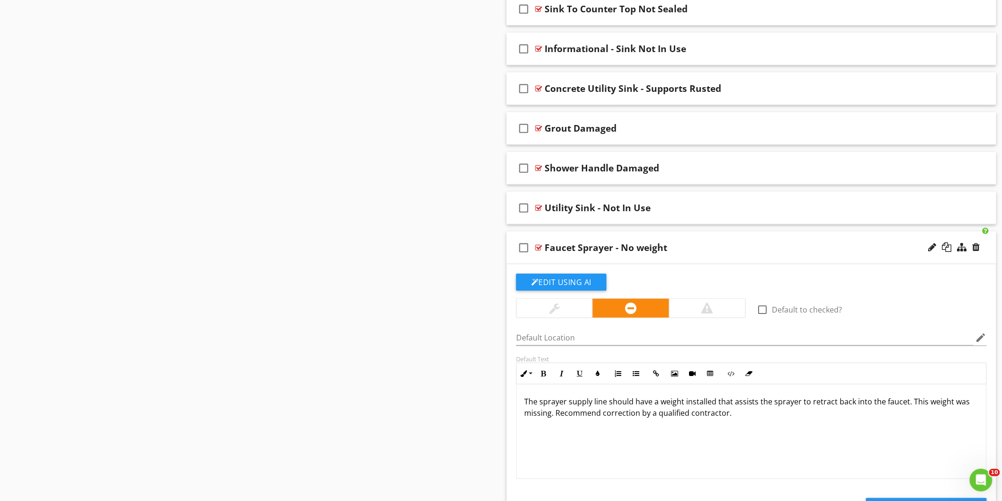
click at [713, 253] on div "Faucet Sprayer - No weight" at bounding box center [721, 247] width 353 height 11
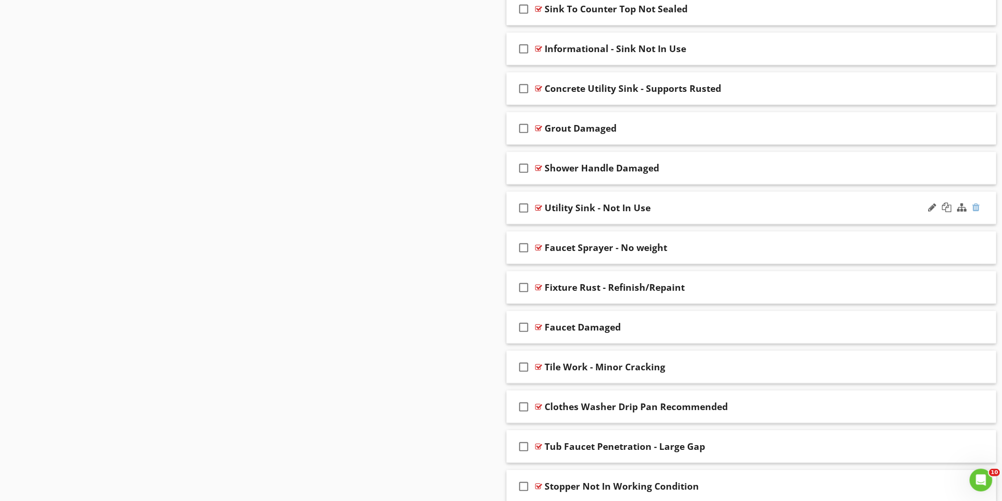
click at [978, 211] on div at bounding box center [977, 207] width 8 height 9
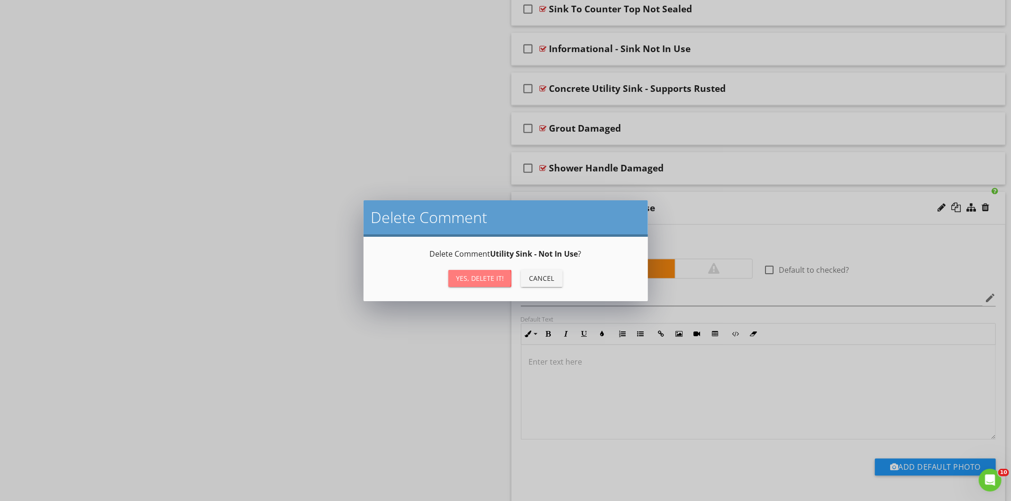
drag, startPoint x: 499, startPoint y: 277, endPoint x: 659, endPoint y: 224, distance: 168.5
click at [499, 276] on div "Yes, Delete it!" at bounding box center [480, 278] width 48 height 10
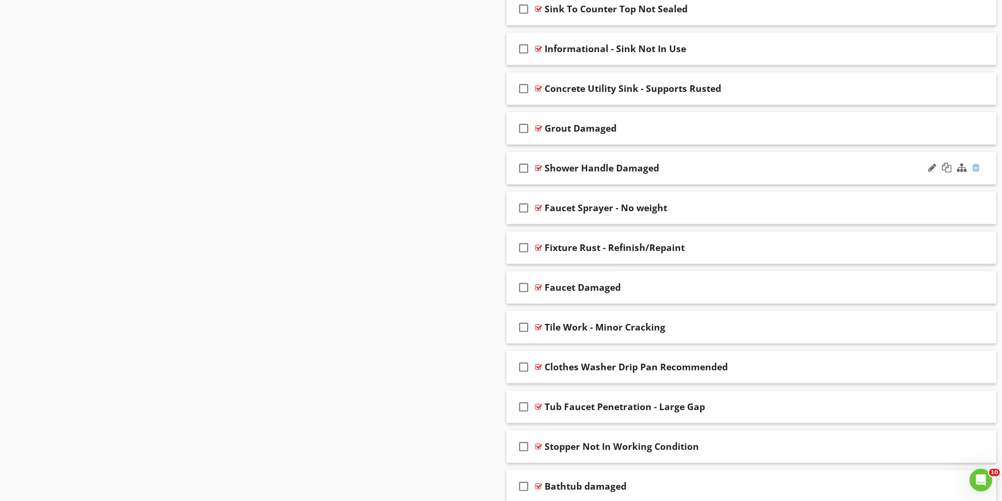
click at [977, 172] on div at bounding box center [977, 167] width 8 height 9
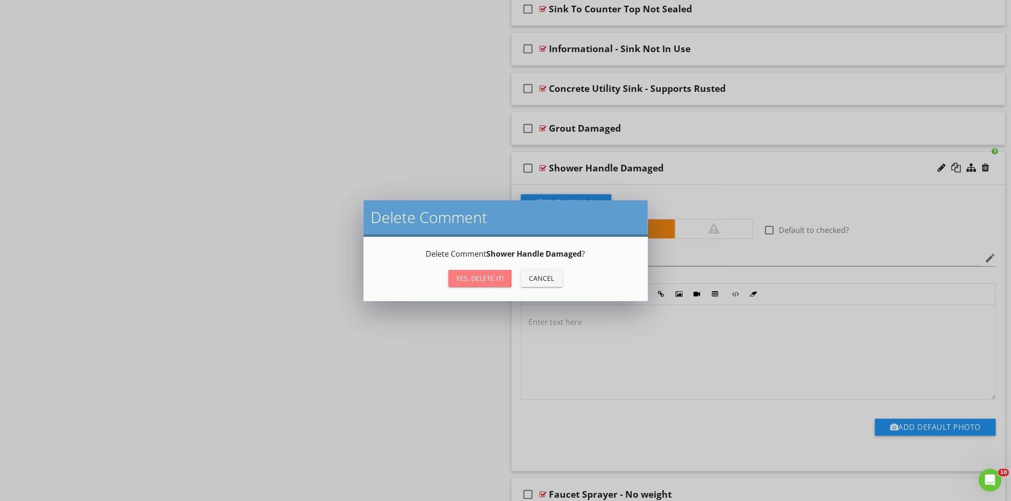
click at [499, 284] on button "Yes, Delete it!" at bounding box center [479, 278] width 63 height 17
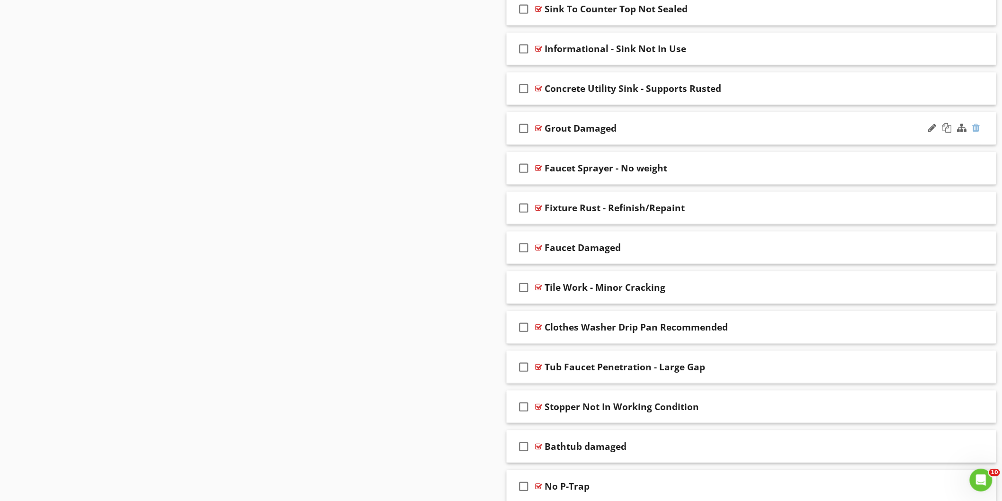
click at [977, 130] on div at bounding box center [977, 127] width 8 height 9
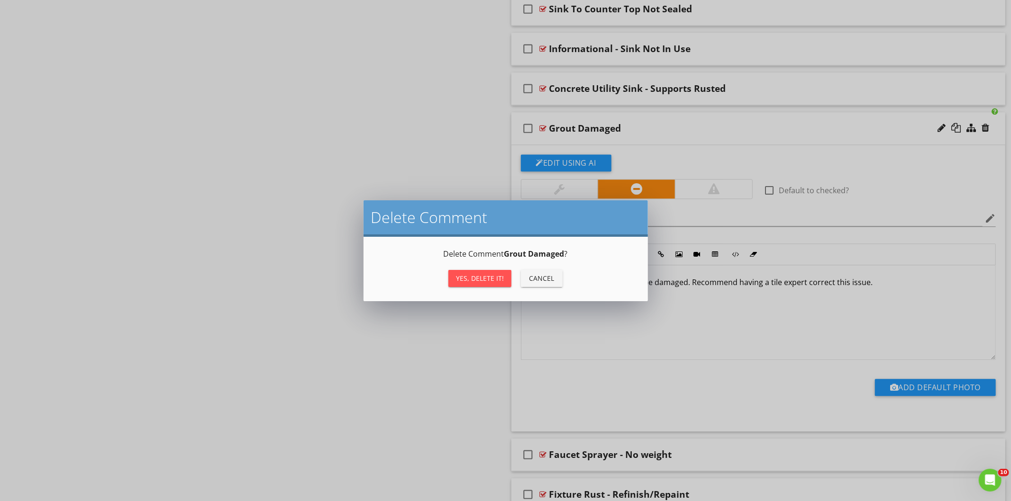
click at [491, 276] on div "Yes, Delete it!" at bounding box center [480, 278] width 48 height 10
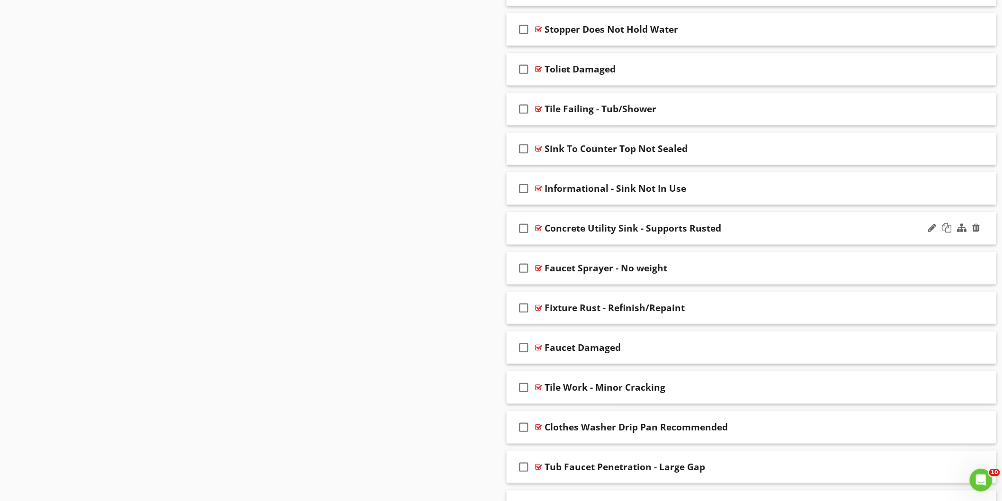
scroll to position [4598, 0]
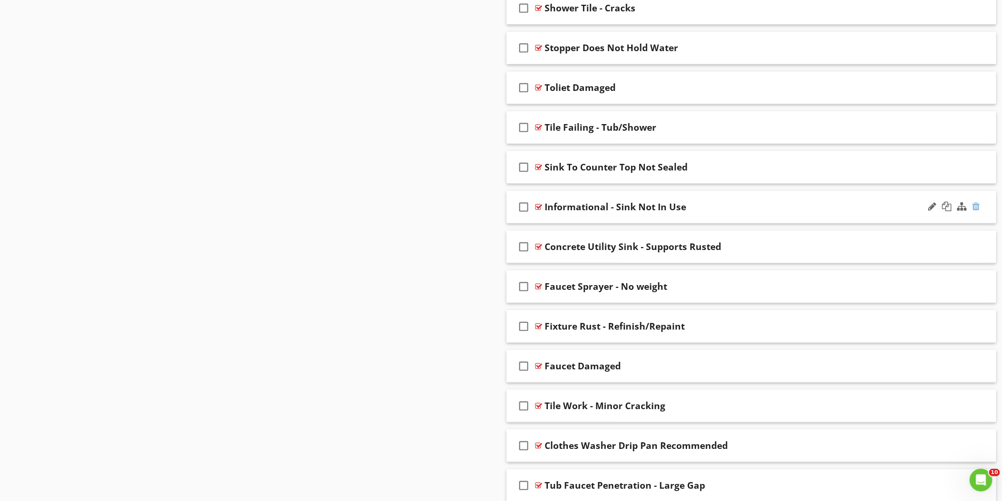
click at [974, 210] on div at bounding box center [977, 206] width 8 height 9
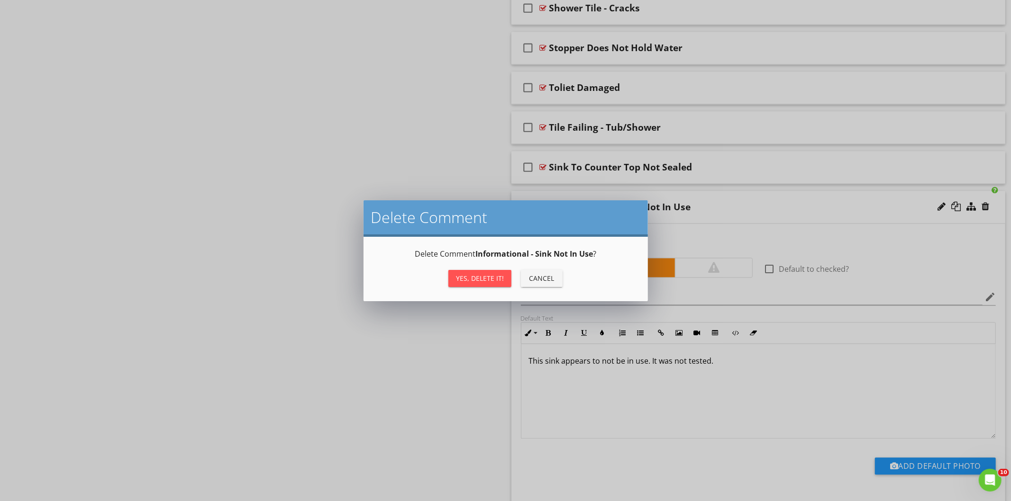
click at [499, 279] on div "Yes, Delete it!" at bounding box center [480, 278] width 48 height 10
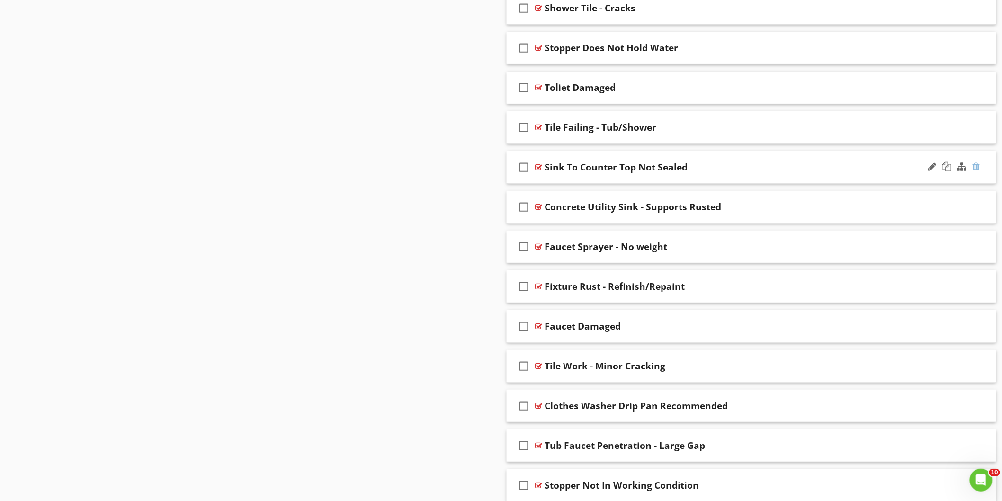
click at [979, 172] on div at bounding box center [977, 166] width 8 height 9
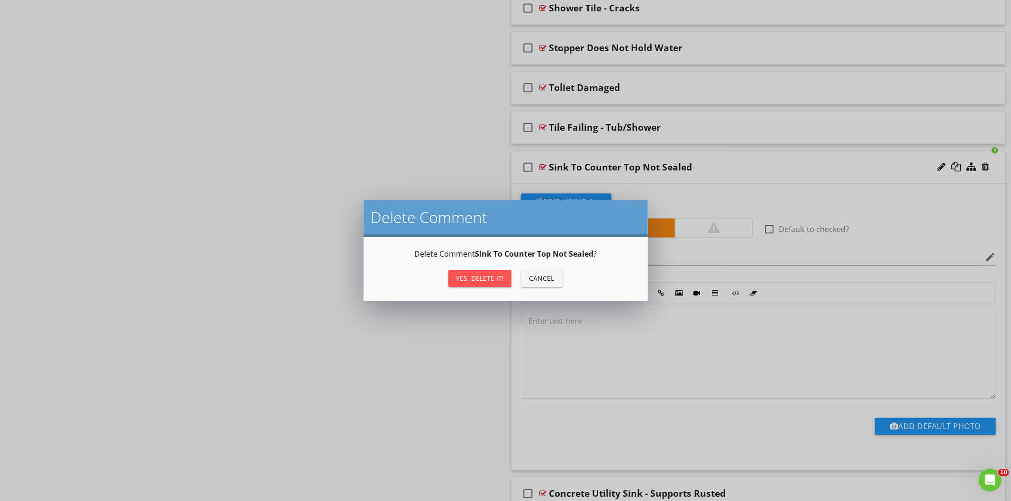
click at [470, 278] on div "Yes, Delete it!" at bounding box center [480, 278] width 48 height 10
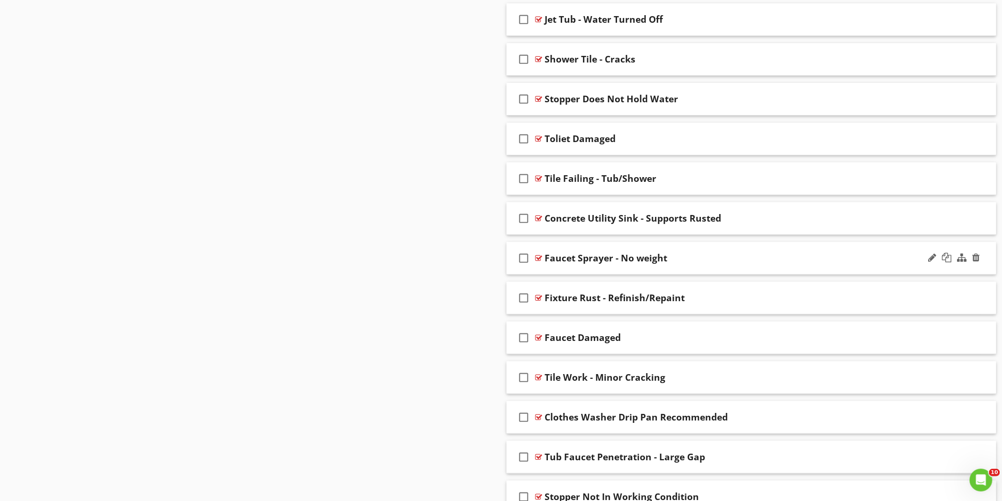
scroll to position [4503, 0]
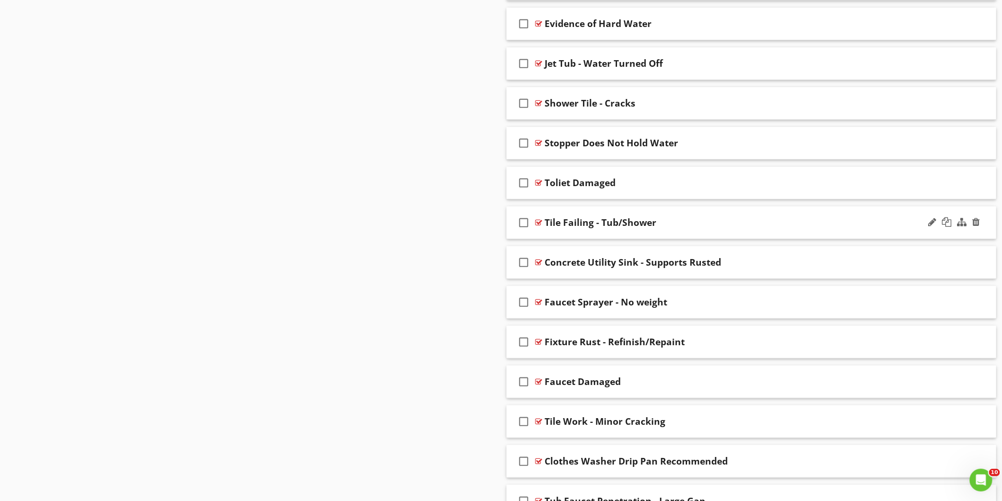
click at [733, 227] on div "Tile Failing - Tub/Shower" at bounding box center [721, 222] width 353 height 11
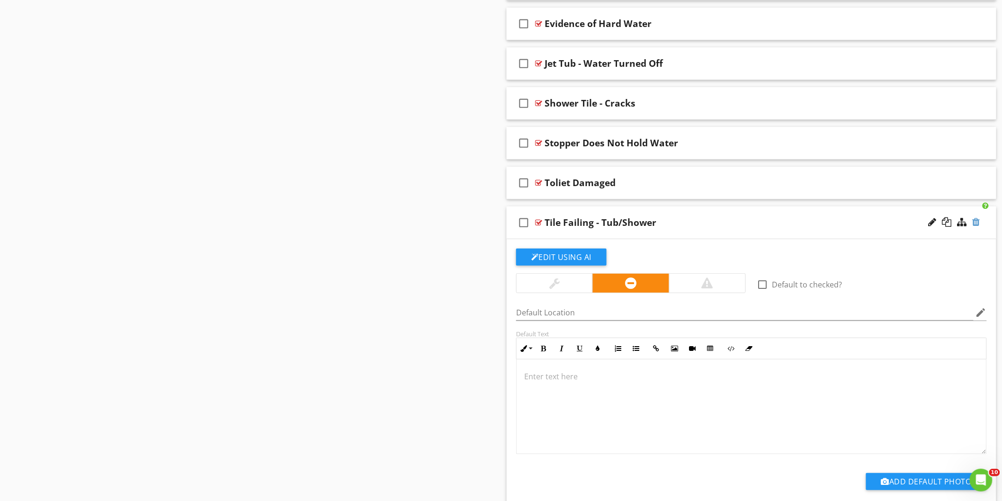
click at [976, 224] on div at bounding box center [977, 221] width 8 height 9
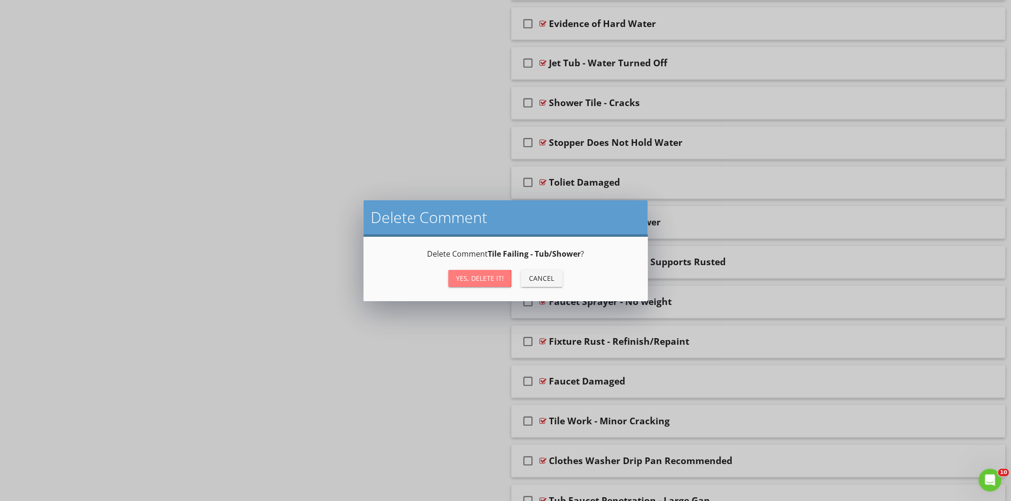
drag, startPoint x: 479, startPoint y: 276, endPoint x: 609, endPoint y: 221, distance: 140.5
click at [479, 275] on div "Yes, Delete it!" at bounding box center [480, 278] width 48 height 10
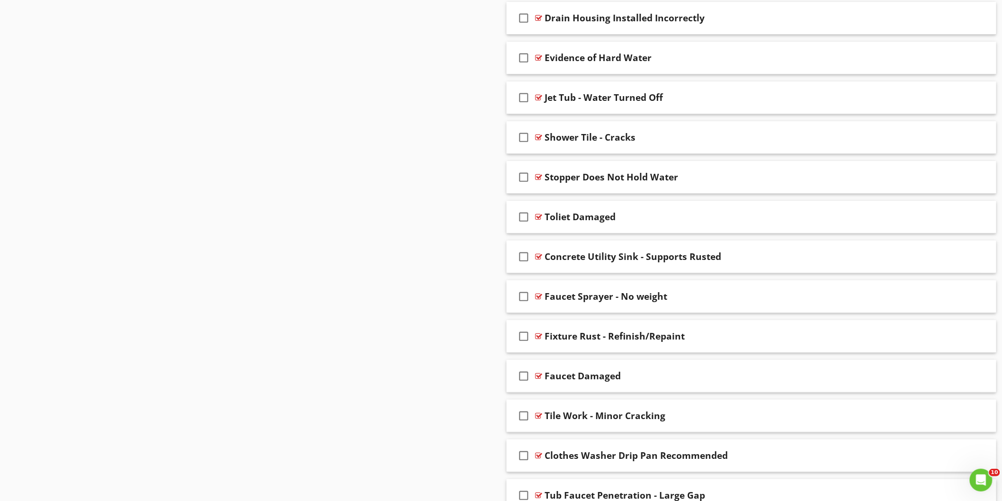
scroll to position [4451, 0]
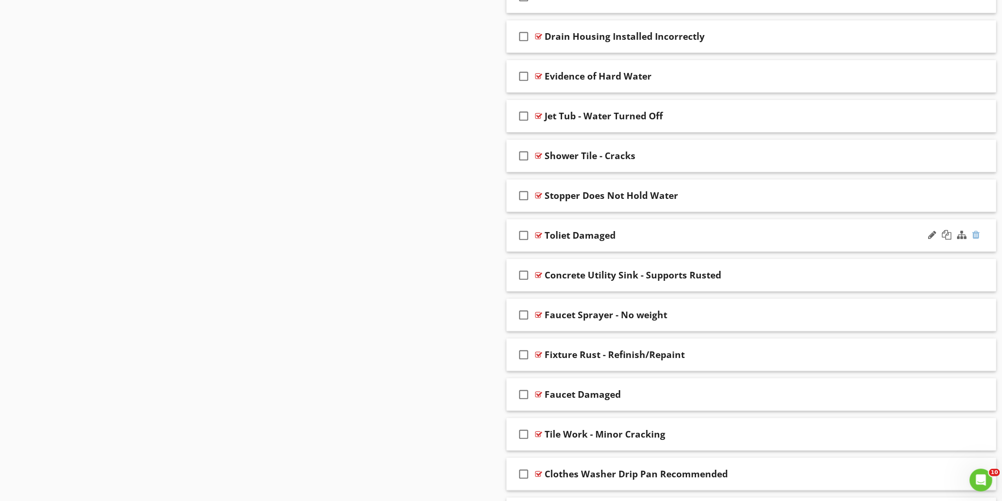
click at [977, 239] on div at bounding box center [977, 234] width 8 height 9
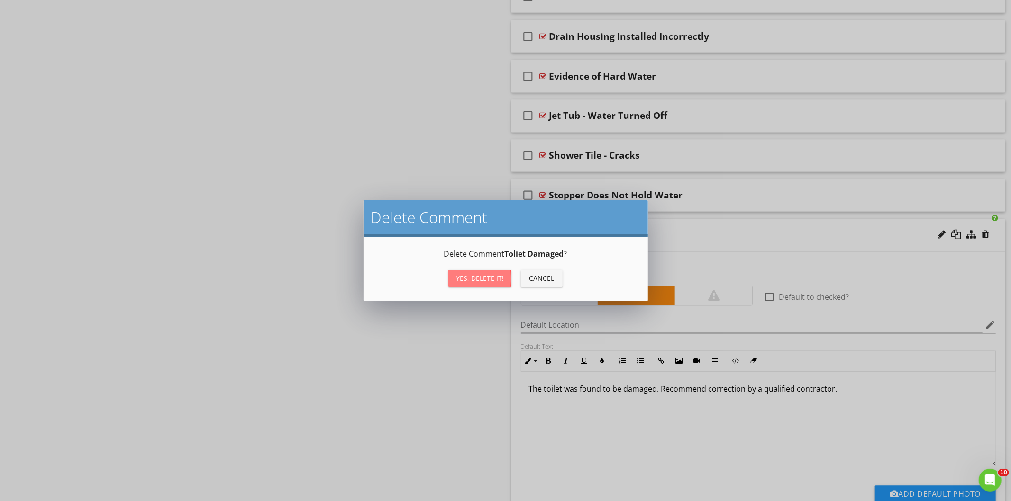
click at [469, 275] on div "Yes, Delete it!" at bounding box center [480, 278] width 48 height 10
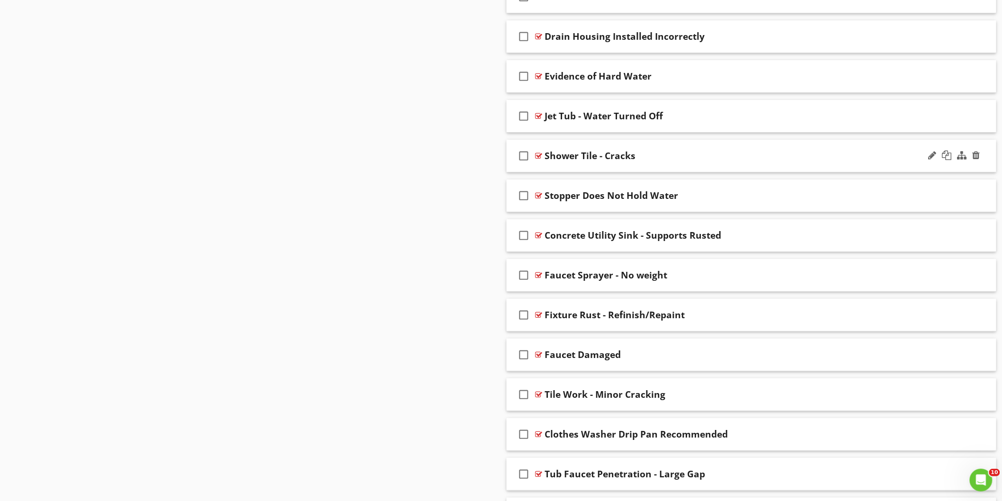
click at [678, 162] on div "Shower Tile - Cracks" at bounding box center [721, 155] width 353 height 11
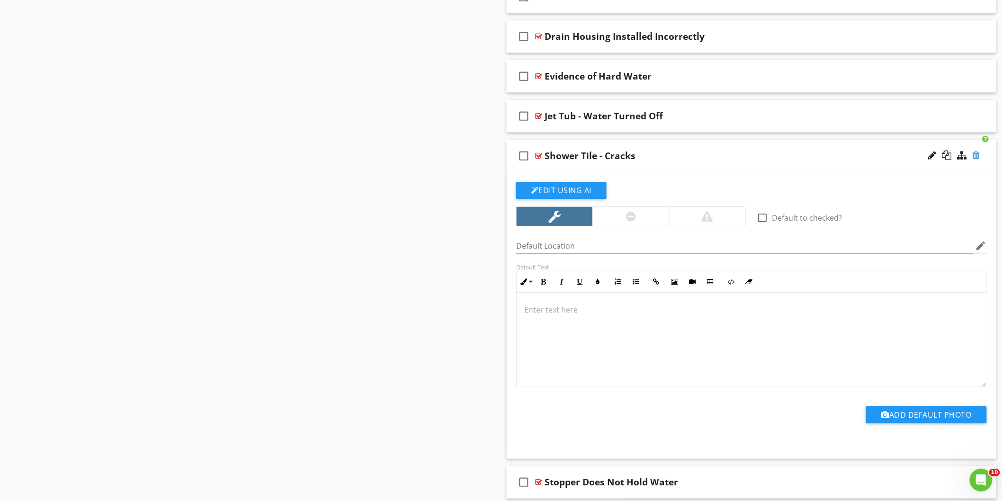
click at [976, 158] on div at bounding box center [977, 155] width 8 height 9
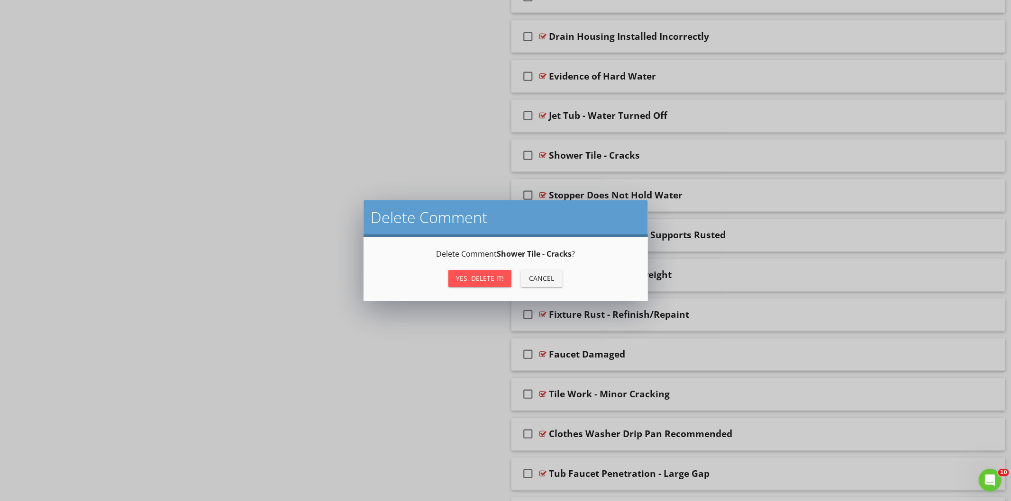
click at [480, 278] on div "Yes, Delete it!" at bounding box center [480, 278] width 48 height 10
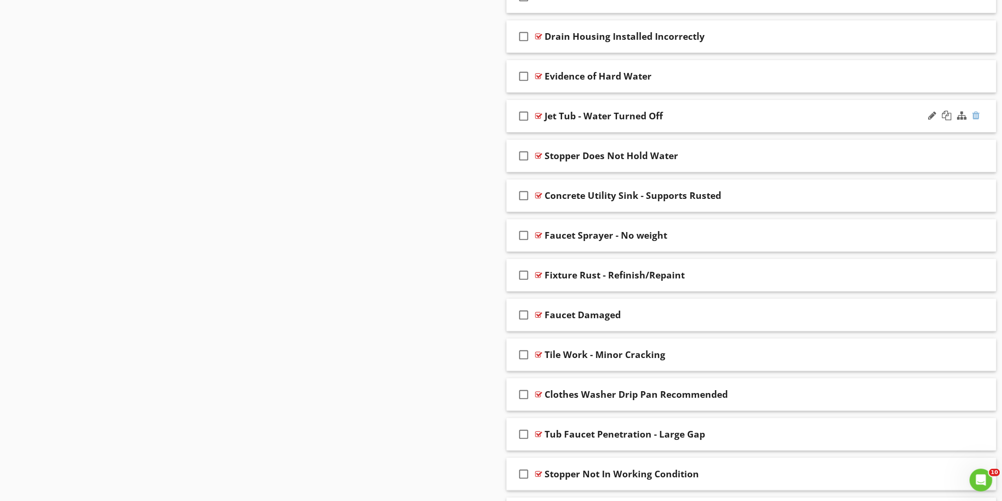
click at [973, 120] on div at bounding box center [977, 115] width 8 height 9
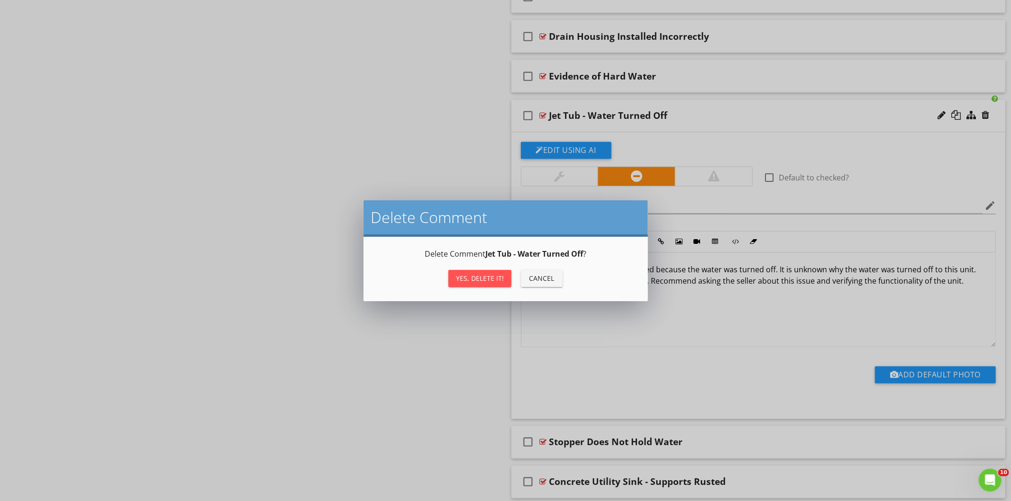
drag, startPoint x: 492, startPoint y: 275, endPoint x: 528, endPoint y: 252, distance: 42.8
click at [493, 275] on div "Yes, Delete it!" at bounding box center [480, 278] width 48 height 10
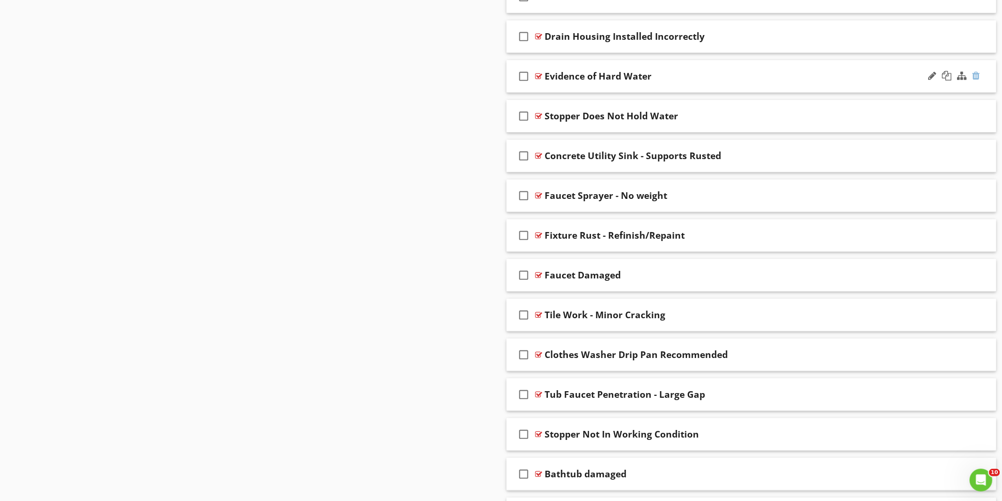
click at [979, 79] on div at bounding box center [977, 75] width 8 height 9
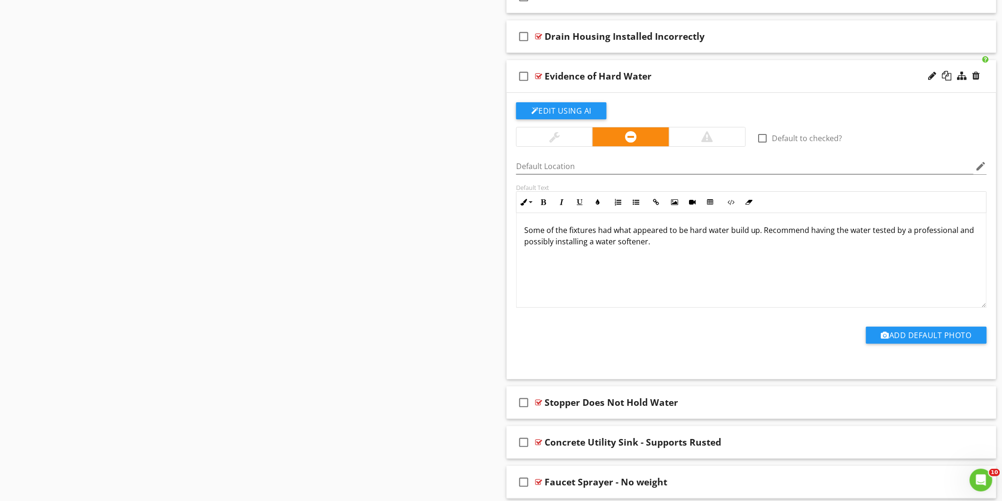
click at [433, 155] on div at bounding box center [501, 250] width 1002 height 501
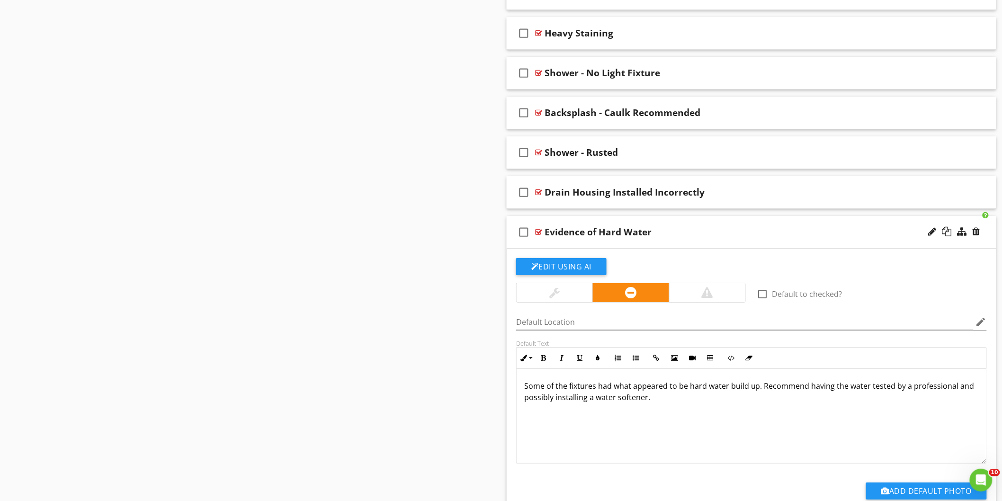
scroll to position [4293, 0]
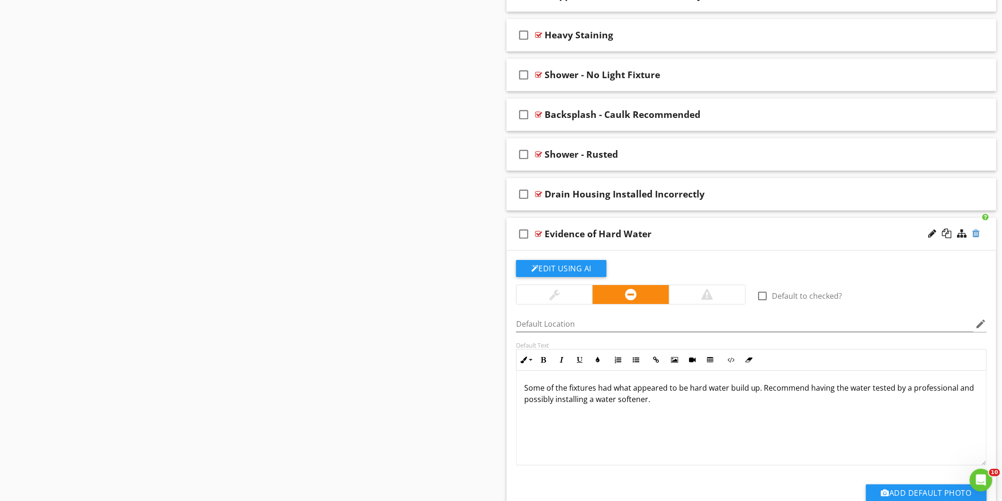
click at [978, 238] on div at bounding box center [977, 233] width 8 height 9
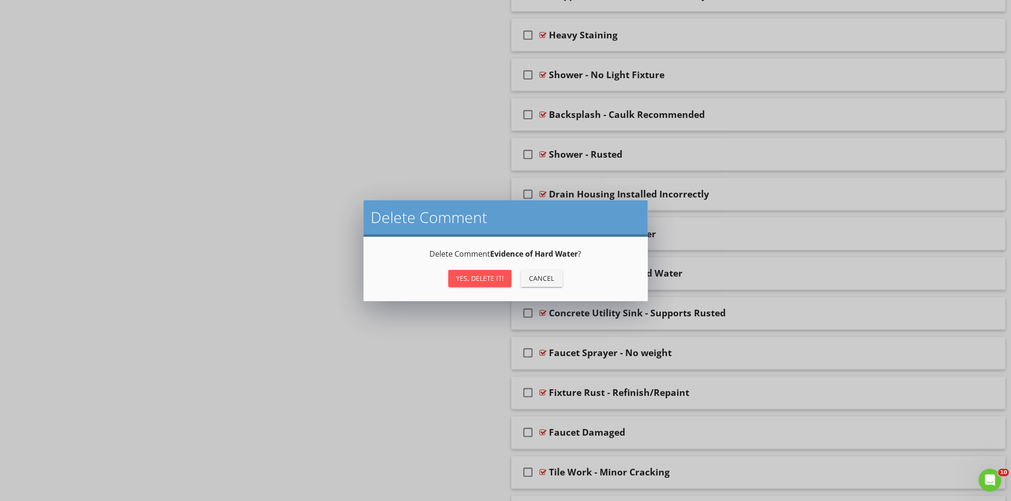
click at [492, 276] on div "Yes, Delete it!" at bounding box center [480, 278] width 48 height 10
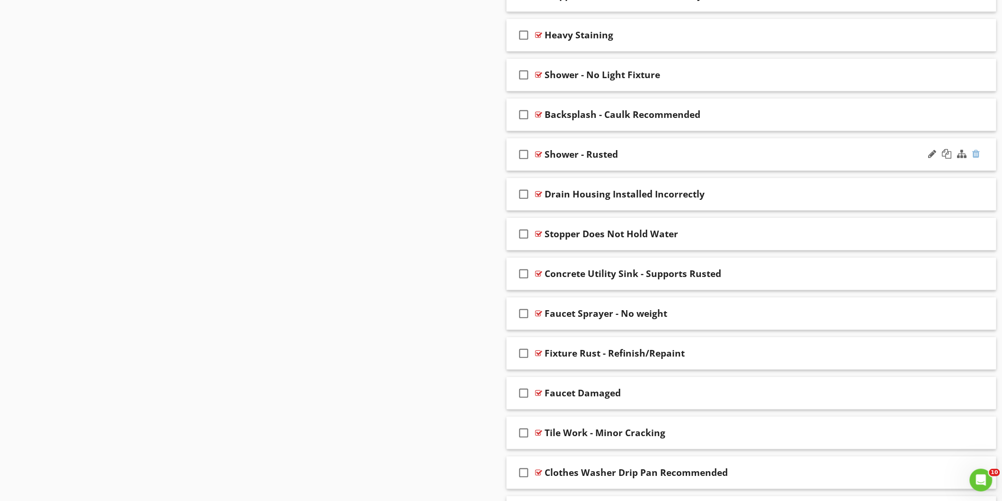
click at [977, 159] on div at bounding box center [977, 153] width 8 height 9
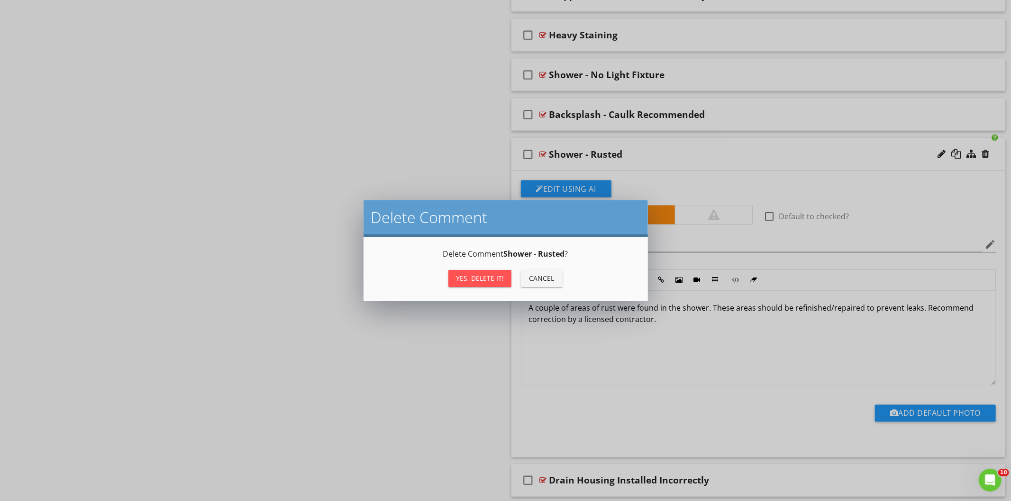
drag, startPoint x: 493, startPoint y: 278, endPoint x: 507, endPoint y: 272, distance: 14.9
click at [494, 278] on div "Yes, Delete it!" at bounding box center [480, 278] width 48 height 10
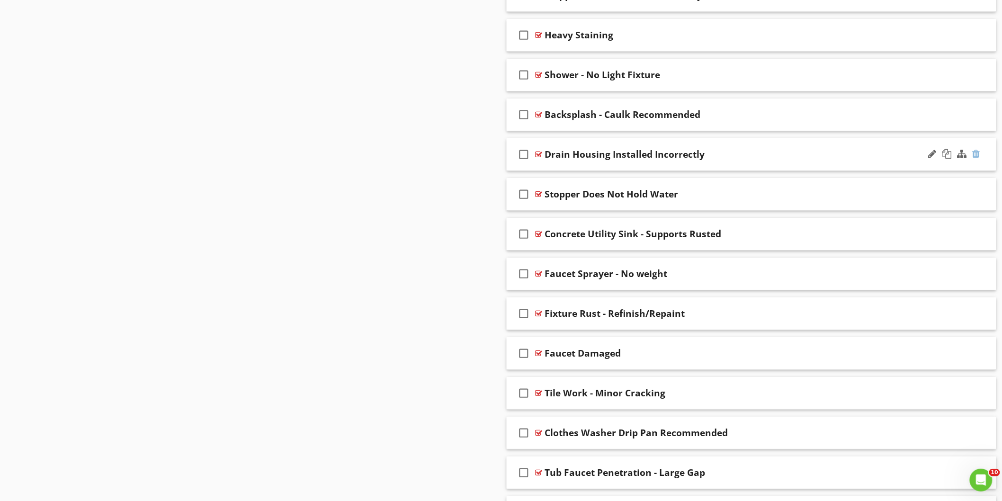
click at [980, 158] on div at bounding box center [977, 153] width 8 height 9
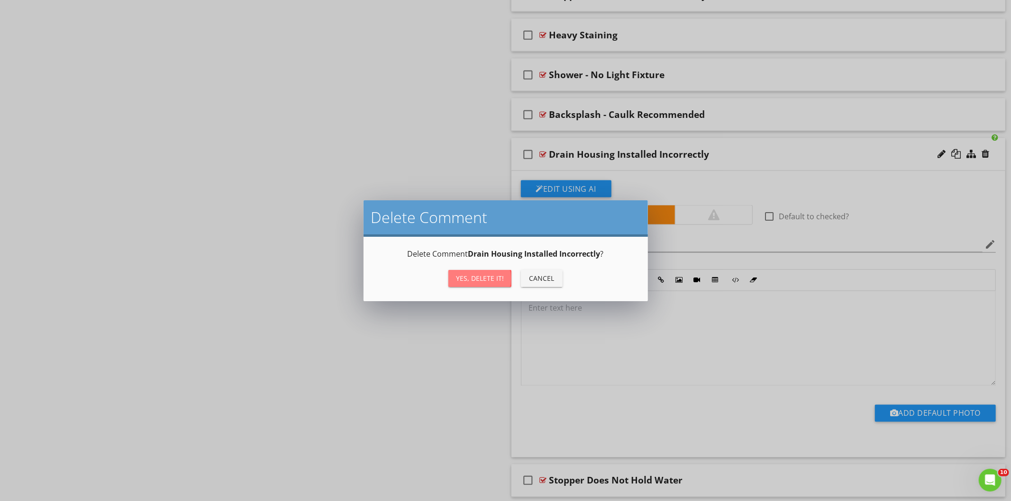
click at [470, 278] on div "Yes, Delete it!" at bounding box center [480, 278] width 48 height 10
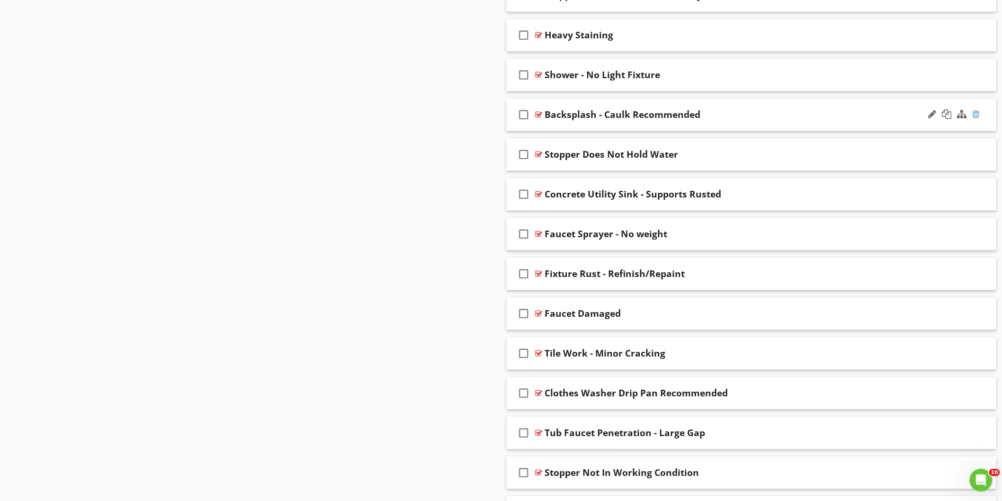
click at [978, 118] on div at bounding box center [977, 113] width 8 height 9
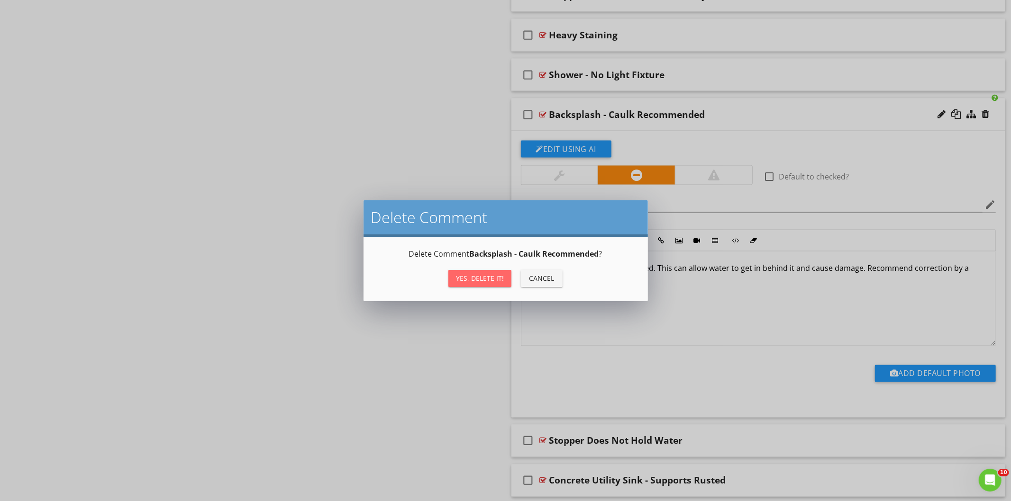
drag, startPoint x: 472, startPoint y: 275, endPoint x: 557, endPoint y: 242, distance: 91.1
click at [473, 275] on div "Yes, Delete it!" at bounding box center [480, 278] width 48 height 10
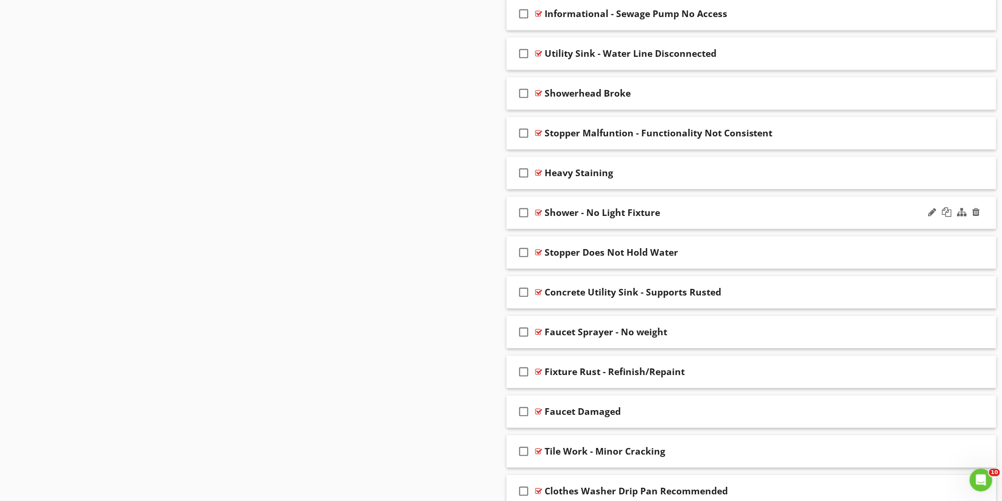
scroll to position [4135, 0]
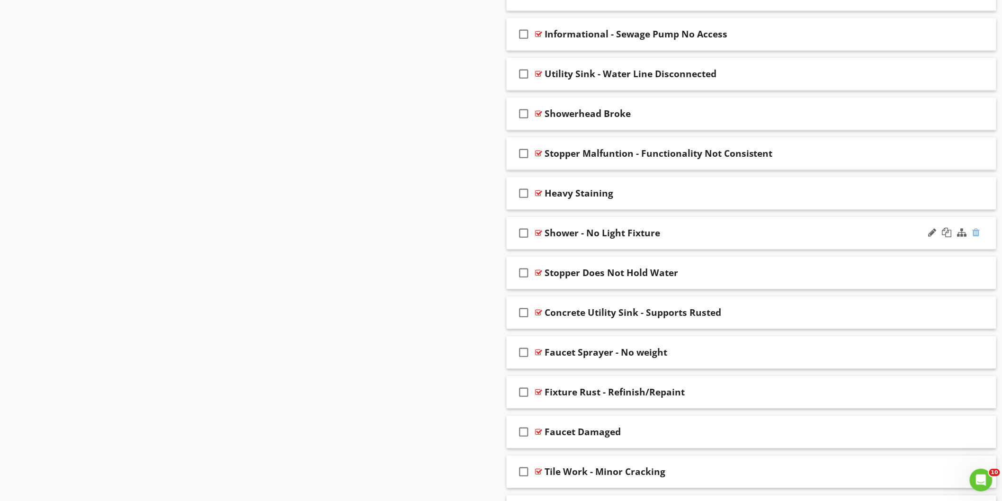
click at [979, 235] on div at bounding box center [977, 232] width 8 height 9
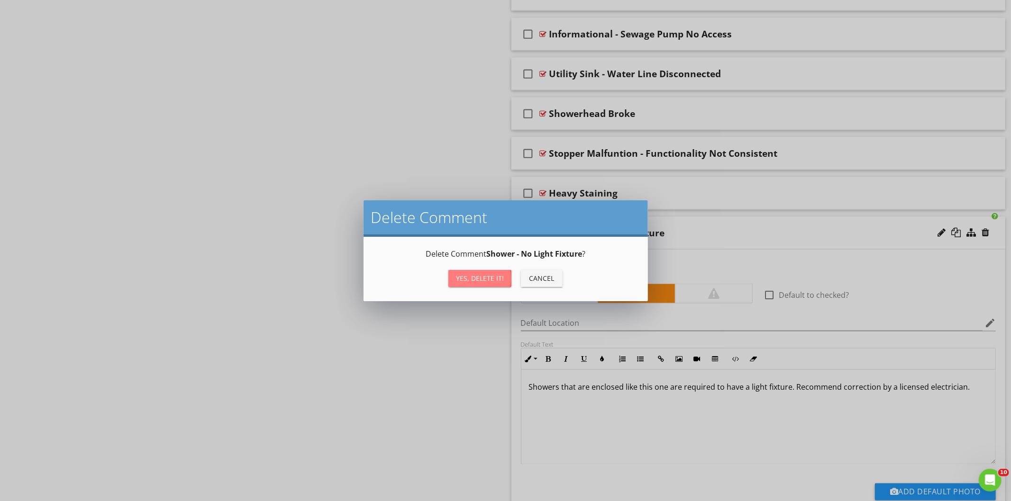
click at [493, 274] on div "Yes, Delete it!" at bounding box center [480, 278] width 48 height 10
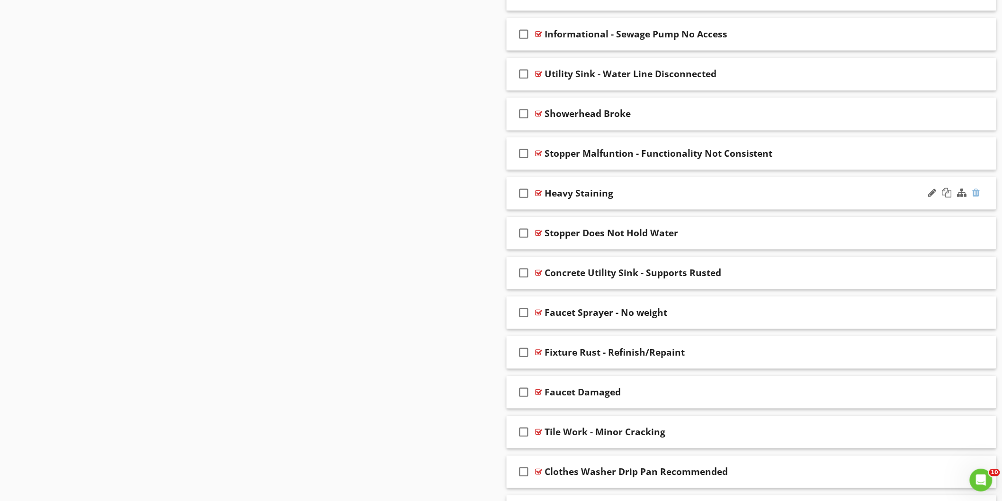
click at [979, 195] on div at bounding box center [977, 192] width 8 height 9
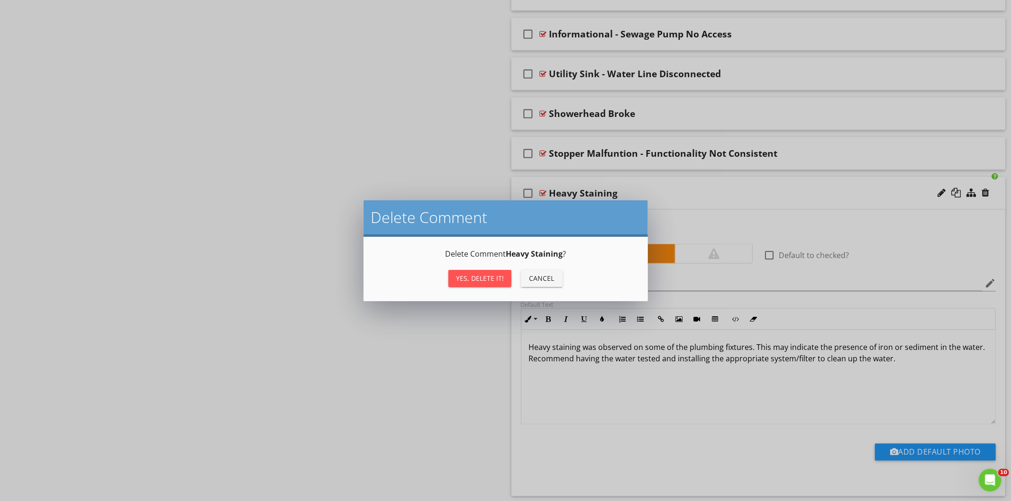
click at [484, 275] on div "Yes, Delete it!" at bounding box center [480, 278] width 48 height 10
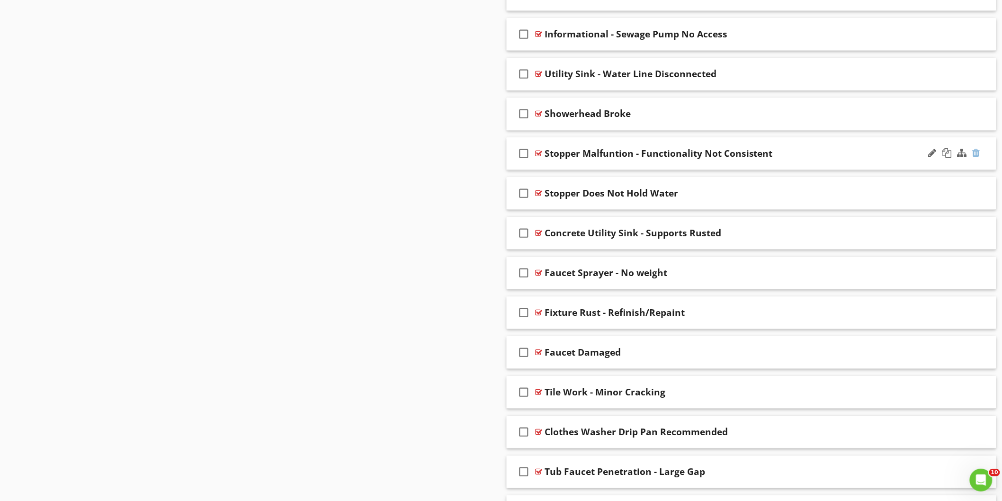
click at [975, 156] on div at bounding box center [977, 152] width 8 height 9
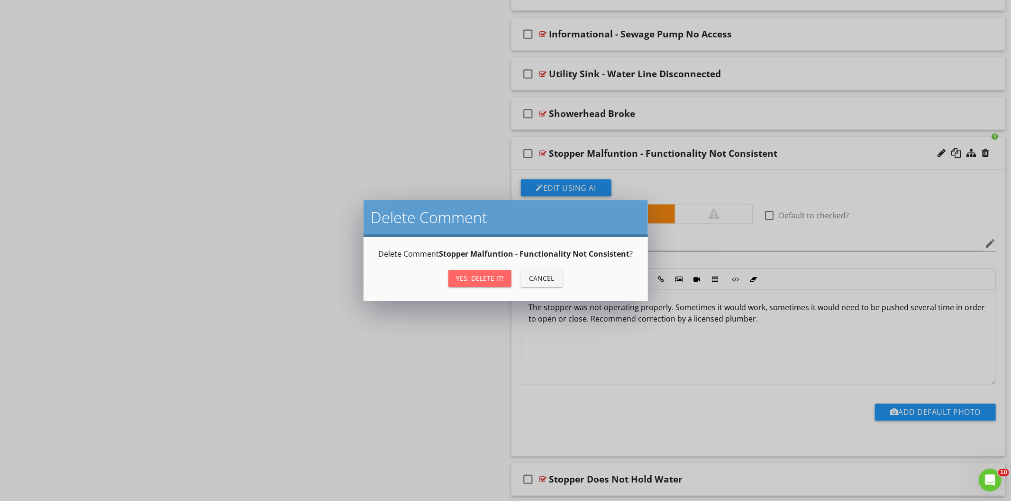
drag, startPoint x: 475, startPoint y: 280, endPoint x: 506, endPoint y: 266, distance: 33.3
click at [478, 280] on div "Yes, Delete it!" at bounding box center [480, 278] width 48 height 10
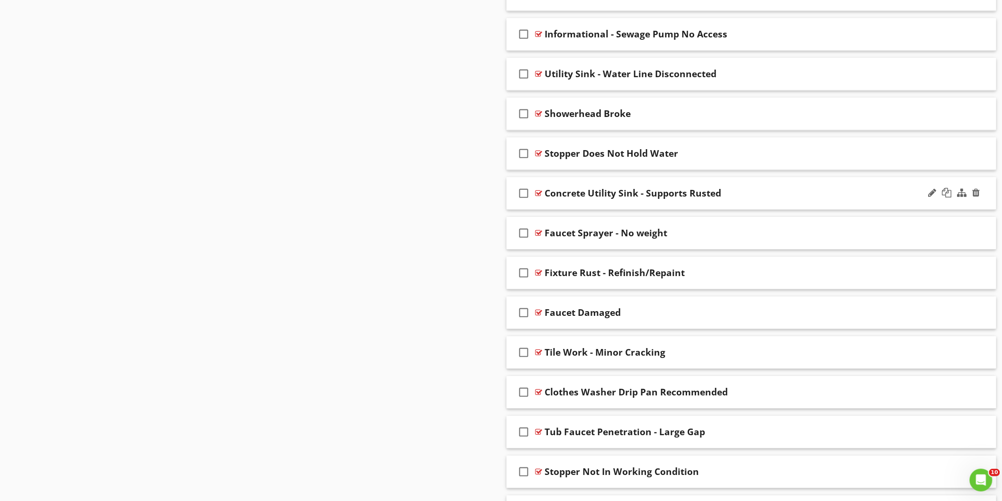
scroll to position [4029, 0]
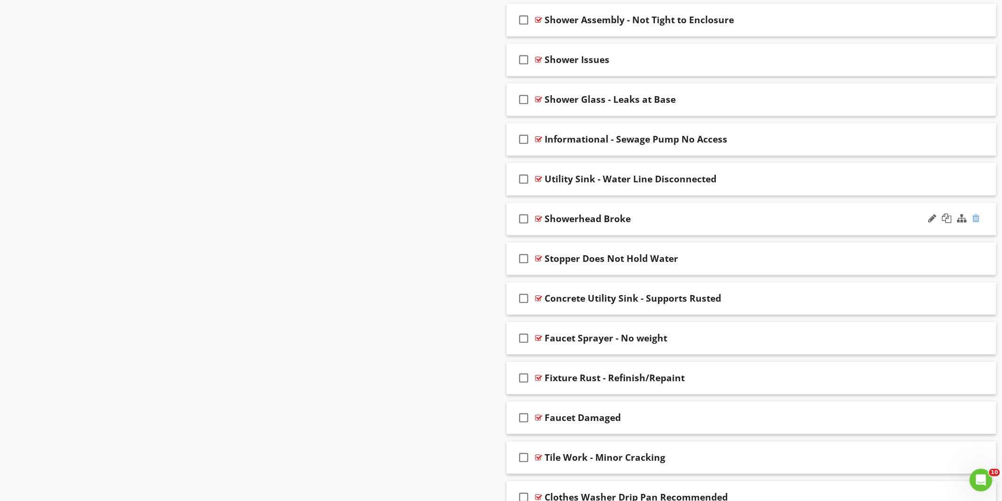
click at [978, 221] on div at bounding box center [977, 218] width 8 height 9
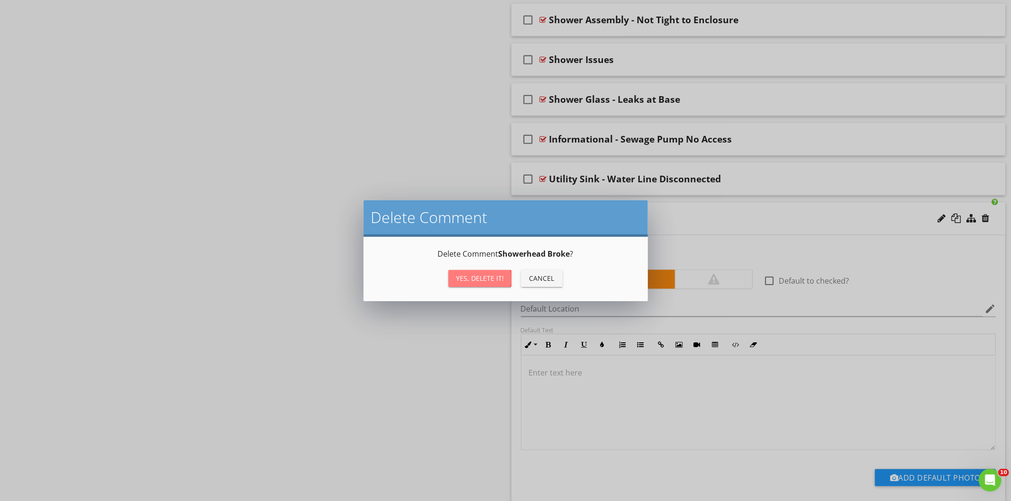
click at [488, 278] on div "Yes, Delete it!" at bounding box center [480, 278] width 48 height 10
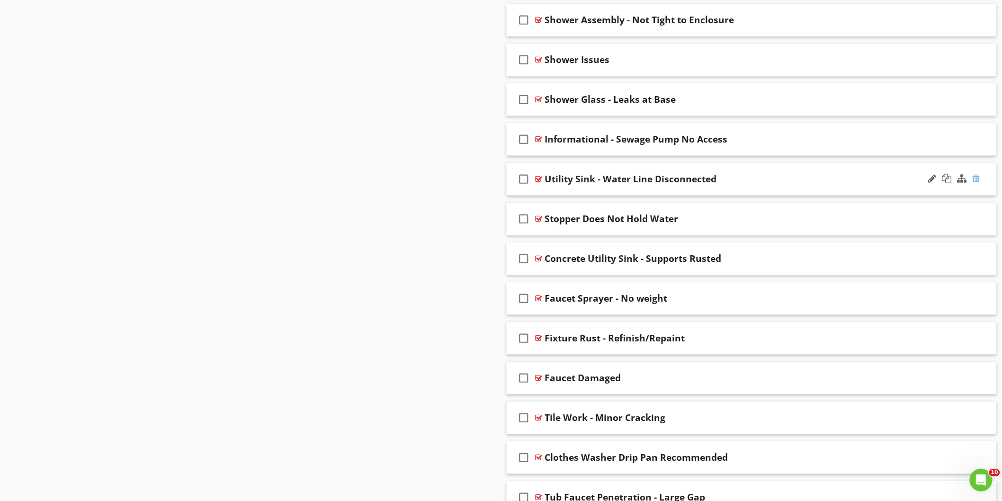
click at [977, 181] on div at bounding box center [977, 178] width 8 height 9
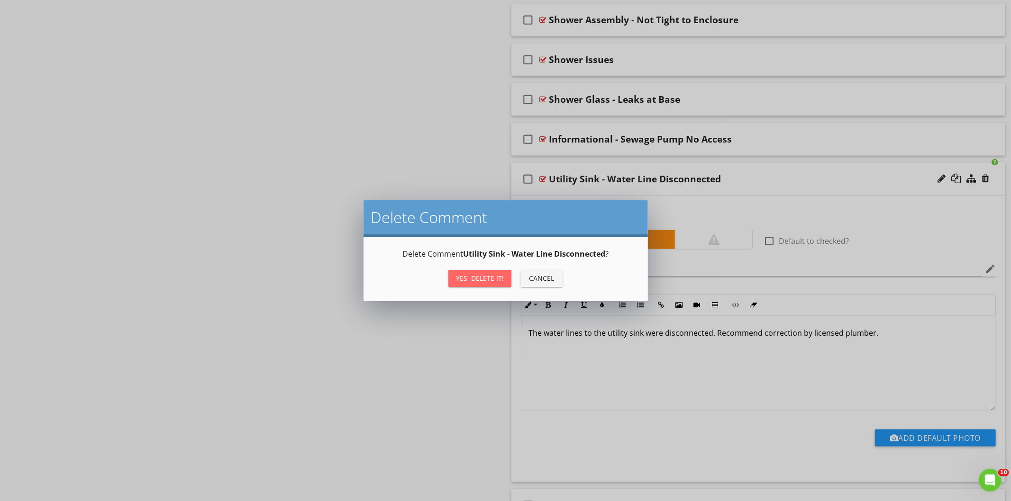
drag, startPoint x: 483, startPoint y: 276, endPoint x: 506, endPoint y: 268, distance: 24.0
click at [485, 276] on div "Yes, Delete it!" at bounding box center [480, 278] width 48 height 10
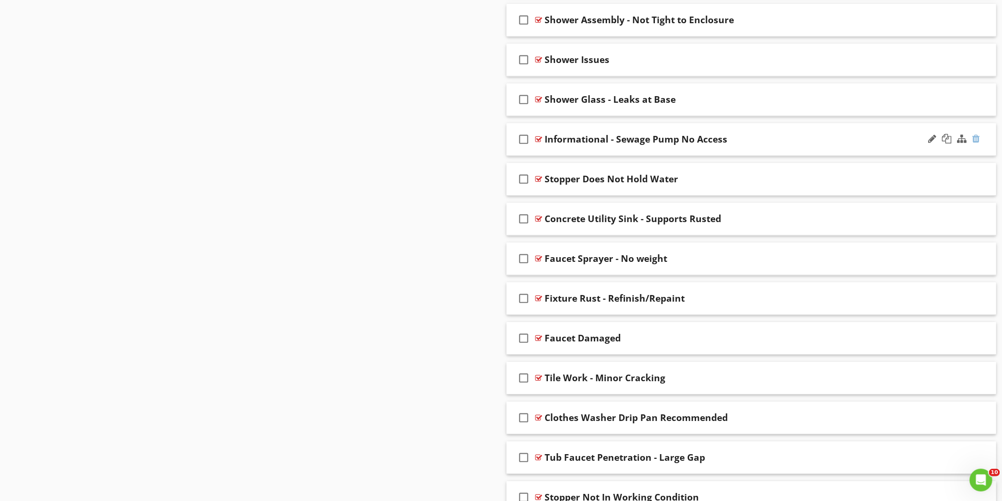
click at [976, 143] on div at bounding box center [977, 138] width 8 height 9
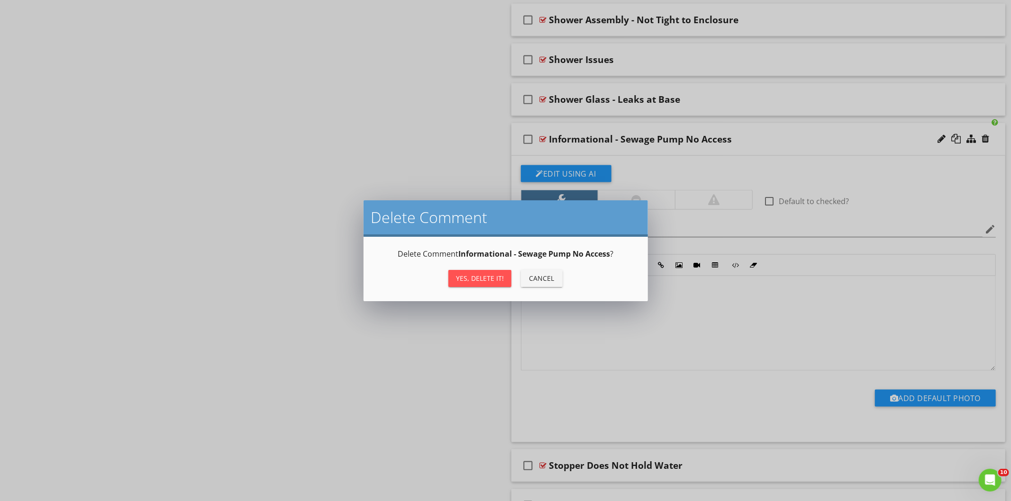
click at [499, 279] on div "Yes, Delete it!" at bounding box center [480, 278] width 48 height 10
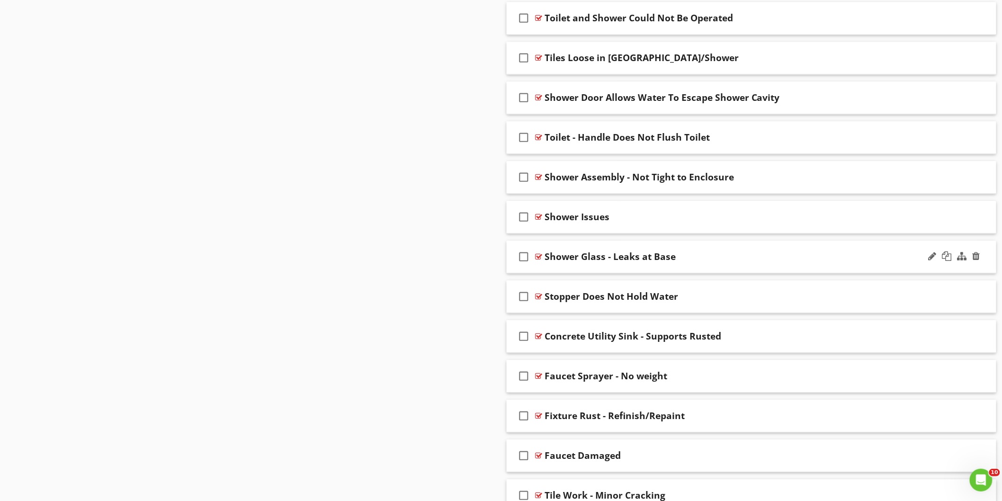
scroll to position [3872, 0]
click at [978, 262] on div at bounding box center [977, 256] width 8 height 9
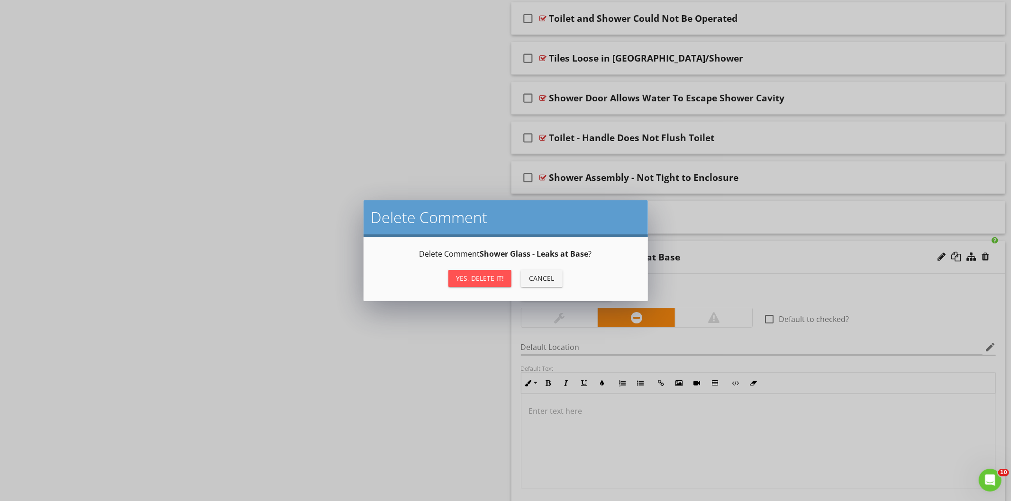
click at [496, 272] on button "Yes, Delete it!" at bounding box center [479, 278] width 63 height 17
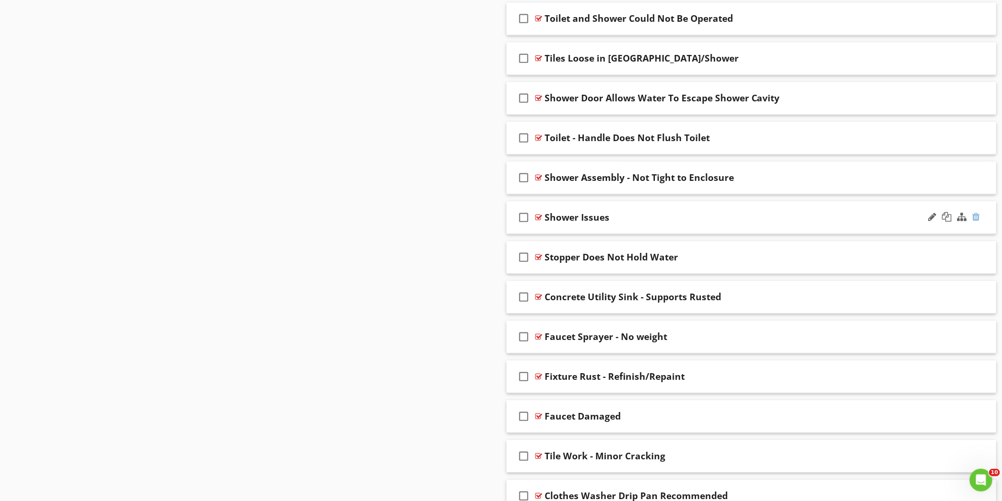
click at [977, 221] on div at bounding box center [977, 216] width 8 height 9
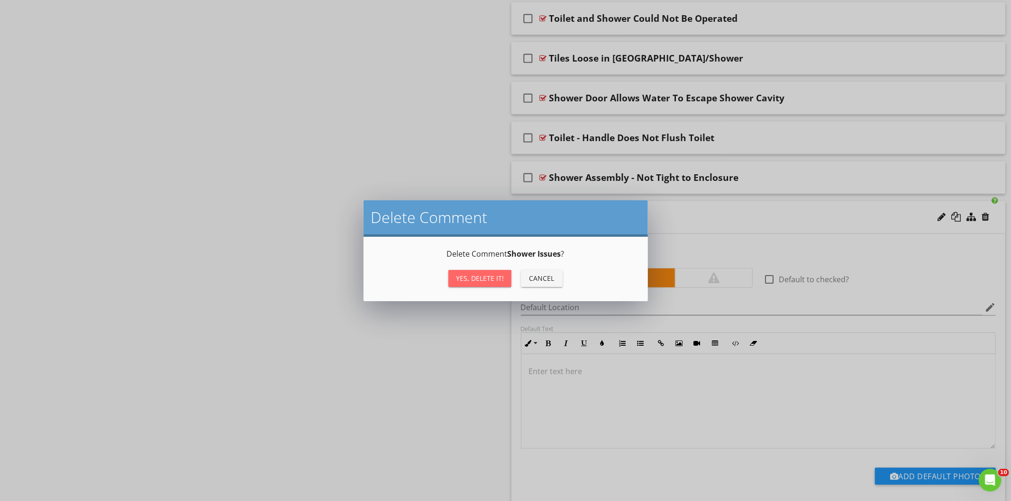
drag, startPoint x: 479, startPoint y: 278, endPoint x: 549, endPoint y: 260, distance: 72.4
click at [480, 278] on div "Yes, Delete it!" at bounding box center [480, 278] width 48 height 10
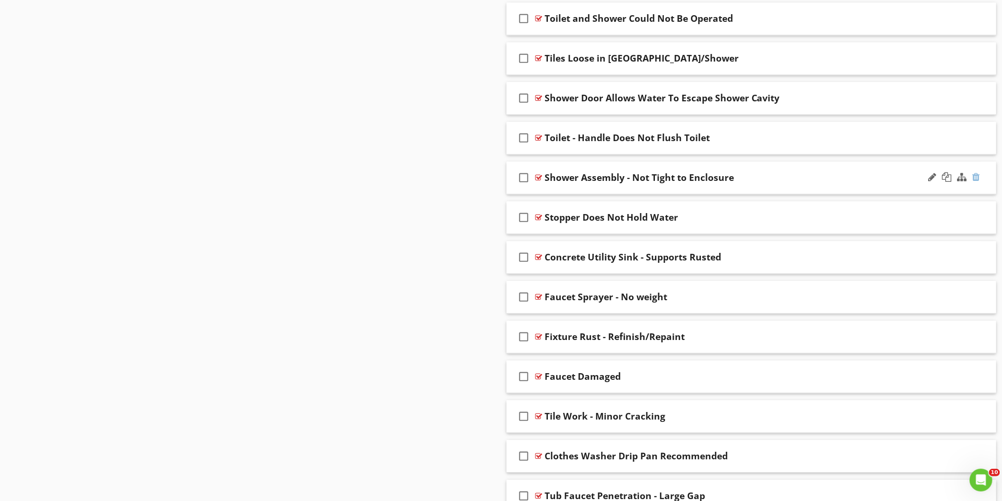
click at [978, 181] on div at bounding box center [977, 176] width 8 height 9
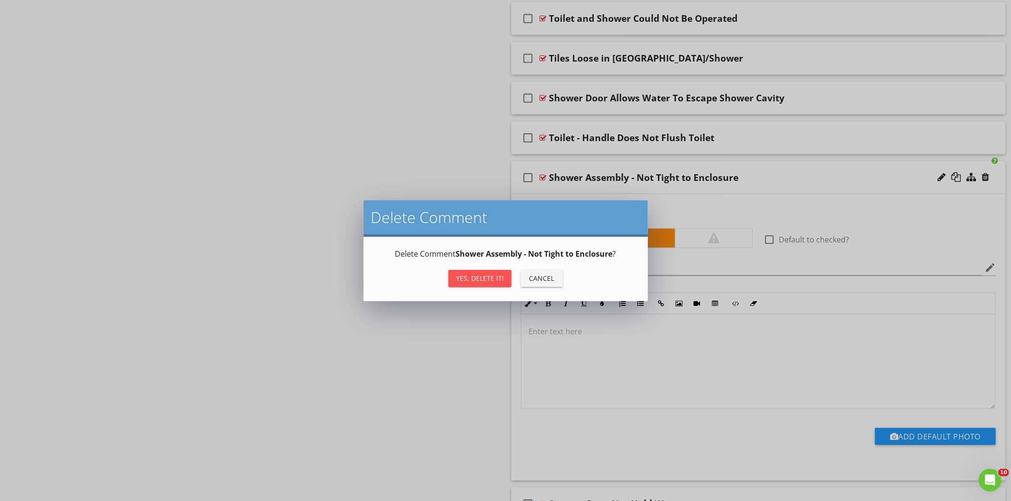
drag, startPoint x: 485, startPoint y: 277, endPoint x: 536, endPoint y: 264, distance: 52.7
click at [485, 277] on div "Yes, Delete it!" at bounding box center [480, 278] width 48 height 10
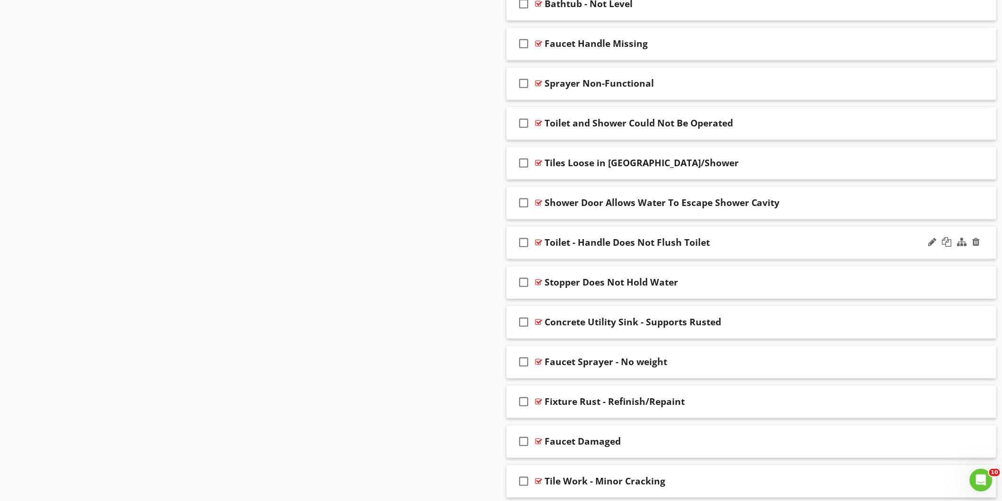
scroll to position [3766, 0]
click at [977, 247] on div at bounding box center [977, 242] width 8 height 9
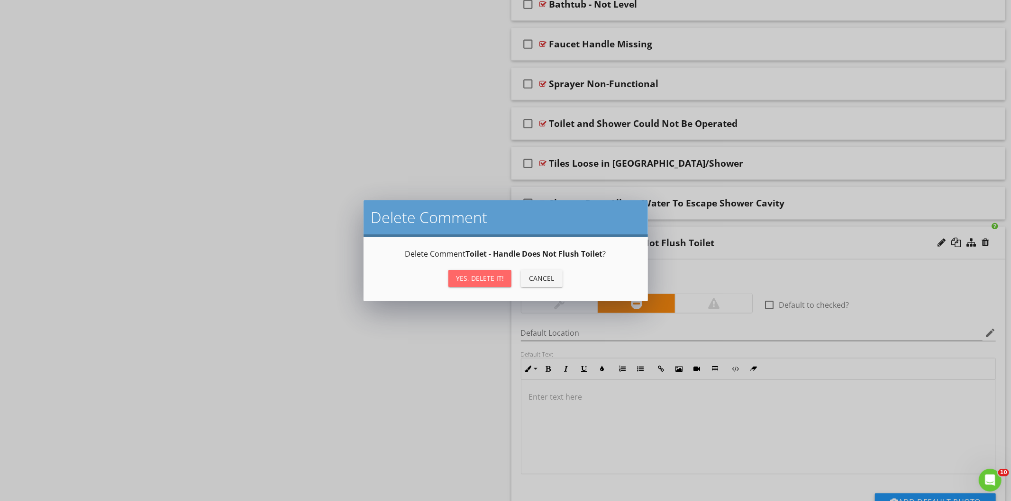
drag, startPoint x: 499, startPoint y: 276, endPoint x: 593, endPoint y: 250, distance: 97.2
click at [503, 275] on button "Yes, Delete it!" at bounding box center [479, 278] width 63 height 17
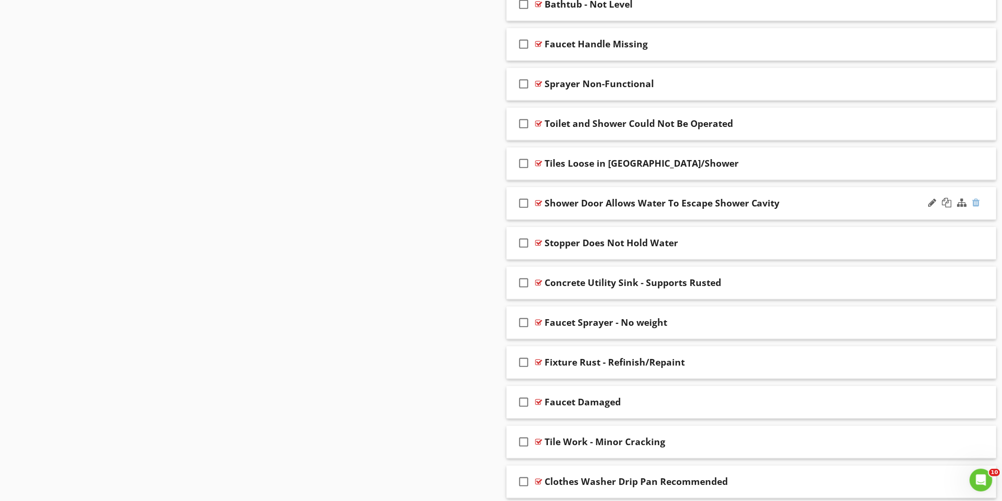
click at [978, 208] on div at bounding box center [977, 202] width 8 height 9
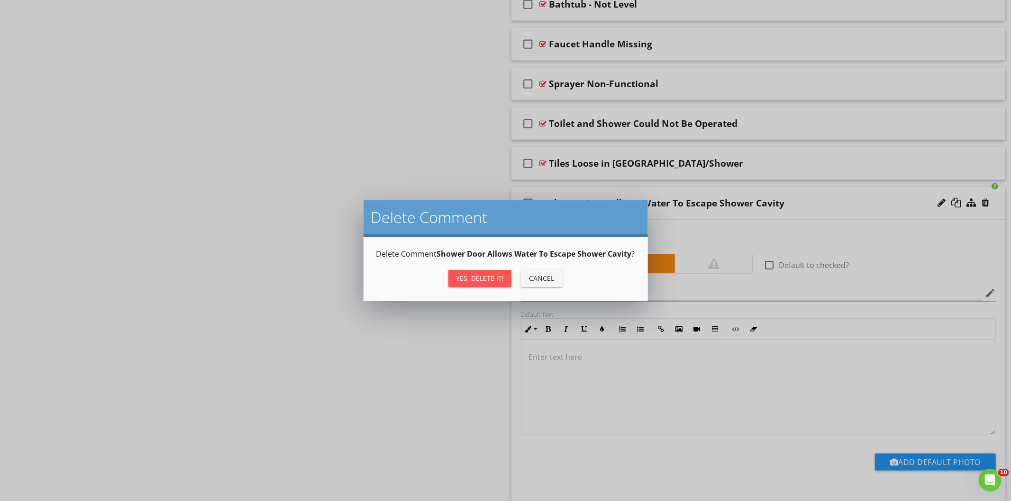
drag, startPoint x: 484, startPoint y: 271, endPoint x: 490, endPoint y: 271, distance: 6.6
click at [484, 271] on button "Yes, Delete it!" at bounding box center [479, 278] width 63 height 17
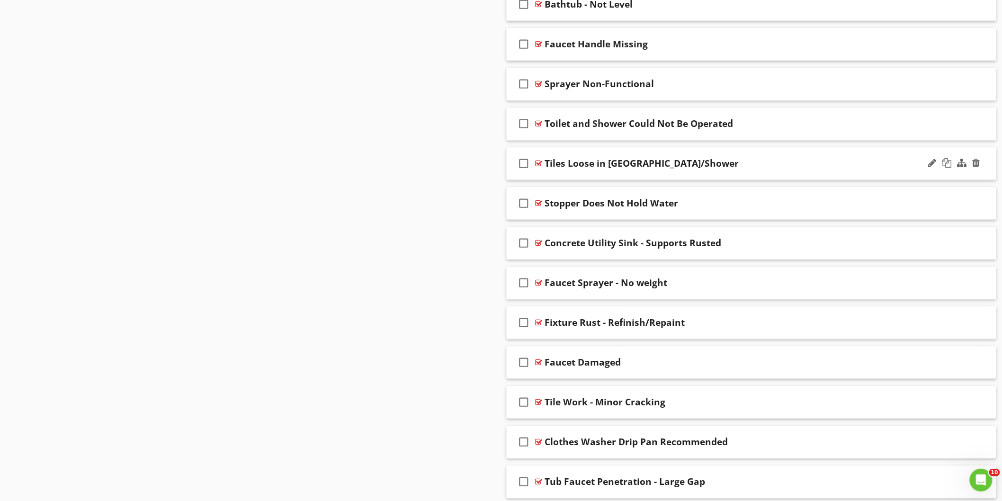
click at [736, 169] on div "Tiles Loose in [GEOGRAPHIC_DATA]/Shower" at bounding box center [721, 163] width 353 height 11
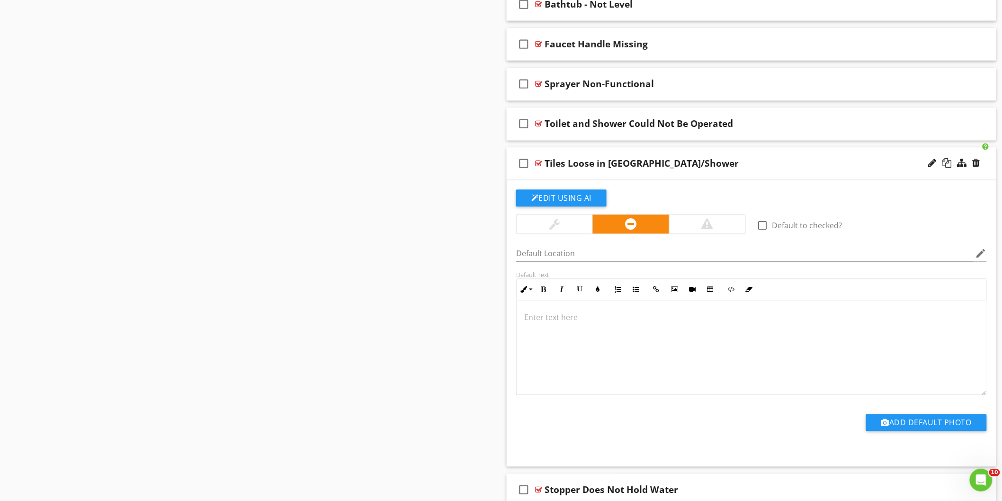
click at [736, 169] on div "Tiles Loose in [GEOGRAPHIC_DATA]/Shower" at bounding box center [721, 163] width 353 height 11
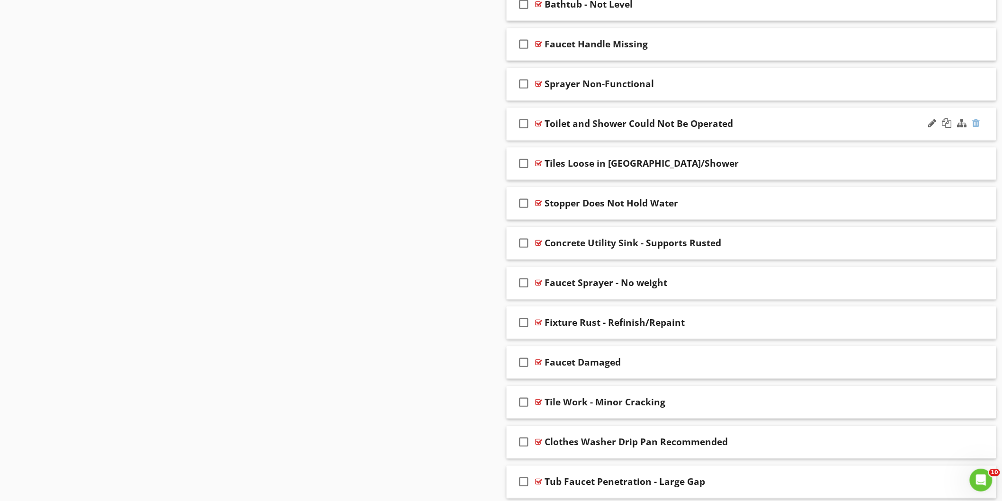
click at [978, 128] on div at bounding box center [977, 122] width 8 height 9
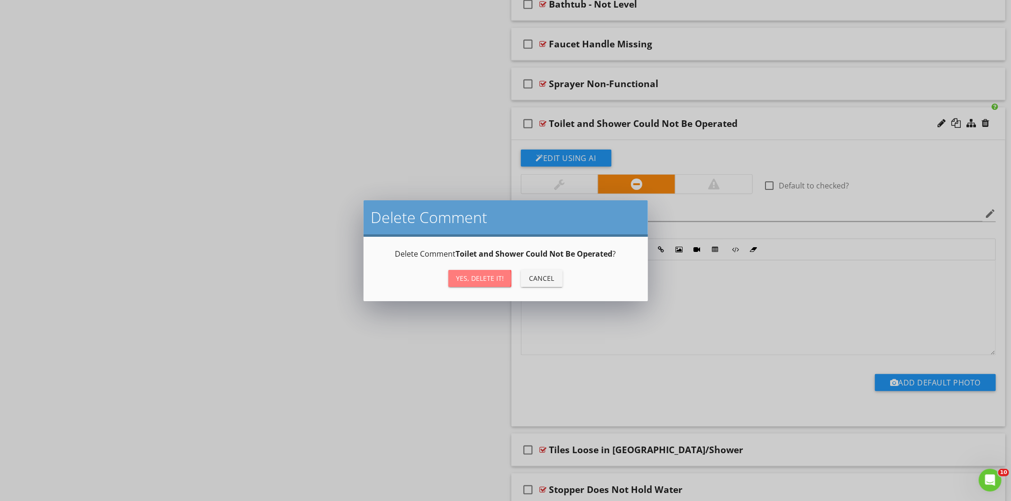
click at [490, 273] on div "Yes, Delete it!" at bounding box center [480, 278] width 48 height 10
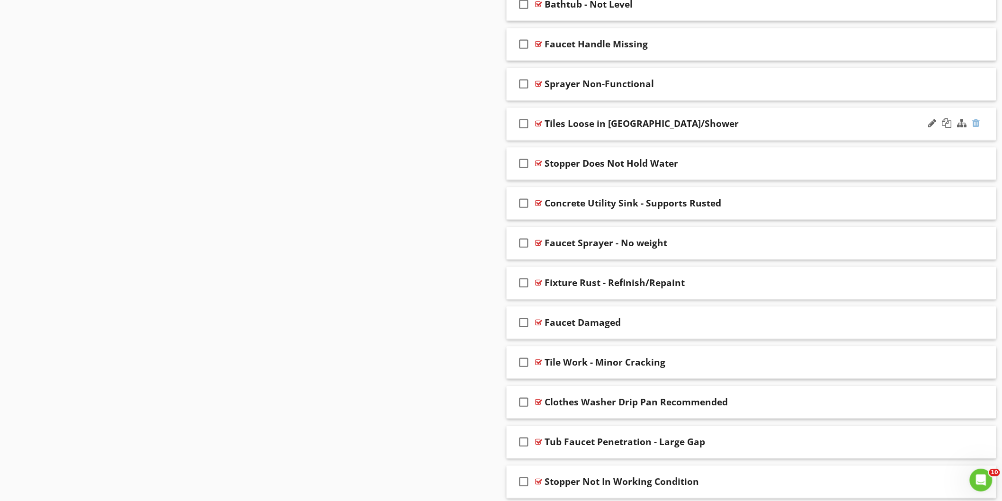
click at [977, 128] on div at bounding box center [977, 122] width 8 height 9
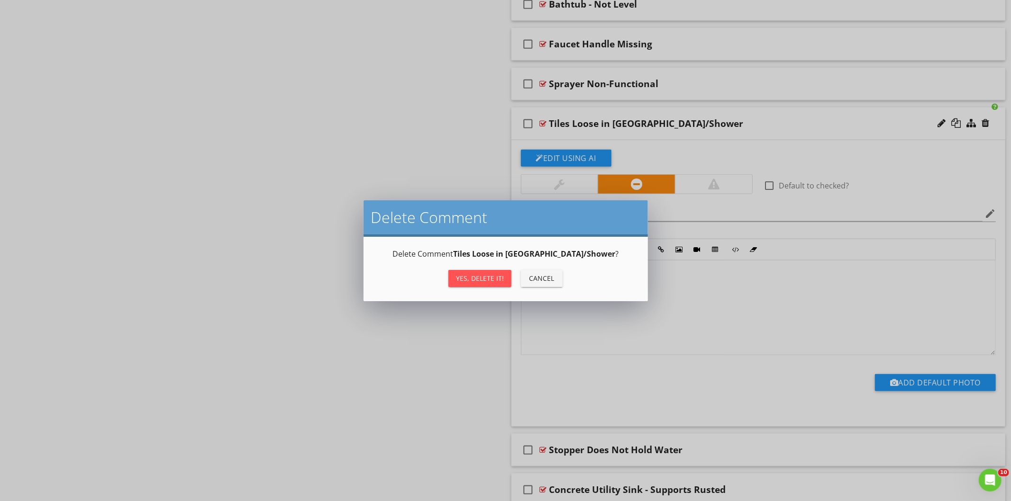
click at [487, 284] on button "Yes, Delete it!" at bounding box center [479, 278] width 63 height 17
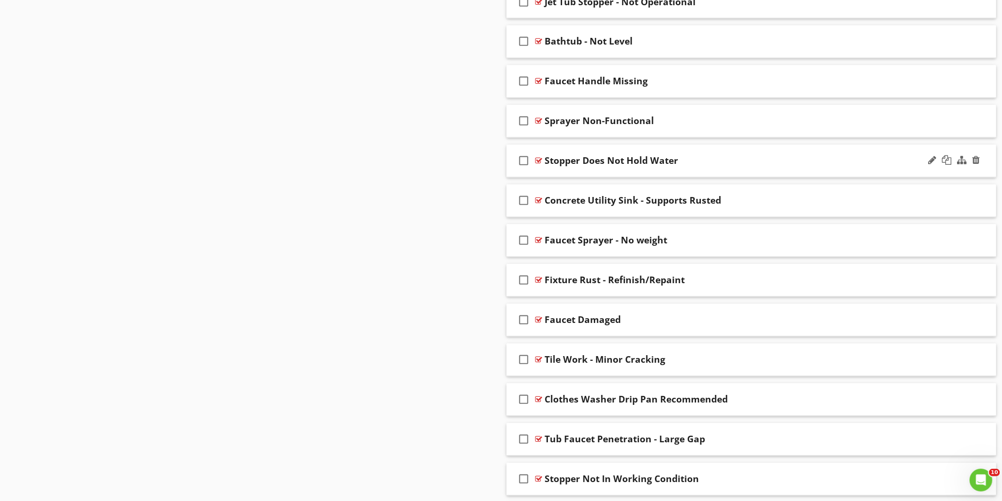
scroll to position [3713, 0]
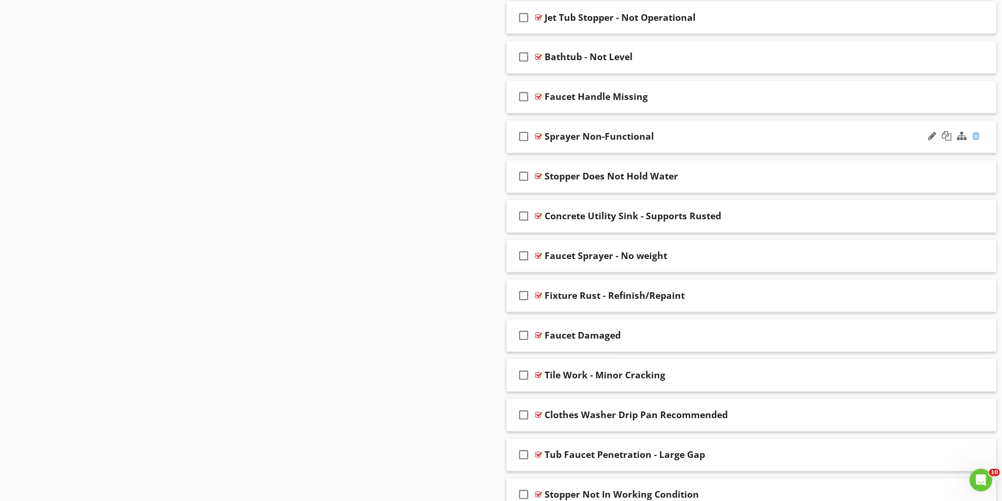
click at [978, 141] on div at bounding box center [977, 136] width 8 height 9
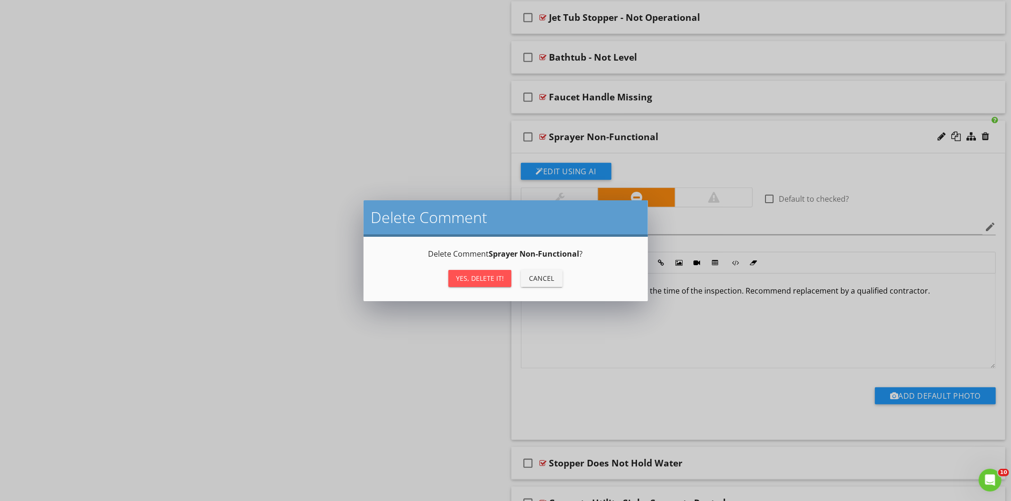
click at [486, 275] on div "Yes, Delete it!" at bounding box center [480, 278] width 48 height 10
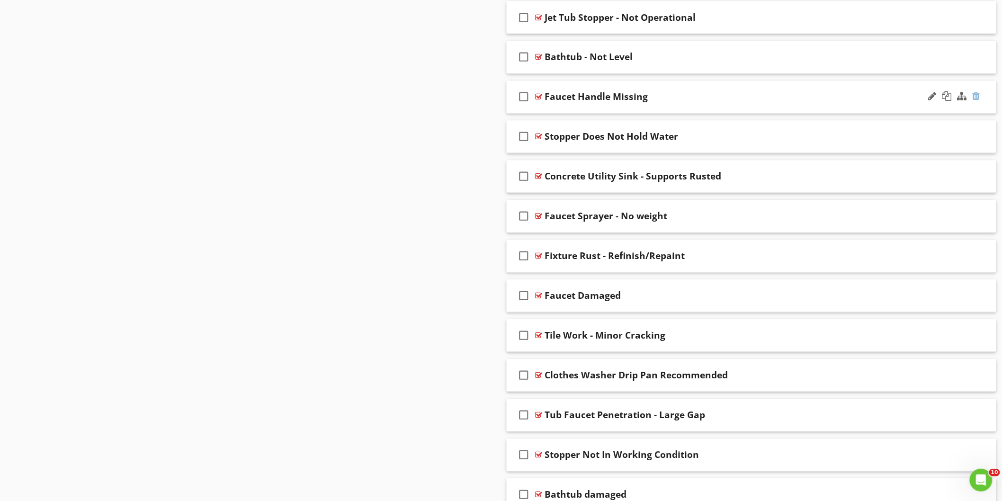
click at [980, 98] on div at bounding box center [977, 96] width 8 height 9
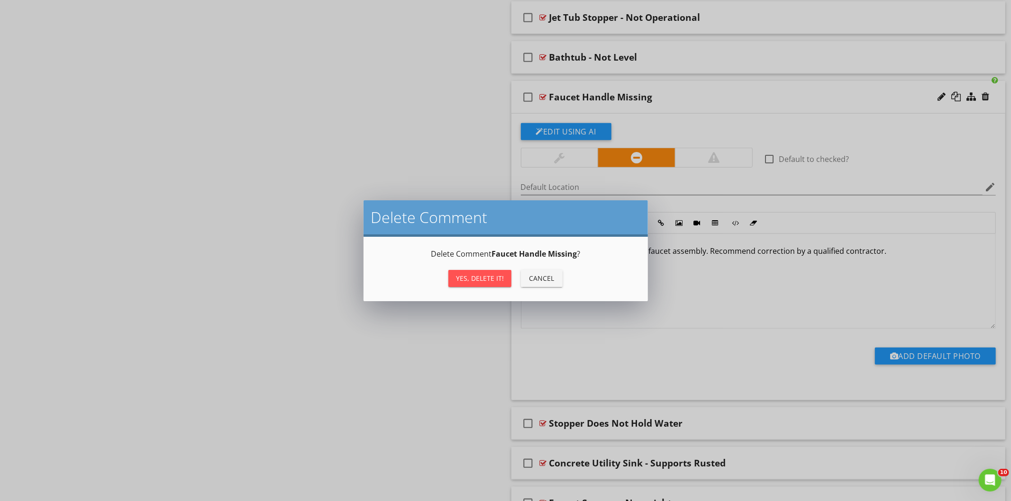
click at [493, 269] on div "Yes, Delete it! Cancel" at bounding box center [506, 278] width 262 height 23
click at [497, 279] on div "Yes, Delete it!" at bounding box center [480, 278] width 48 height 10
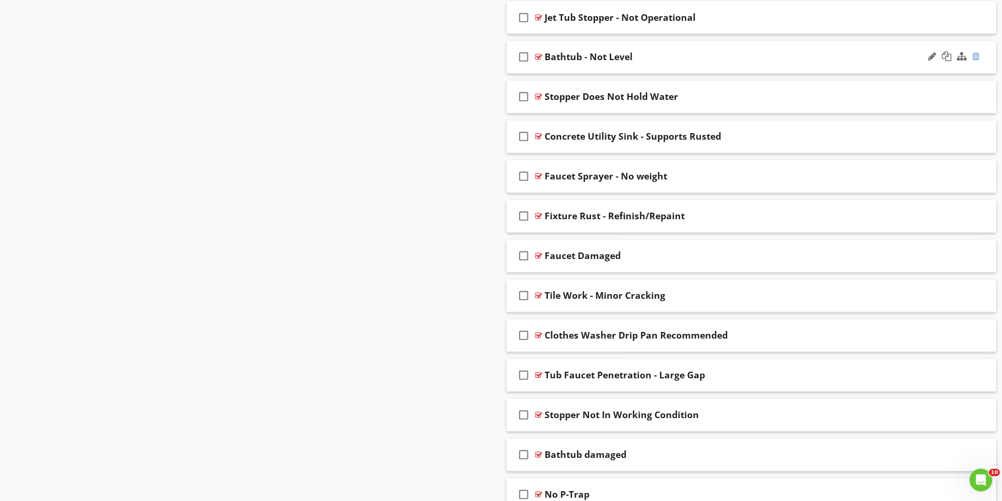
click at [979, 60] on div at bounding box center [977, 56] width 8 height 9
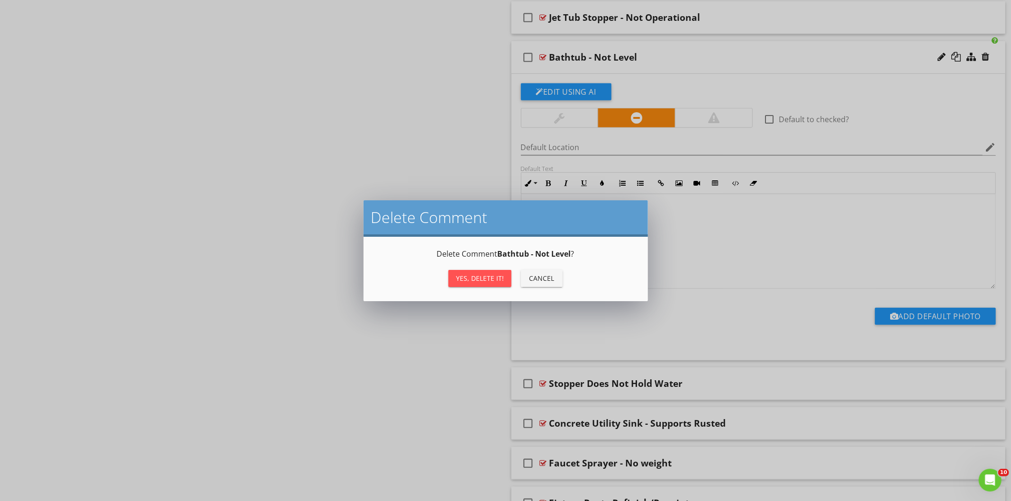
click at [475, 280] on div "Yes, Delete it!" at bounding box center [480, 278] width 48 height 10
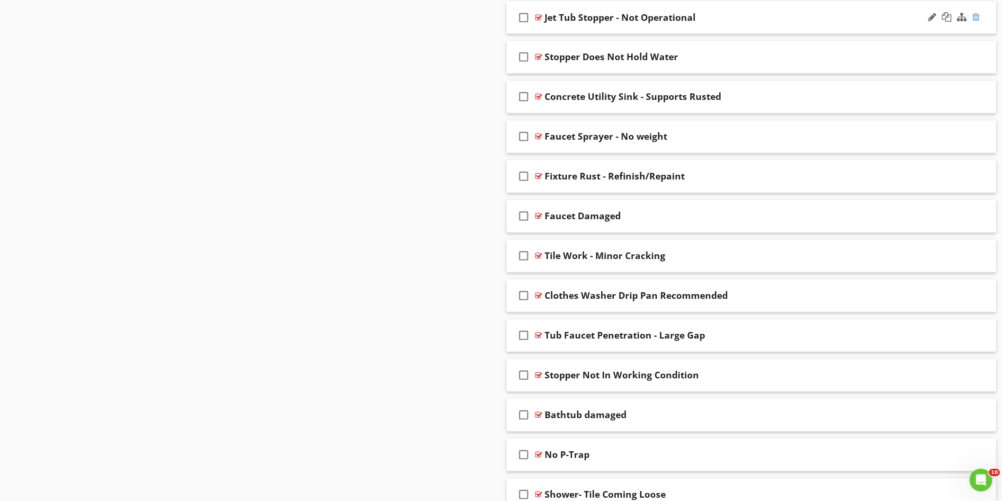
click at [976, 20] on div at bounding box center [977, 16] width 8 height 9
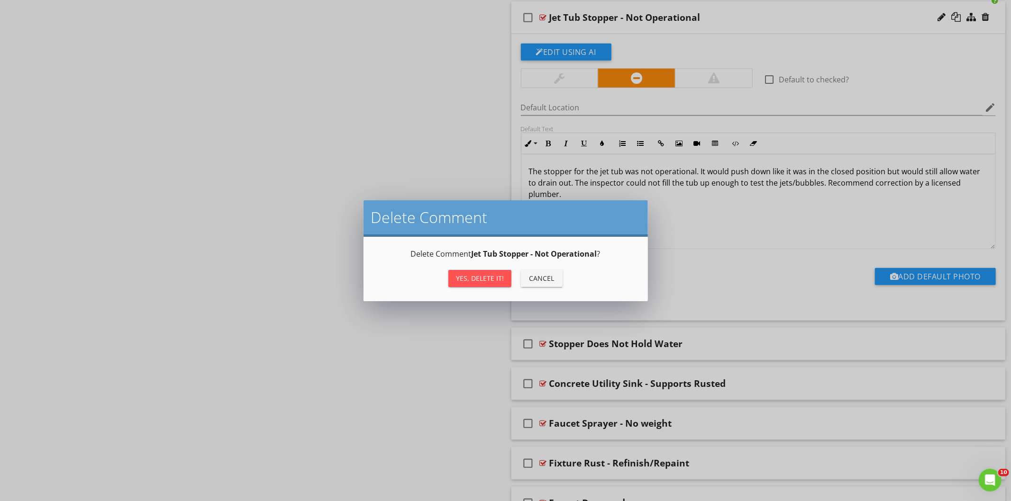
click at [487, 280] on div "Yes, Delete it!" at bounding box center [480, 278] width 48 height 10
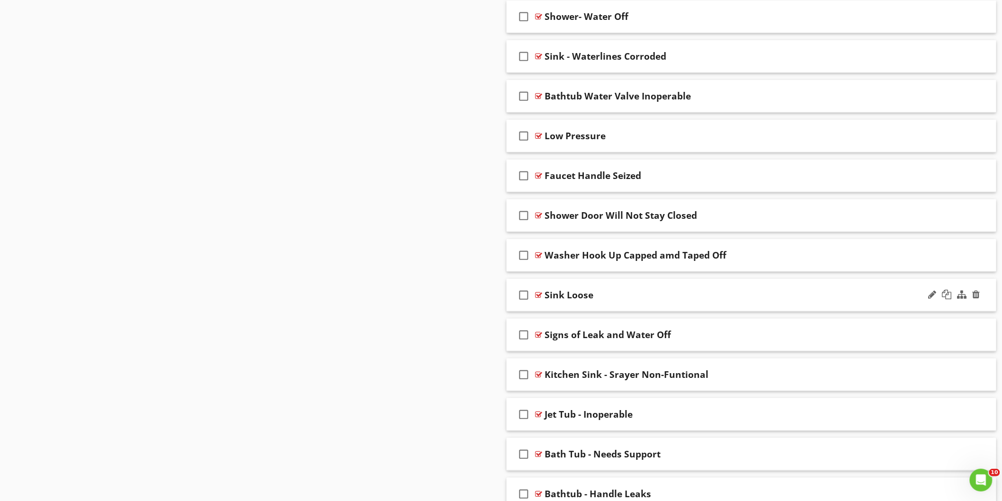
scroll to position [3180, 0]
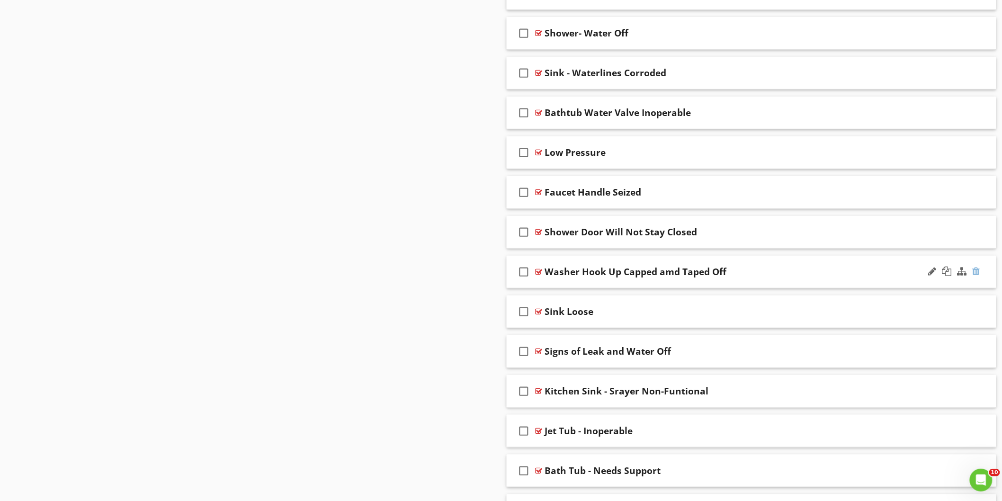
click at [976, 275] on div at bounding box center [977, 271] width 8 height 9
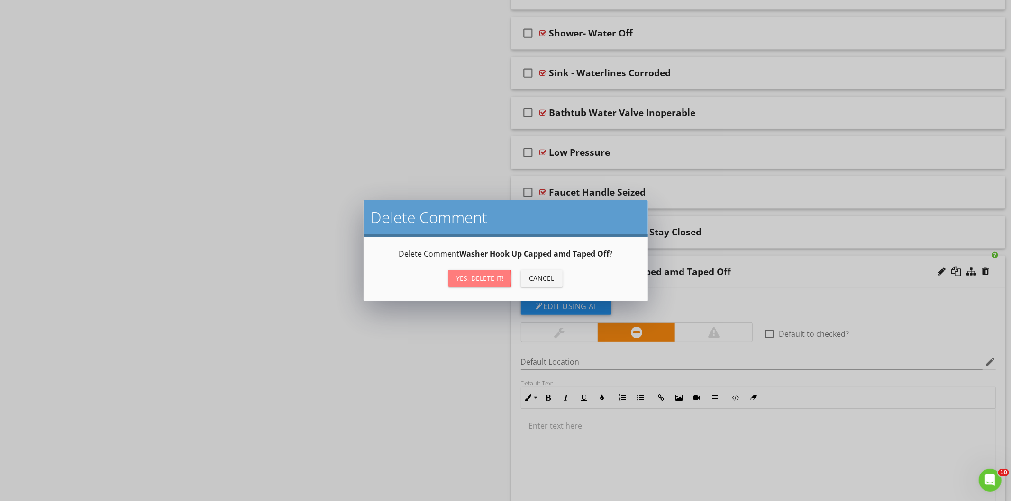
click at [500, 282] on div "Yes, Delete it!" at bounding box center [480, 278] width 48 height 10
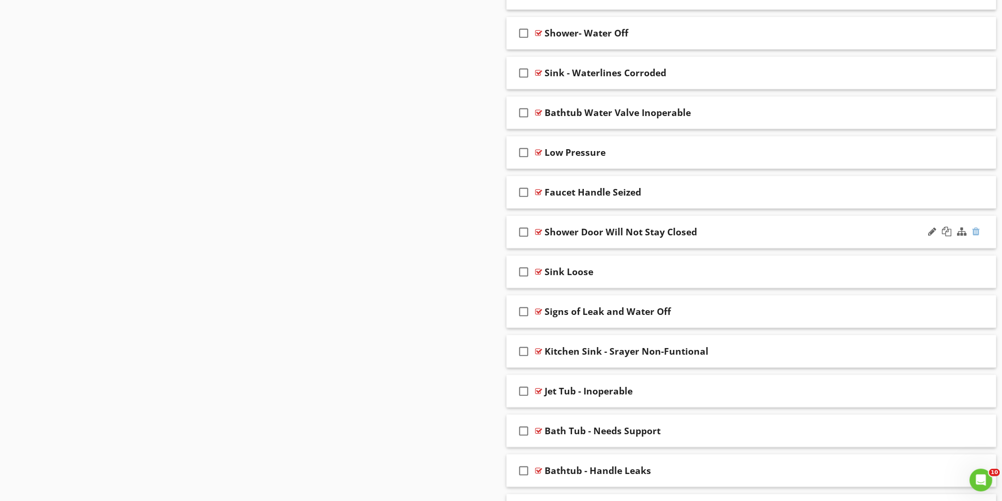
click at [976, 234] on div at bounding box center [977, 231] width 8 height 9
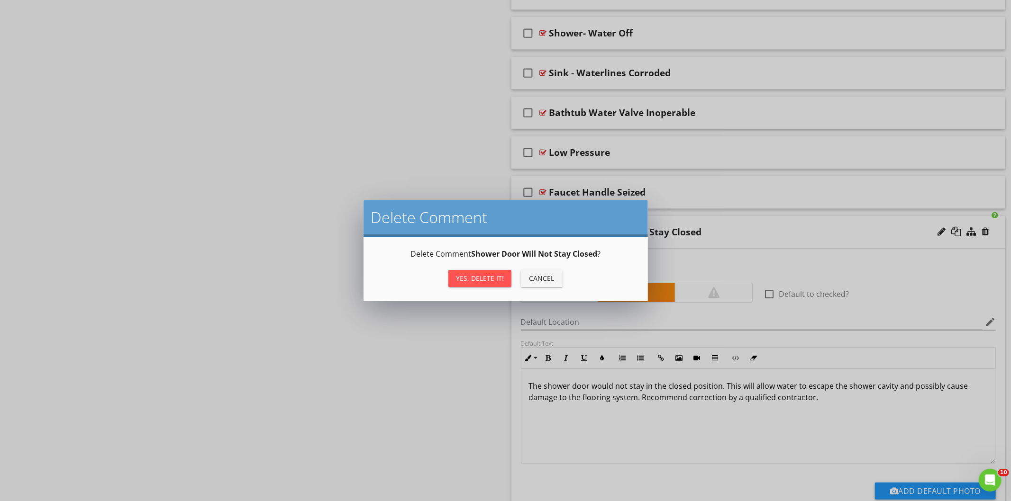
click at [494, 280] on div "Yes, Delete it!" at bounding box center [480, 278] width 48 height 10
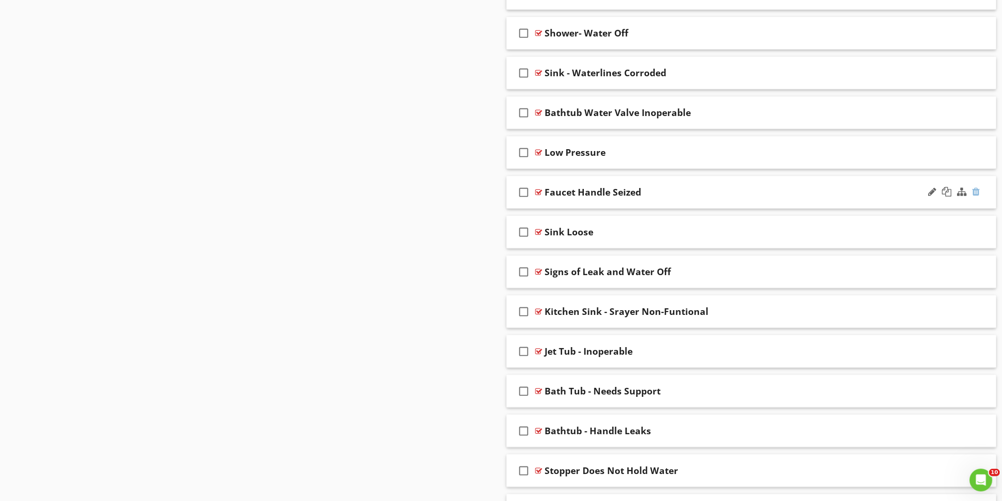
click at [978, 196] on div at bounding box center [977, 191] width 8 height 9
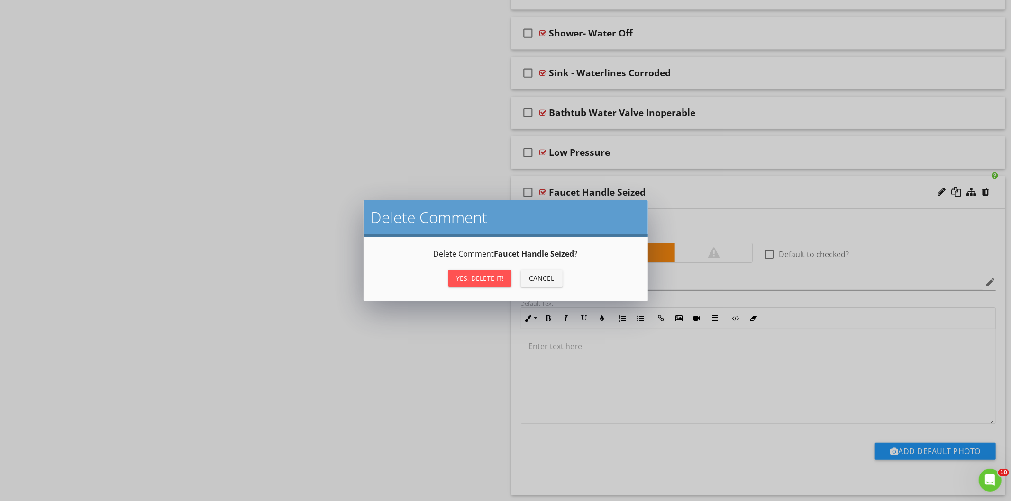
click at [476, 277] on div "Yes, Delete it!" at bounding box center [480, 278] width 48 height 10
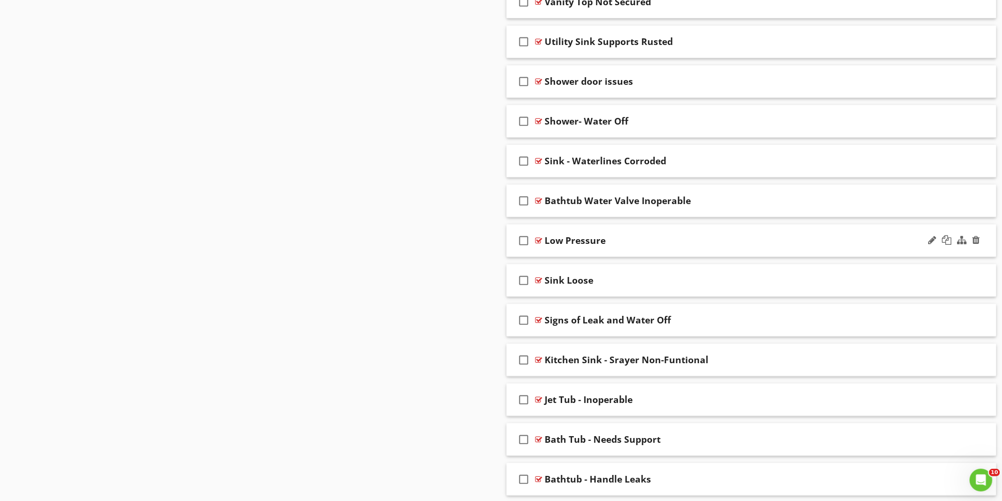
scroll to position [3075, 0]
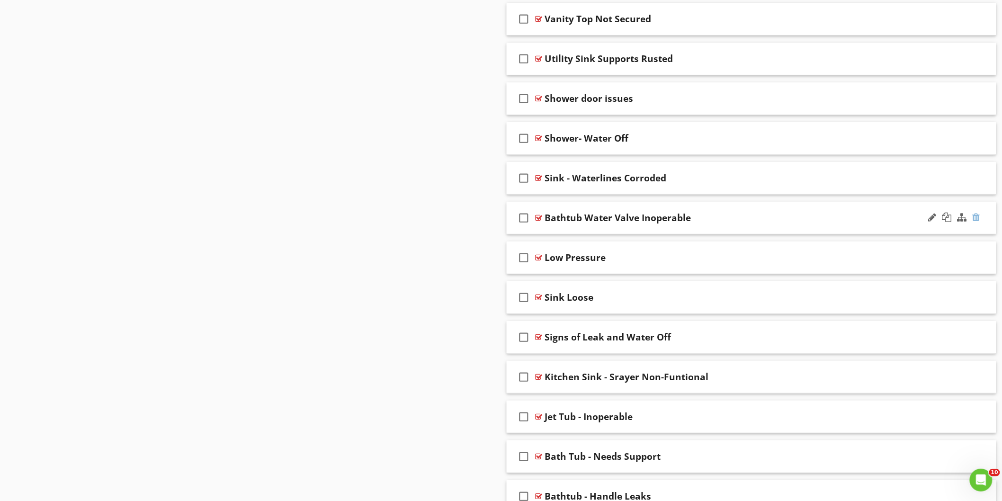
click at [977, 219] on div at bounding box center [977, 217] width 8 height 9
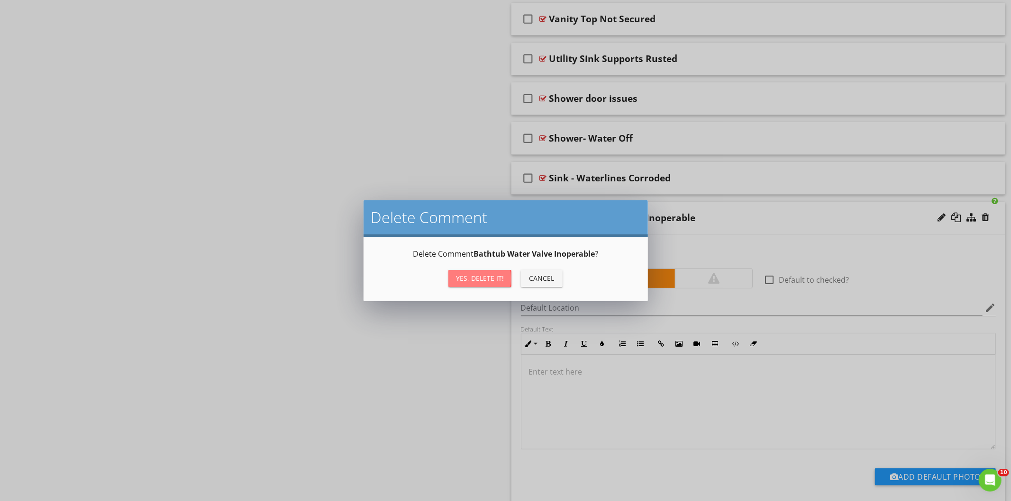
click at [494, 278] on div "Yes, Delete it!" at bounding box center [480, 278] width 48 height 10
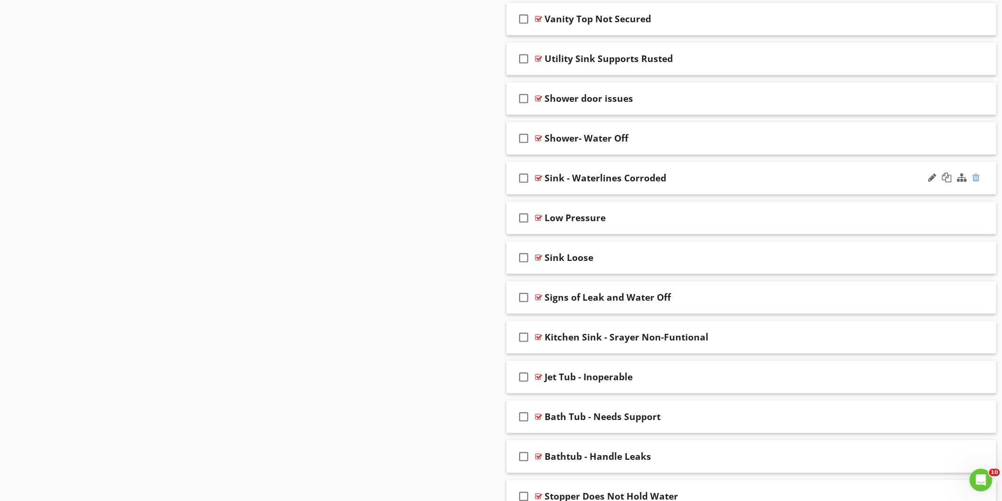
click at [979, 180] on div at bounding box center [977, 177] width 8 height 9
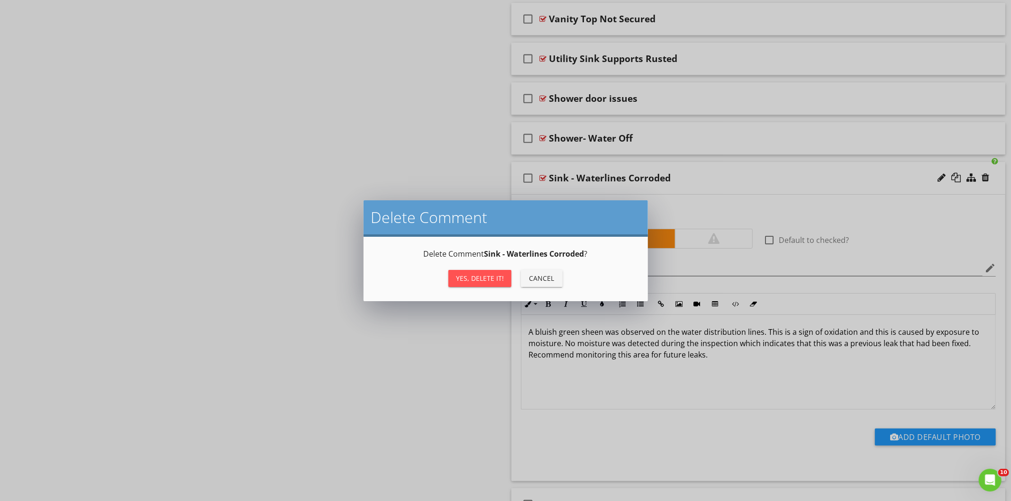
click at [482, 283] on button "Yes, Delete it!" at bounding box center [479, 278] width 63 height 17
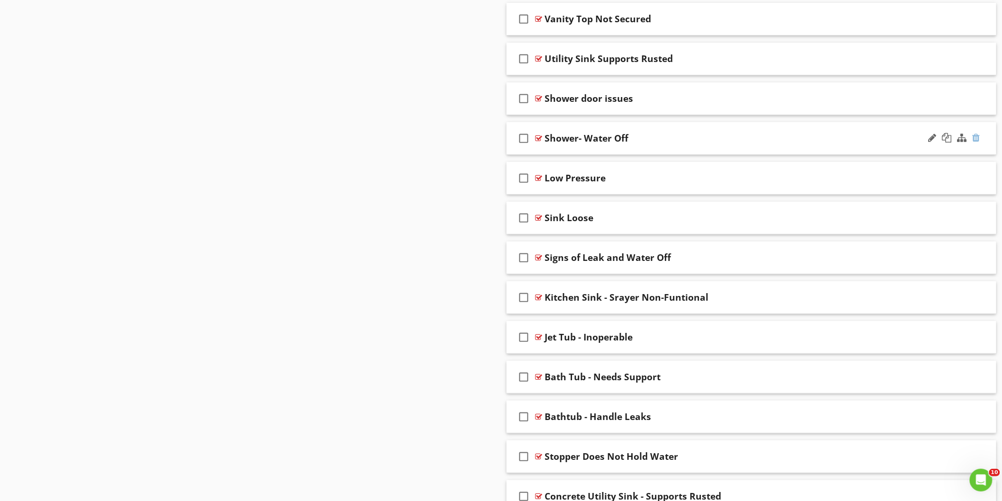
click at [975, 142] on div at bounding box center [977, 137] width 8 height 9
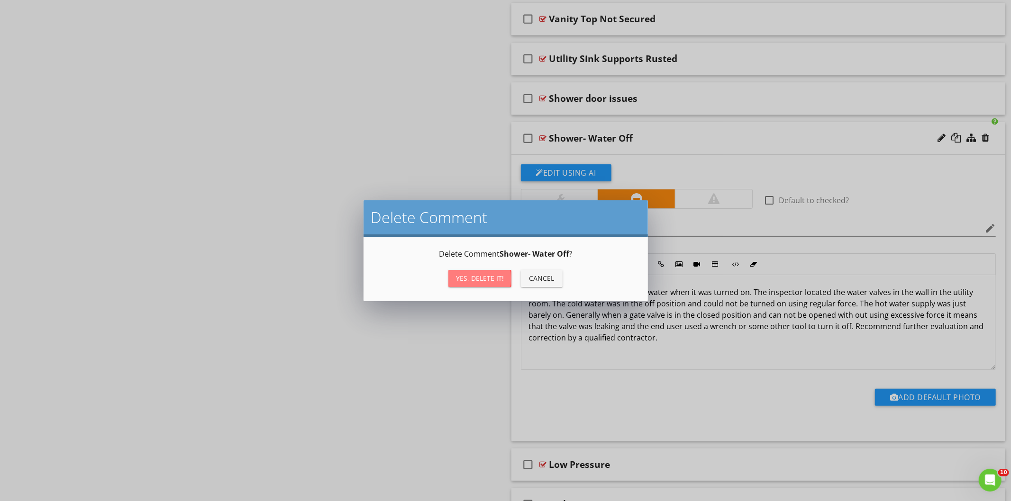
drag, startPoint x: 486, startPoint y: 278, endPoint x: 503, endPoint y: 269, distance: 19.3
click at [487, 278] on div "Yes, Delete it!" at bounding box center [480, 278] width 48 height 10
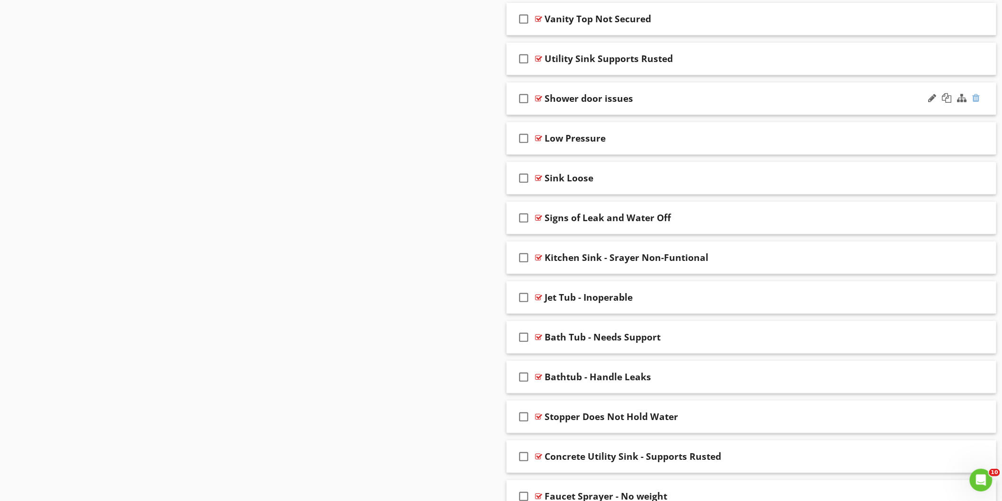
click at [978, 100] on div at bounding box center [977, 97] width 8 height 9
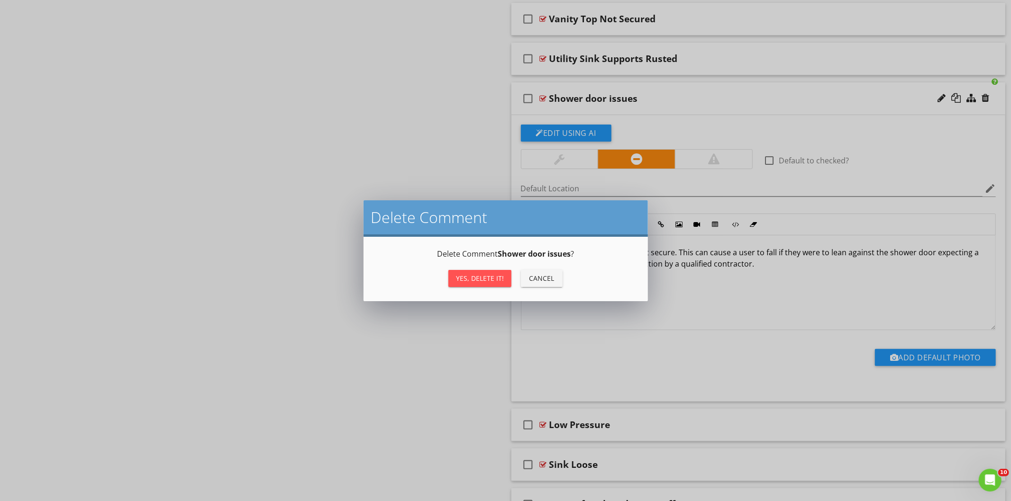
click at [486, 282] on div "Yes, Delete it!" at bounding box center [480, 278] width 48 height 10
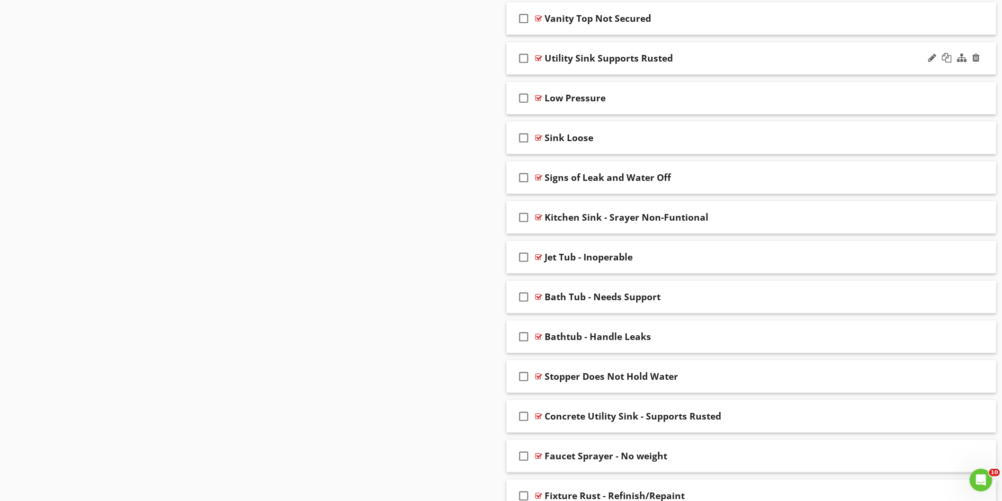
scroll to position [3023, 0]
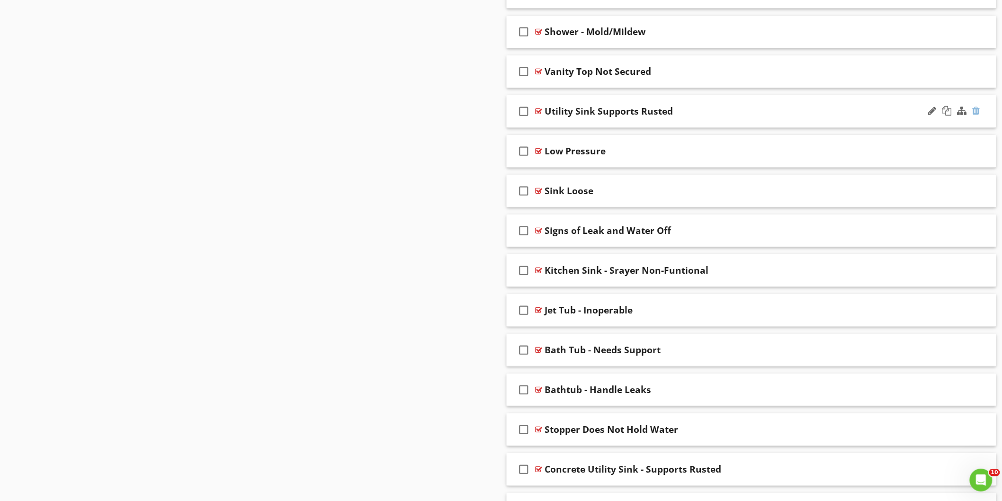
click at [977, 110] on div at bounding box center [977, 110] width 8 height 9
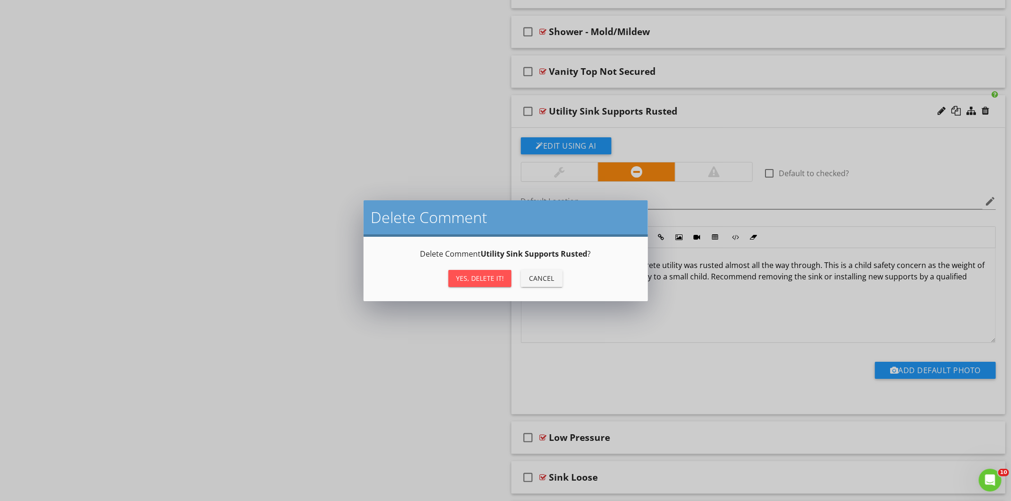
click at [477, 279] on div "Yes, Delete it!" at bounding box center [480, 278] width 48 height 10
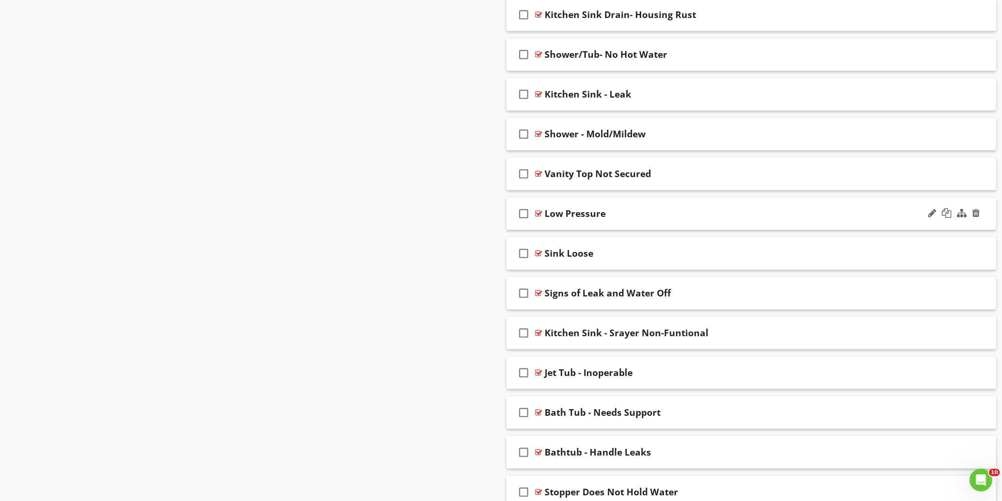
scroll to position [2917, 0]
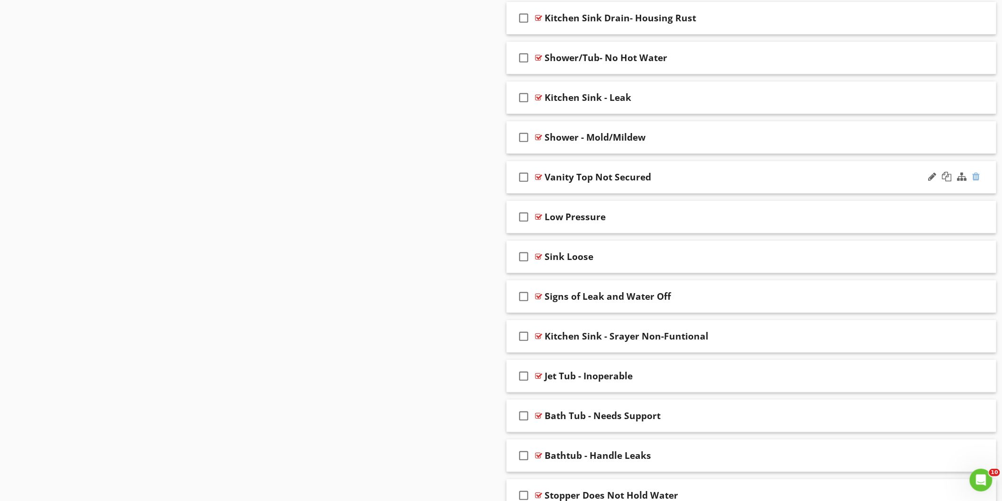
click at [977, 178] on div at bounding box center [977, 176] width 8 height 9
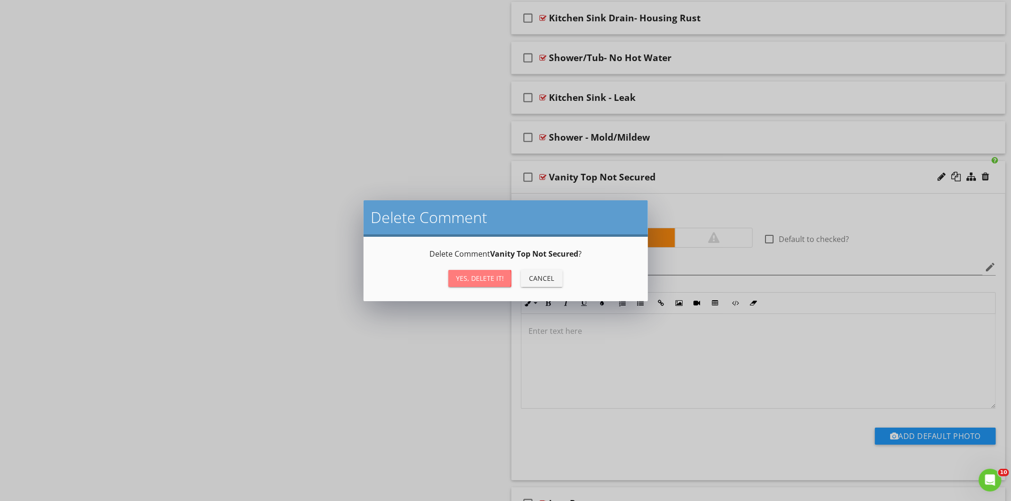
click at [498, 277] on div "Yes, Delete it!" at bounding box center [480, 278] width 48 height 10
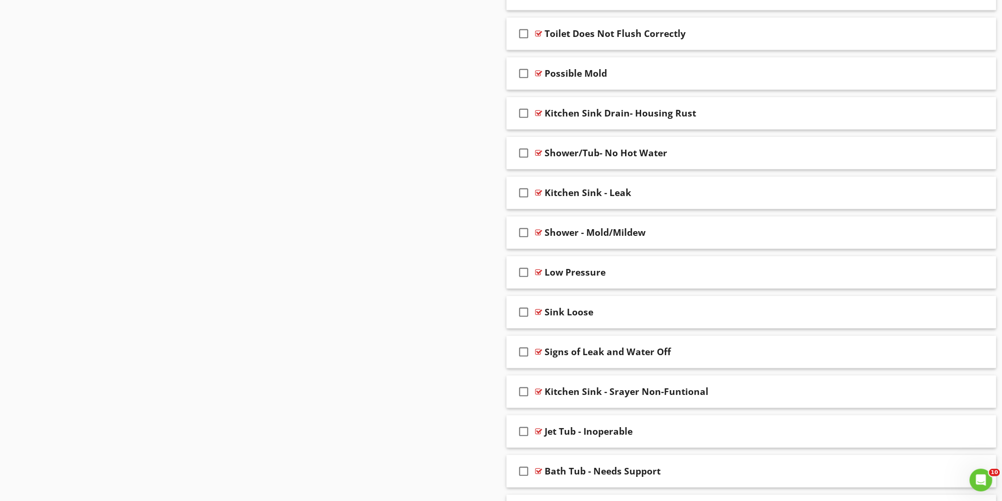
scroll to position [2812, 0]
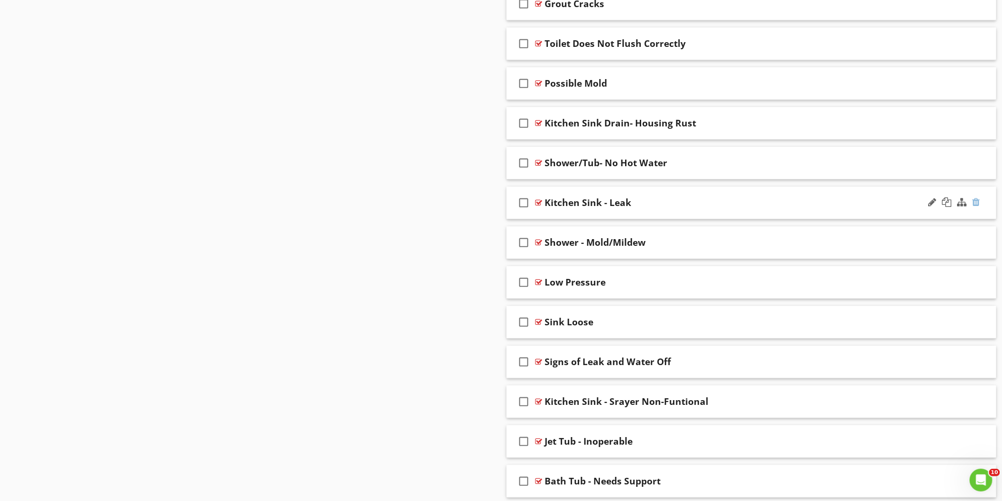
click at [979, 201] on div at bounding box center [977, 202] width 8 height 9
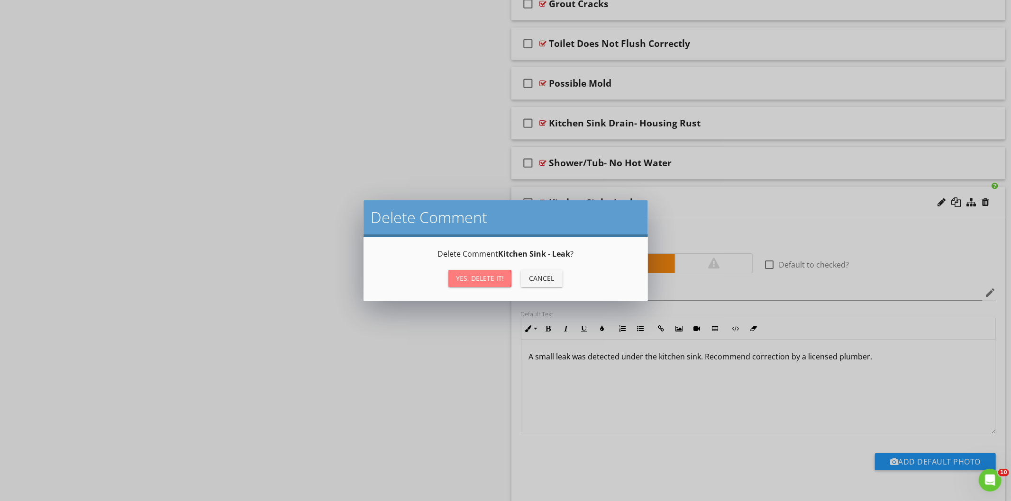
click at [486, 277] on div "Yes, Delete it!" at bounding box center [480, 278] width 48 height 10
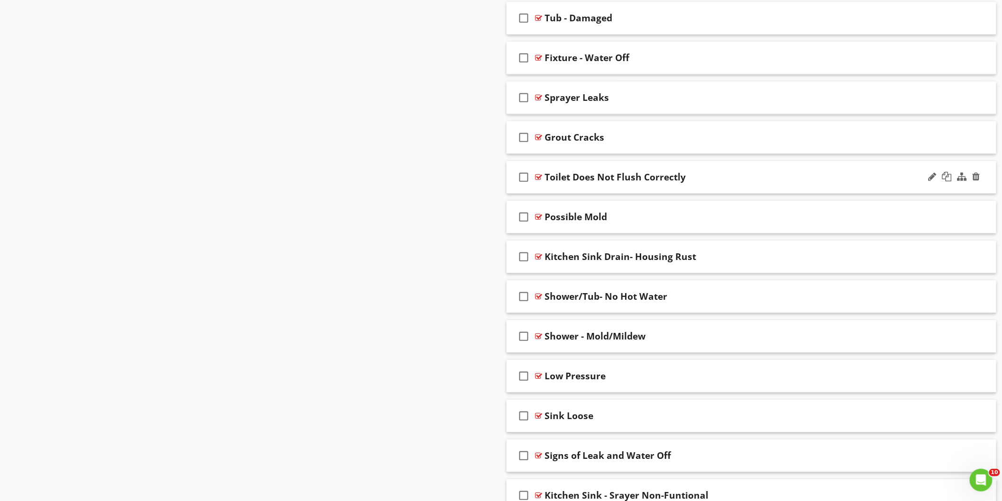
scroll to position [2654, 0]
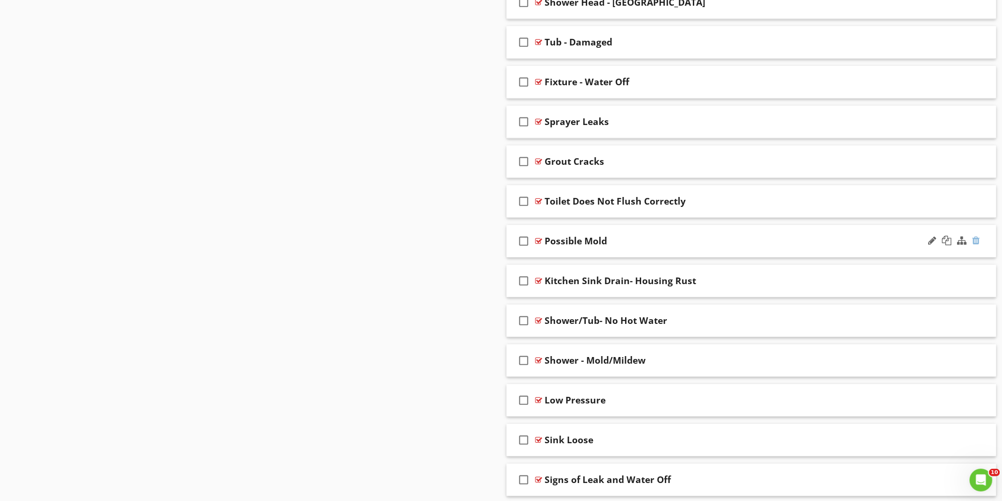
click at [978, 243] on div at bounding box center [977, 240] width 8 height 9
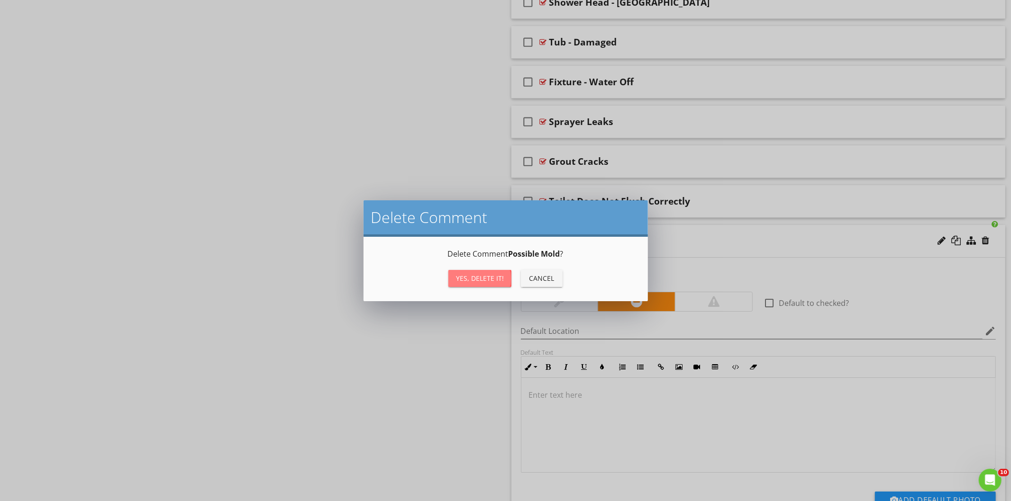
click at [495, 273] on div "Yes, Delete it!" at bounding box center [480, 278] width 48 height 10
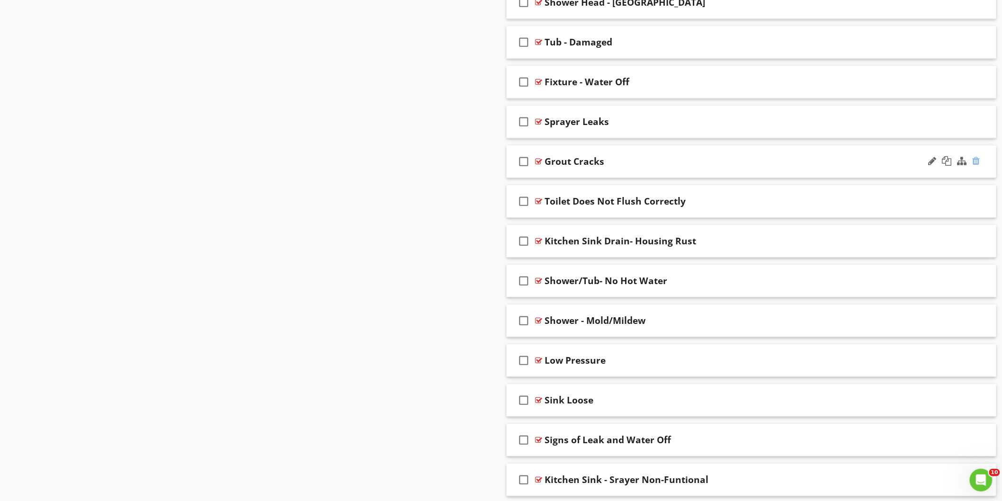
click at [975, 163] on div at bounding box center [977, 160] width 8 height 9
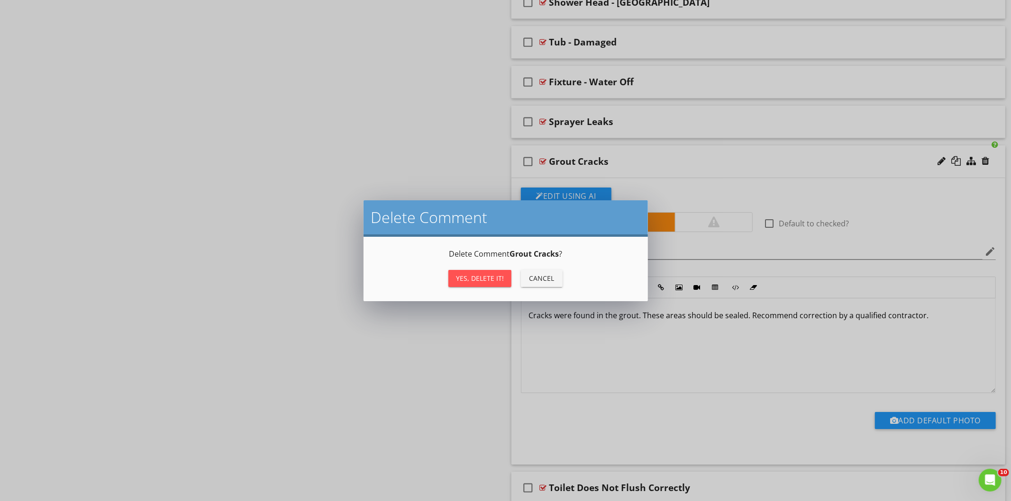
click at [477, 276] on div "Yes, Delete it!" at bounding box center [480, 278] width 48 height 10
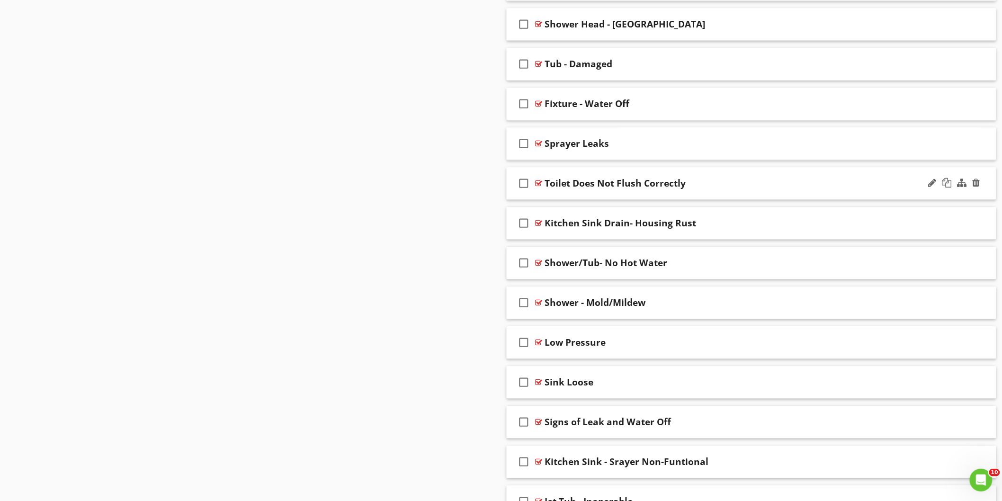
scroll to position [2601, 0]
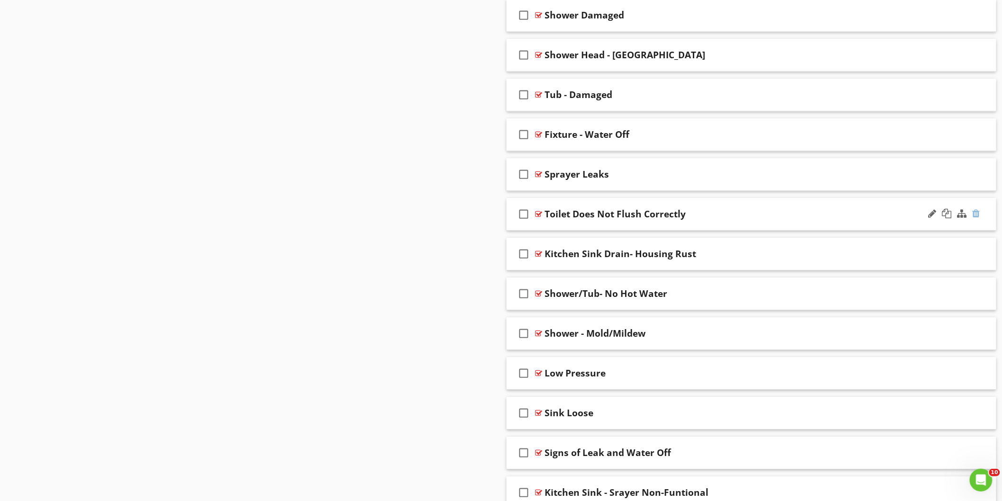
click at [978, 218] on div at bounding box center [977, 213] width 8 height 9
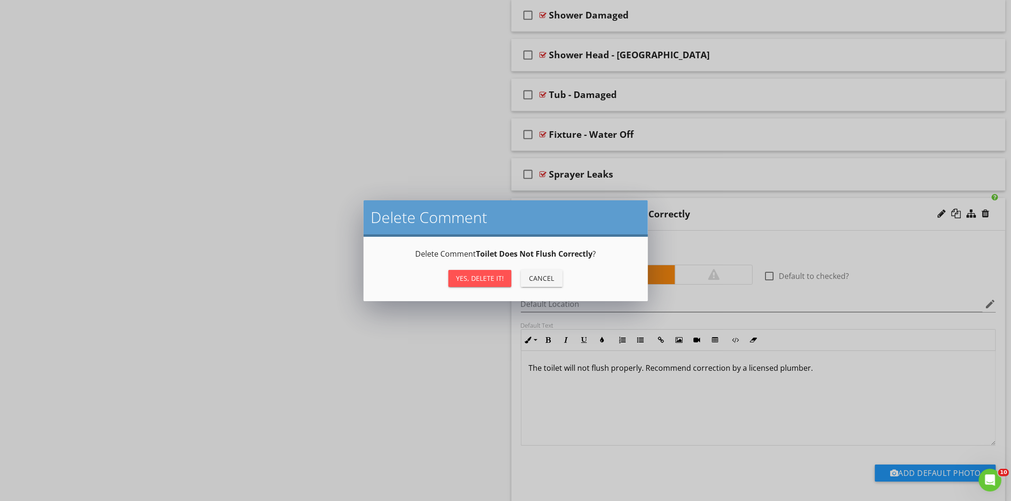
click at [405, 131] on div "Delete Comment Delete Comment Toilet Does Not Flush Correctly ? Yes, Delete it!…" at bounding box center [505, 250] width 1011 height 501
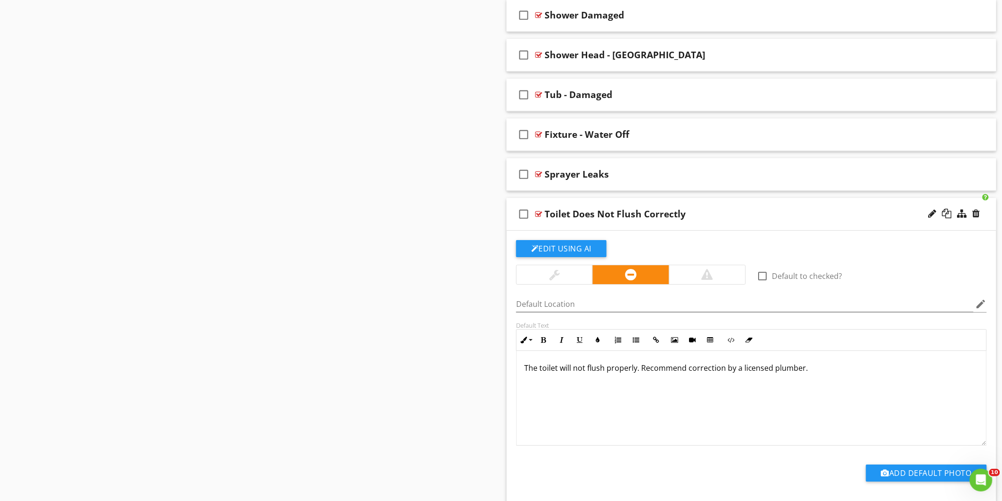
click at [704, 213] on div "Toilet Does Not Flush Correctly" at bounding box center [721, 213] width 353 height 11
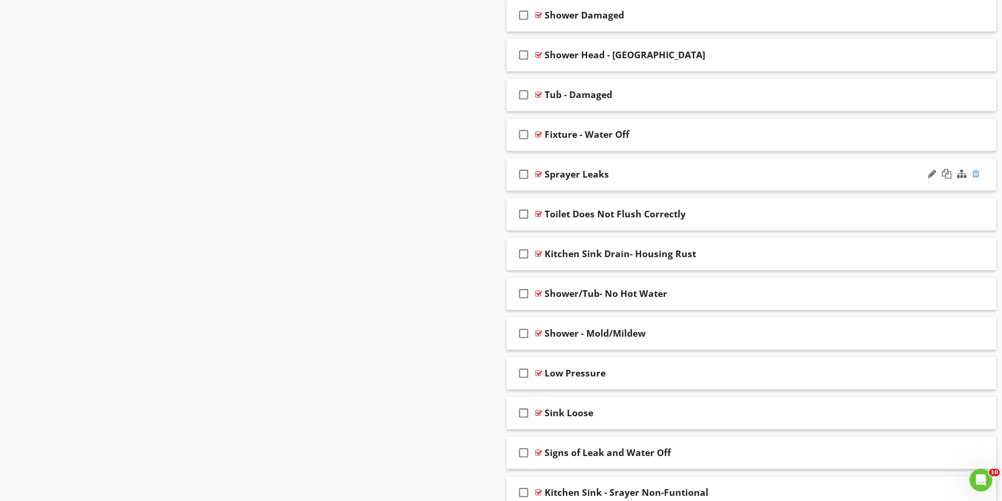
click at [976, 178] on div at bounding box center [977, 173] width 8 height 9
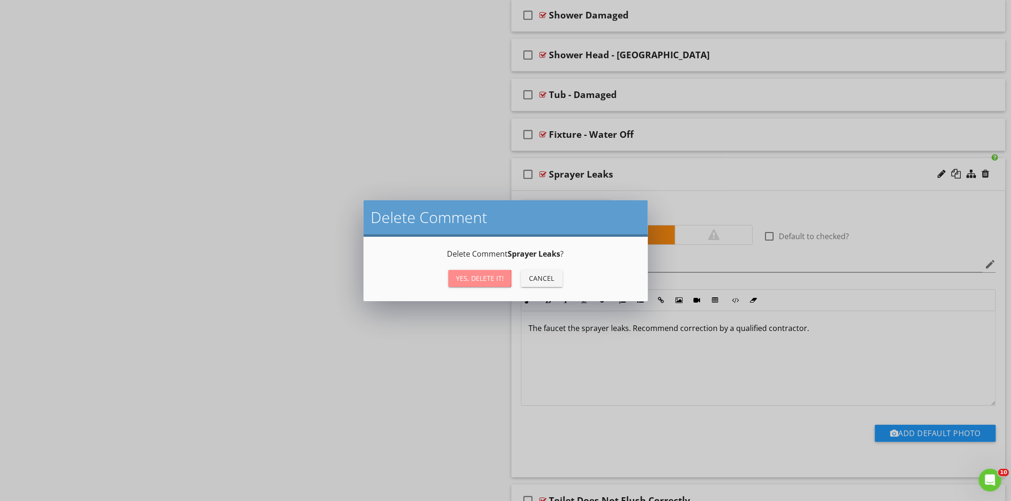
drag, startPoint x: 493, startPoint y: 277, endPoint x: 523, endPoint y: 271, distance: 30.6
click at [495, 278] on div "Yes, Delete it!" at bounding box center [480, 278] width 48 height 10
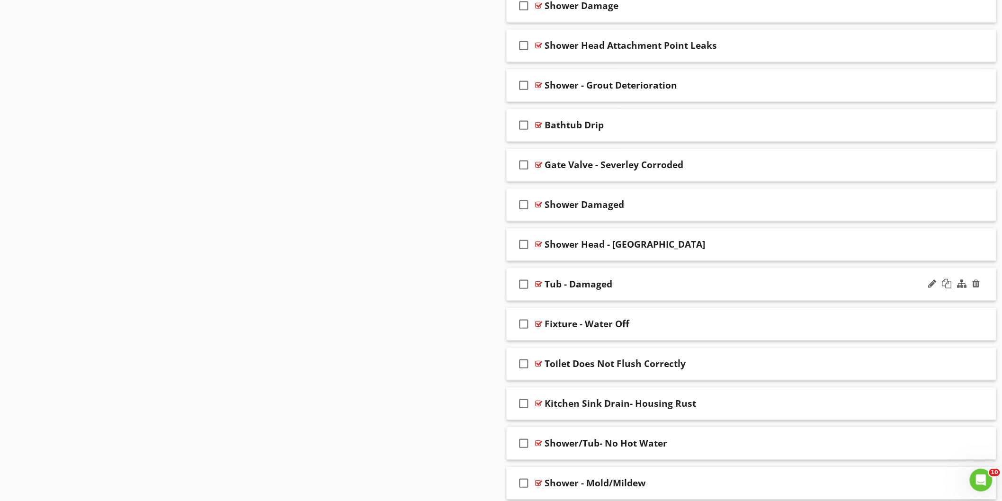
scroll to position [2391, 0]
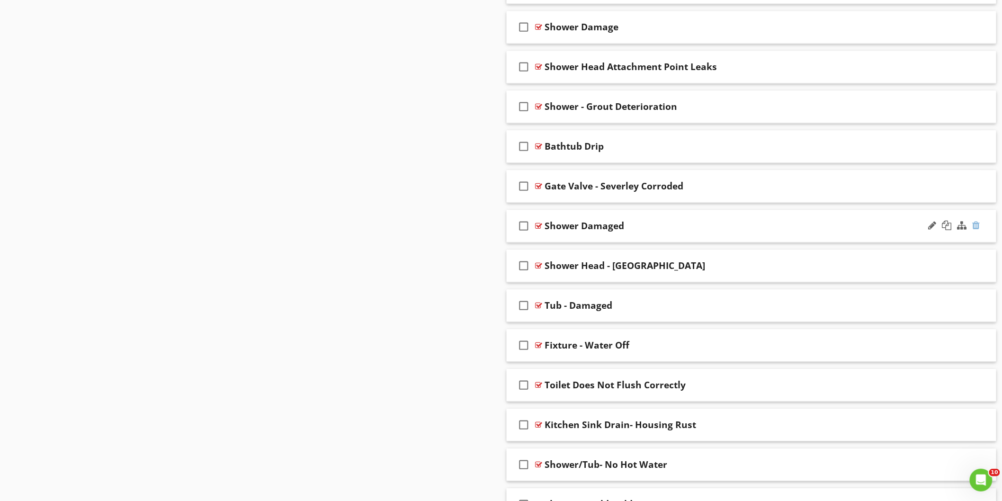
click at [977, 229] on div at bounding box center [977, 225] width 8 height 9
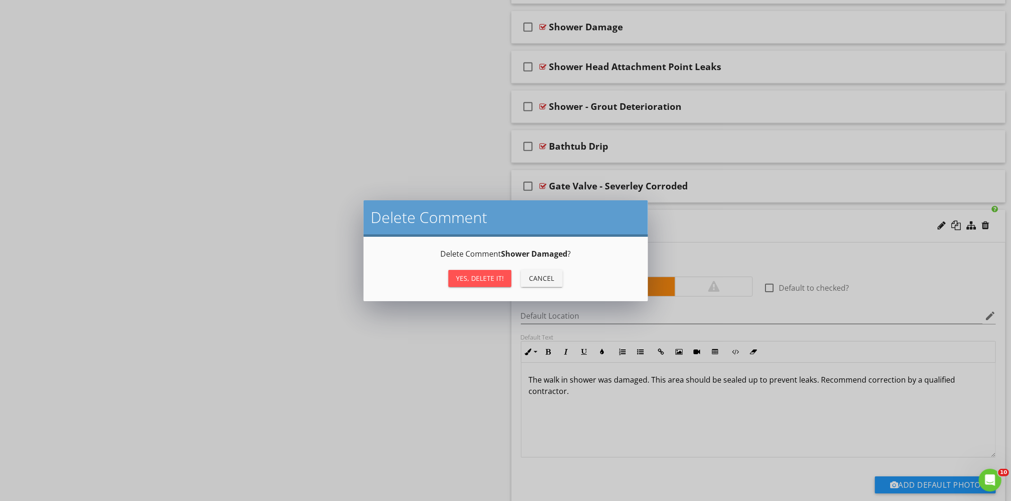
click at [484, 283] on button "Yes, Delete it!" at bounding box center [479, 278] width 63 height 17
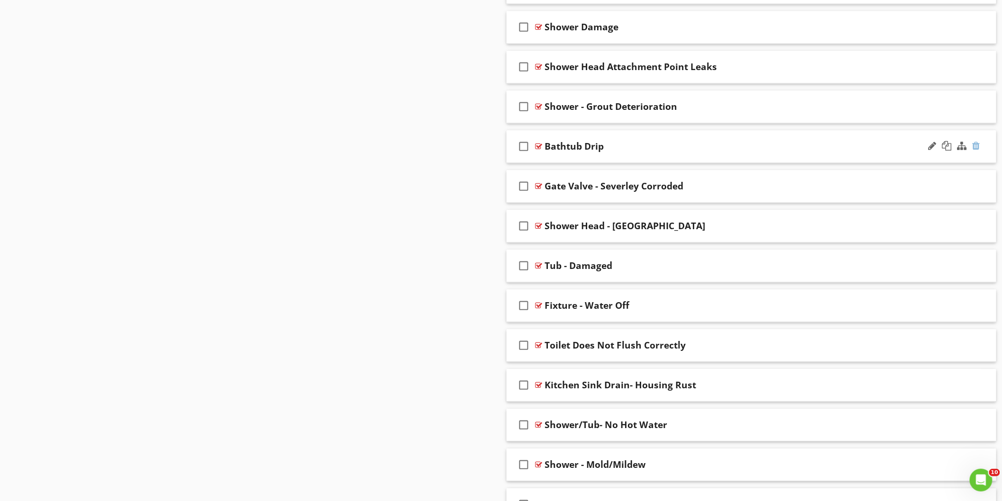
click at [976, 146] on div at bounding box center [977, 145] width 8 height 9
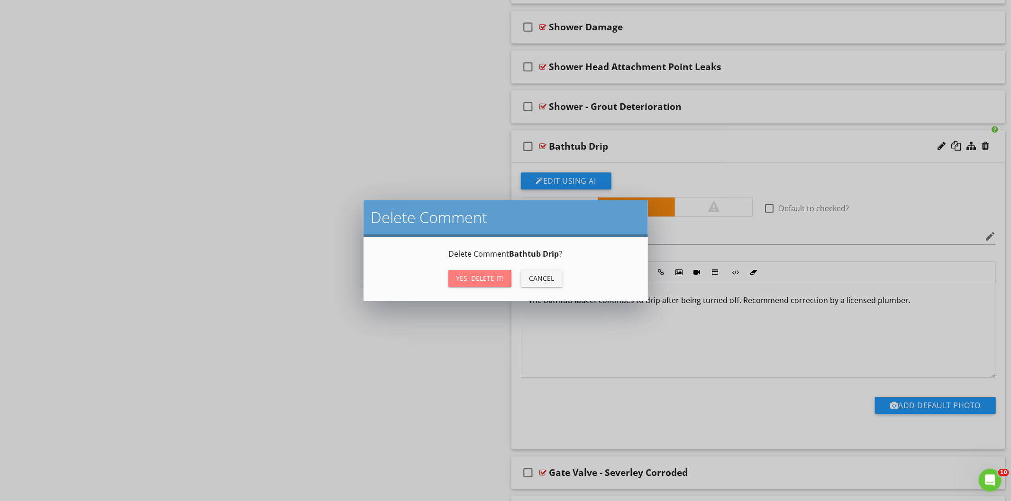
click at [501, 279] on div "Yes, Delete it!" at bounding box center [480, 278] width 48 height 10
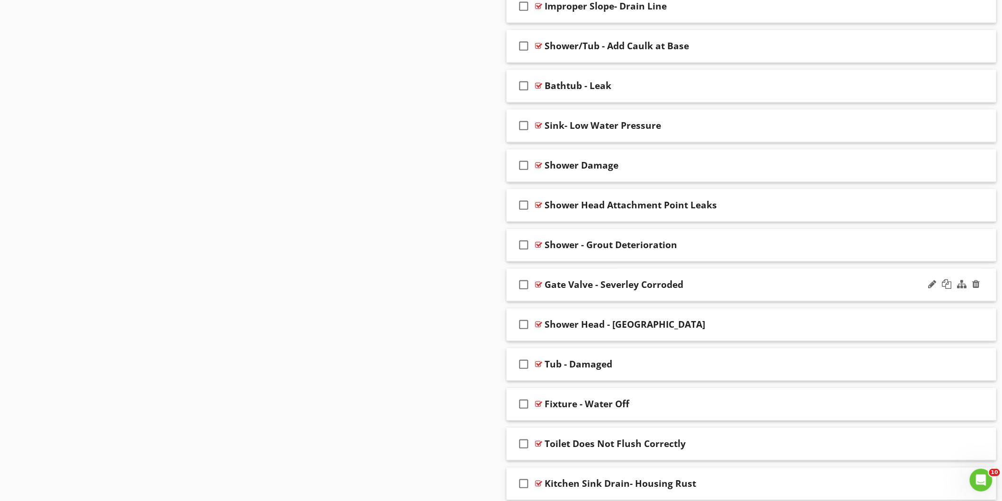
scroll to position [2233, 0]
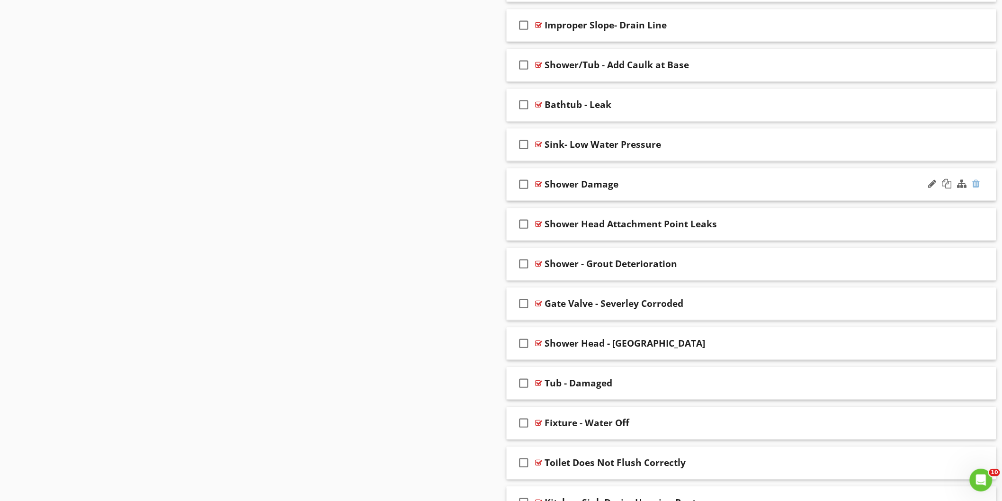
click at [978, 186] on div at bounding box center [977, 184] width 8 height 9
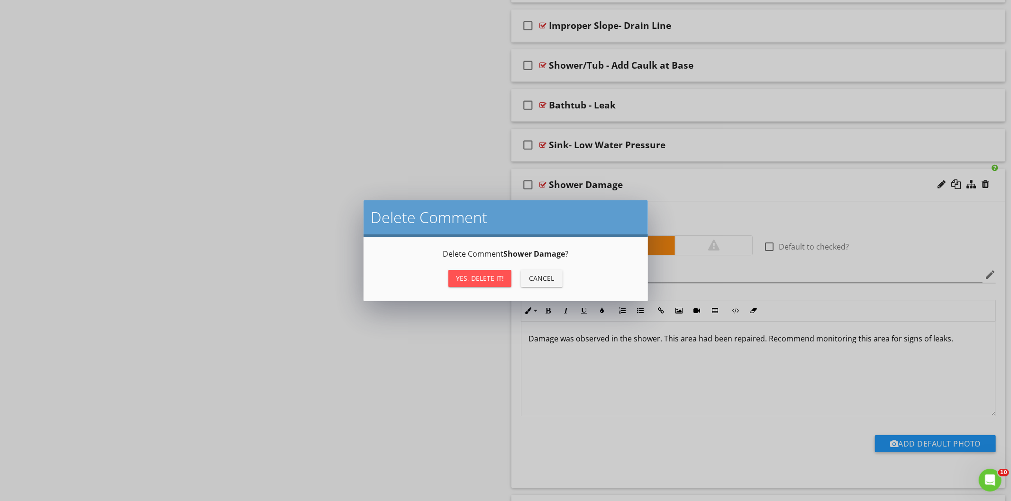
click at [501, 280] on div "Yes, Delete it!" at bounding box center [480, 278] width 48 height 10
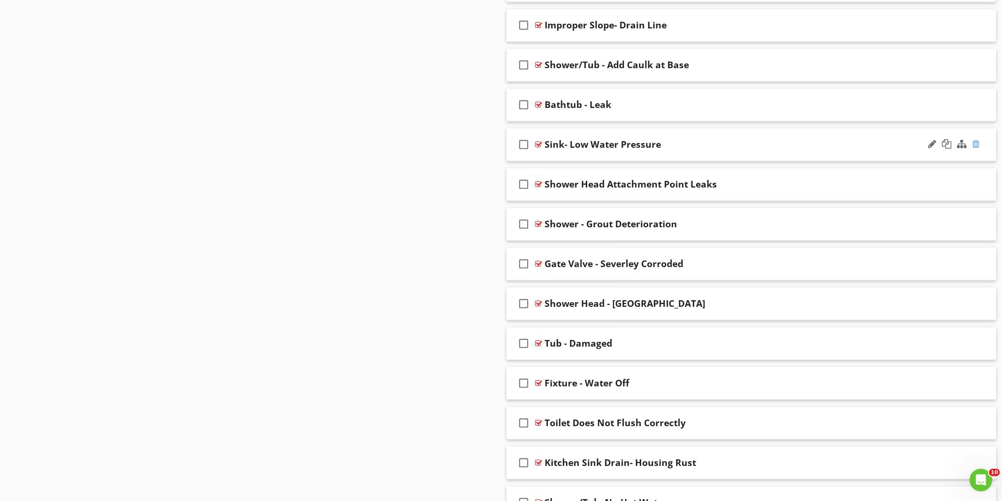
click at [975, 148] on div at bounding box center [977, 144] width 8 height 9
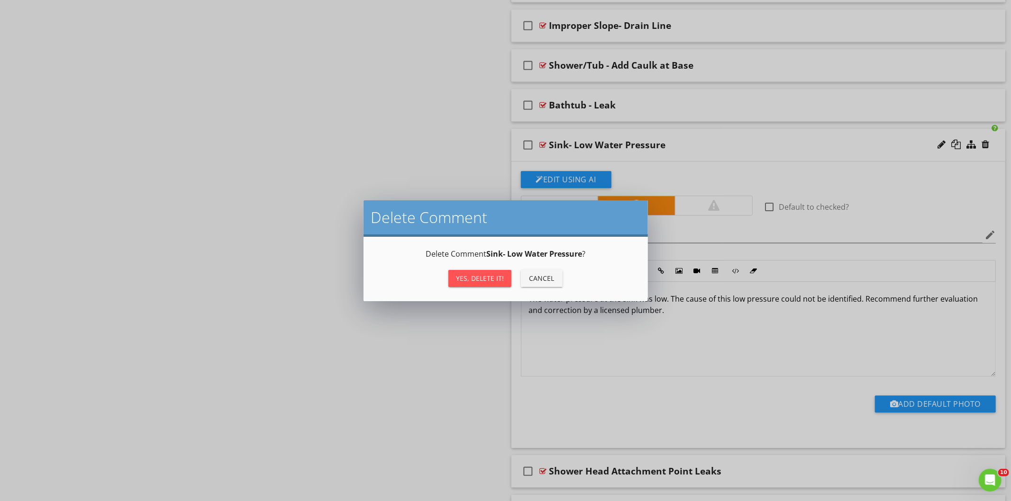
click at [501, 281] on div "Yes, Delete it!" at bounding box center [480, 278] width 48 height 10
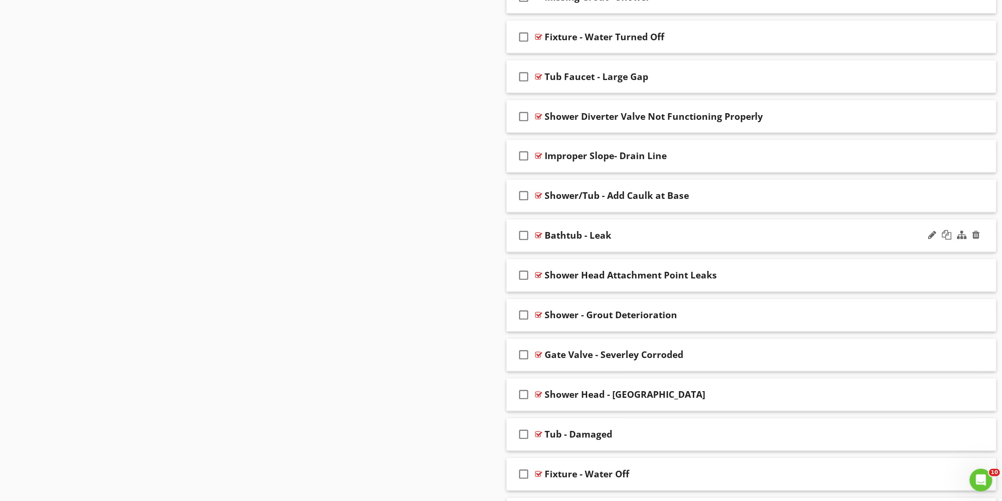
scroll to position [2075, 0]
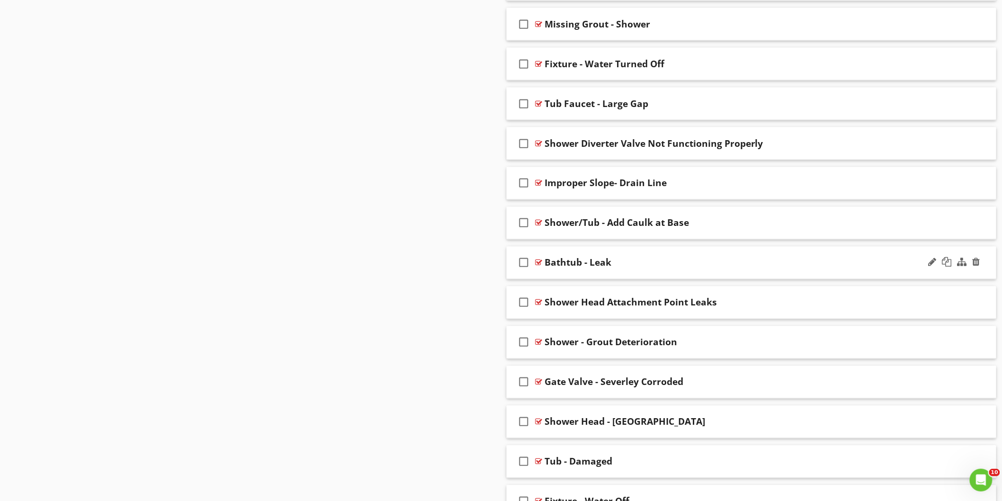
click at [648, 264] on div "Bathtub - Leak" at bounding box center [721, 262] width 353 height 11
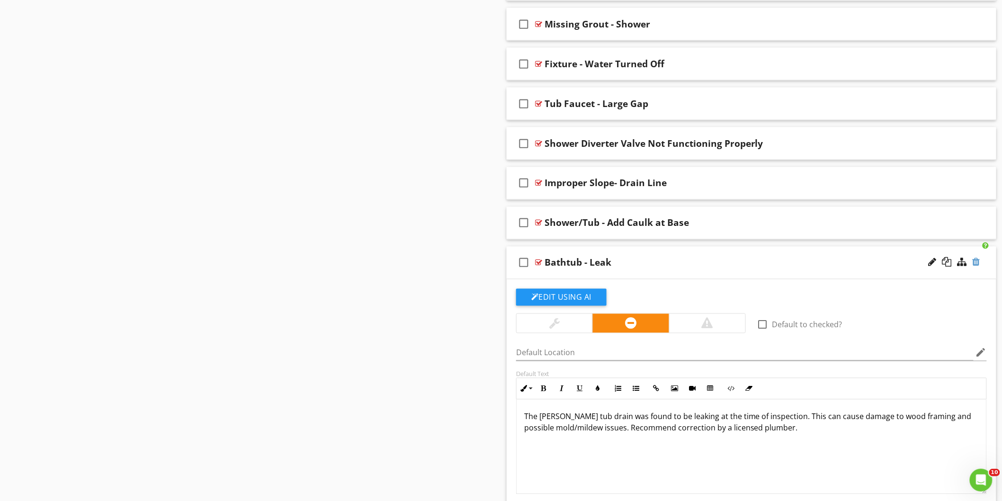
click at [978, 263] on div at bounding box center [977, 262] width 8 height 9
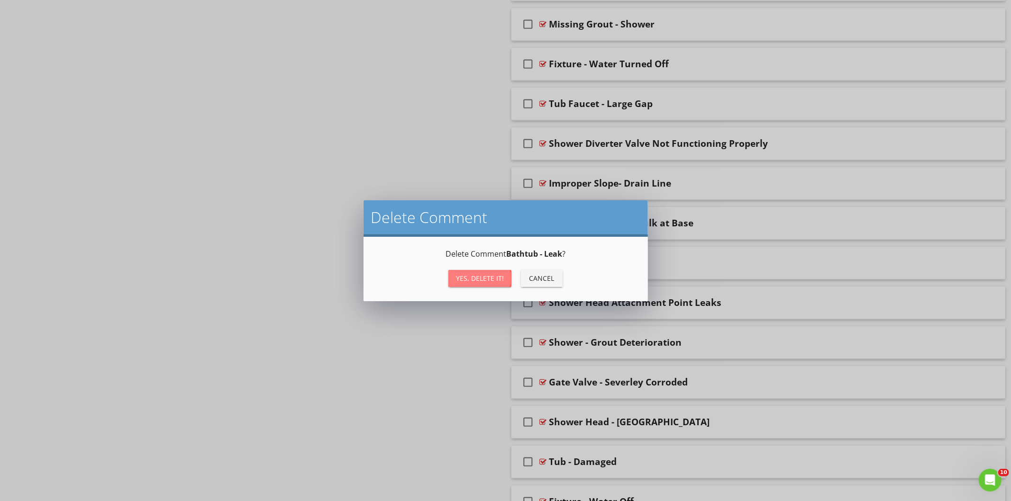
click at [477, 283] on button "Yes, Delete it!" at bounding box center [479, 278] width 63 height 17
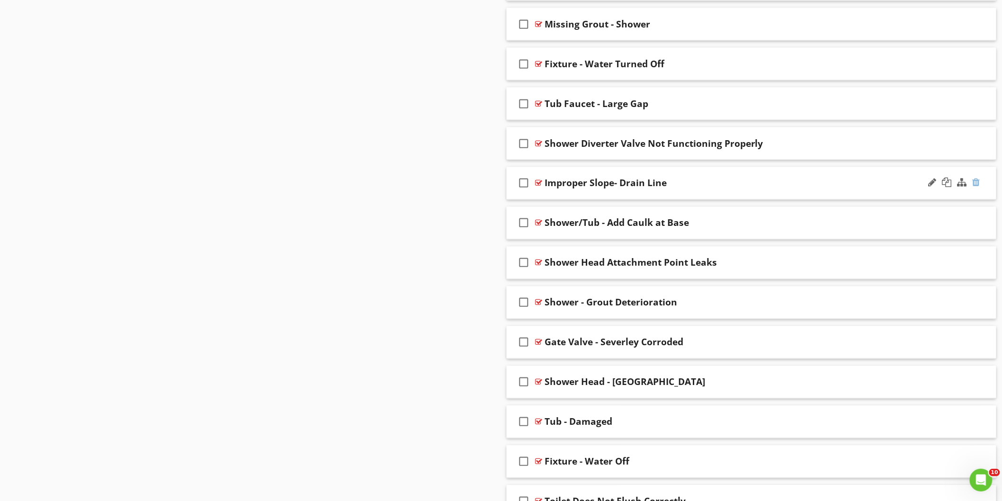
click at [979, 185] on div at bounding box center [977, 182] width 8 height 9
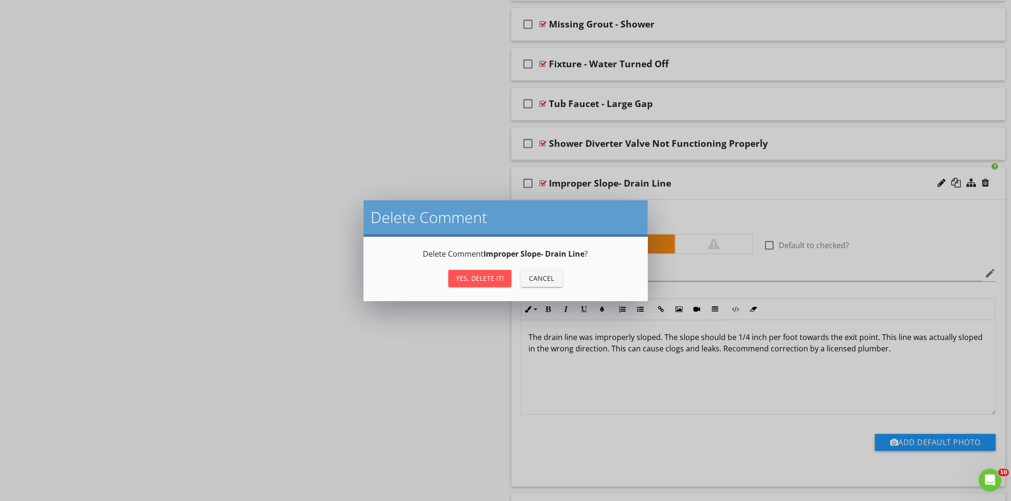
click at [495, 273] on div "Yes, Delete it!" at bounding box center [480, 278] width 48 height 10
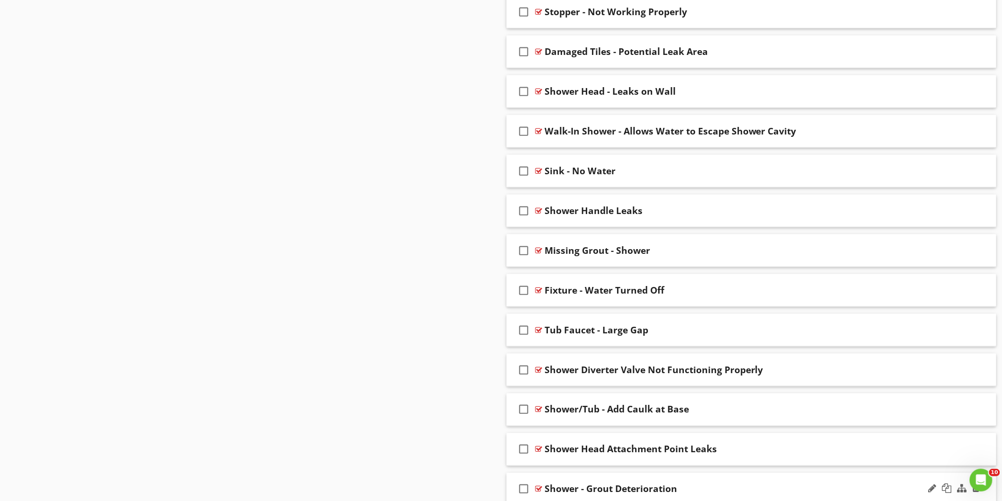
scroll to position [1812, 0]
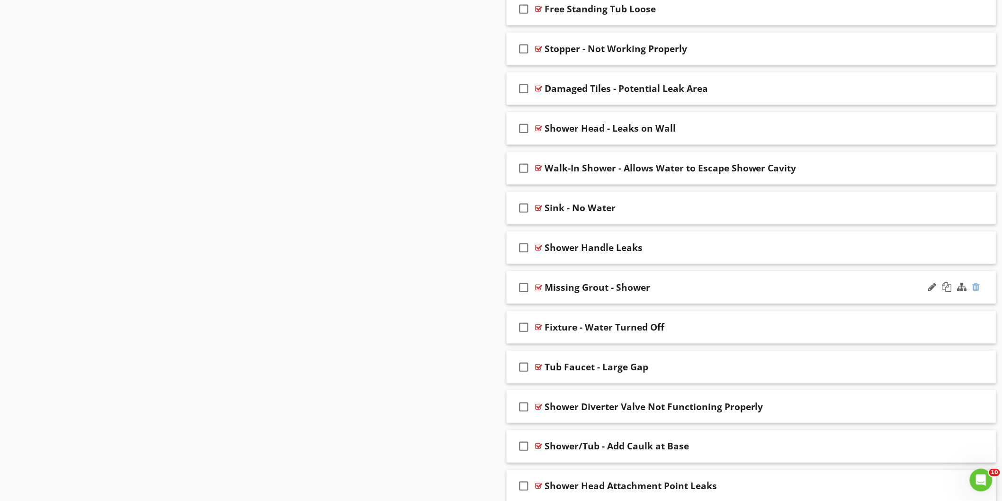
click at [974, 289] on div at bounding box center [977, 286] width 8 height 9
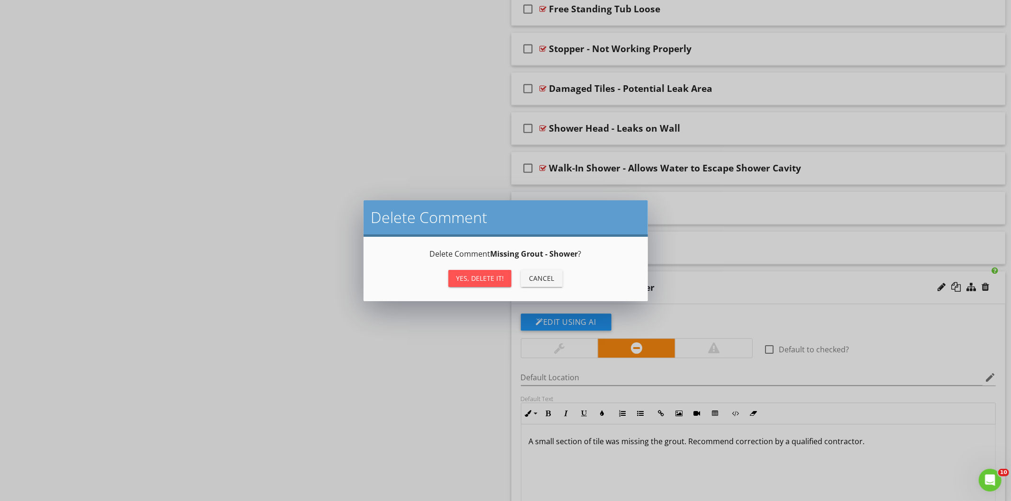
click at [492, 278] on div "Yes, Delete it!" at bounding box center [480, 278] width 48 height 10
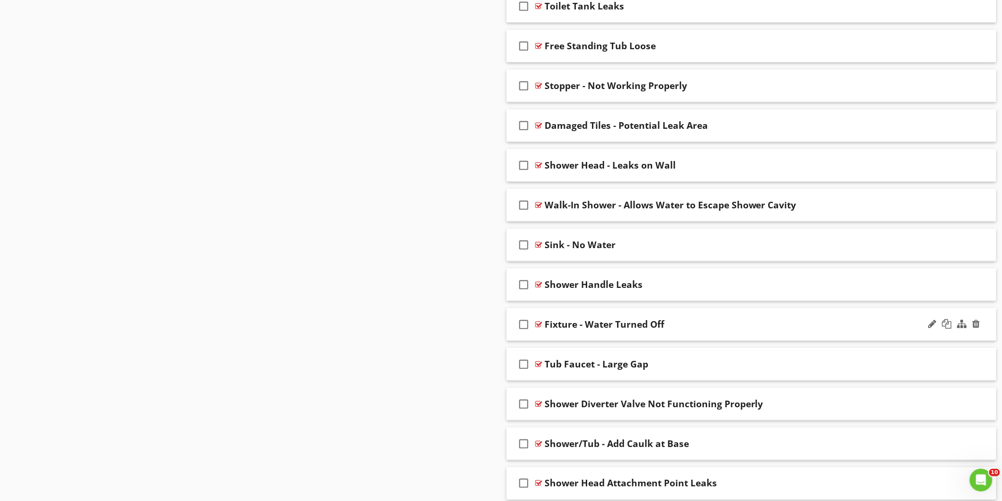
scroll to position [1759, 0]
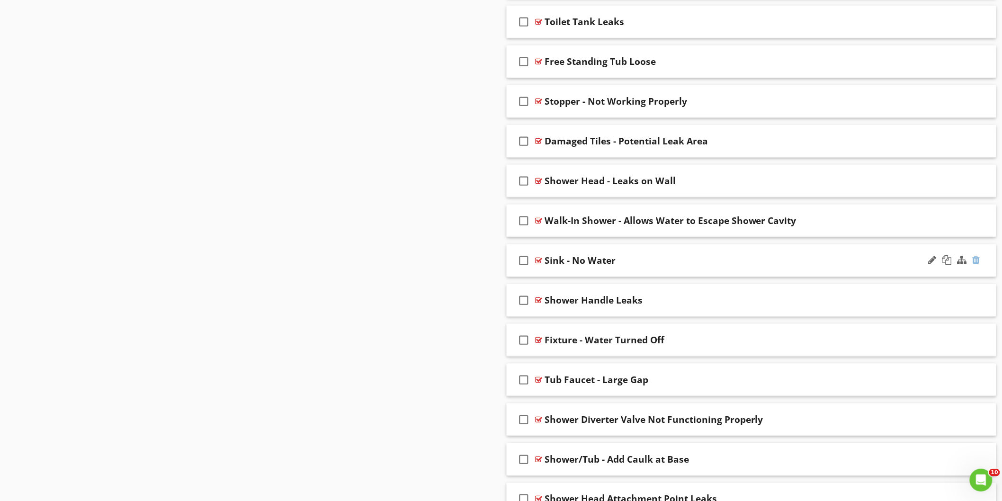
click at [976, 259] on div at bounding box center [977, 259] width 8 height 9
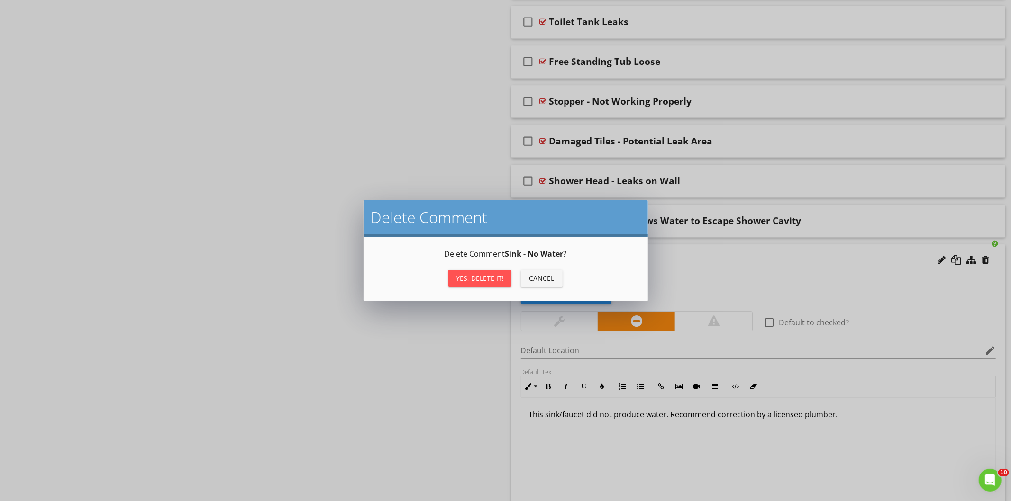
click at [500, 279] on div "Yes, Delete it!" at bounding box center [480, 278] width 48 height 10
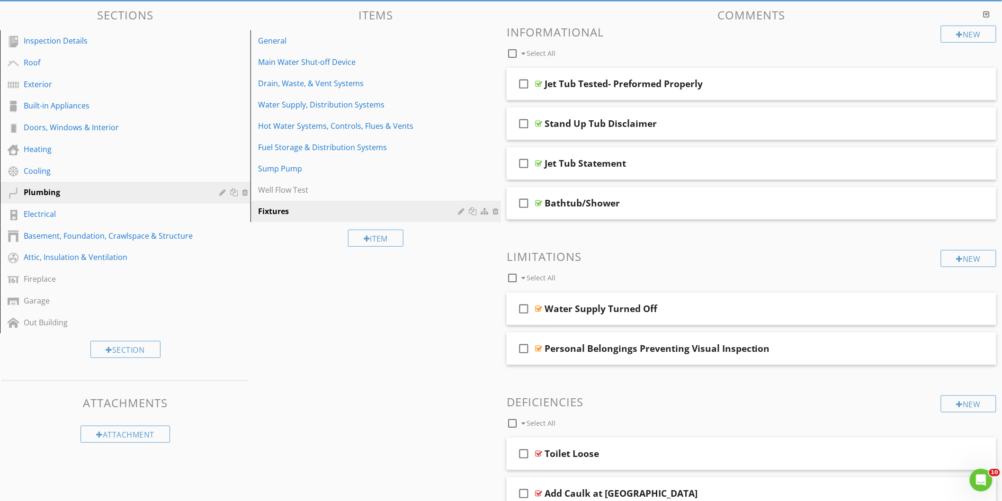
scroll to position [0, 0]
